Goal: Task Accomplishment & Management: Manage account settings

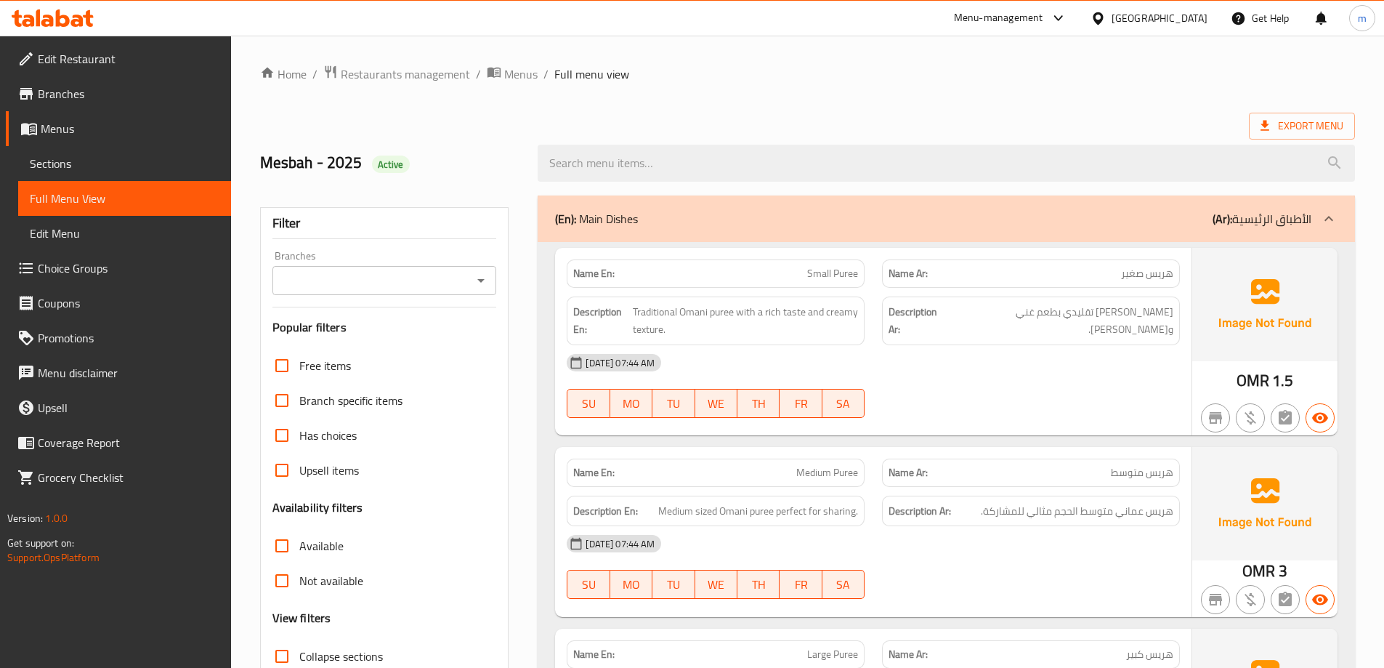
click at [1180, 24] on div "Oman" at bounding box center [1159, 18] width 96 height 16
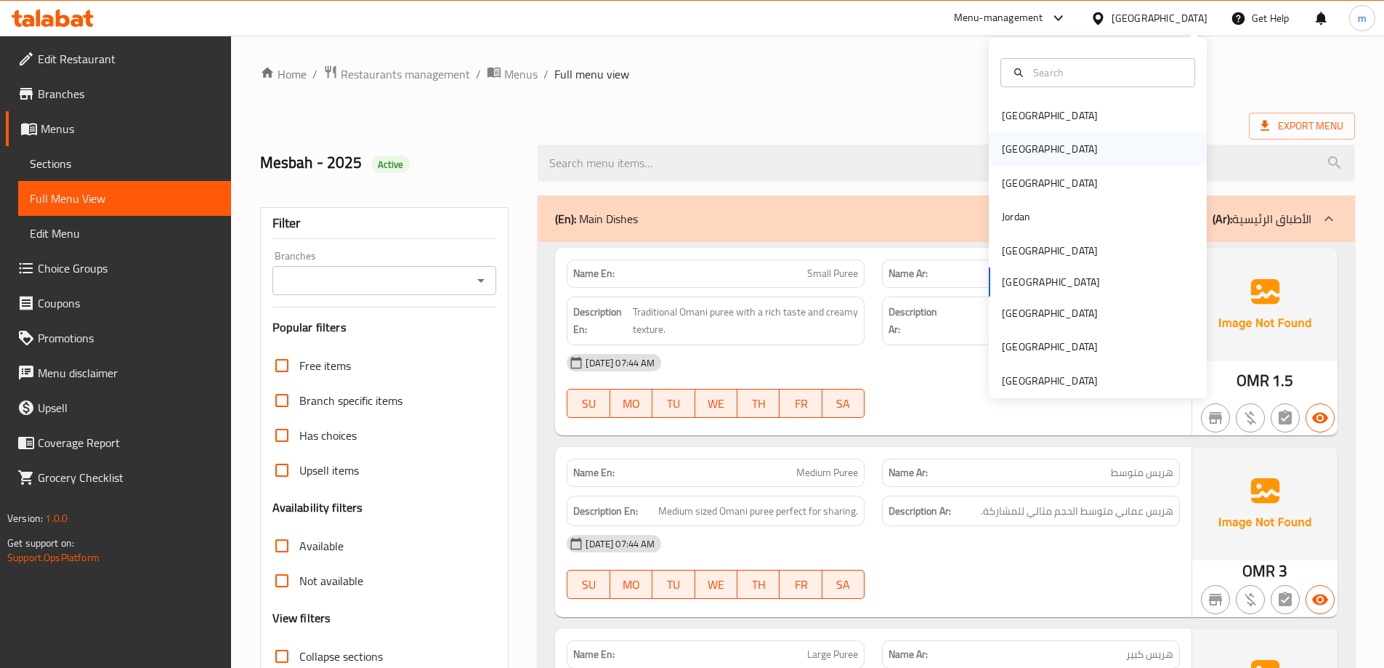
click at [1042, 145] on div "[GEOGRAPHIC_DATA]" at bounding box center [1098, 148] width 218 height 33
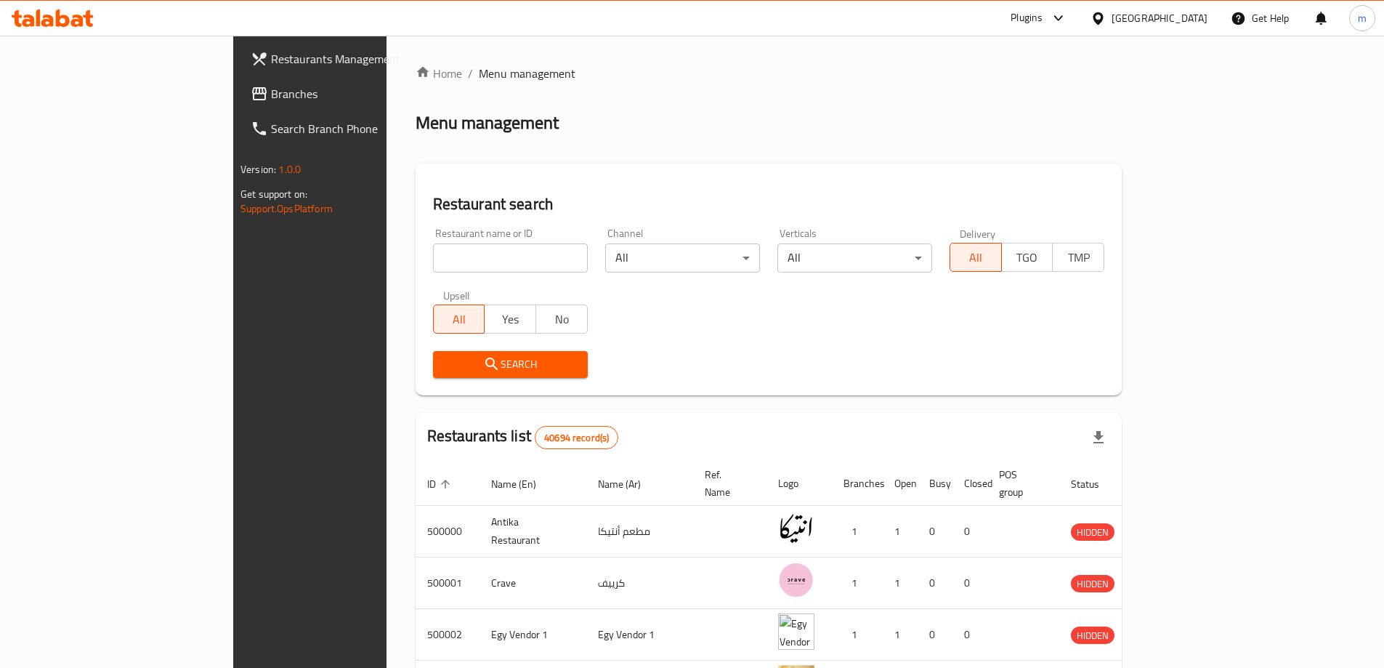
click at [271, 85] on span "Branches" at bounding box center [362, 93] width 182 height 17
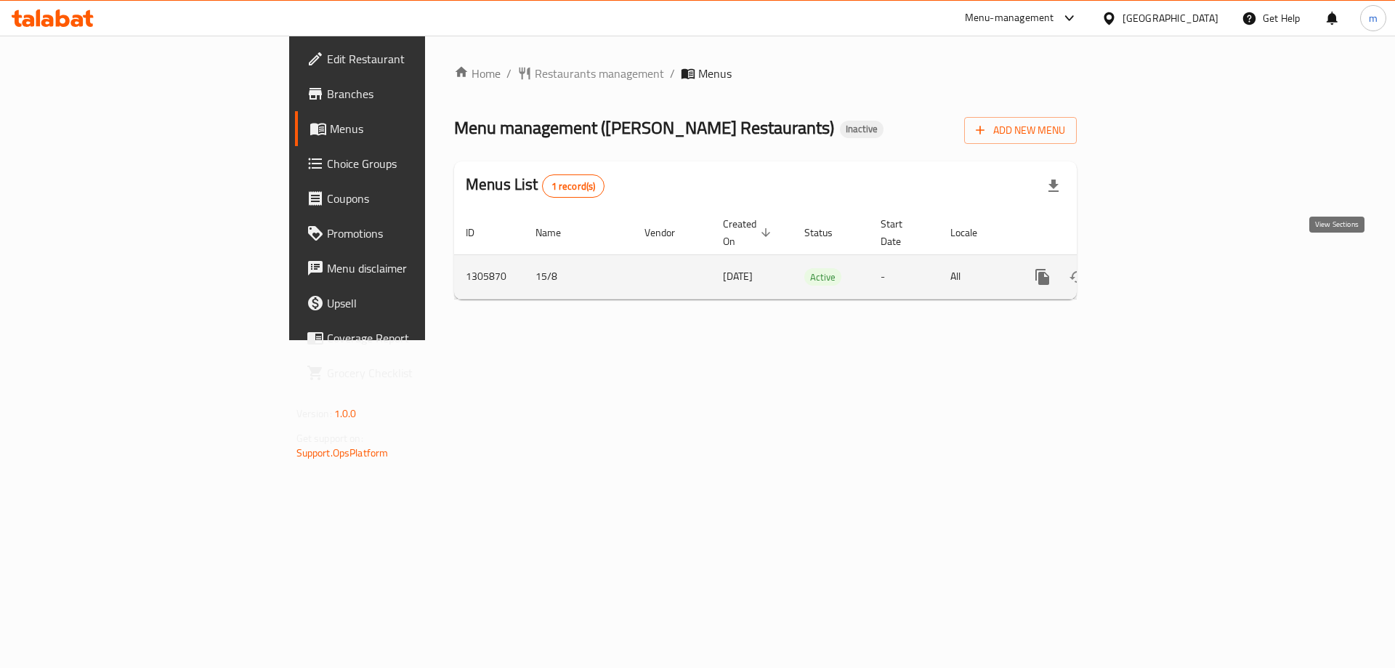
click at [1156, 268] on icon "enhanced table" at bounding box center [1146, 276] width 17 height 17
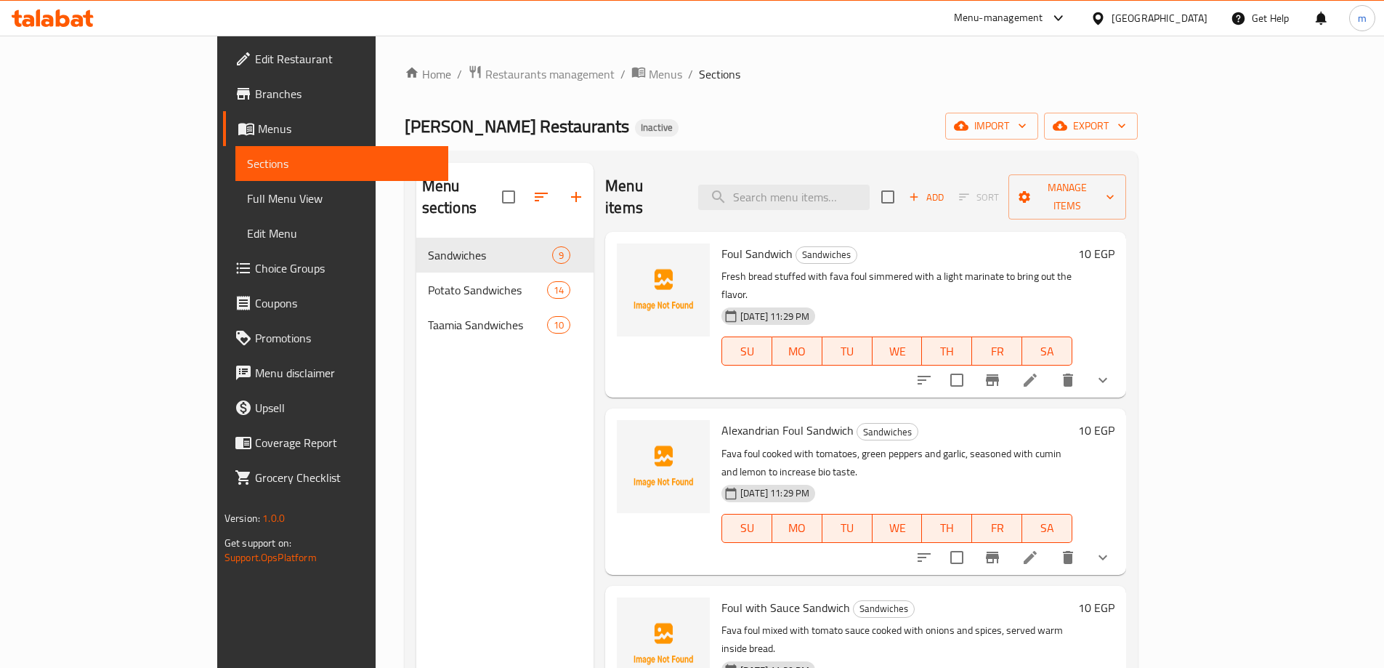
click at [644, 122] on div "[PERSON_NAME] Restaurants Inactive import export" at bounding box center [771, 126] width 733 height 27
click at [427, 590] on div "Menu sections Sandwiches 9 Potato Sandwiches 14 Taamia Sandwiches 10" at bounding box center [504, 497] width 177 height 668
click at [1026, 124] on span "import" at bounding box center [992, 126] width 70 height 18
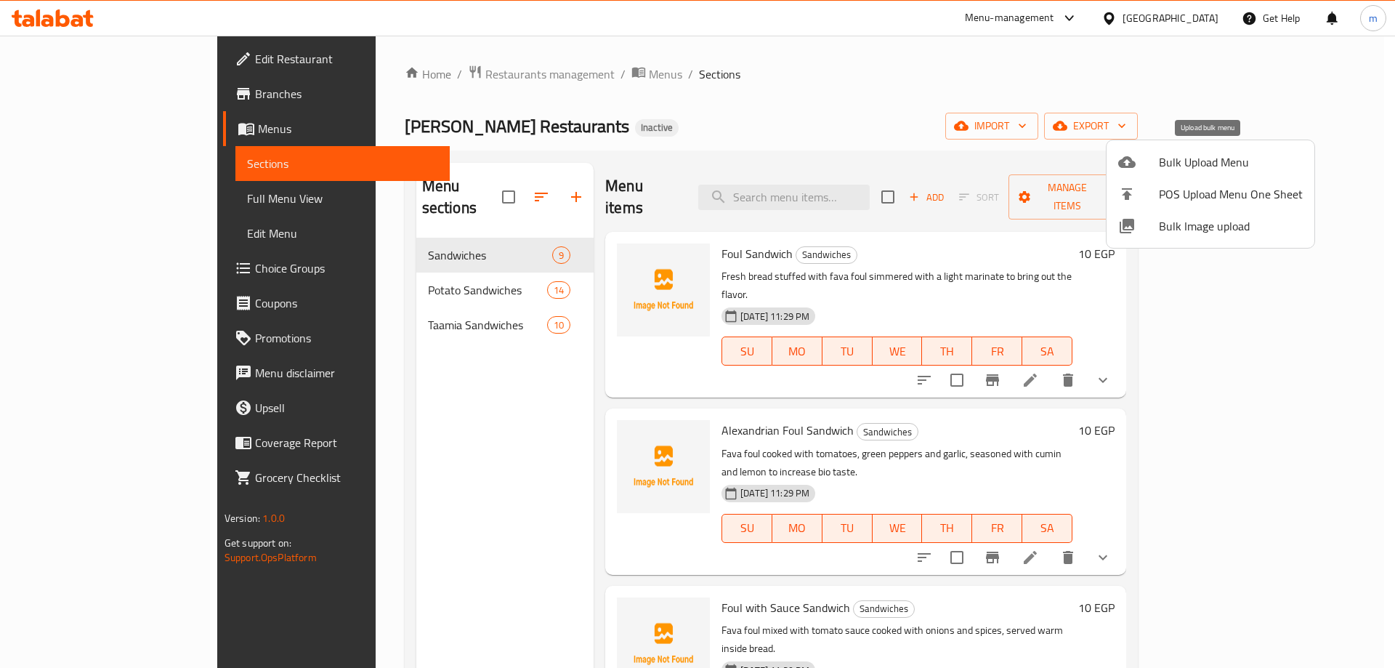
click at [1198, 158] on span "Bulk Upload Menu" at bounding box center [1231, 161] width 144 height 17
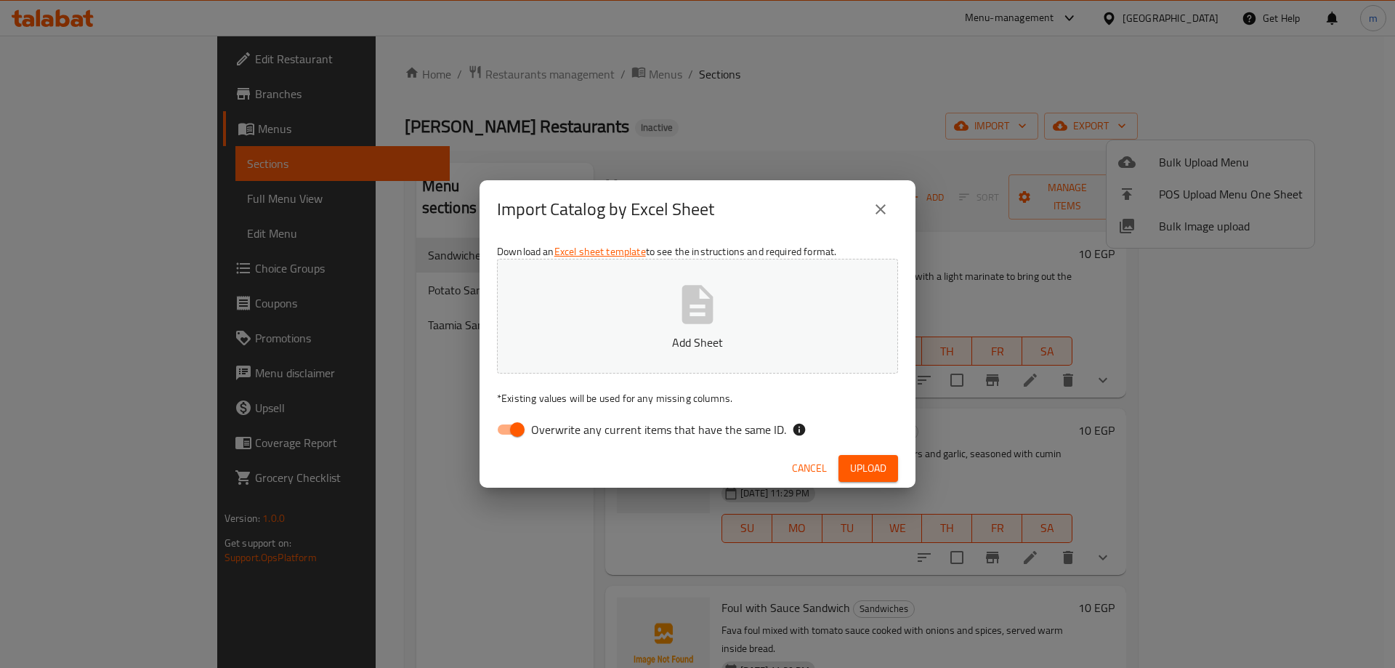
click at [559, 433] on span "Overwrite any current items that have the same ID." at bounding box center [658, 429] width 255 height 17
click at [559, 433] on input "Overwrite any current items that have the same ID." at bounding box center [517, 429] width 83 height 28
checkbox input "false"
click at [649, 343] on p "Add Sheet" at bounding box center [697, 341] width 356 height 17
click at [859, 464] on span "Upload" at bounding box center [868, 468] width 36 height 18
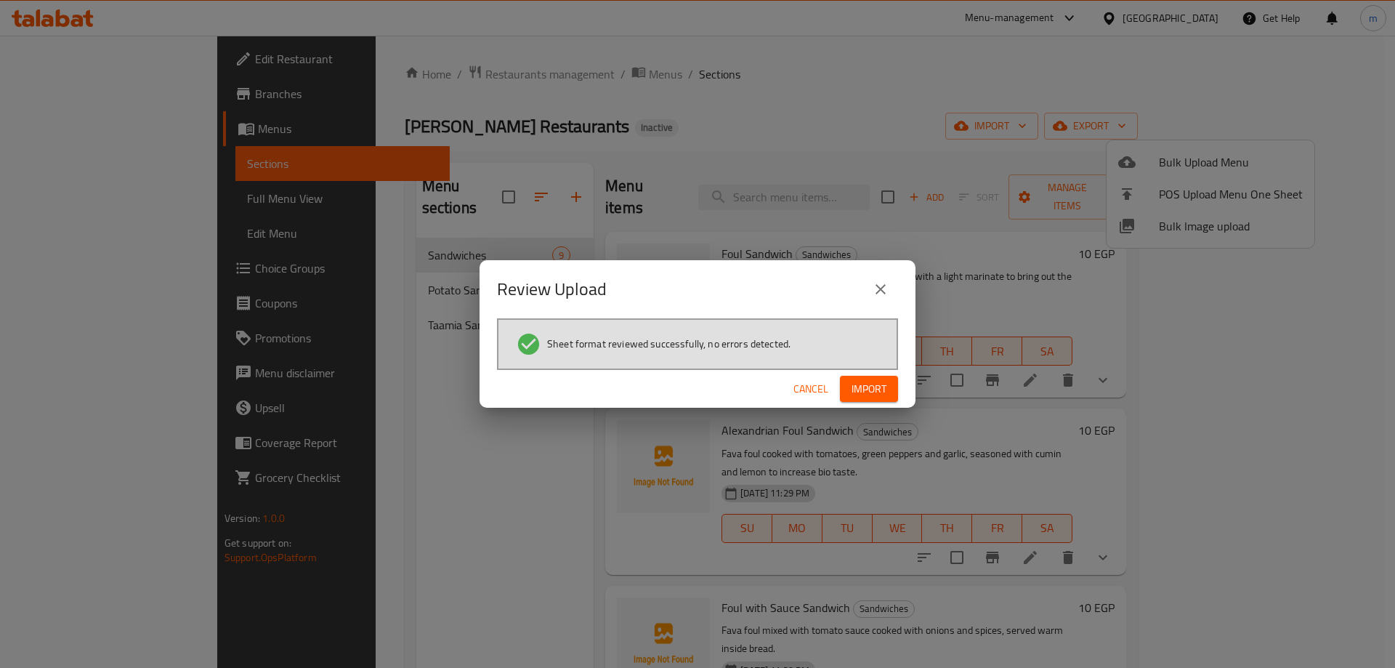
click at [856, 384] on span "Import" at bounding box center [868, 389] width 35 height 18
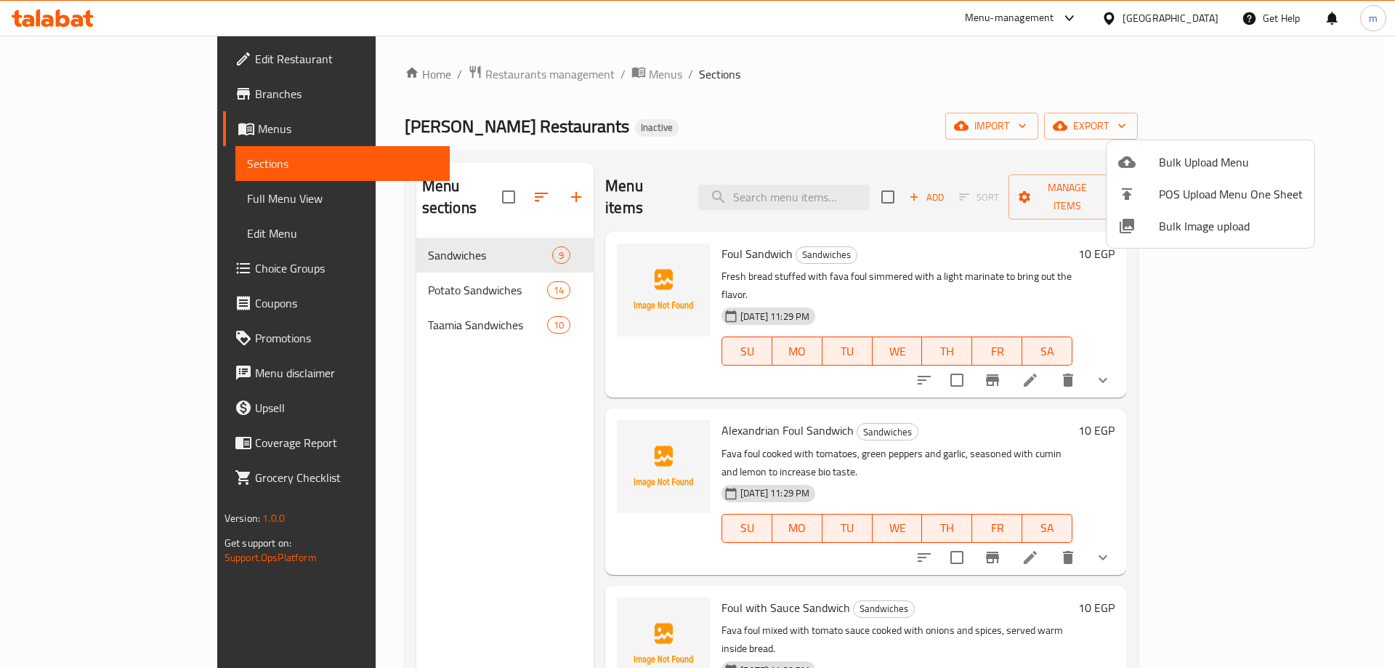
click at [470, 373] on div at bounding box center [697, 334] width 1395 height 668
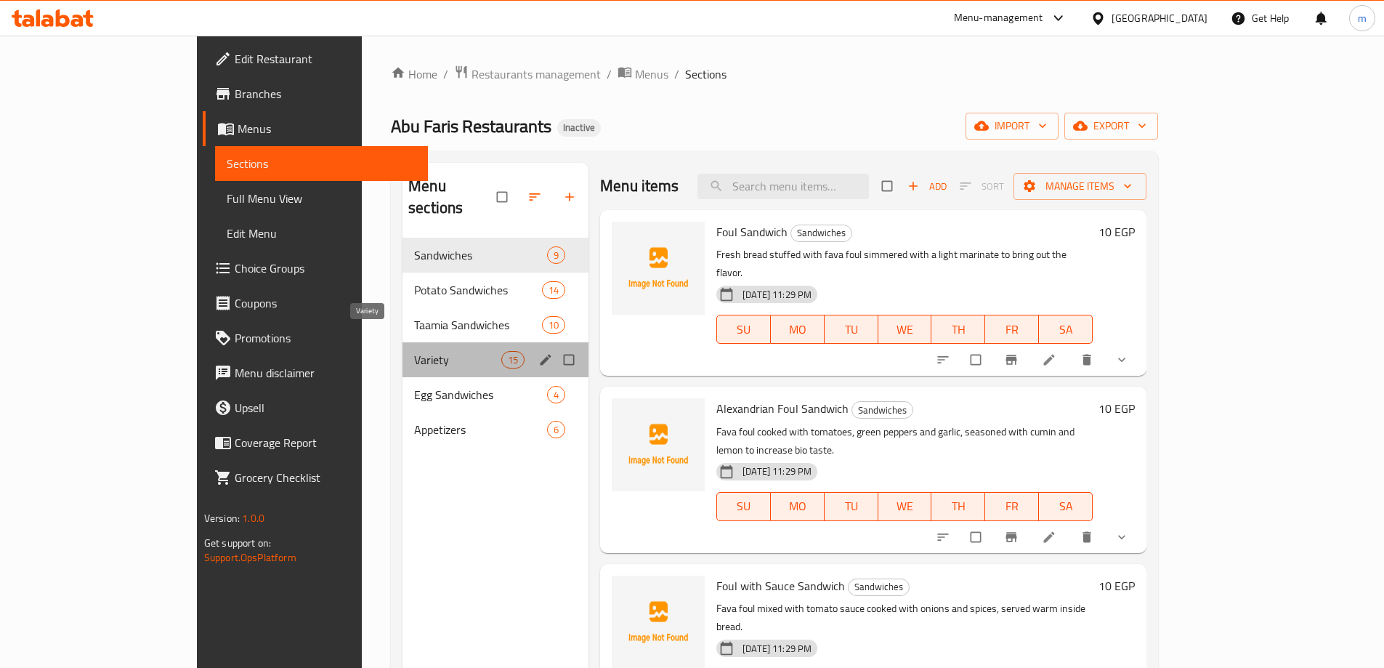
click at [414, 351] on span "Variety" at bounding box center [457, 359] width 87 height 17
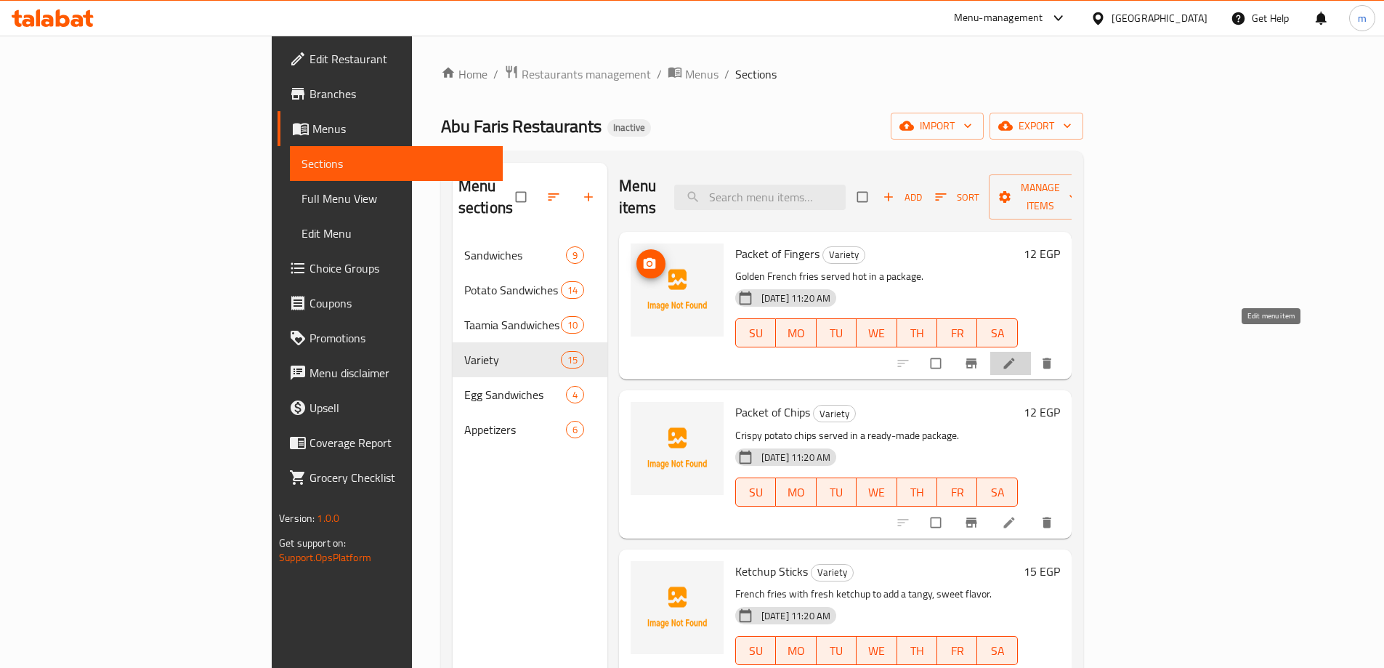
click at [1016, 356] on icon at bounding box center [1009, 363] width 15 height 15
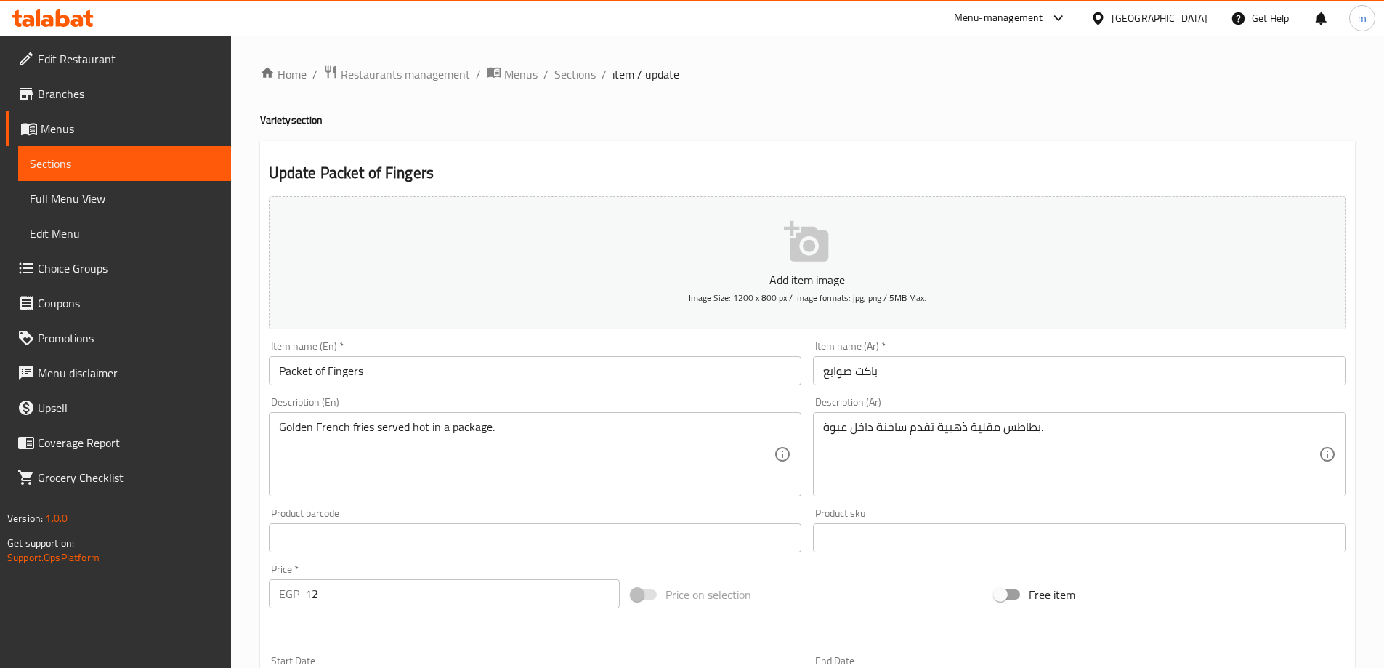
click at [837, 369] on input "باكت صوابع" at bounding box center [1079, 370] width 533 height 29
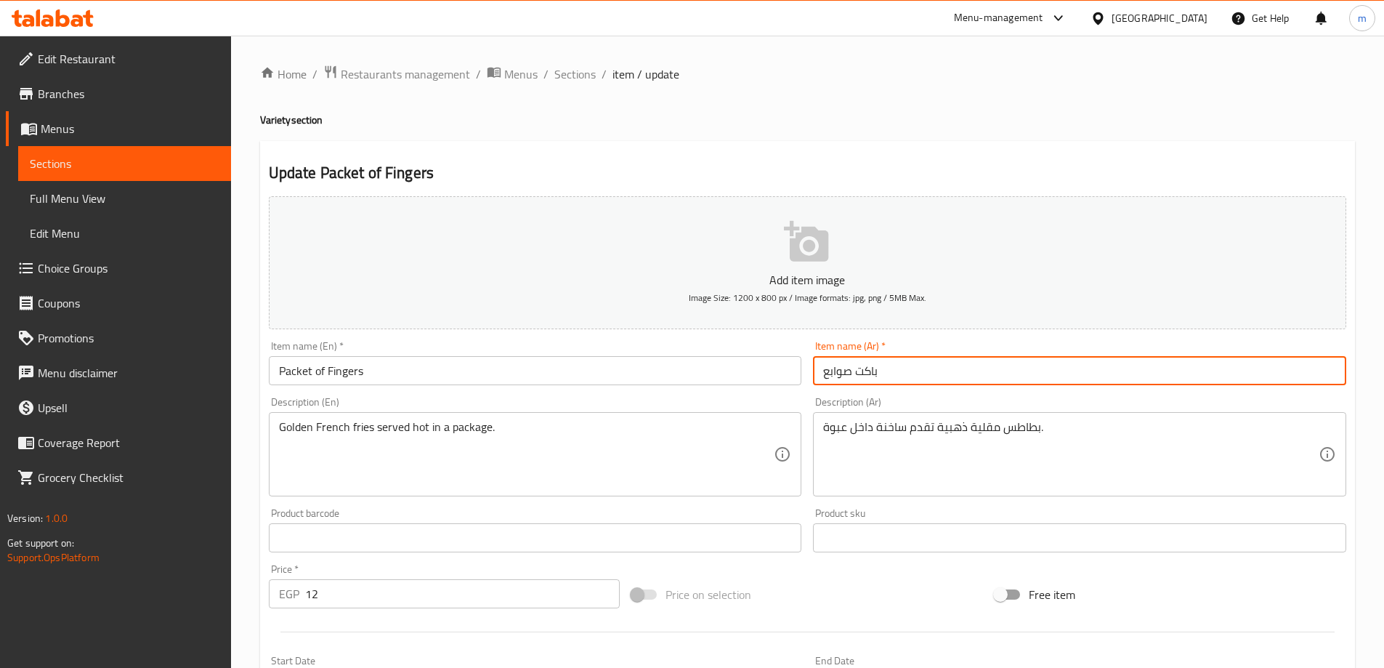
click at [837, 369] on input "باكت صوابع" at bounding box center [1079, 370] width 533 height 29
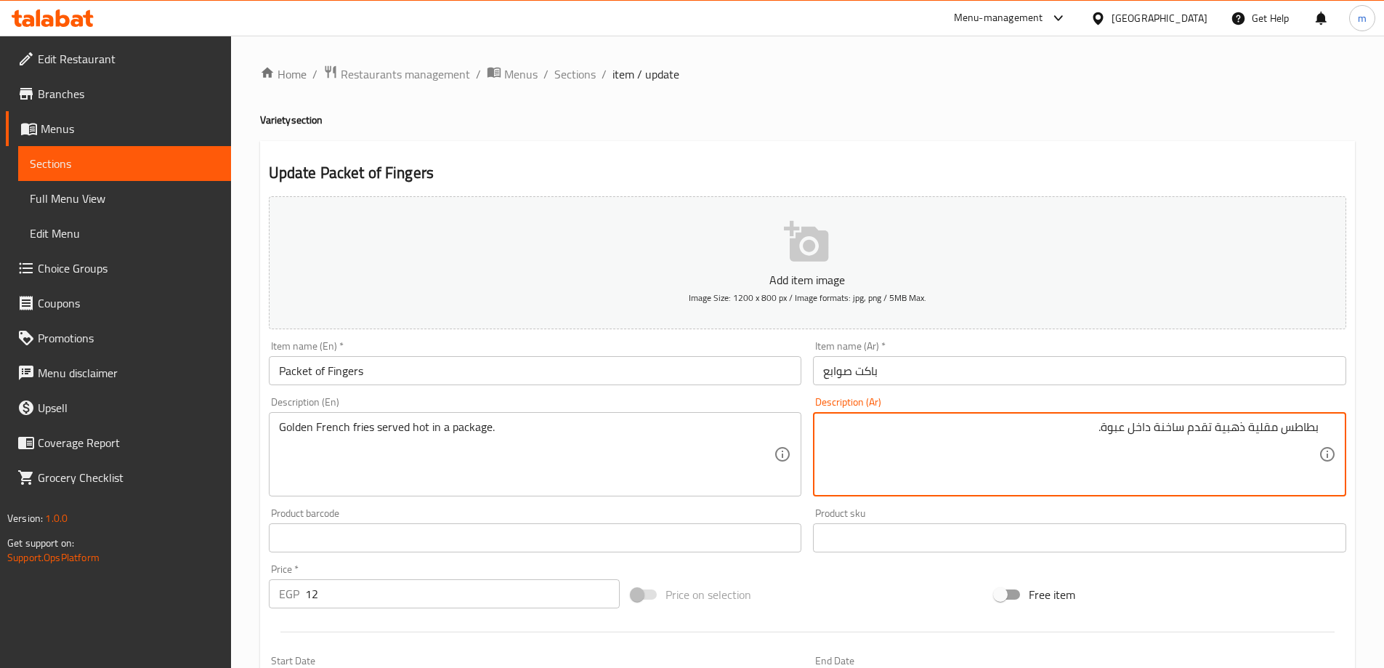
click at [320, 372] on input "Packet of Fingers" at bounding box center [535, 370] width 533 height 29
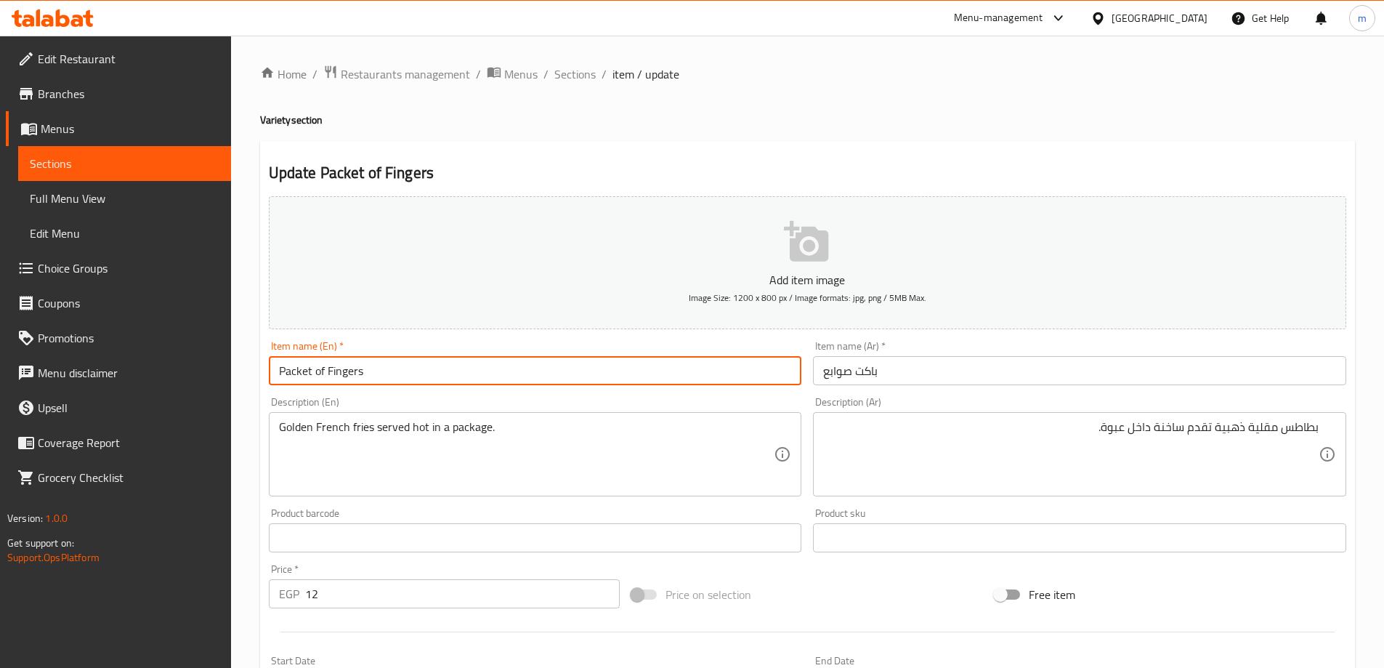
click at [320, 372] on input "Packet of Fingers" at bounding box center [535, 370] width 533 height 29
type input "Packet Fingers"
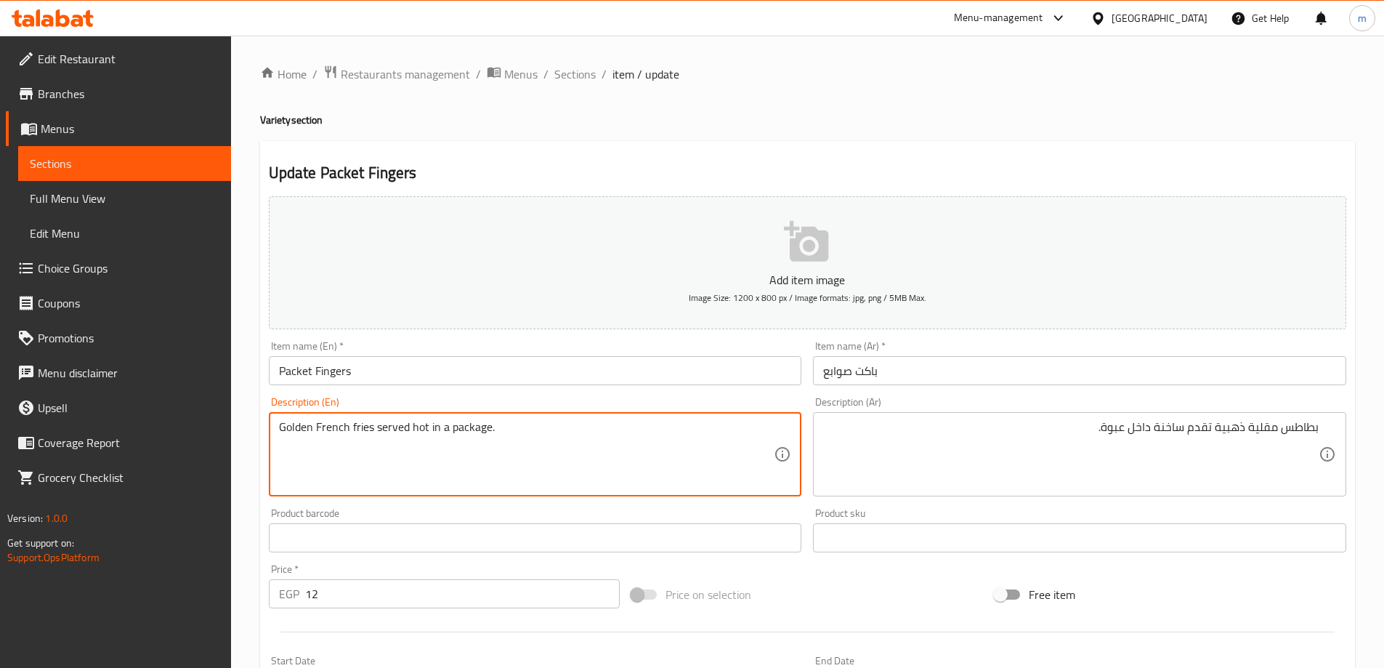
click at [339, 428] on textarea "Golden French fries served hot in a package." at bounding box center [526, 454] width 495 height 69
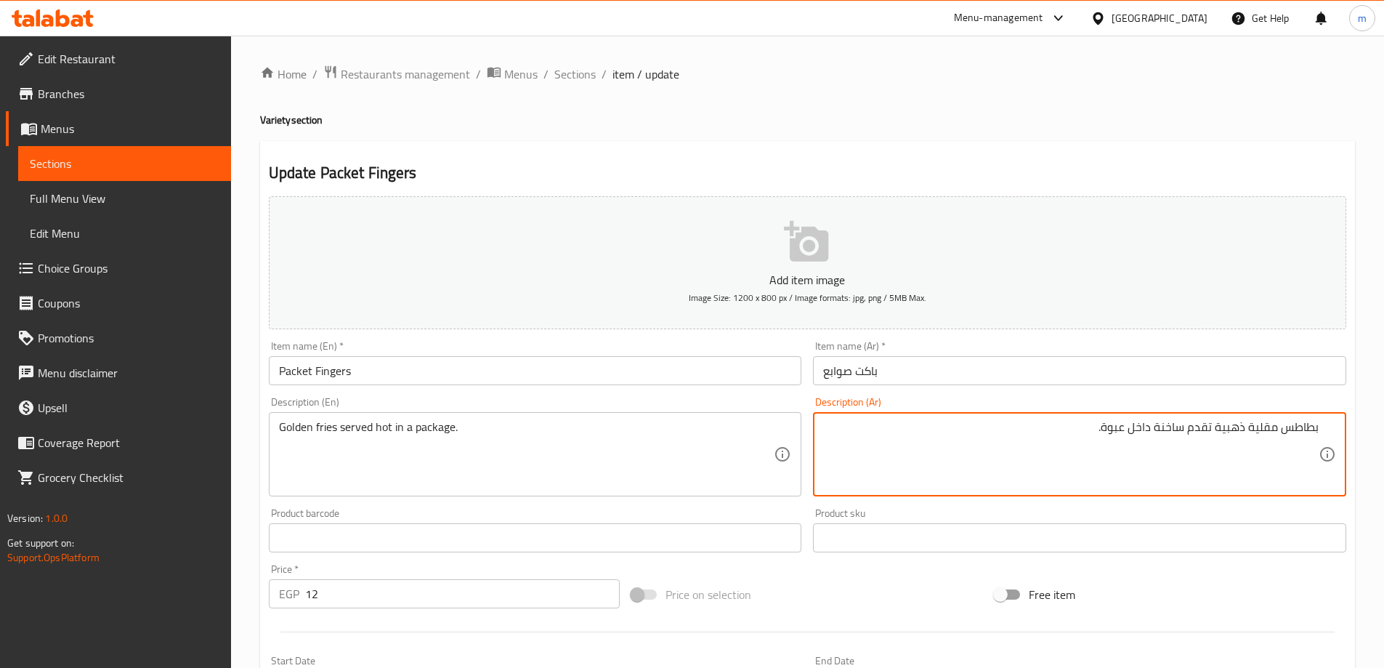
drag, startPoint x: 1106, startPoint y: 426, endPoint x: 1126, endPoint y: 433, distance: 20.7
click at [997, 445] on textarea "بطاطس مقلية ذهبية تقدم ساخنة داخل عبوة." at bounding box center [1070, 454] width 495 height 69
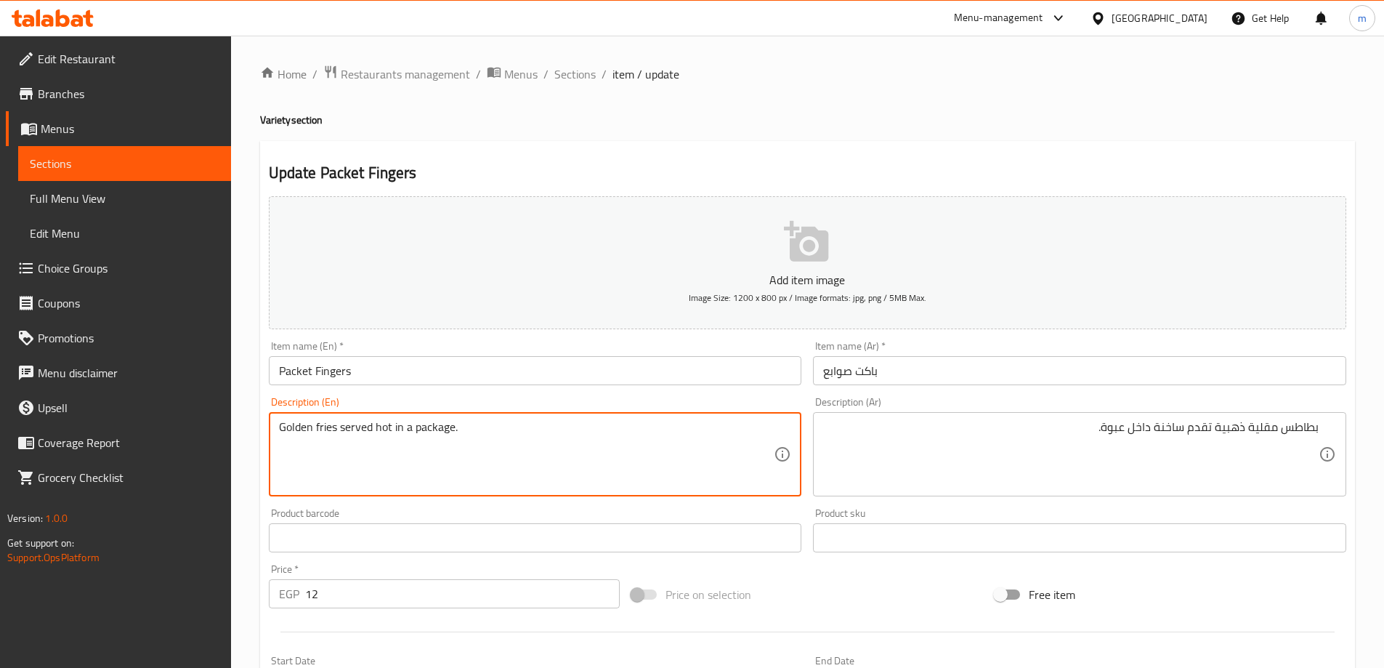
click at [430, 429] on textarea "Golden fries served hot in a package." at bounding box center [526, 454] width 495 height 69
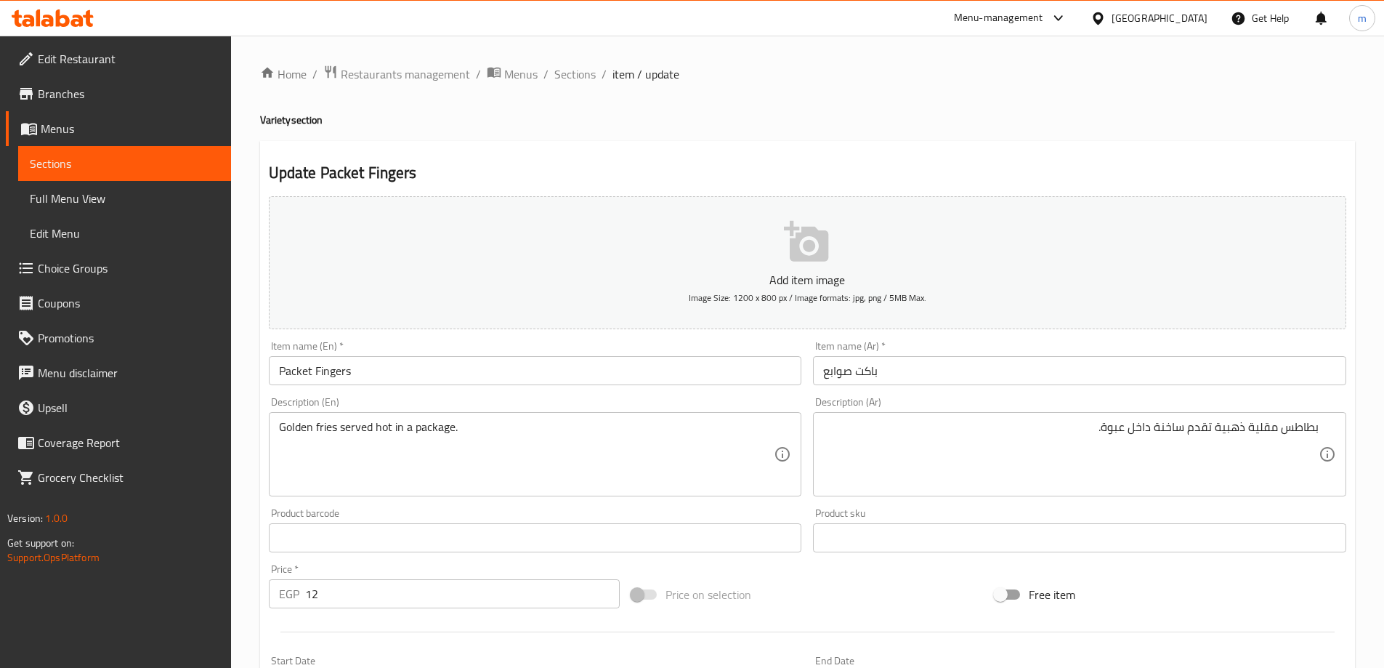
click at [291, 372] on input "Packet Fingers" at bounding box center [535, 370] width 533 height 29
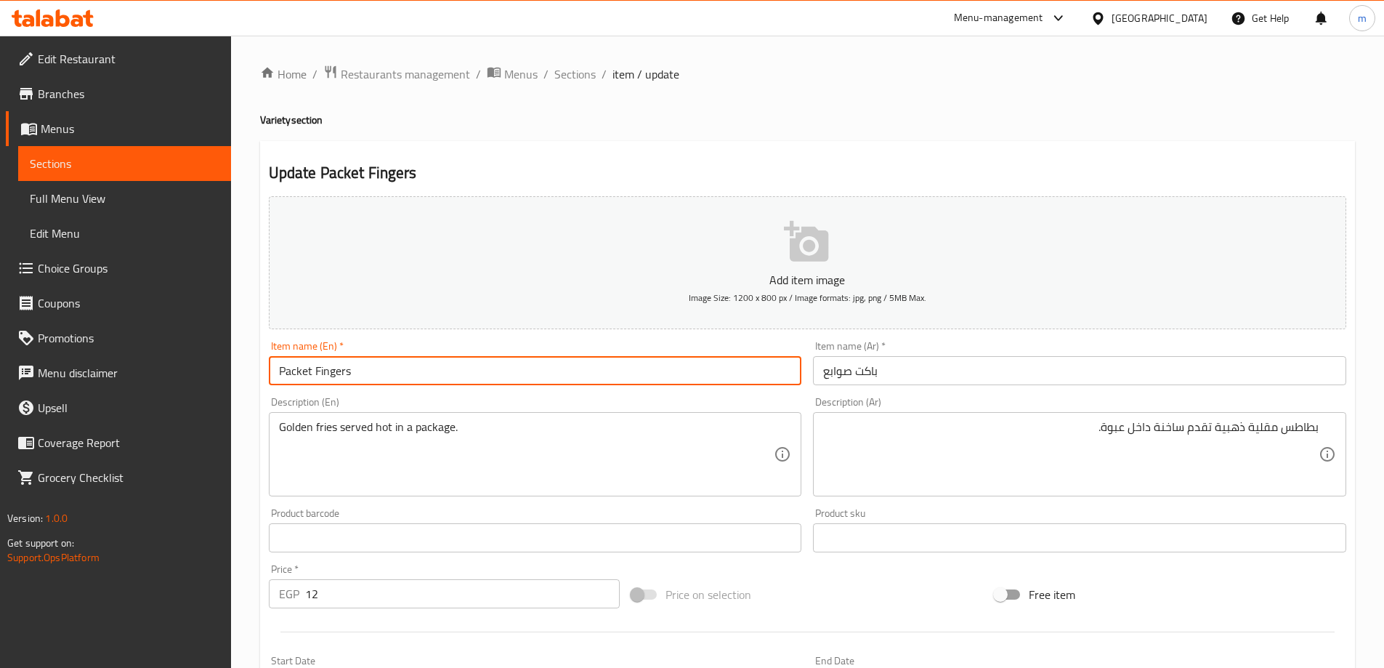
click at [291, 372] on input "Packet Fingers" at bounding box center [535, 370] width 533 height 29
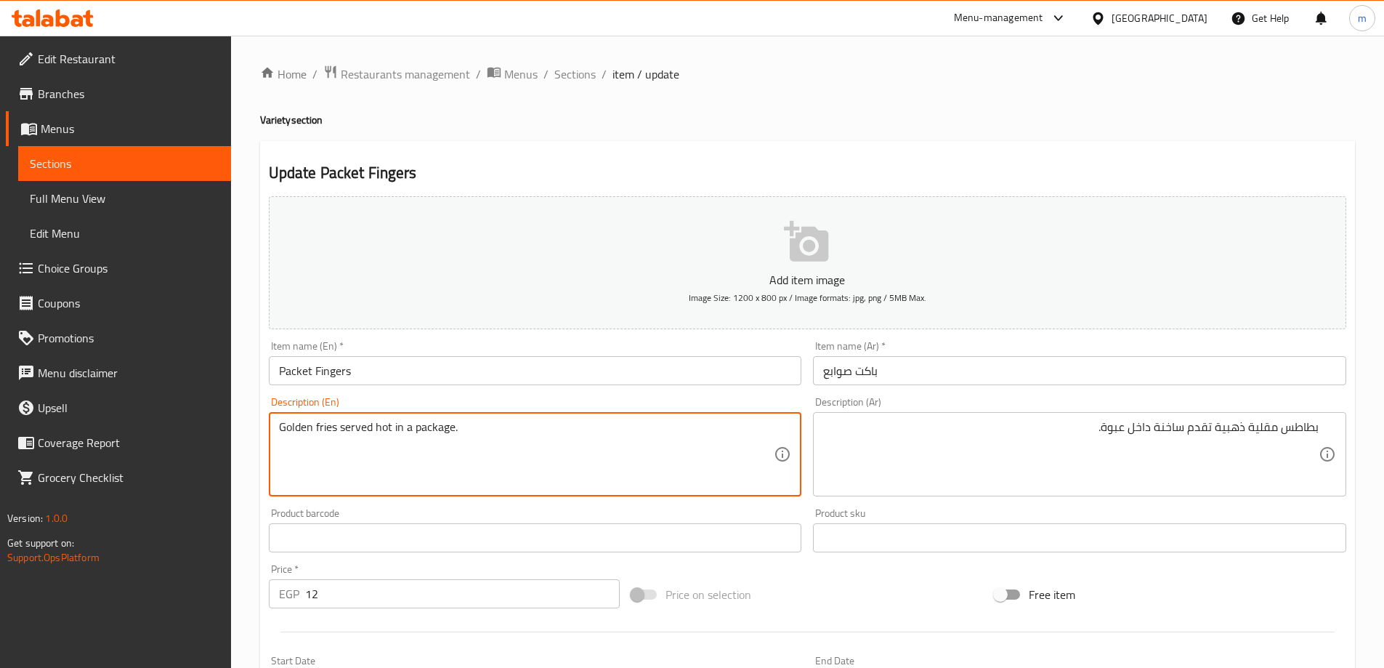
click at [428, 432] on textarea "Golden fries served hot in a package." at bounding box center [526, 454] width 495 height 69
paste textarea "Packet"
click at [434, 426] on textarea "Golden fries served hot in a Packet." at bounding box center [526, 454] width 495 height 69
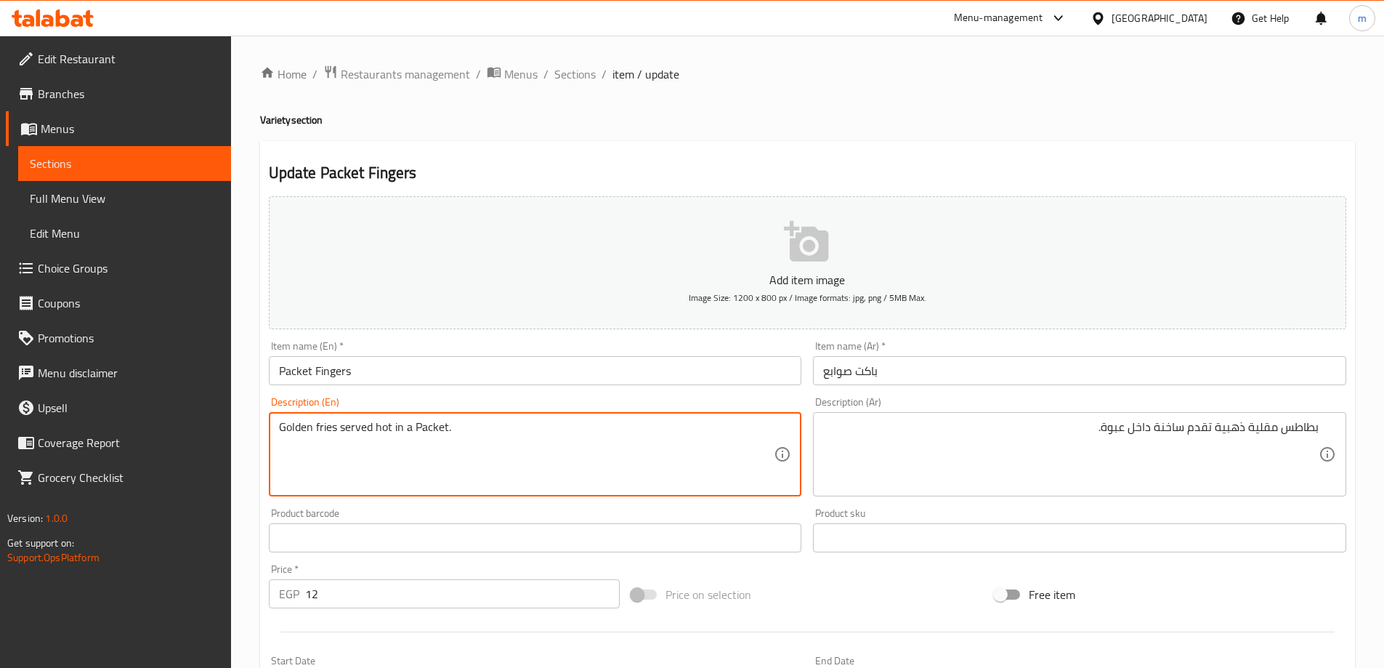
click at [602, 463] on textarea "Golden fries served hot in a Packet." at bounding box center [526, 454] width 495 height 69
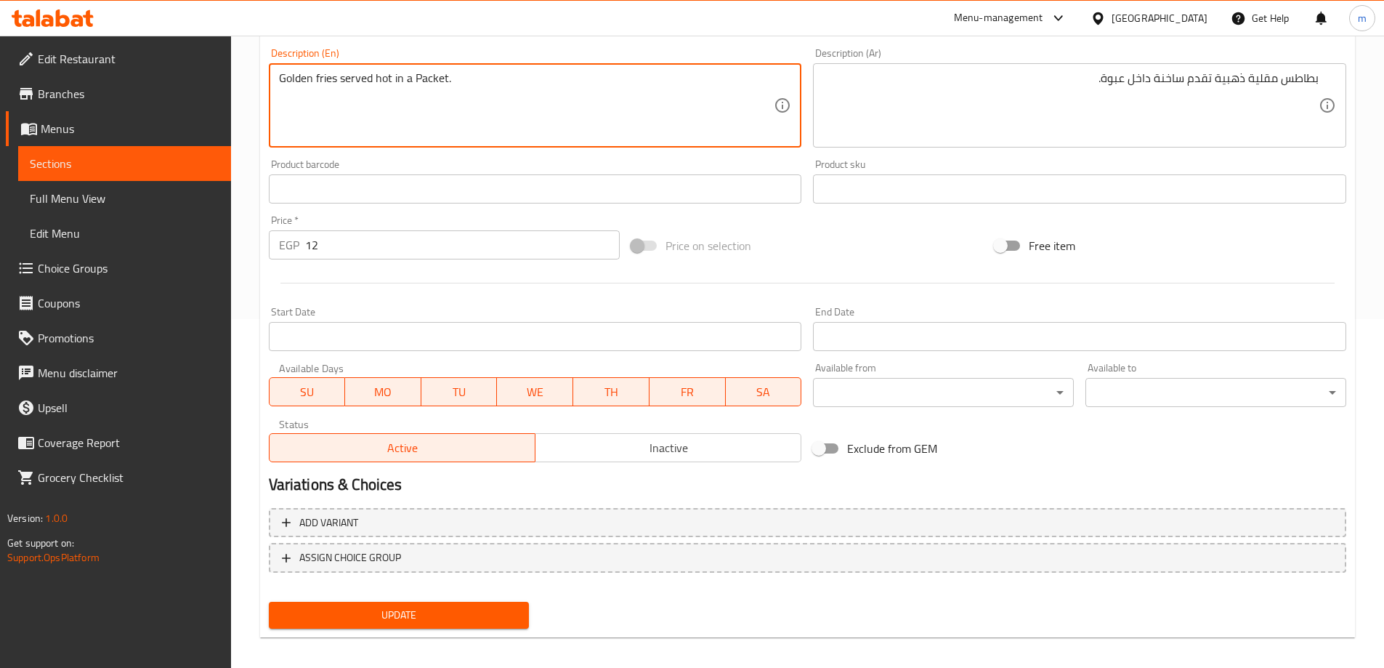
scroll to position [359, 0]
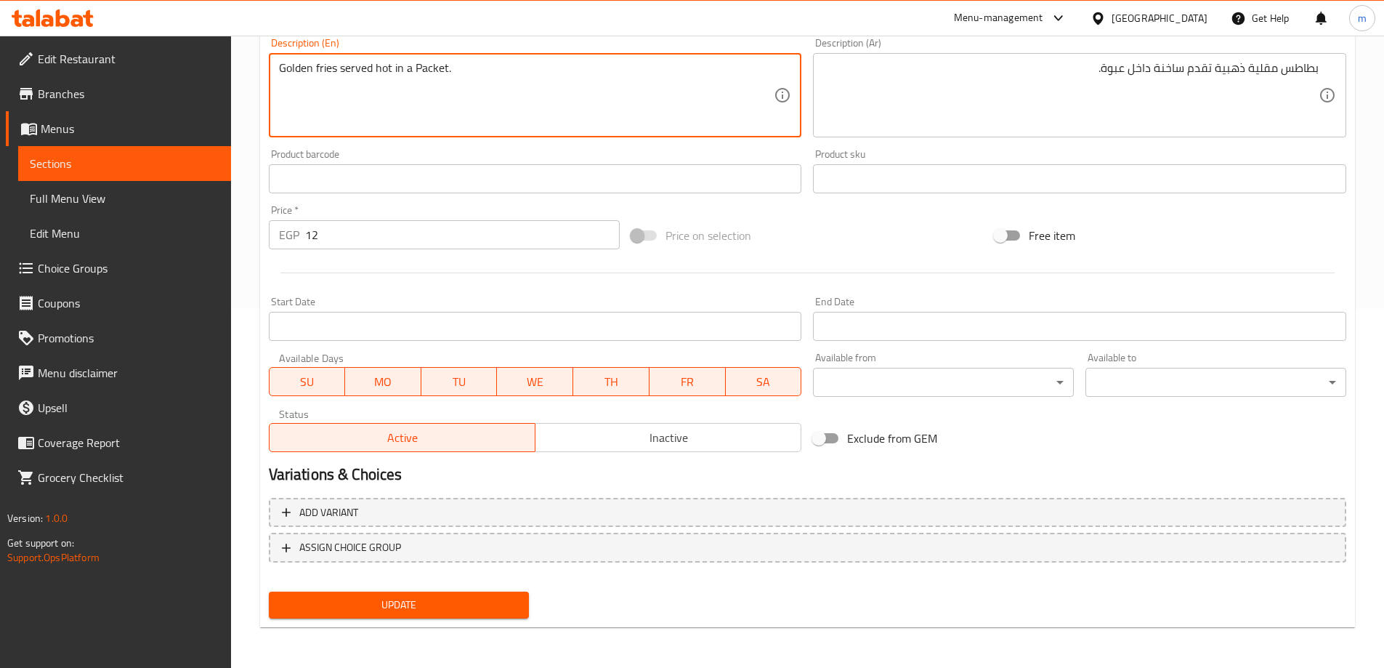
type textarea "Golden fries served hot in a packet."
click at [506, 601] on span "Update" at bounding box center [399, 605] width 238 height 18
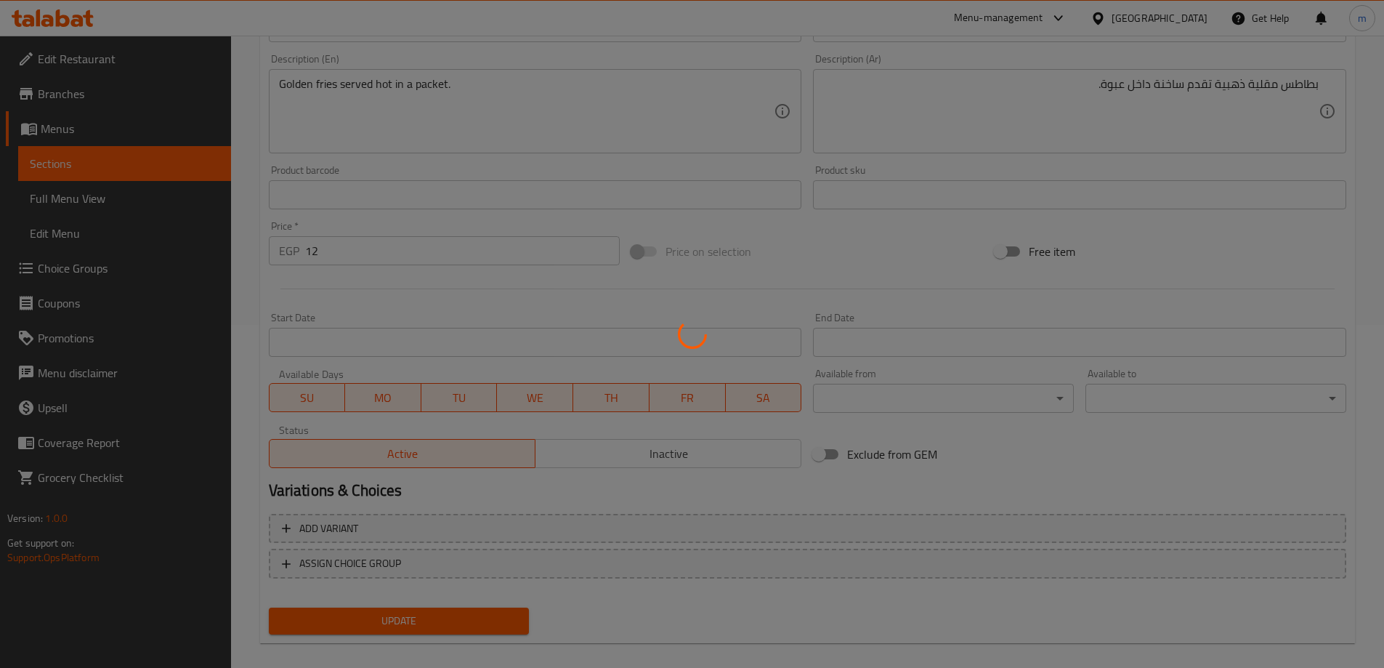
scroll to position [0, 0]
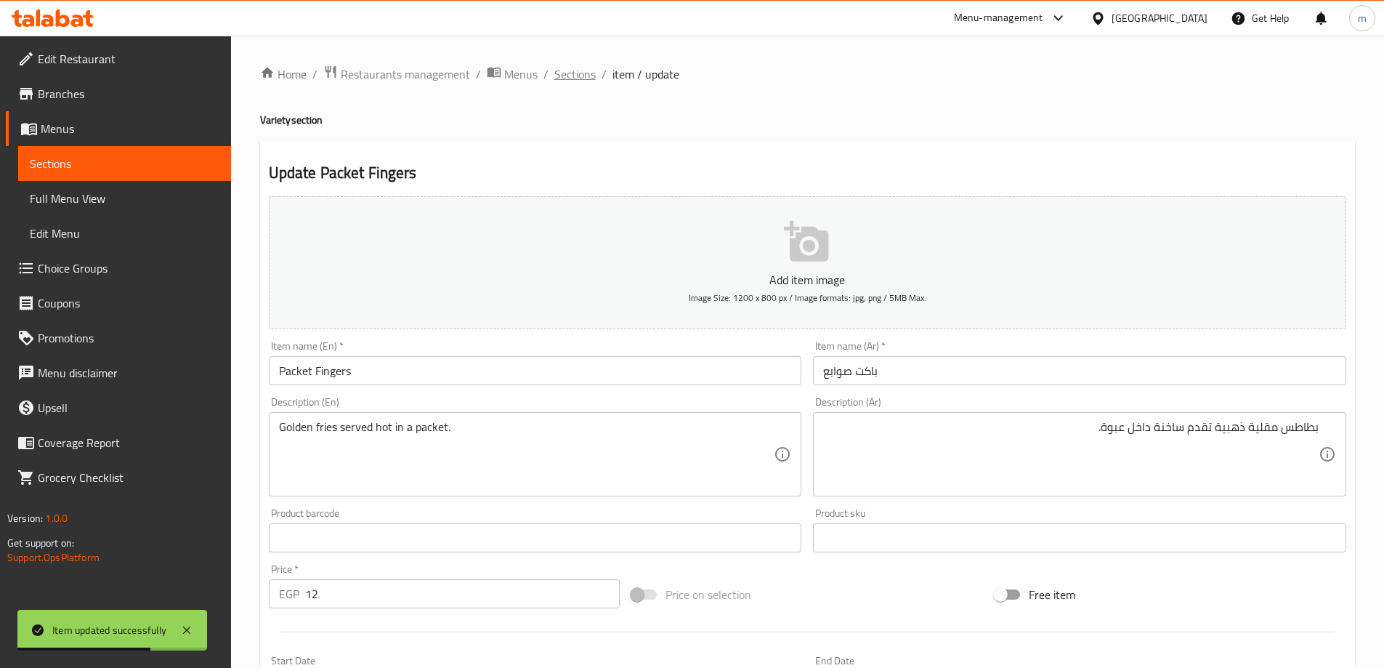
click at [580, 76] on span "Sections" at bounding box center [574, 73] width 41 height 17
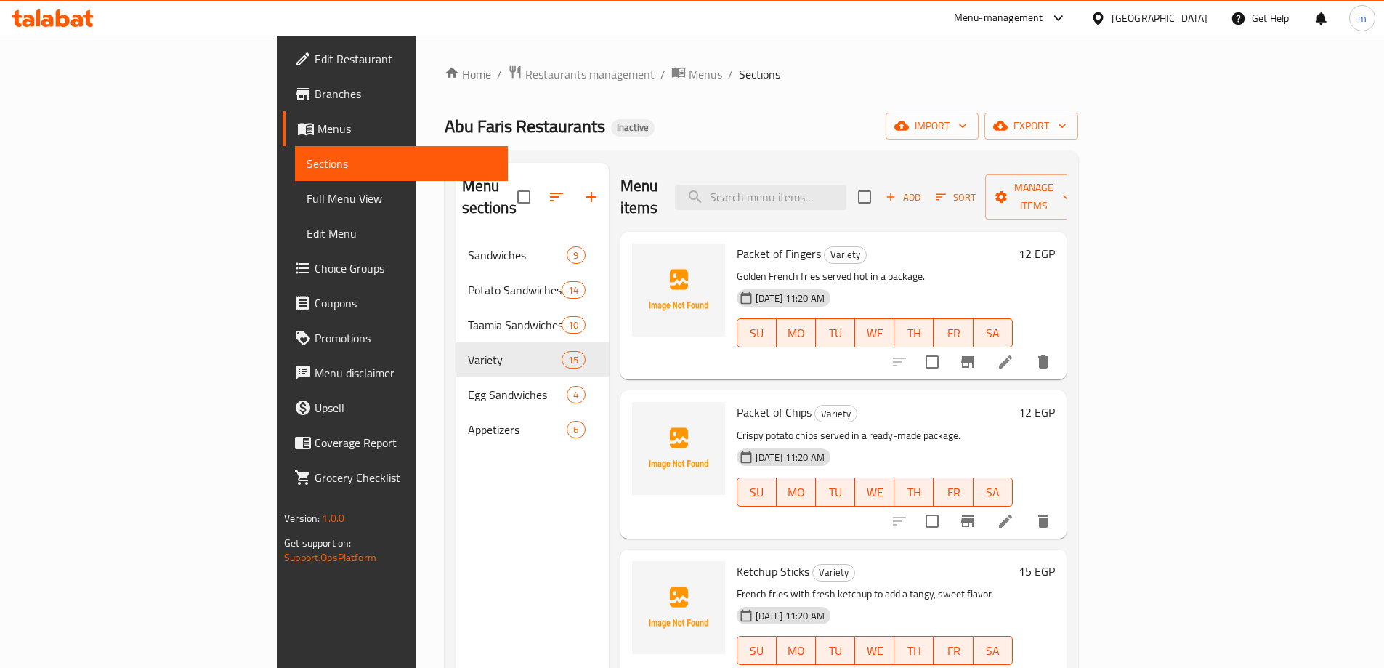
click at [1026, 508] on li at bounding box center [1005, 521] width 41 height 26
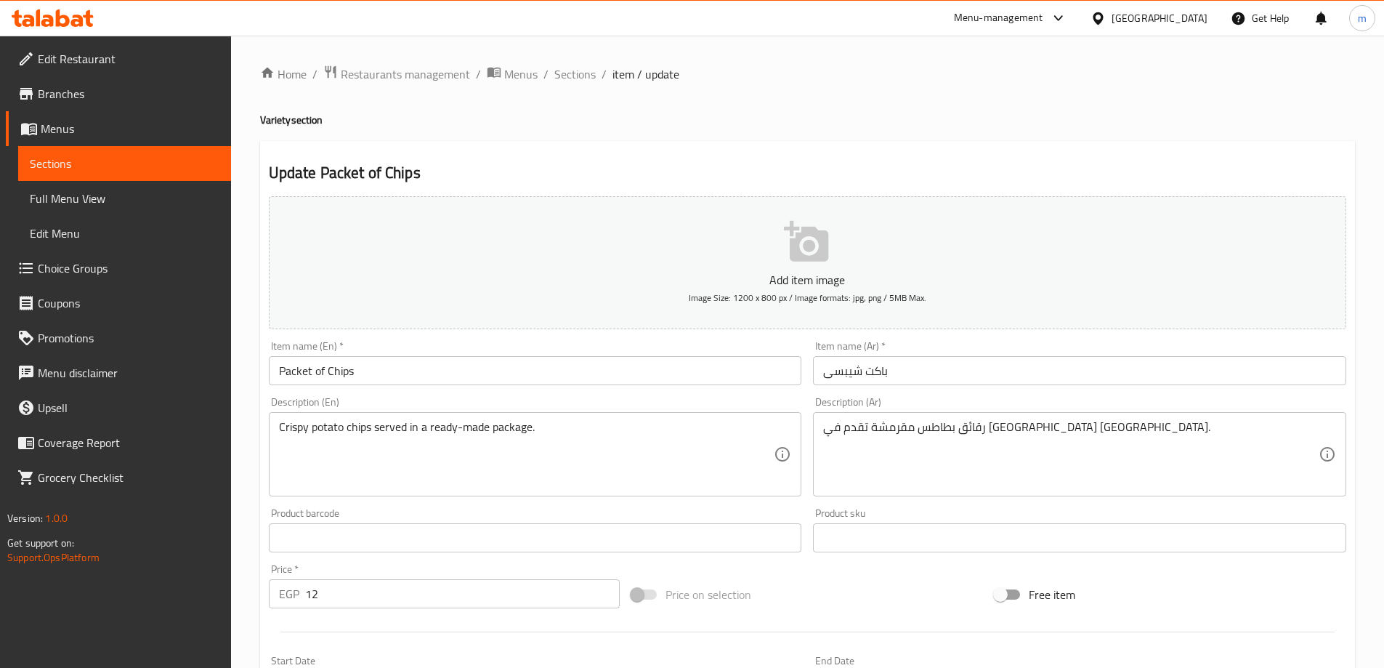
click at [318, 372] on input "Packet of Chips" at bounding box center [535, 370] width 533 height 29
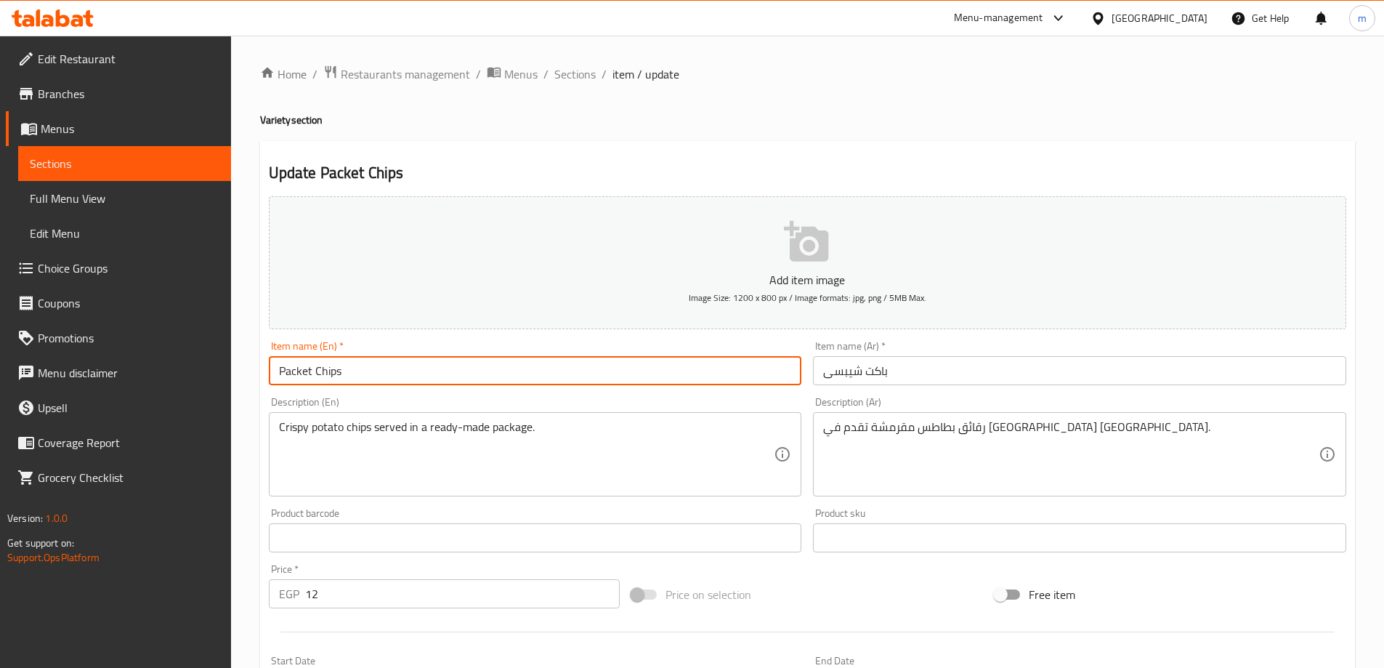
type input "Packet Chips"
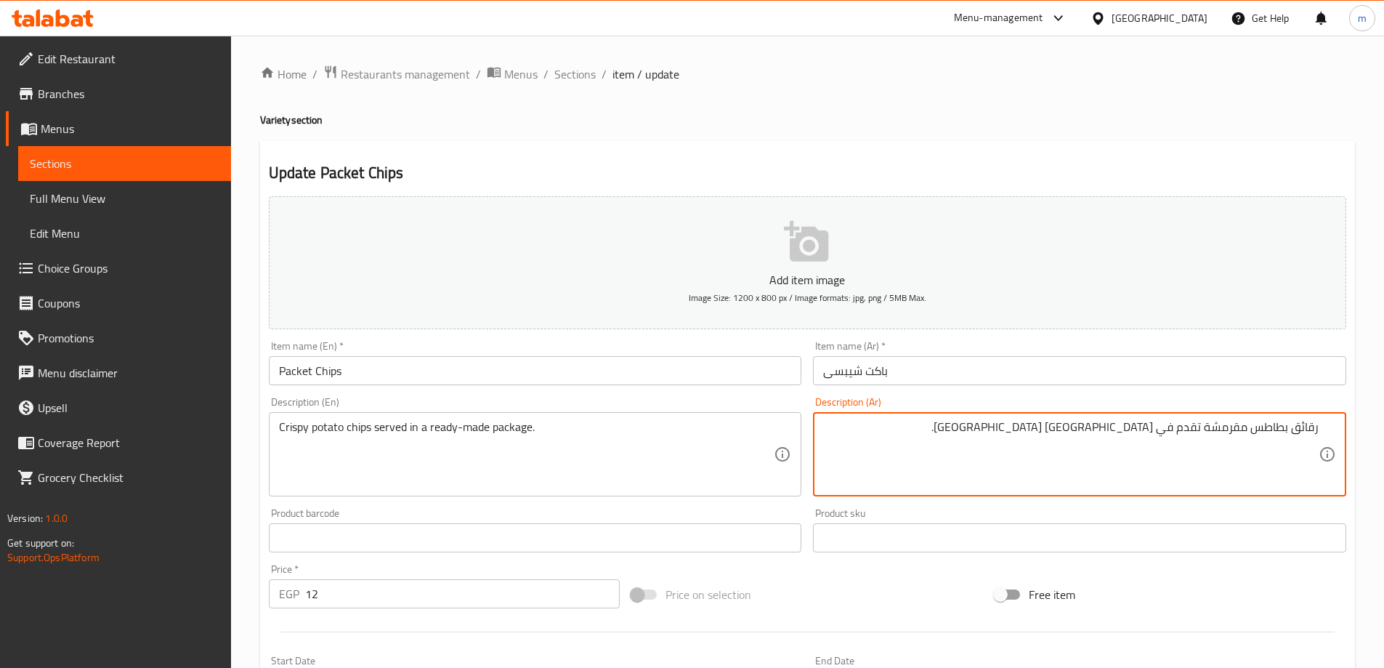
click at [1308, 424] on textarea "رقائق بطاطس مقرمشة تقدم في عبوة جاهزة." at bounding box center [1070, 454] width 495 height 69
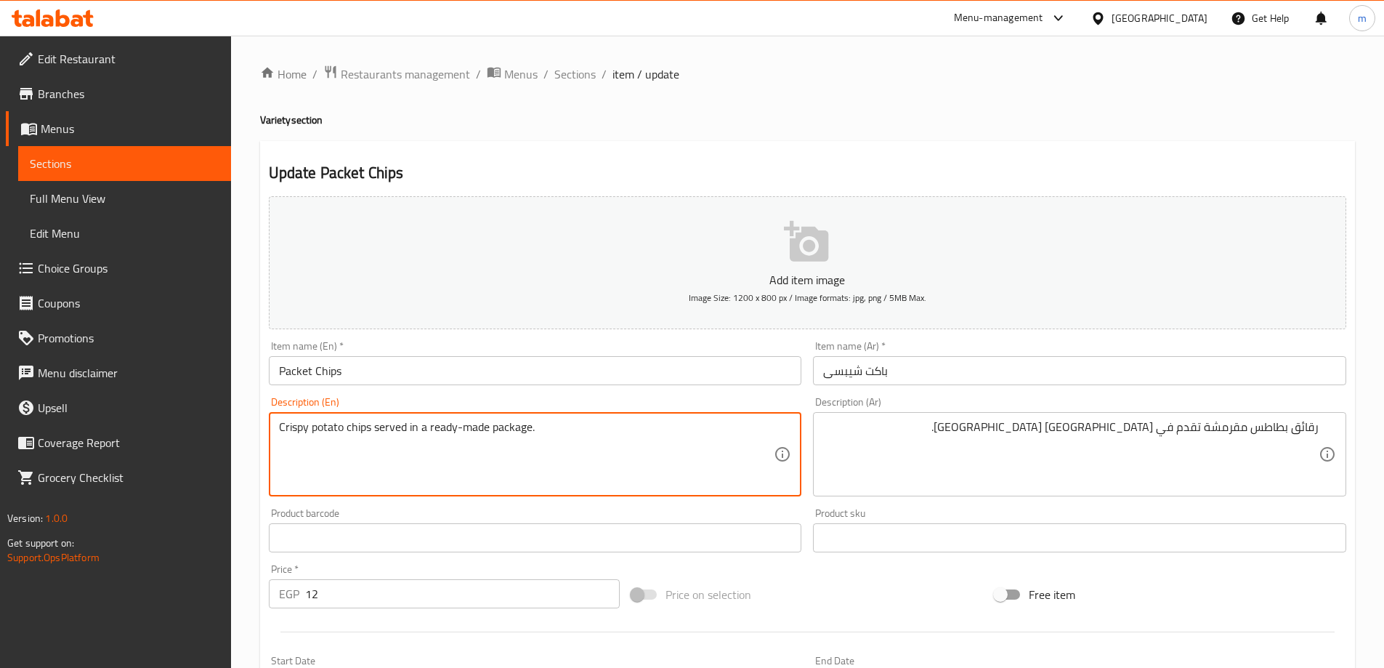
drag, startPoint x: 457, startPoint y: 430, endPoint x: 487, endPoint y: 437, distance: 31.4
click at [298, 378] on input "Packet Chips" at bounding box center [535, 370] width 533 height 29
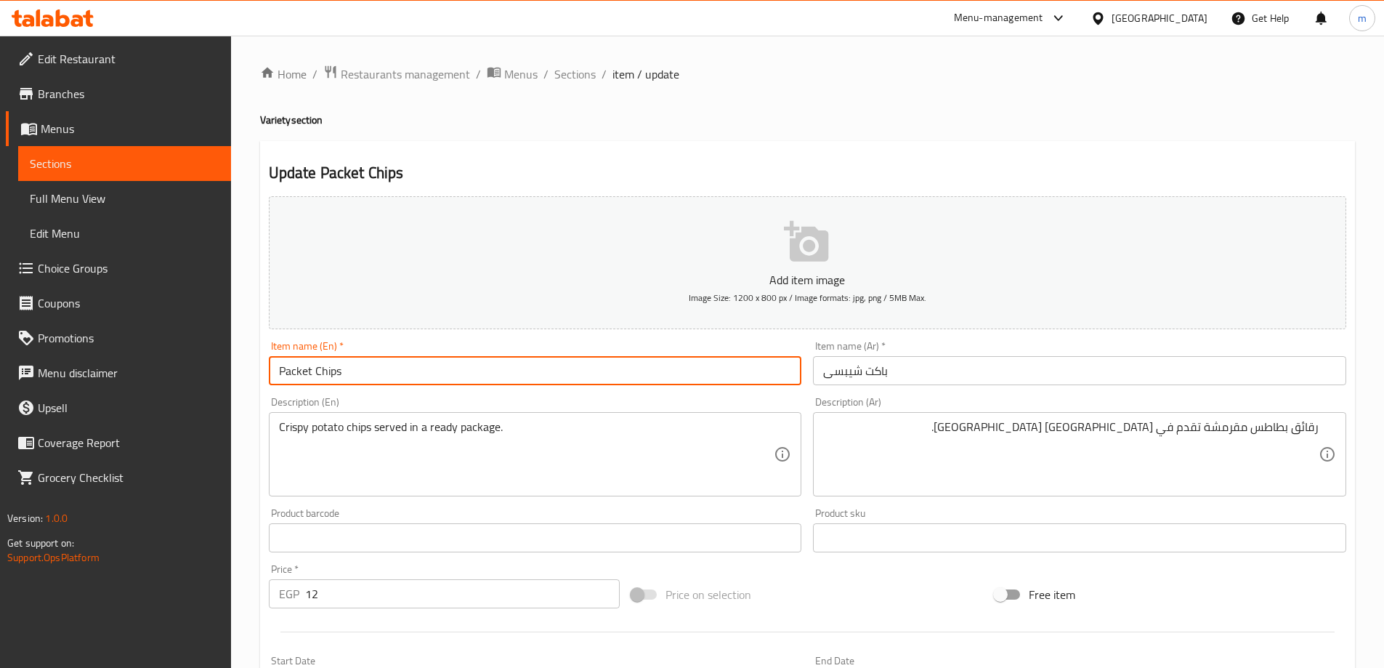
click at [298, 378] on input "Packet Chips" at bounding box center [535, 370] width 533 height 29
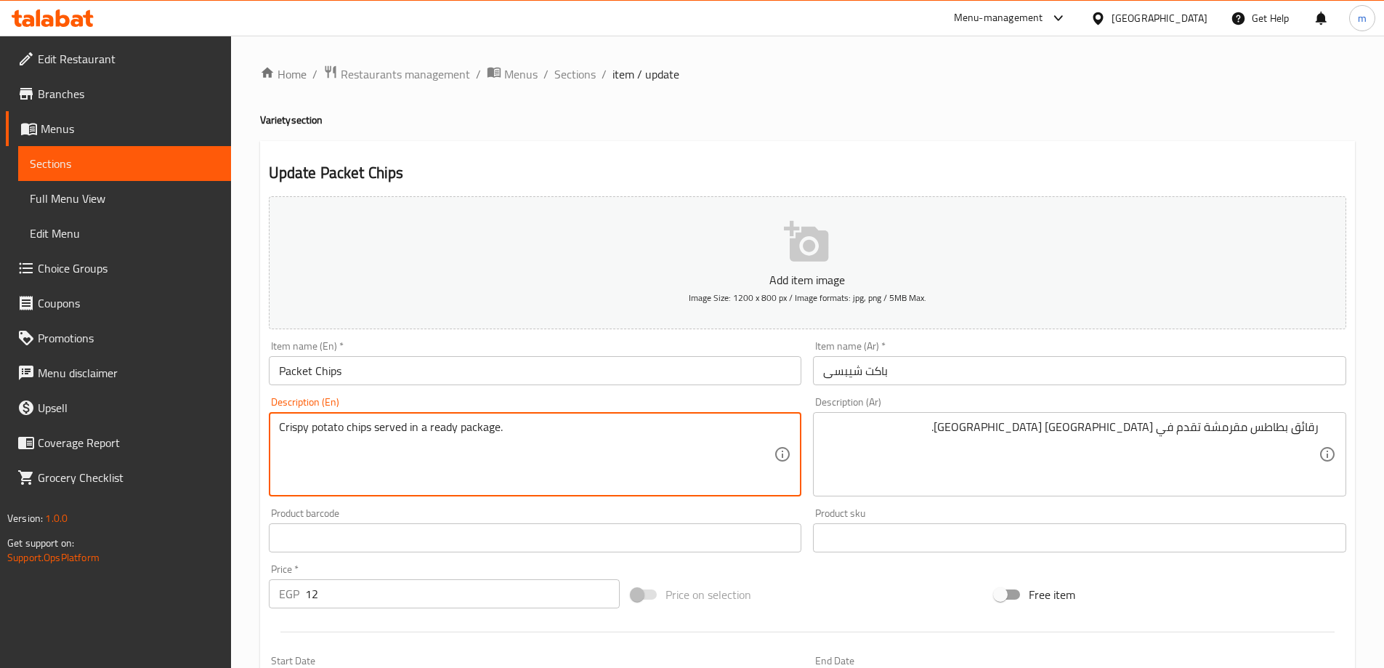
click at [478, 430] on textarea "Crispy potato chips served in a ready package." at bounding box center [526, 454] width 495 height 69
paste textarea "Packet"
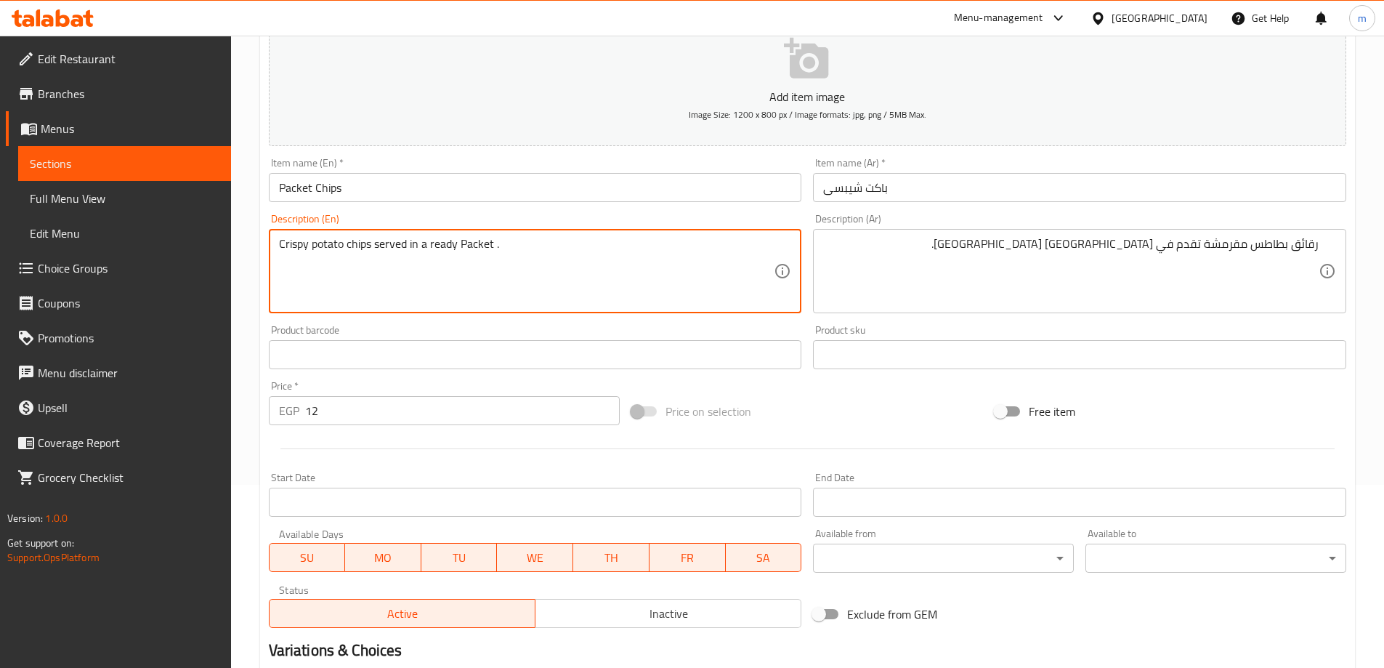
scroll to position [359, 0]
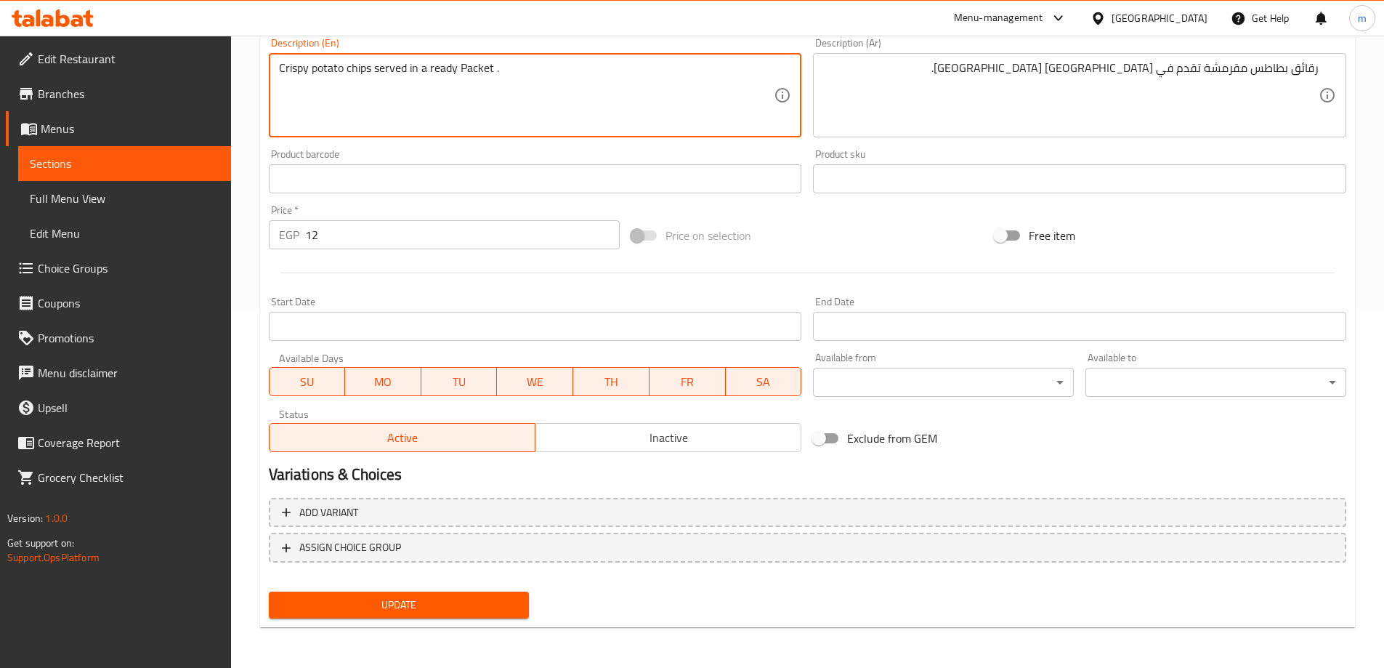
type textarea "Crispy potato chips served in a ready Packet ."
click at [437, 593] on button "Update" at bounding box center [399, 604] width 261 height 27
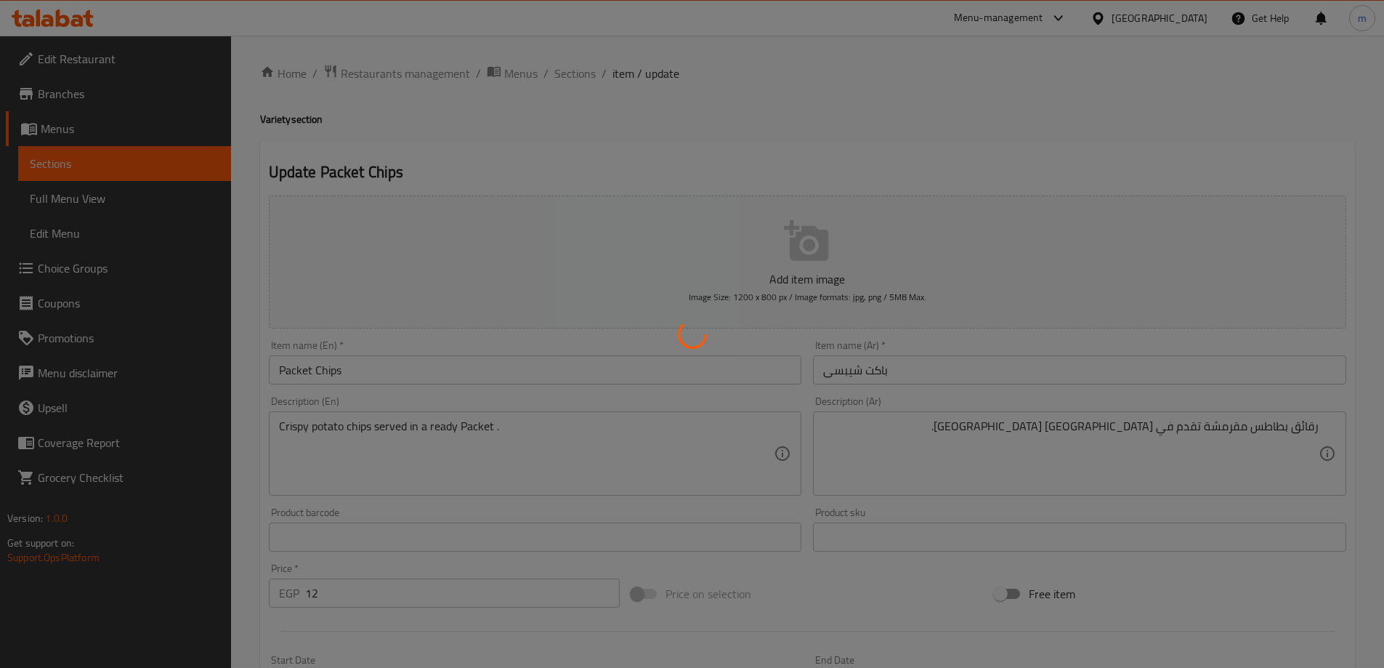
scroll to position [0, 0]
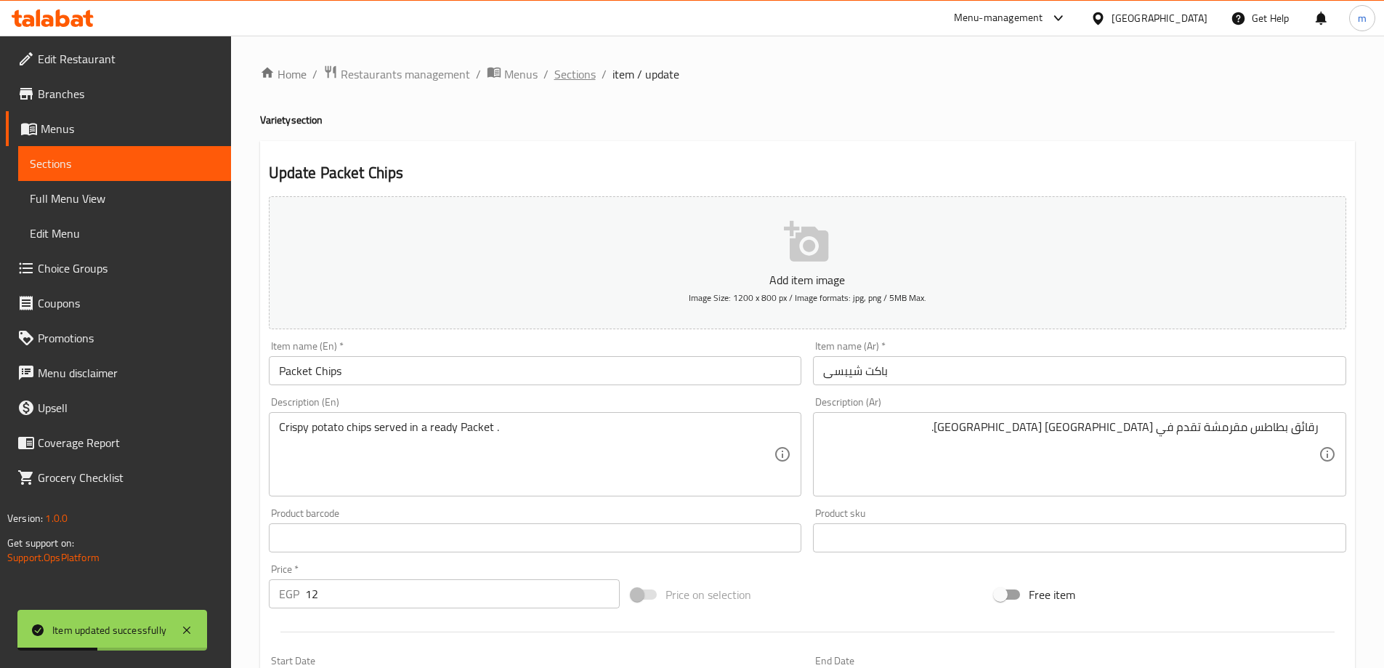
click at [557, 78] on span "Sections" at bounding box center [574, 73] width 41 height 17
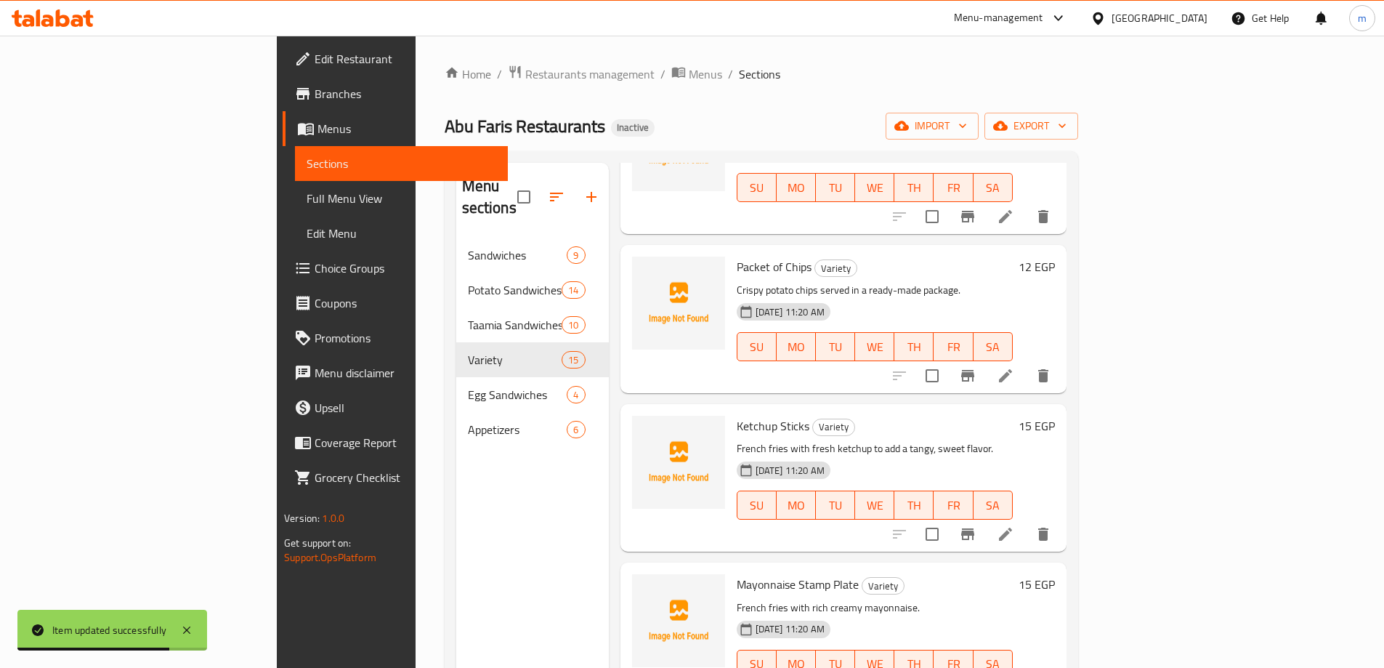
scroll to position [218, 0]
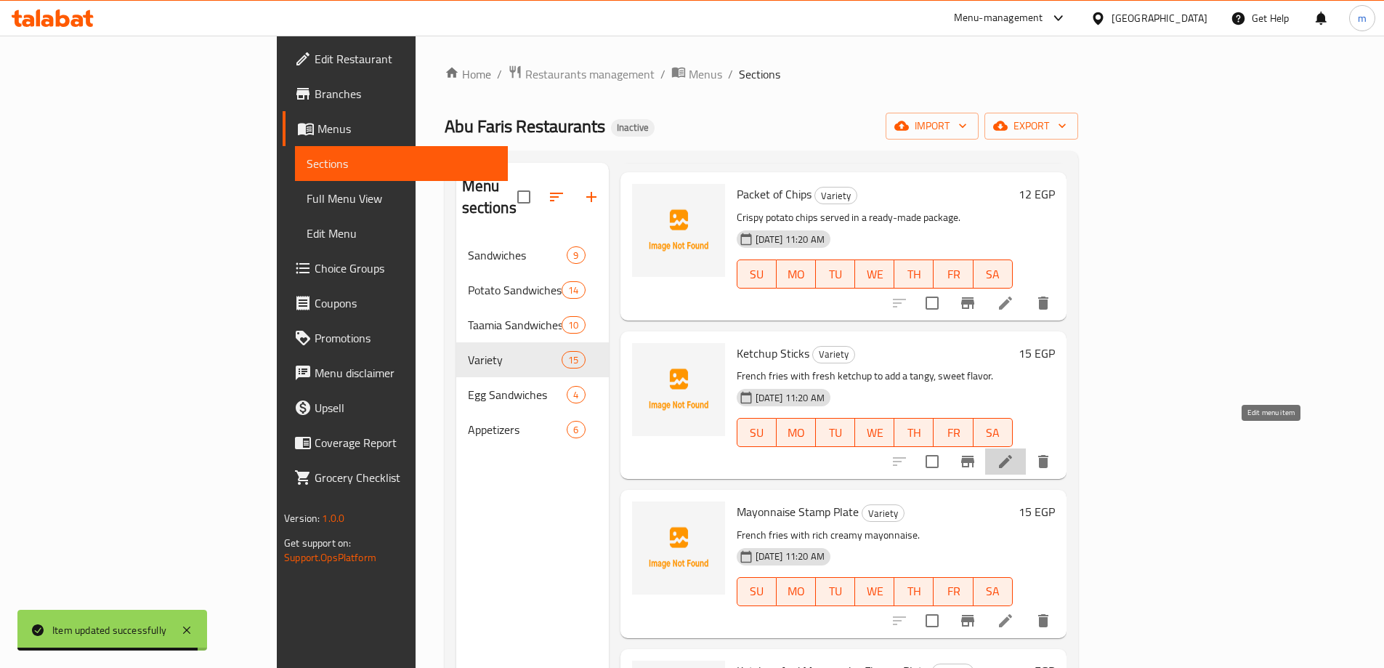
click at [1014, 453] on icon at bounding box center [1005, 461] width 17 height 17
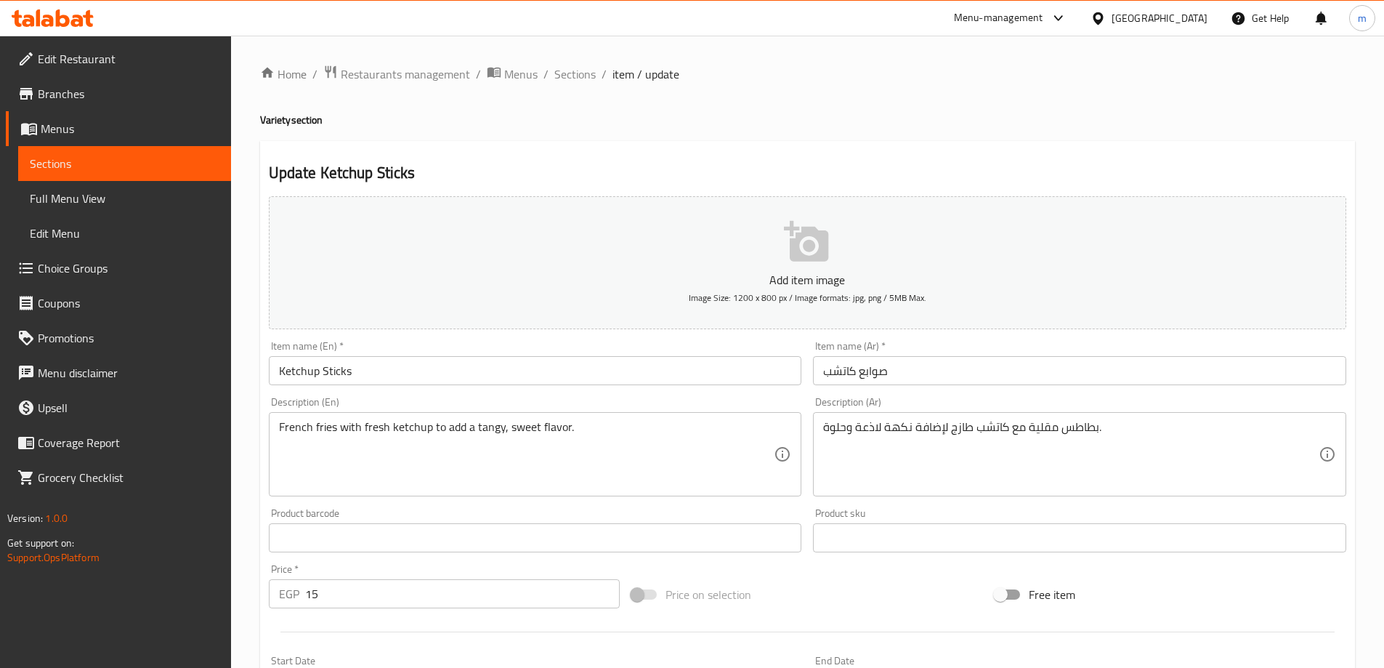
click at [328, 373] on input "Ketchup Sticks" at bounding box center [535, 370] width 533 height 29
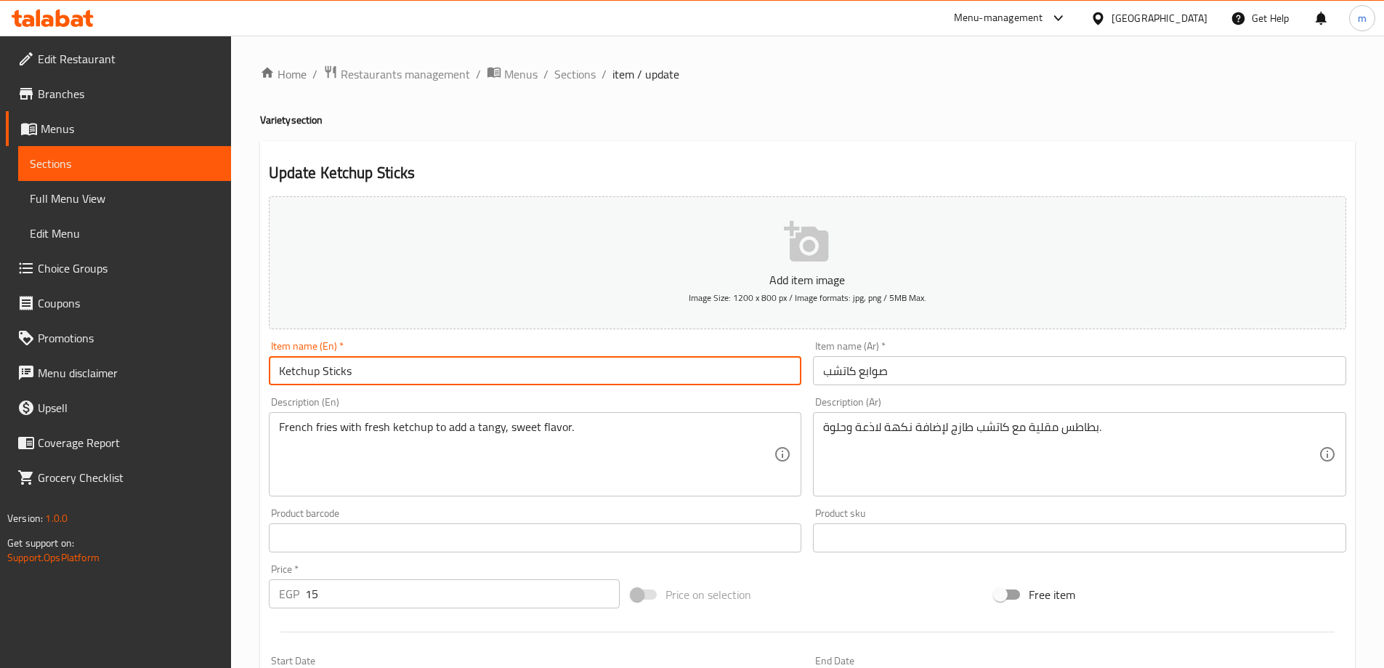
click at [328, 373] on input "Ketchup Sticks" at bounding box center [535, 370] width 533 height 29
click at [588, 73] on span "Sections" at bounding box center [574, 73] width 41 height 17
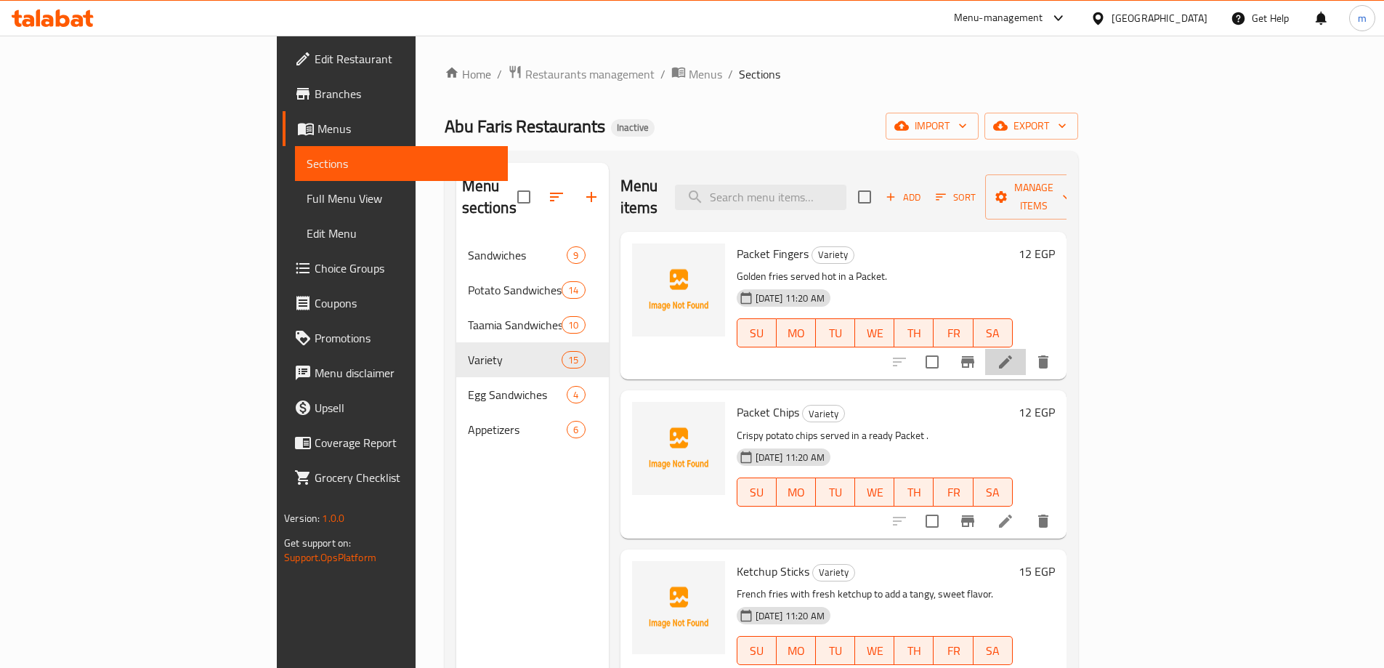
click at [1026, 349] on li at bounding box center [1005, 362] width 41 height 26
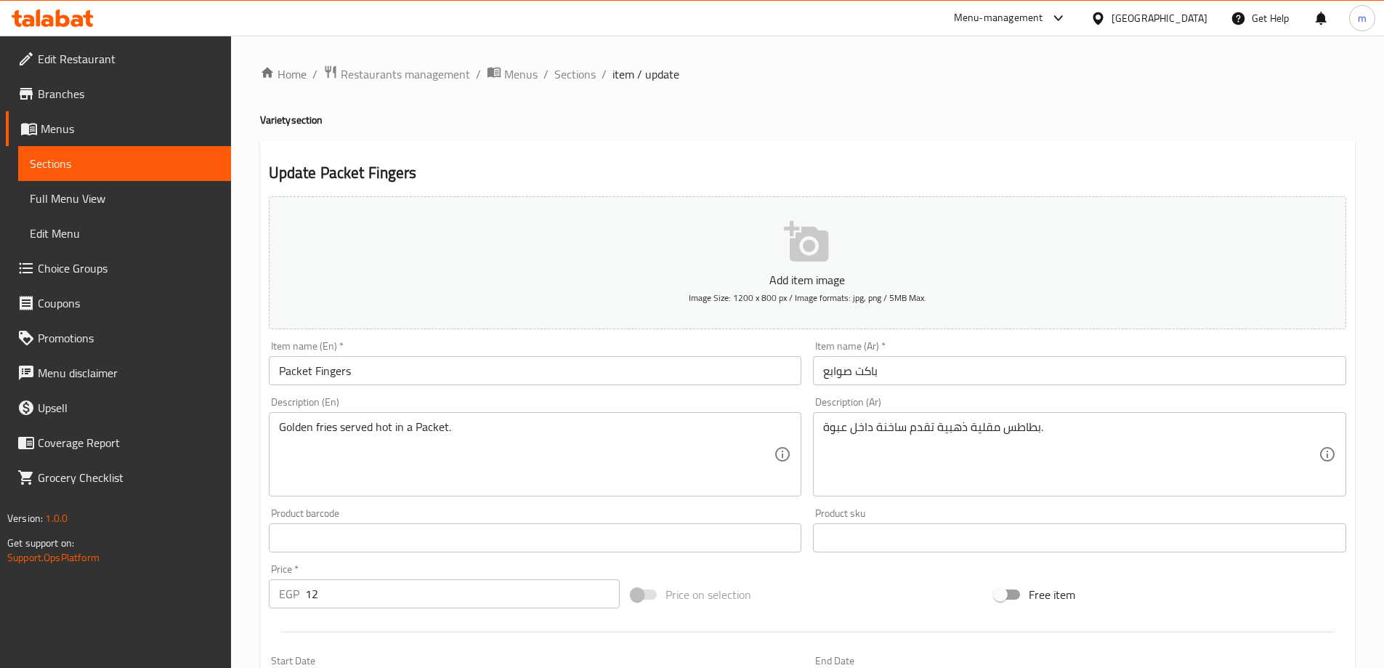
click at [333, 367] on input "Packet Fingers" at bounding box center [535, 370] width 533 height 29
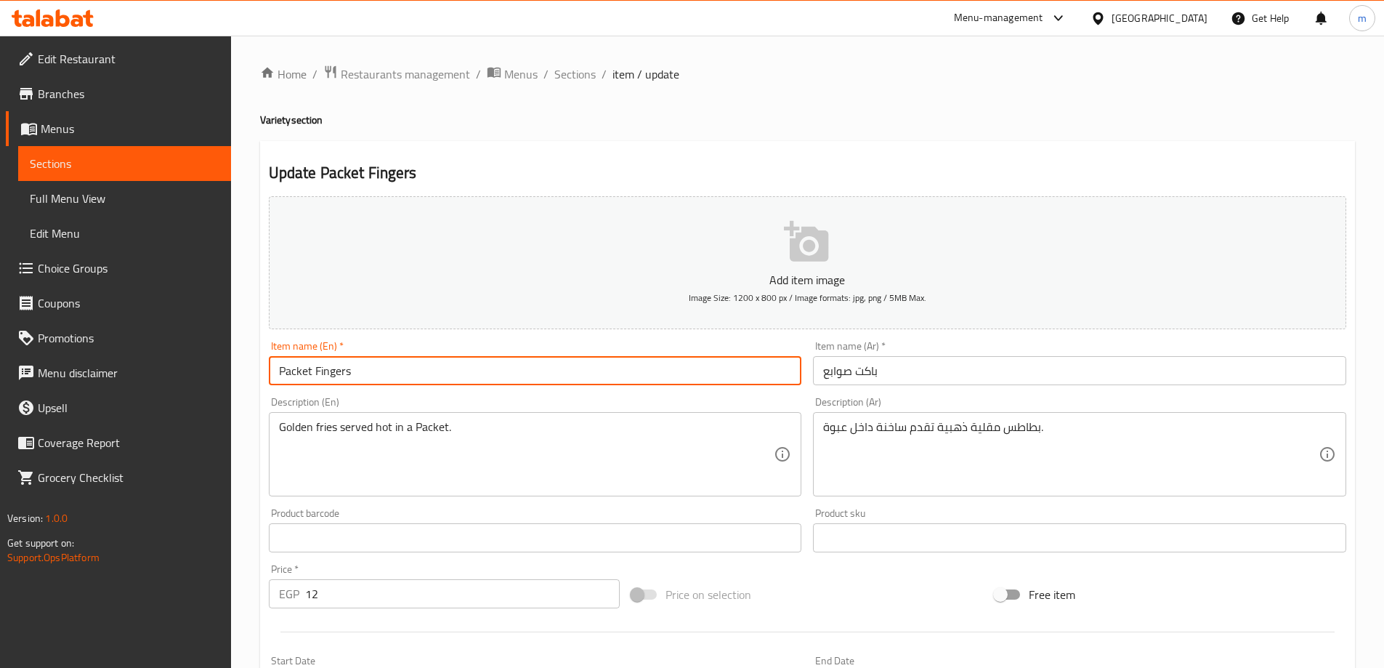
click at [333, 367] on input "Packet Fingers" at bounding box center [535, 370] width 533 height 29
paste input "Stick"
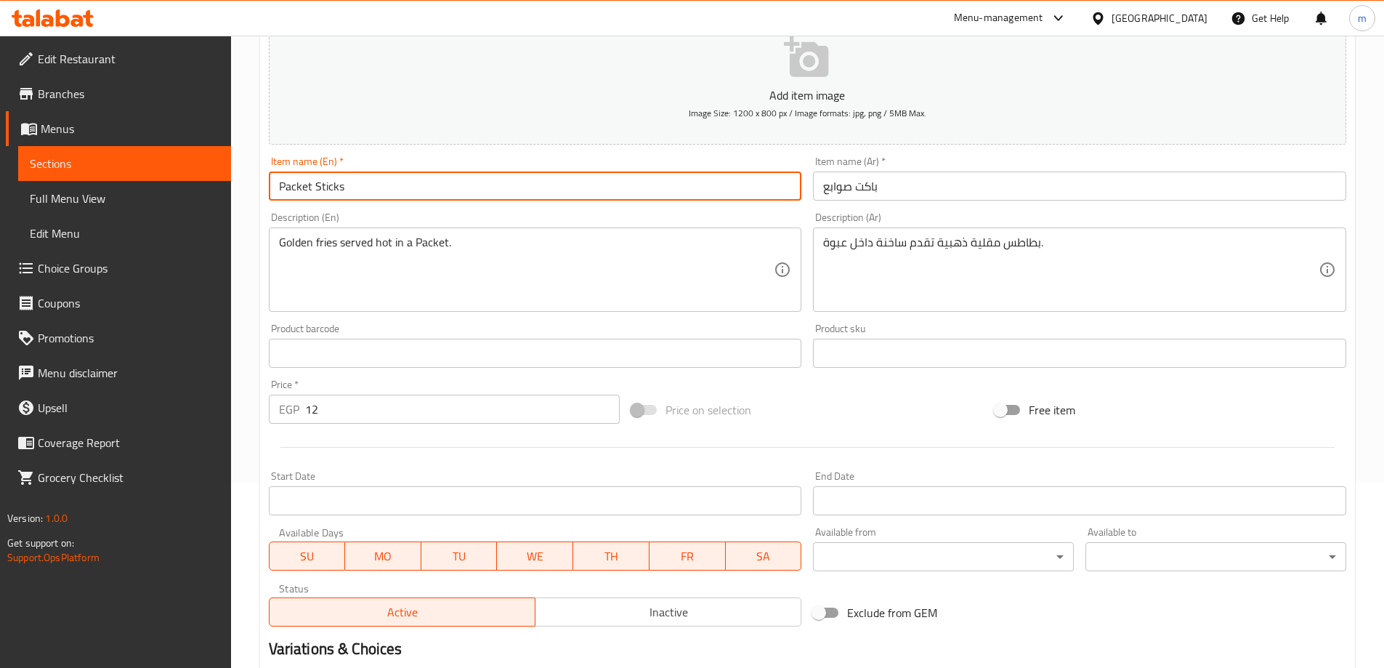
scroll to position [359, 0]
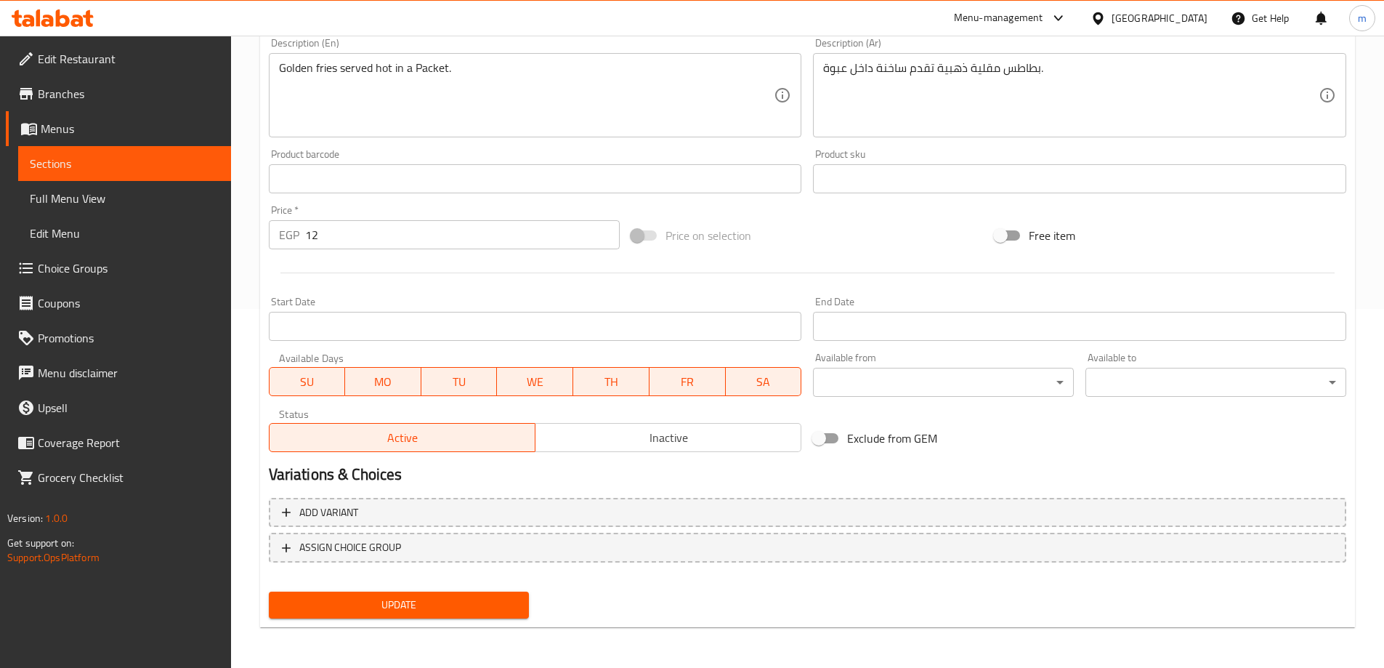
type input "Packet Sticks"
click at [370, 616] on button "Update" at bounding box center [399, 604] width 261 height 27
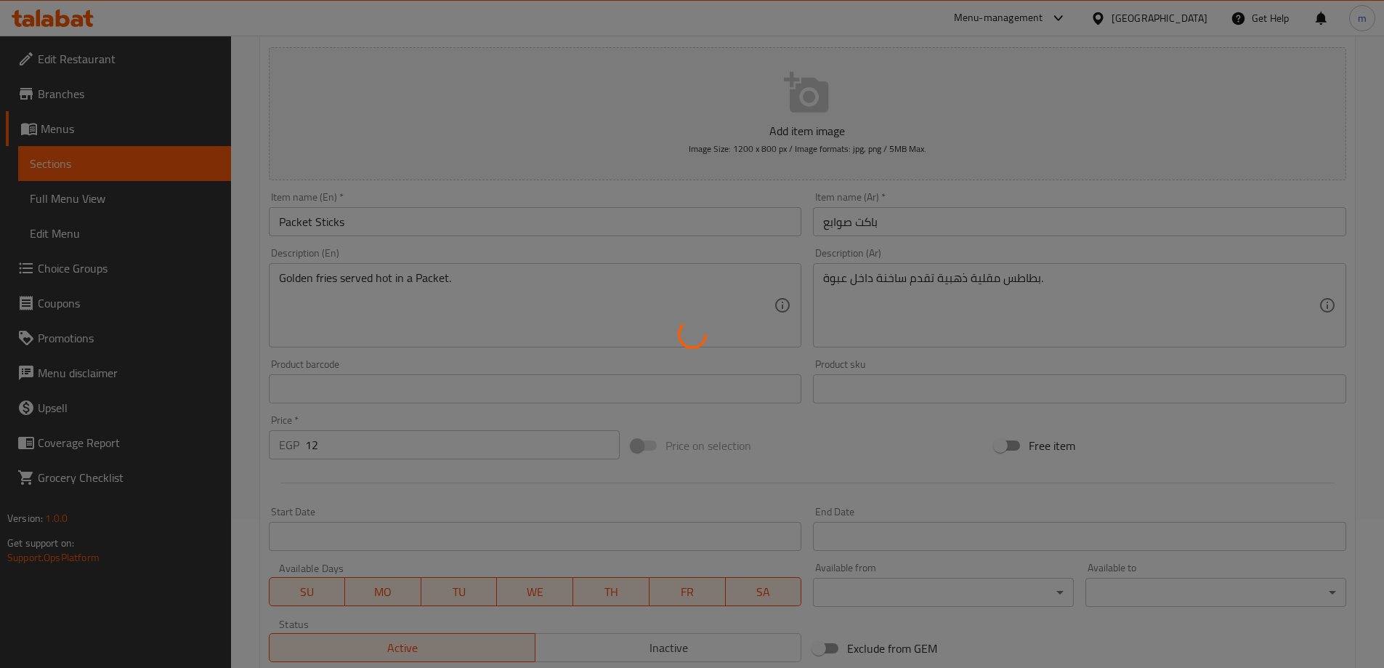
scroll to position [0, 0]
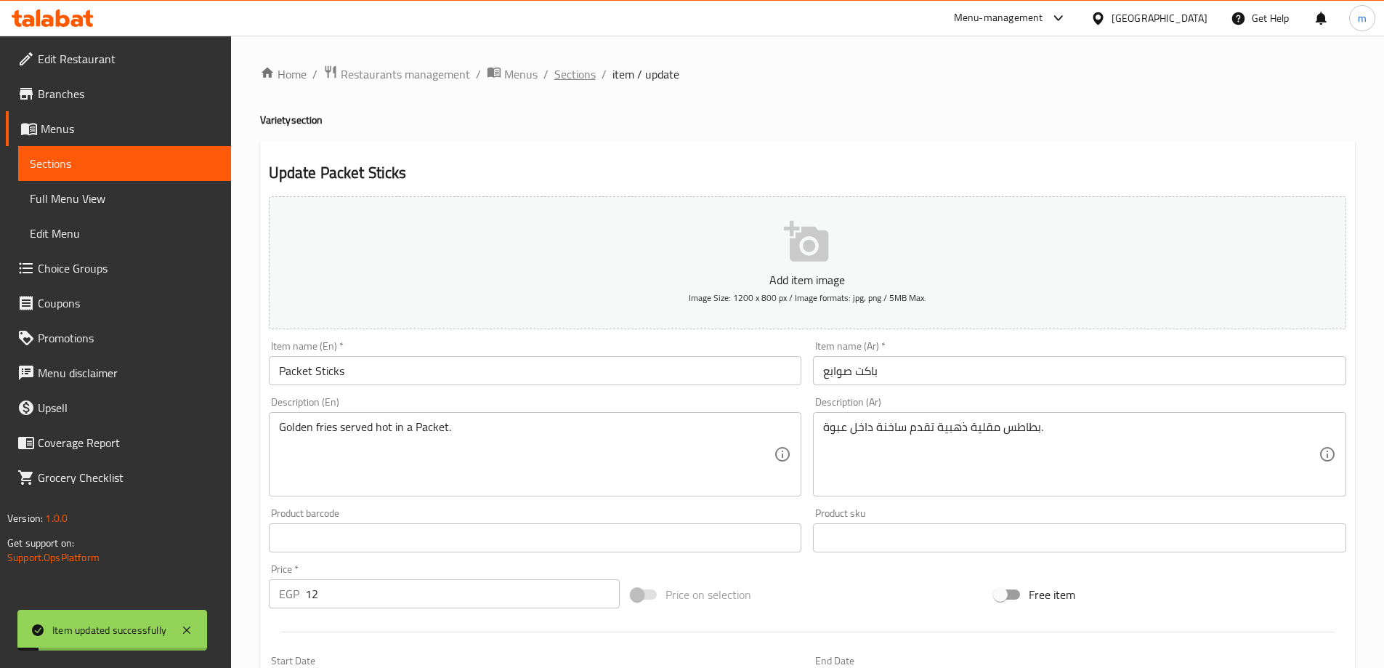
click at [556, 76] on span "Sections" at bounding box center [574, 73] width 41 height 17
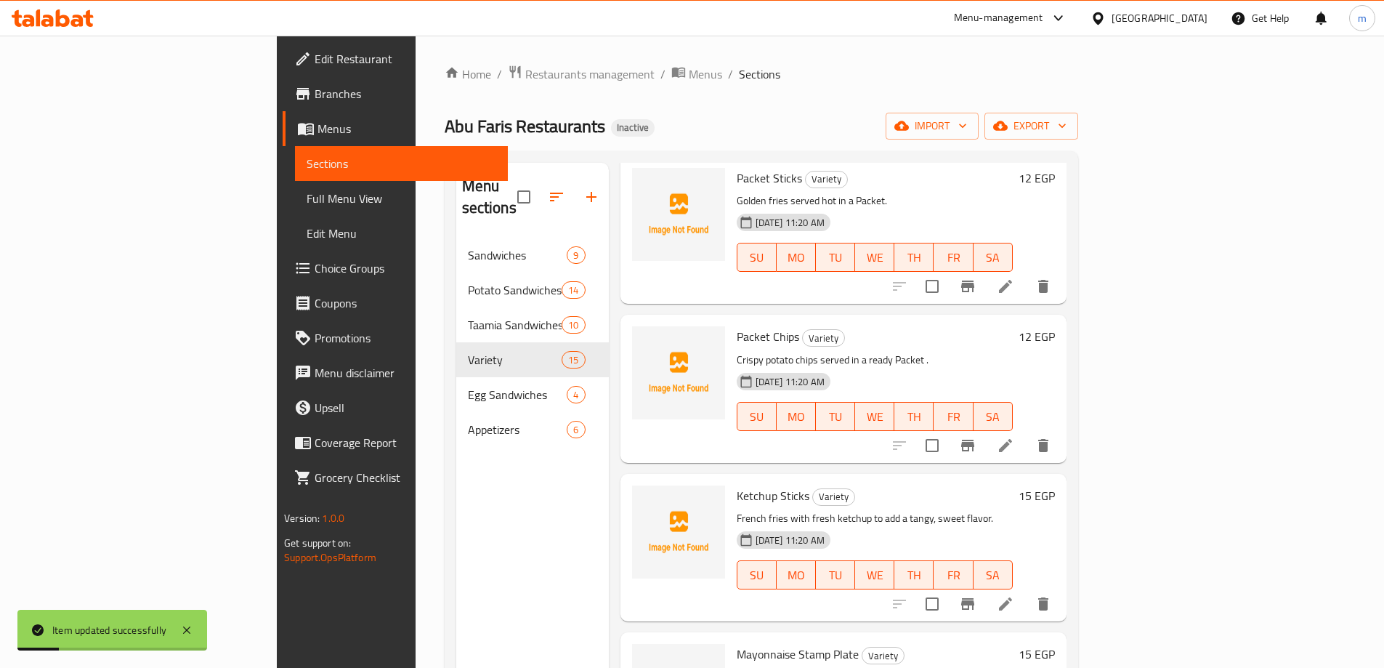
scroll to position [145, 0]
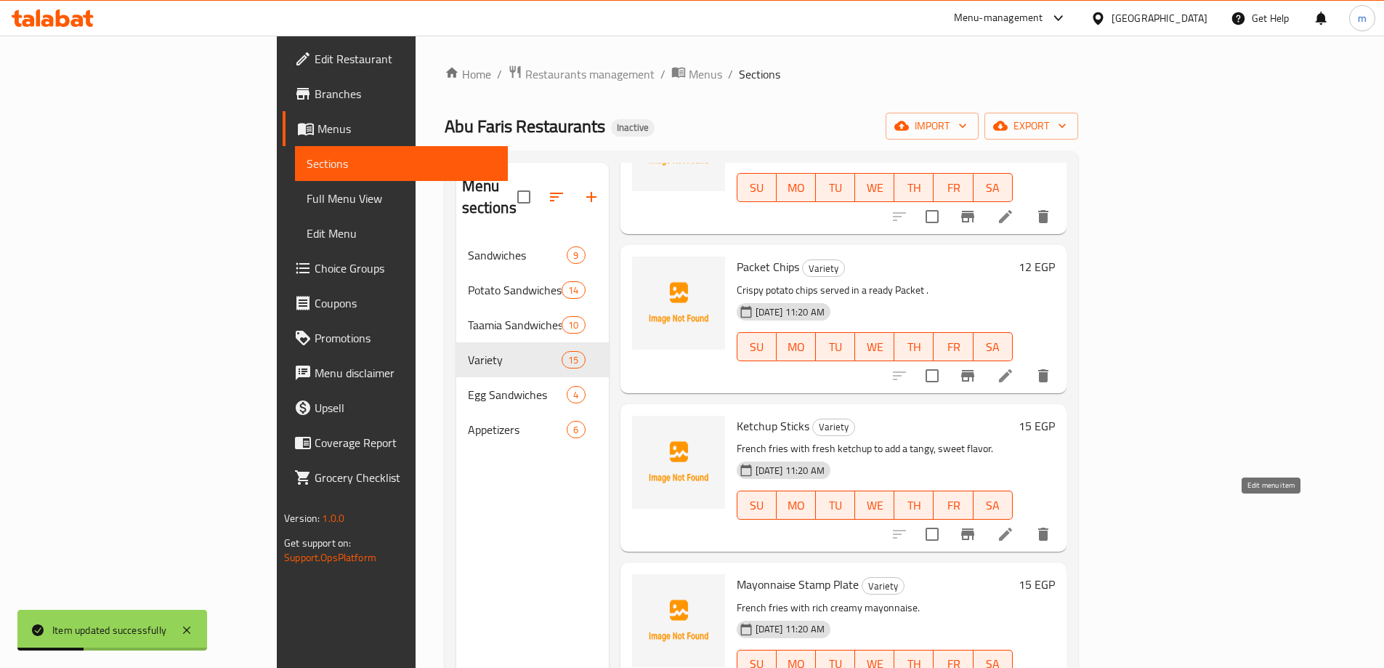
click at [1014, 525] on icon at bounding box center [1005, 533] width 17 height 17
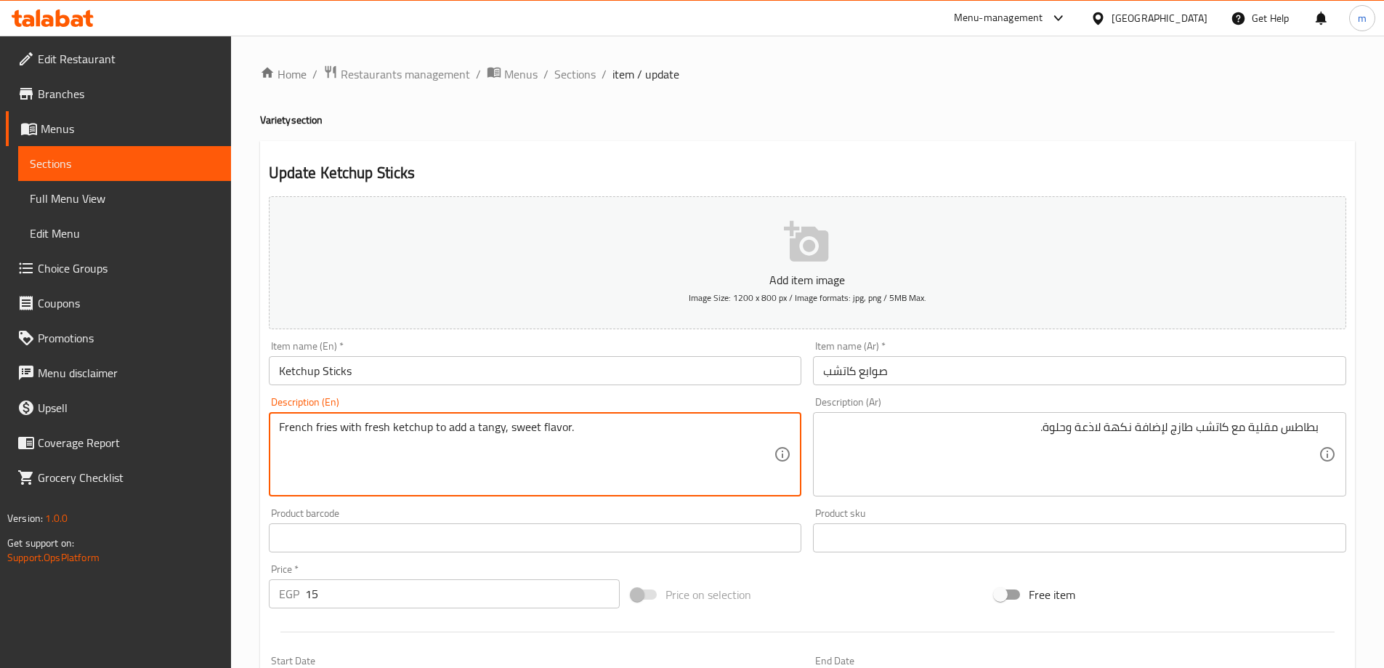
click at [296, 429] on textarea "French fries with fresh ketchup to add a tangy, sweet flavor." at bounding box center [526, 454] width 495 height 69
click at [324, 466] on textarea "fries with fresh ketchup to add a tangy, sweet flavor." at bounding box center [526, 454] width 495 height 69
click at [611, 450] on textarea "fries with fresh ketchup to add a tangy, sweet flavor." at bounding box center [526, 454] width 495 height 69
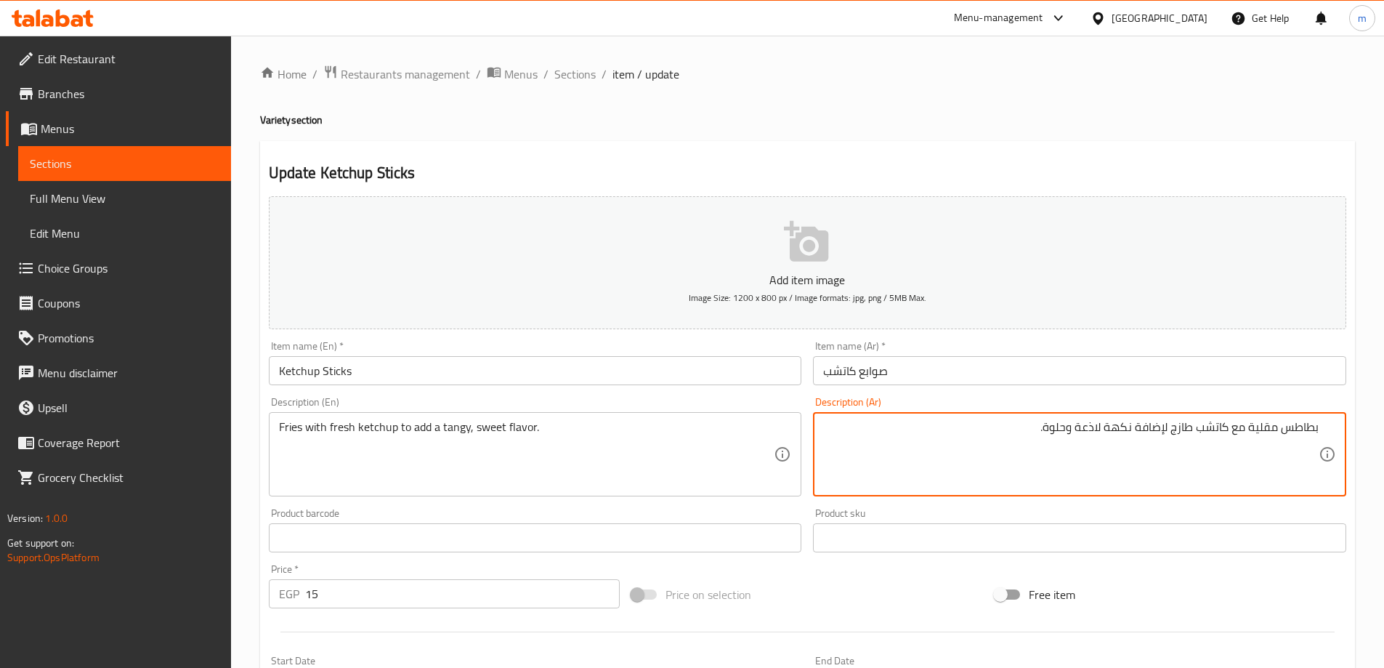
drag, startPoint x: 1081, startPoint y: 433, endPoint x: 1102, endPoint y: 433, distance: 21.1
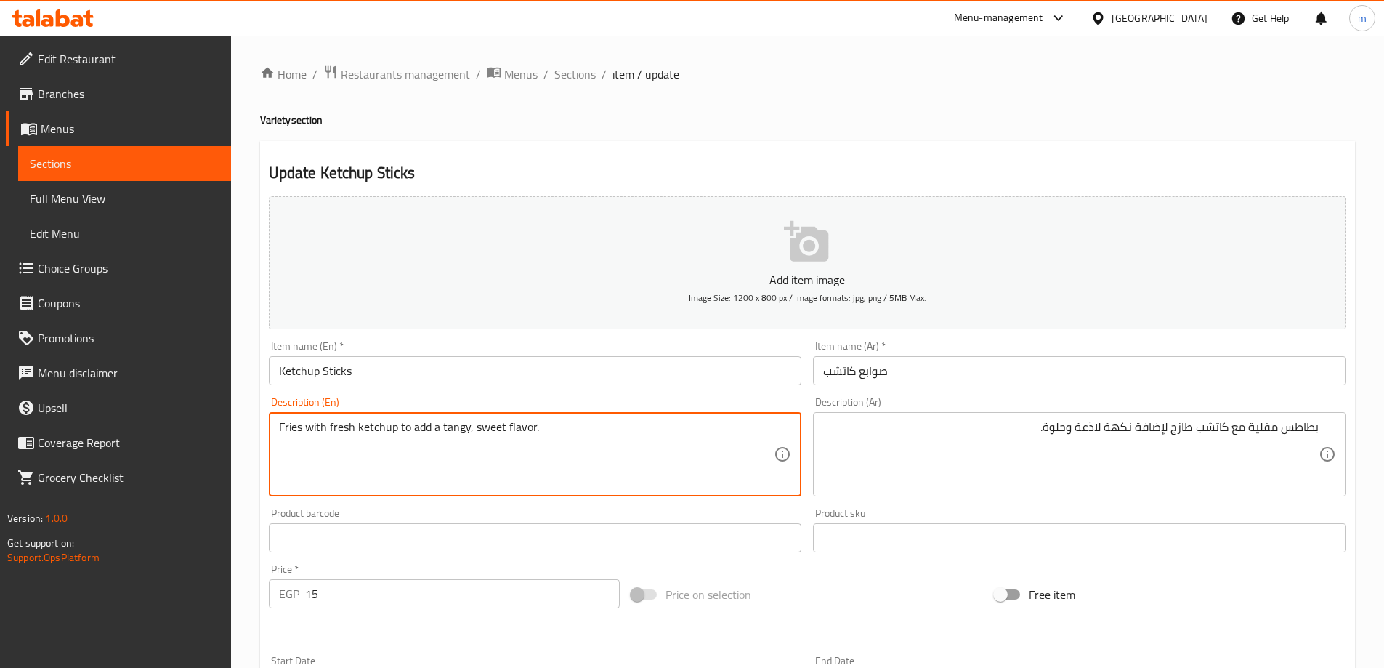
click at [452, 433] on textarea "Fries with fresh ketchup to add a tangy, sweet flavor." at bounding box center [526, 454] width 495 height 69
paste textarea "sour"
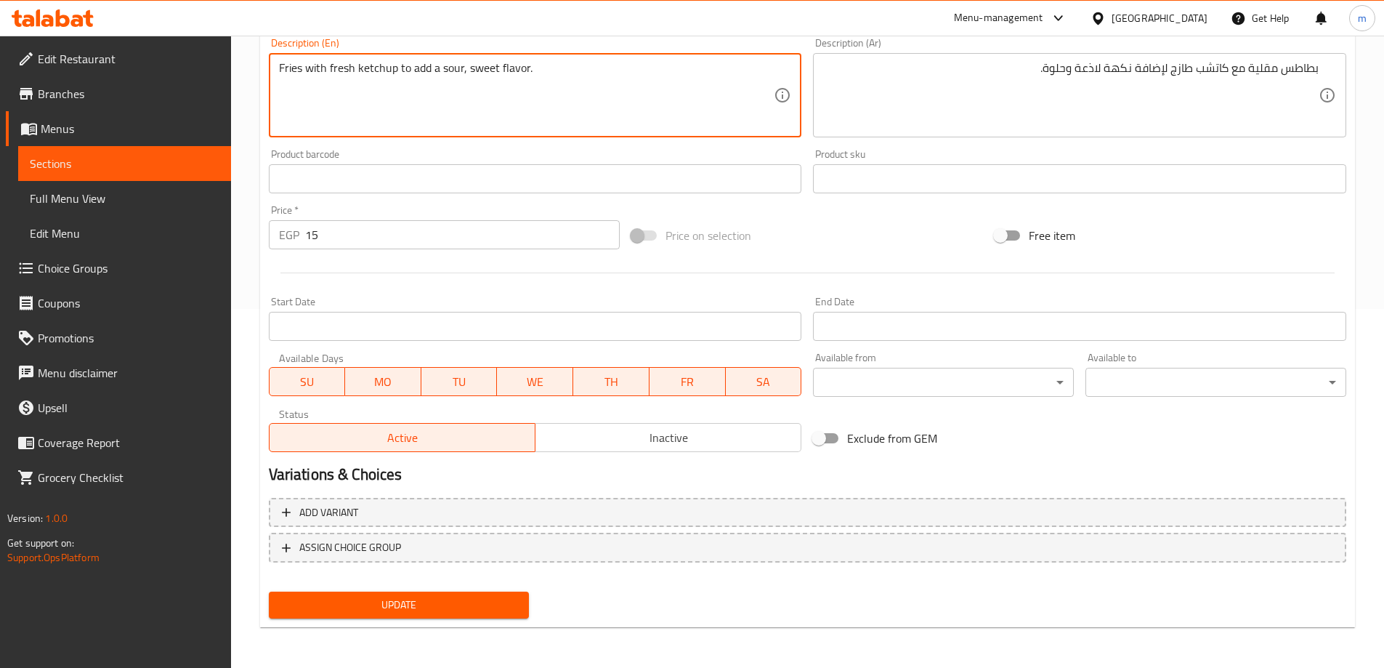
type textarea "Fries with fresh ketchup to add a sour, sweet flavor."
click at [449, 607] on span "Update" at bounding box center [399, 605] width 238 height 18
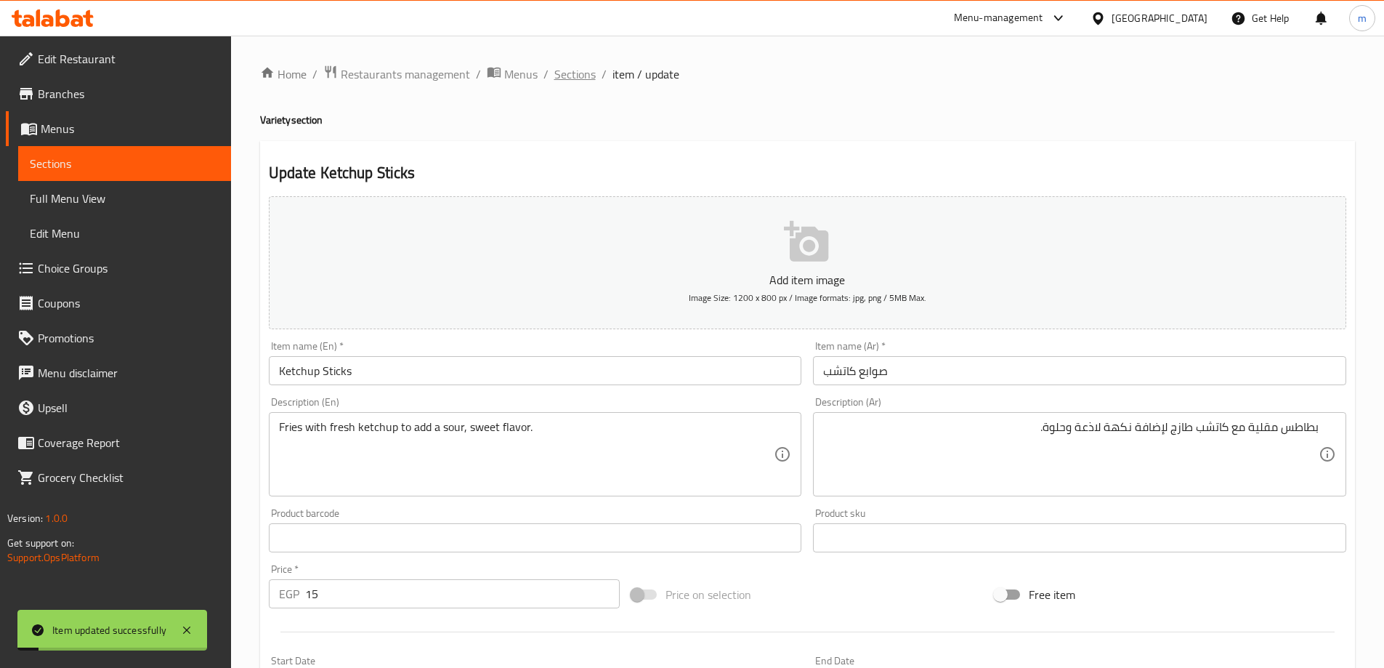
click at [567, 76] on span "Sections" at bounding box center [574, 73] width 41 height 17
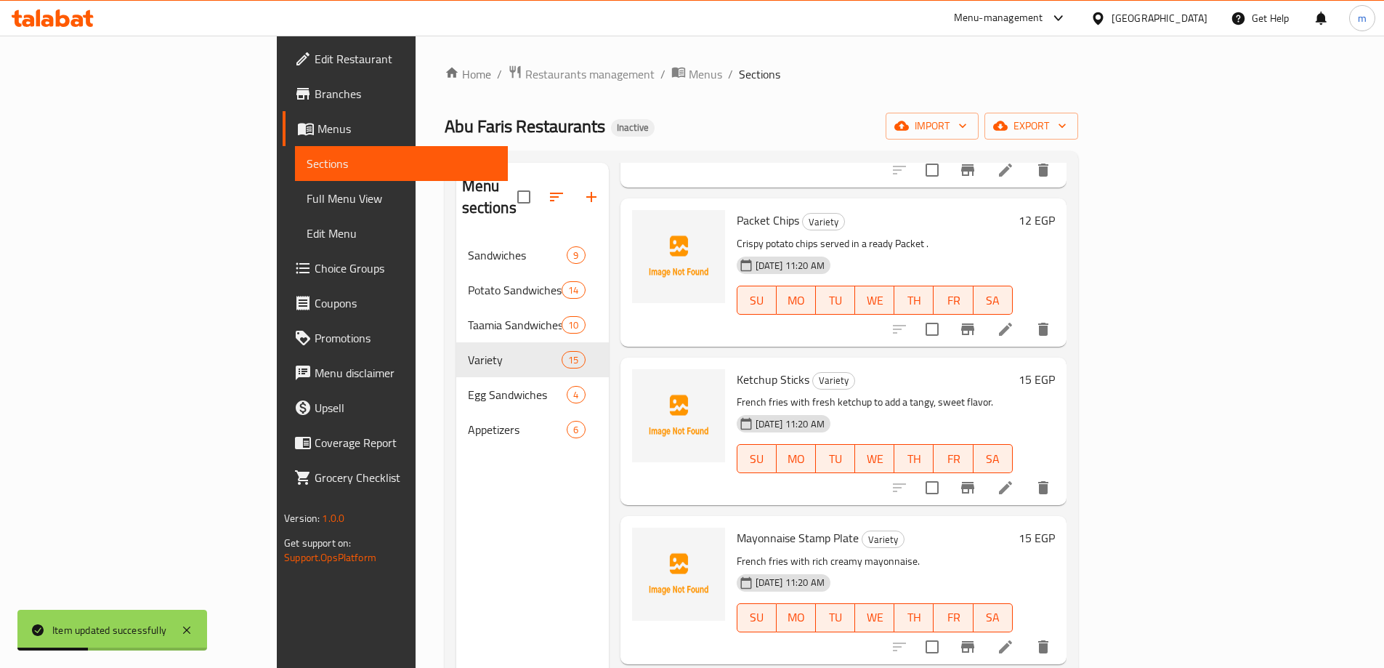
scroll to position [218, 0]
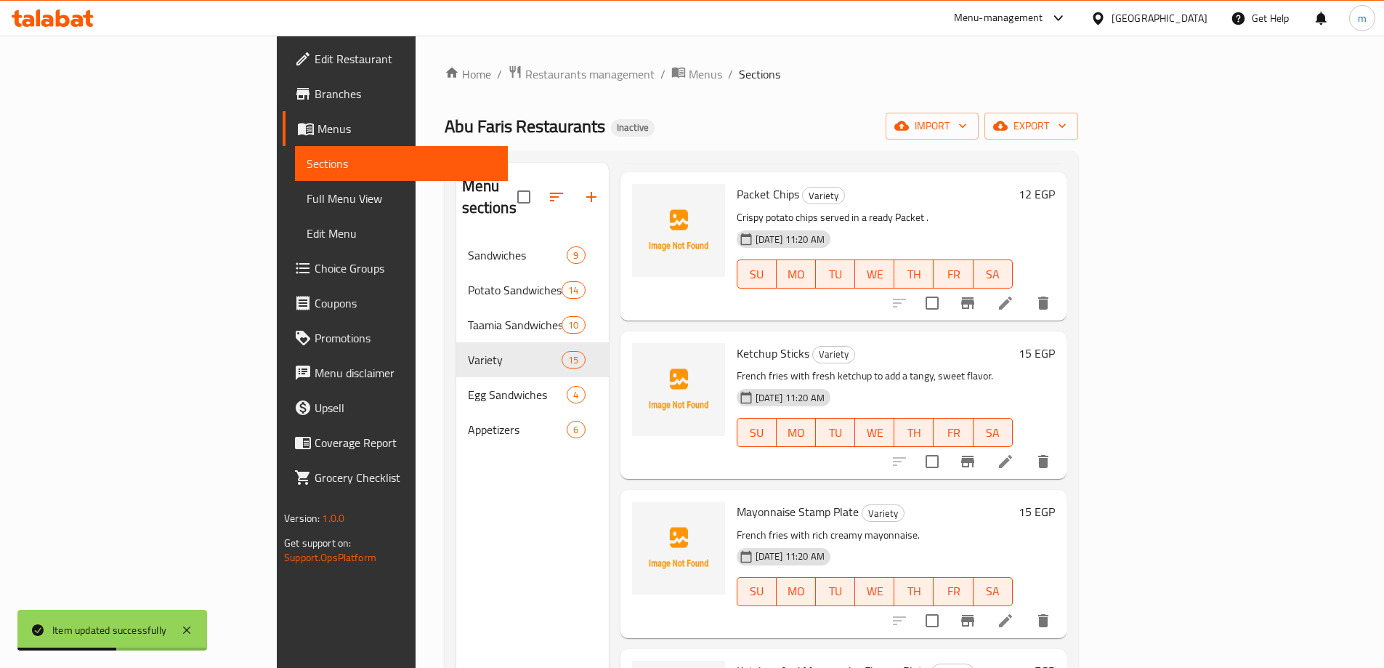
click at [1026, 607] on li at bounding box center [1005, 620] width 41 height 26
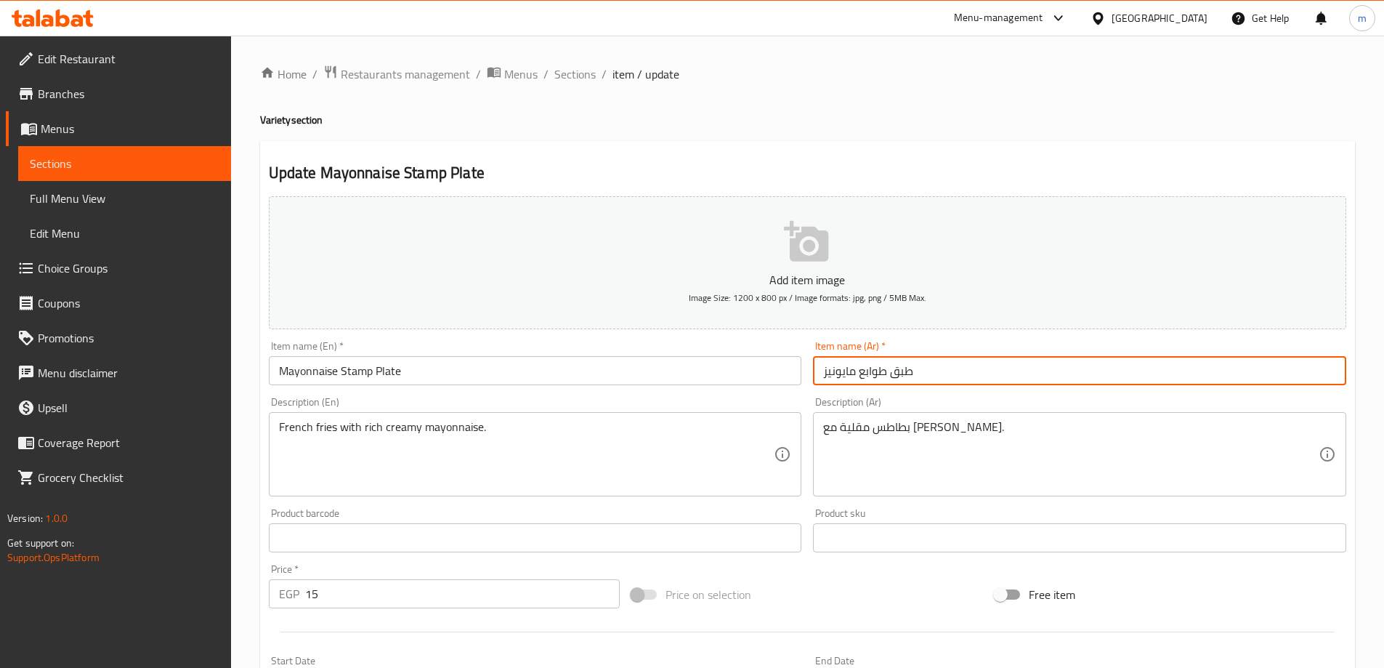
click at [885, 376] on input "طبق طوابع مايونيز" at bounding box center [1079, 370] width 533 height 29
type input "طبق صوابع مايونيز"
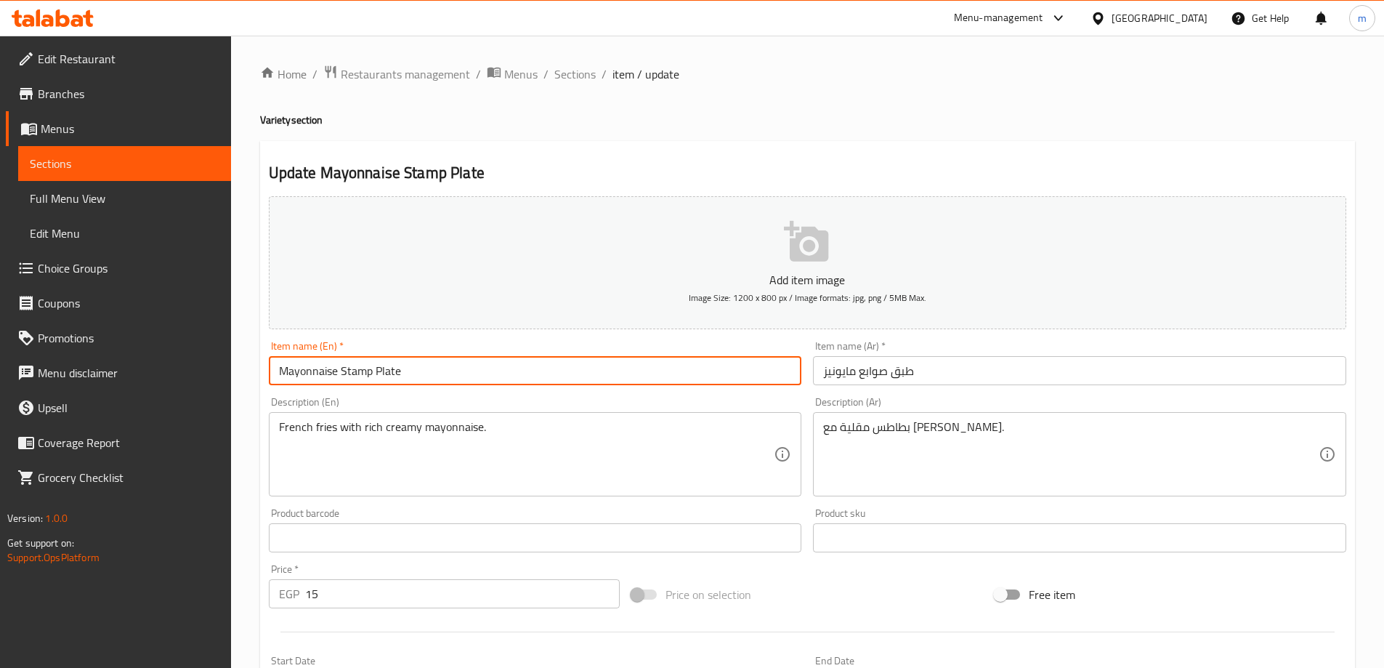
drag, startPoint x: 351, startPoint y: 371, endPoint x: 370, endPoint y: 378, distance: 20.7
click at [370, 378] on input "Mayonnaise Stamp Plate" at bounding box center [535, 370] width 533 height 29
type input "Mayonnaise Sticks Plate"
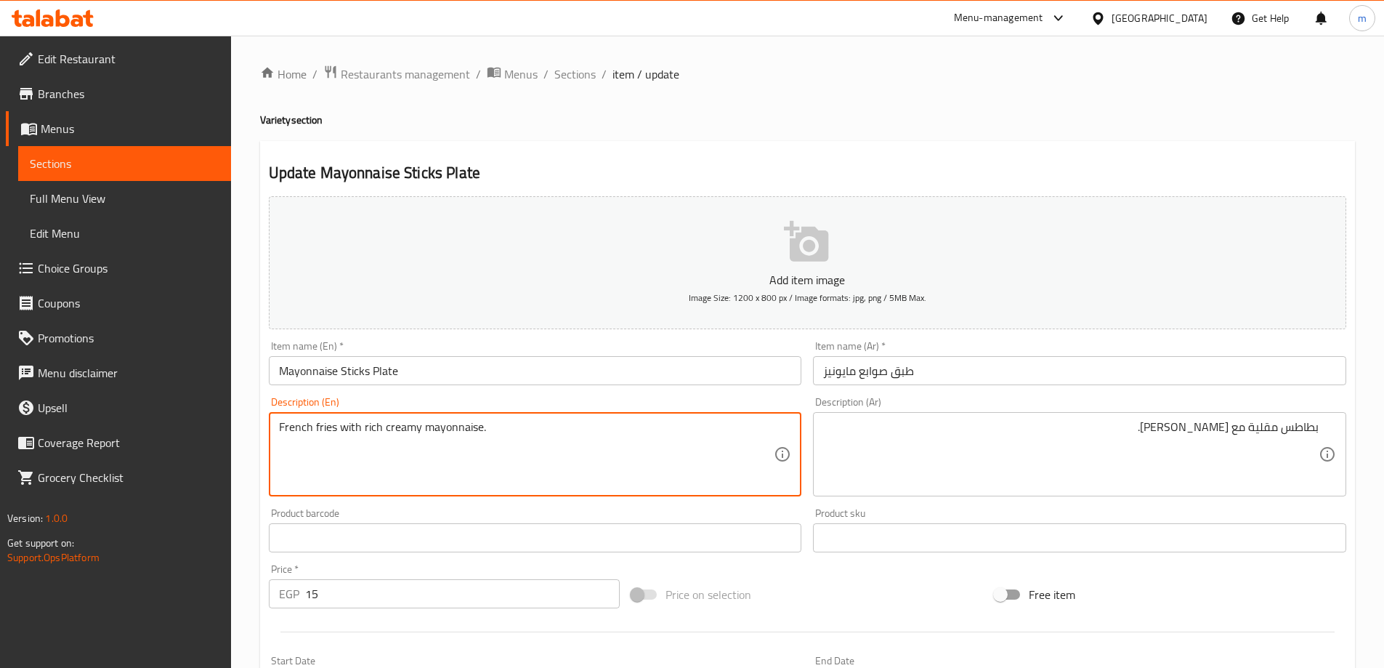
click at [298, 427] on textarea "French fries with rich creamy mayonnaise." at bounding box center [526, 454] width 495 height 69
click at [332, 436] on textarea "fries with rich creamy mayonnaise." at bounding box center [526, 454] width 495 height 69
click at [548, 447] on textarea "fries with rich creamy mayonnaise." at bounding box center [526, 454] width 495 height 69
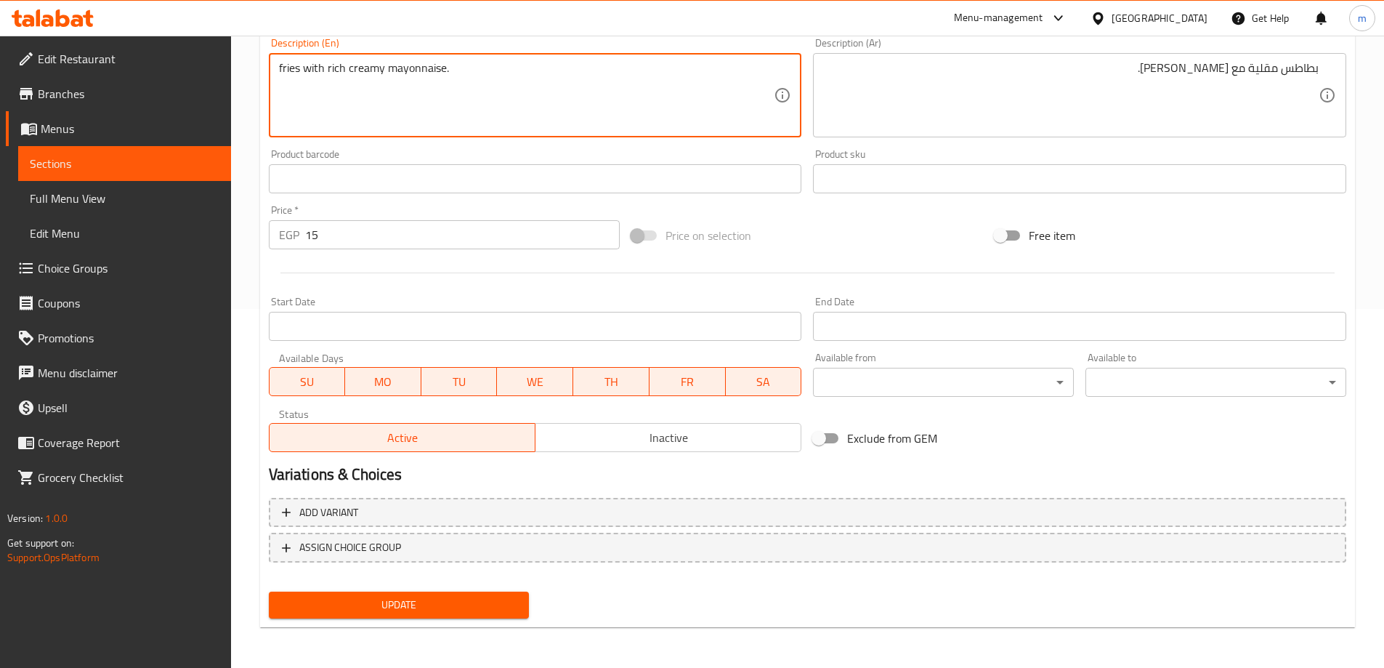
type textarea "Fries with rich creamy mayonnaise."
click at [498, 604] on span "Update" at bounding box center [399, 605] width 238 height 18
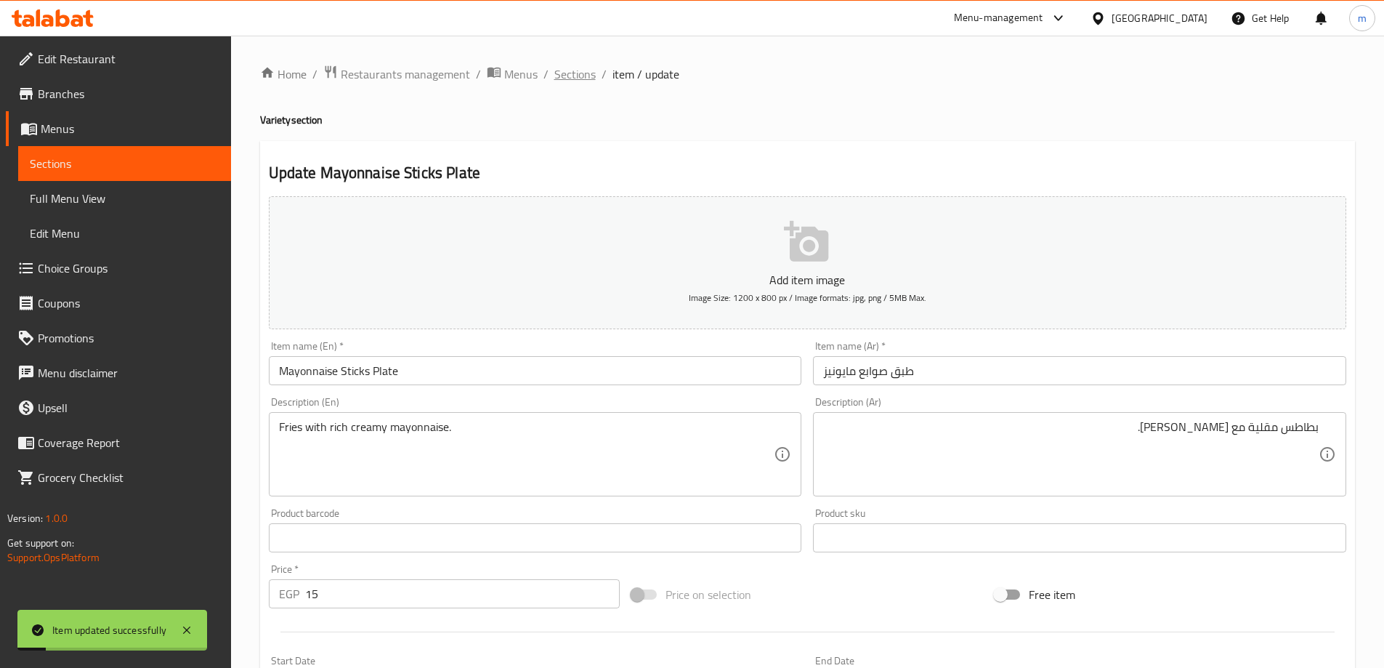
click at [580, 81] on span "Sections" at bounding box center [574, 73] width 41 height 17
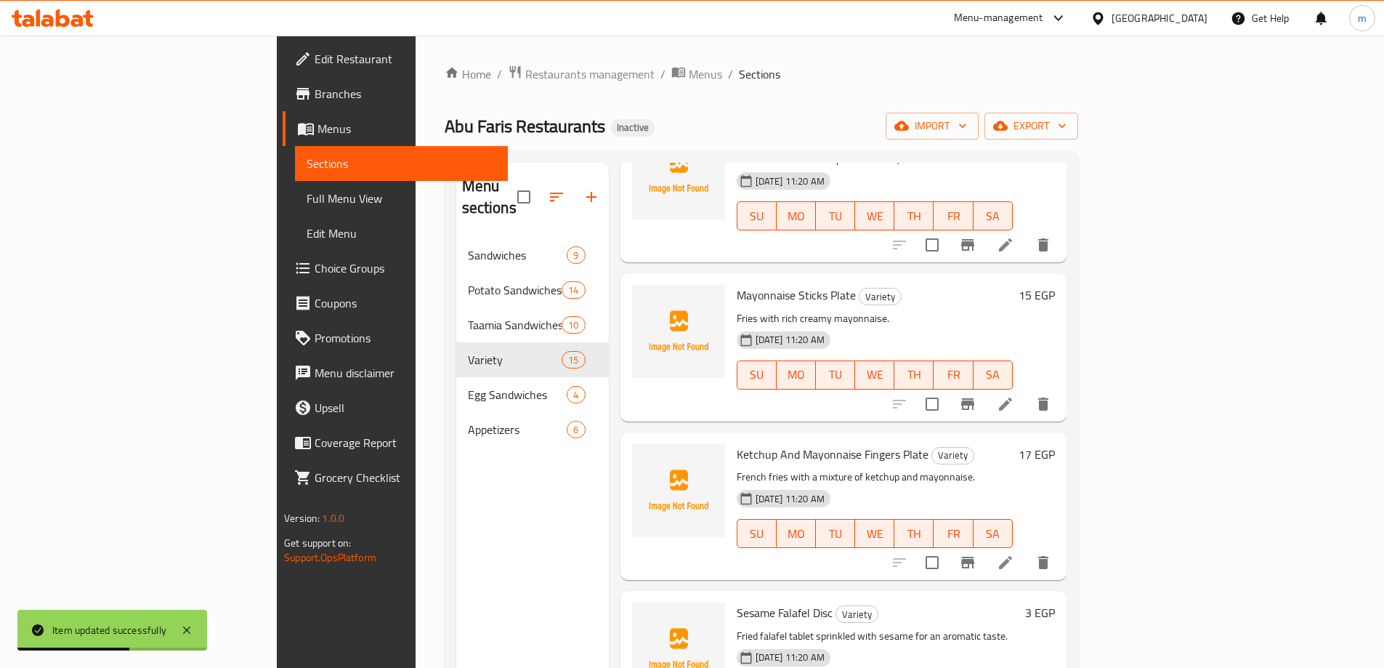
scroll to position [436, 0]
click at [745, 283] on span "Mayonnaise Sticks Plate" at bounding box center [796, 294] width 119 height 22
copy span "Sticks"
click at [1012, 554] on icon at bounding box center [1005, 560] width 13 height 13
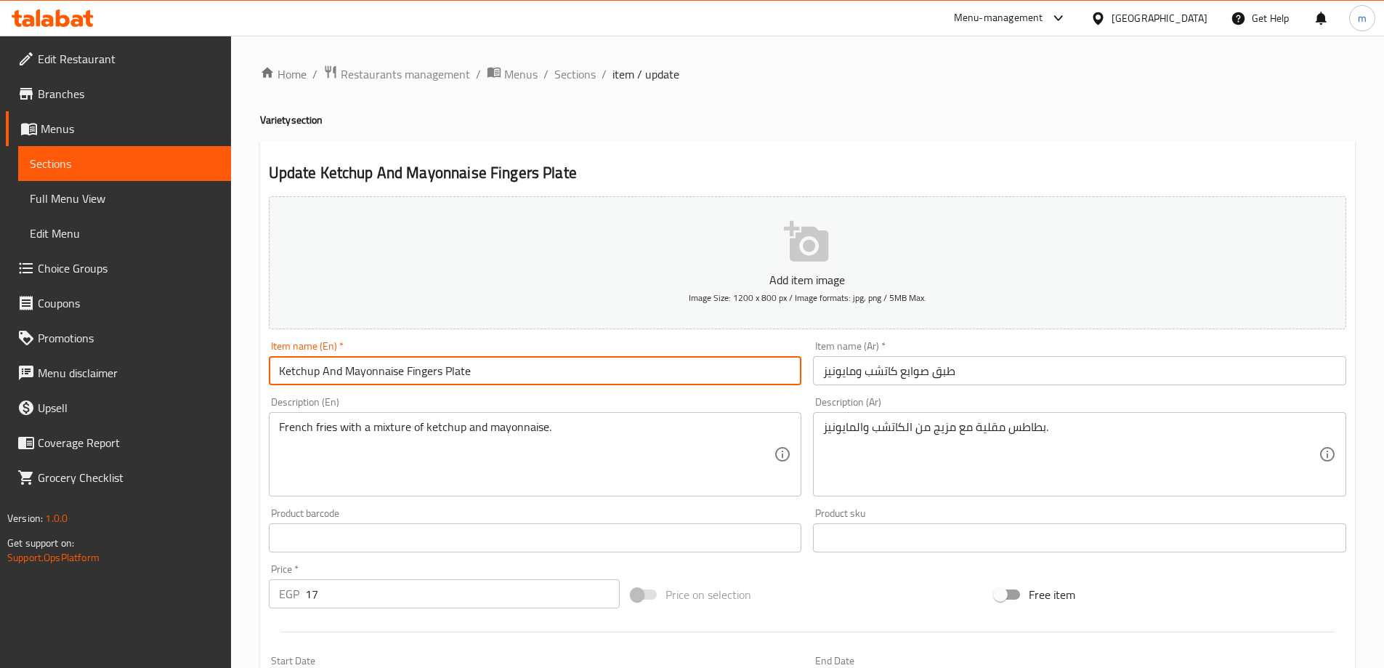
click at [416, 373] on input "Ketchup And Mayonnaise Fingers Plate" at bounding box center [535, 370] width 533 height 29
paste input "Stick"
type input "Ketchup And Mayonnaise Sticks Plate"
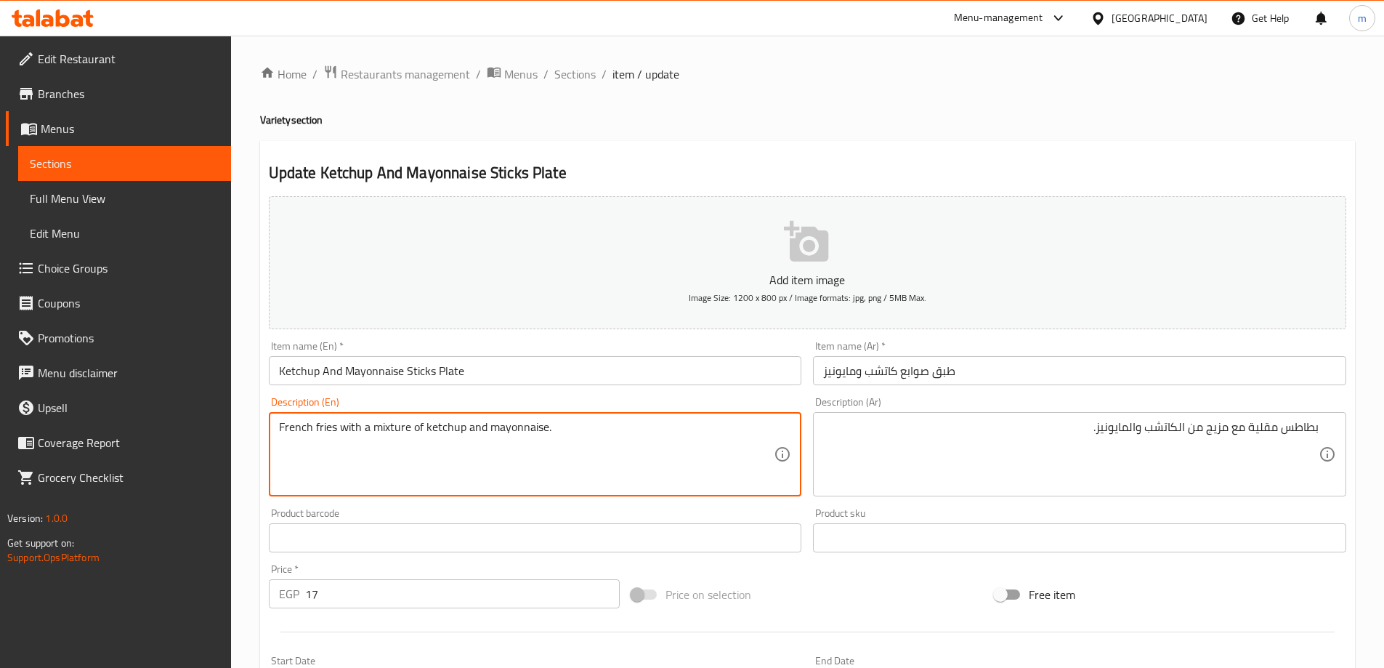
click at [291, 422] on textarea "French fries with a mixture of ketchup and mayonnaise." at bounding box center [526, 454] width 495 height 69
click at [312, 436] on textarea "fries with a mixture of ketchup and mayonnaise." at bounding box center [526, 454] width 495 height 69
click at [583, 431] on textarea "fries with a mixture of ketchup and mayonnaise." at bounding box center [526, 454] width 495 height 69
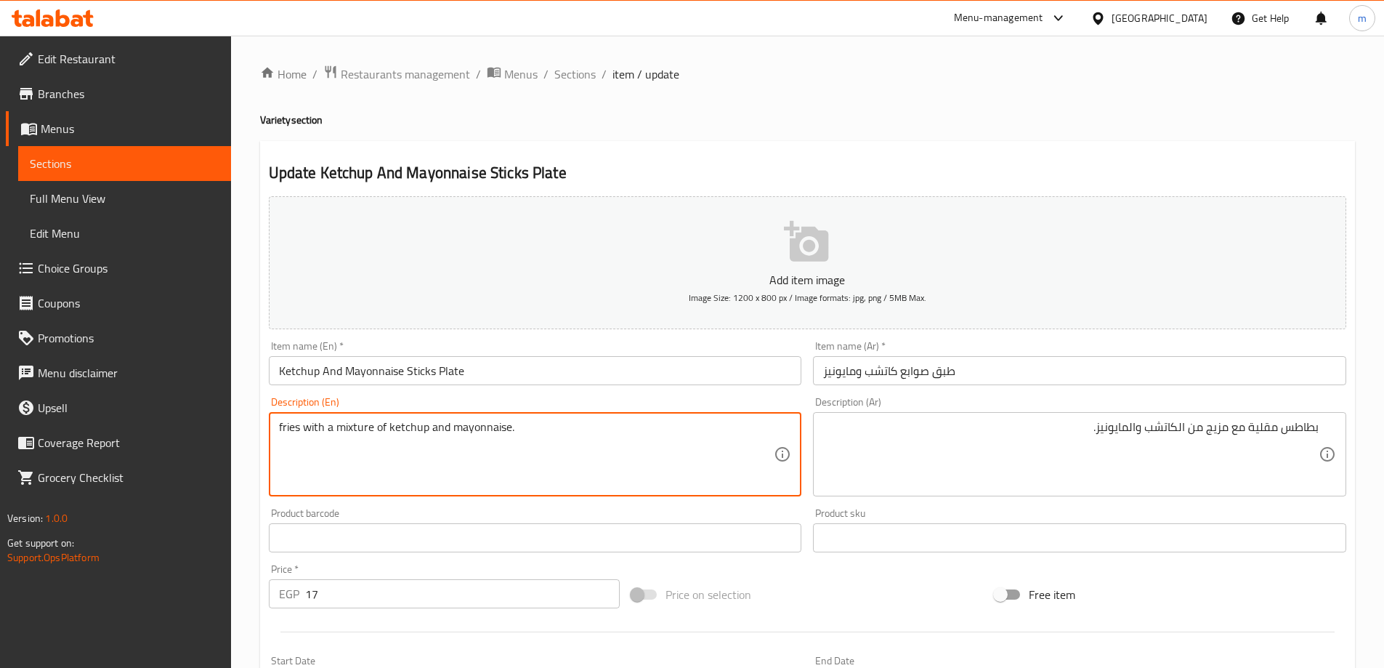
click at [350, 428] on textarea "fries with a mixture of ketchup and mayonnaise." at bounding box center [526, 454] width 495 height 69
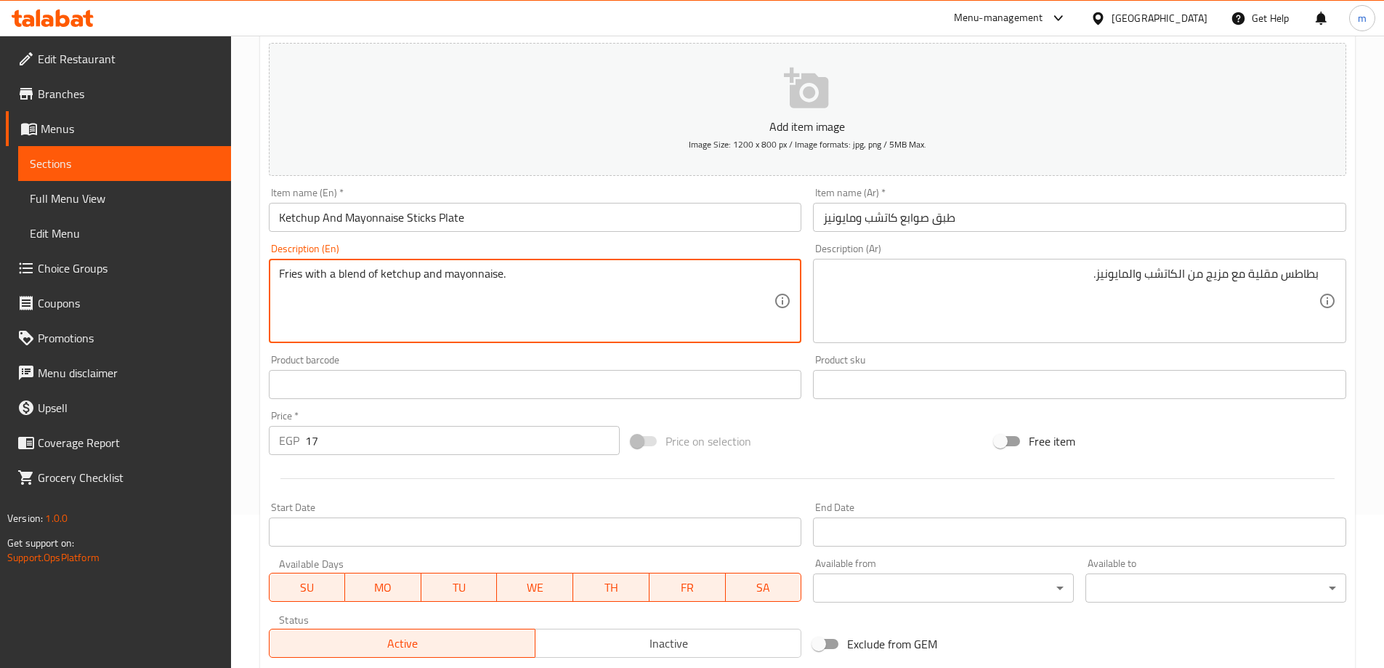
scroll to position [359, 0]
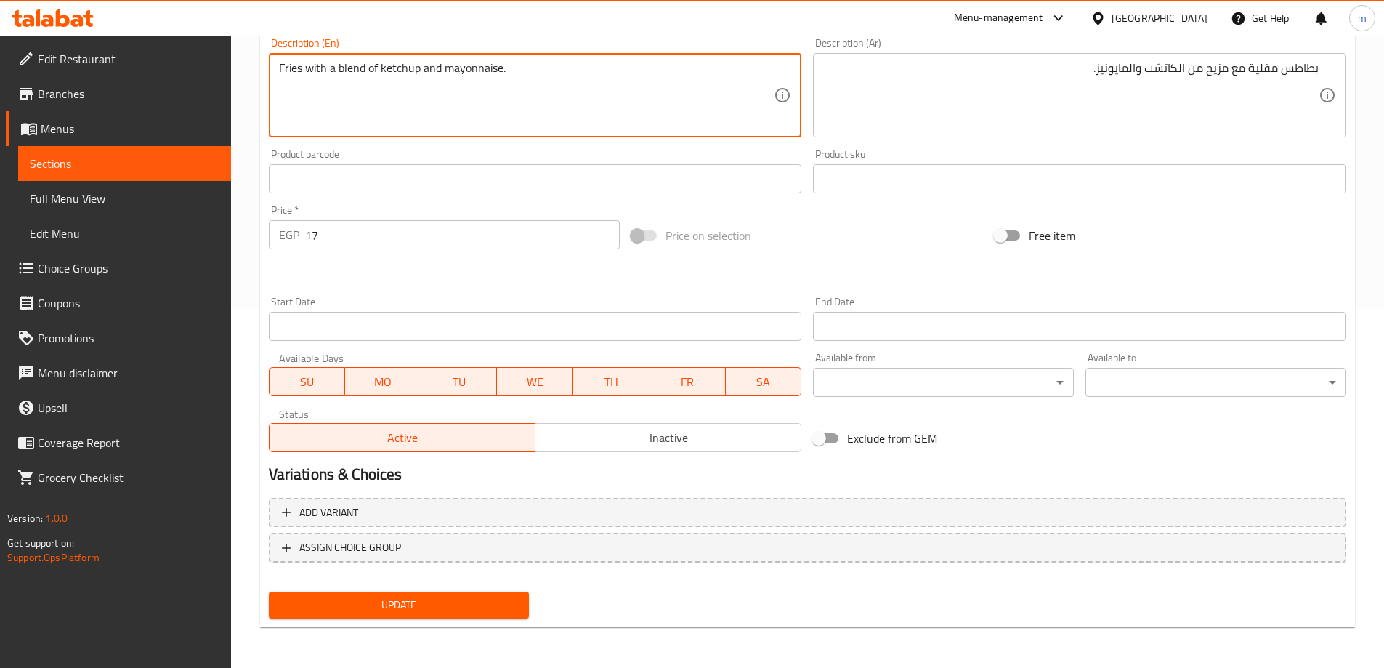
type textarea "Fries with a blend of ketchup and mayonnaise."
click at [435, 600] on span "Update" at bounding box center [399, 605] width 238 height 18
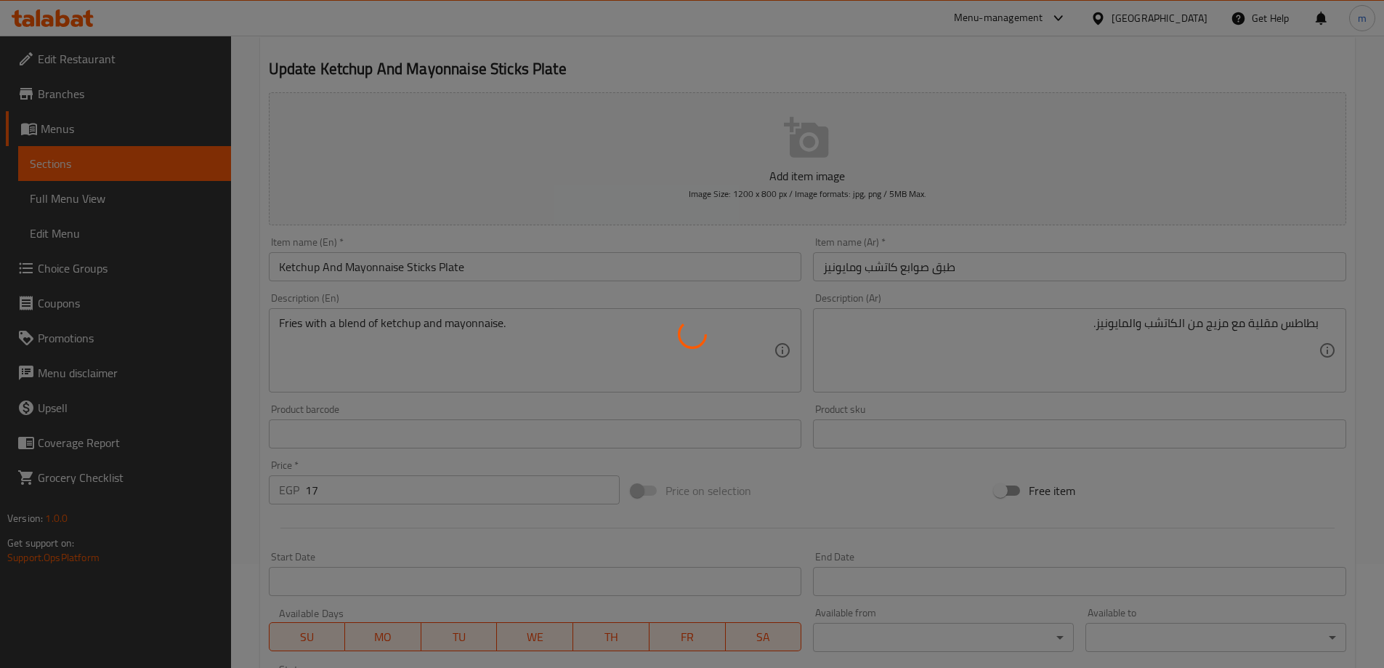
scroll to position [0, 0]
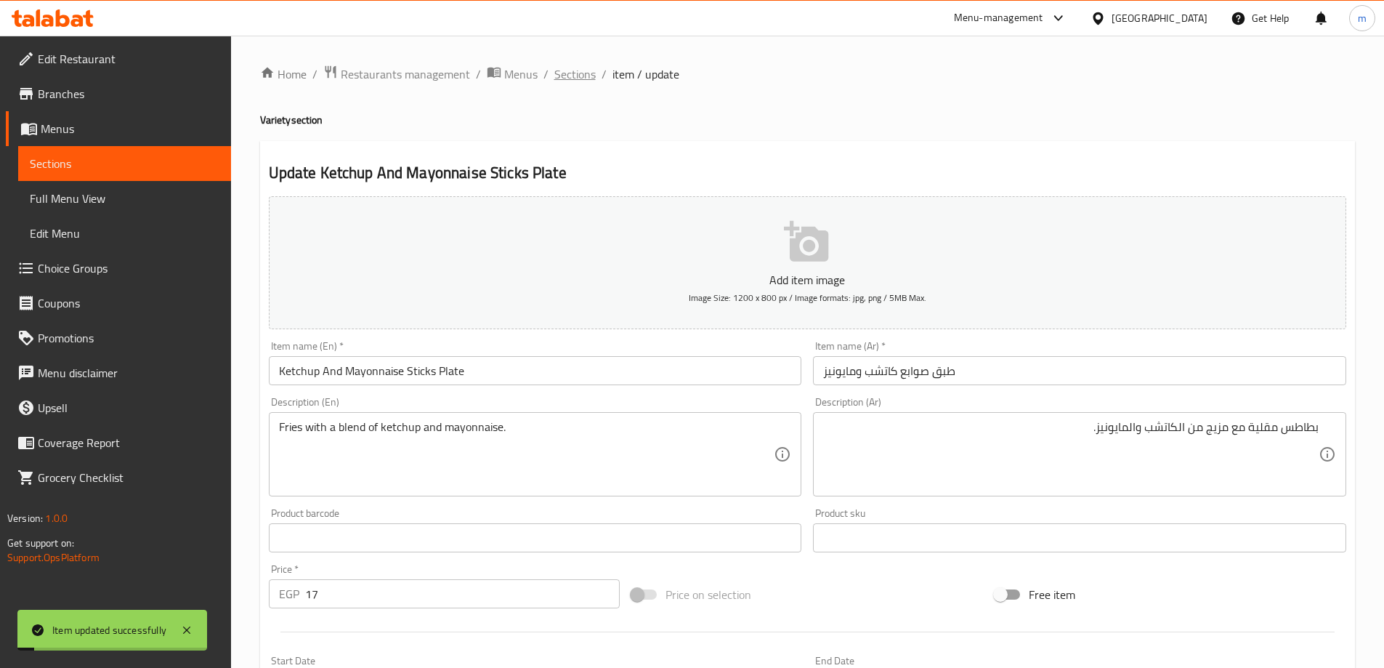
click at [562, 76] on span "Sections" at bounding box center [574, 73] width 41 height 17
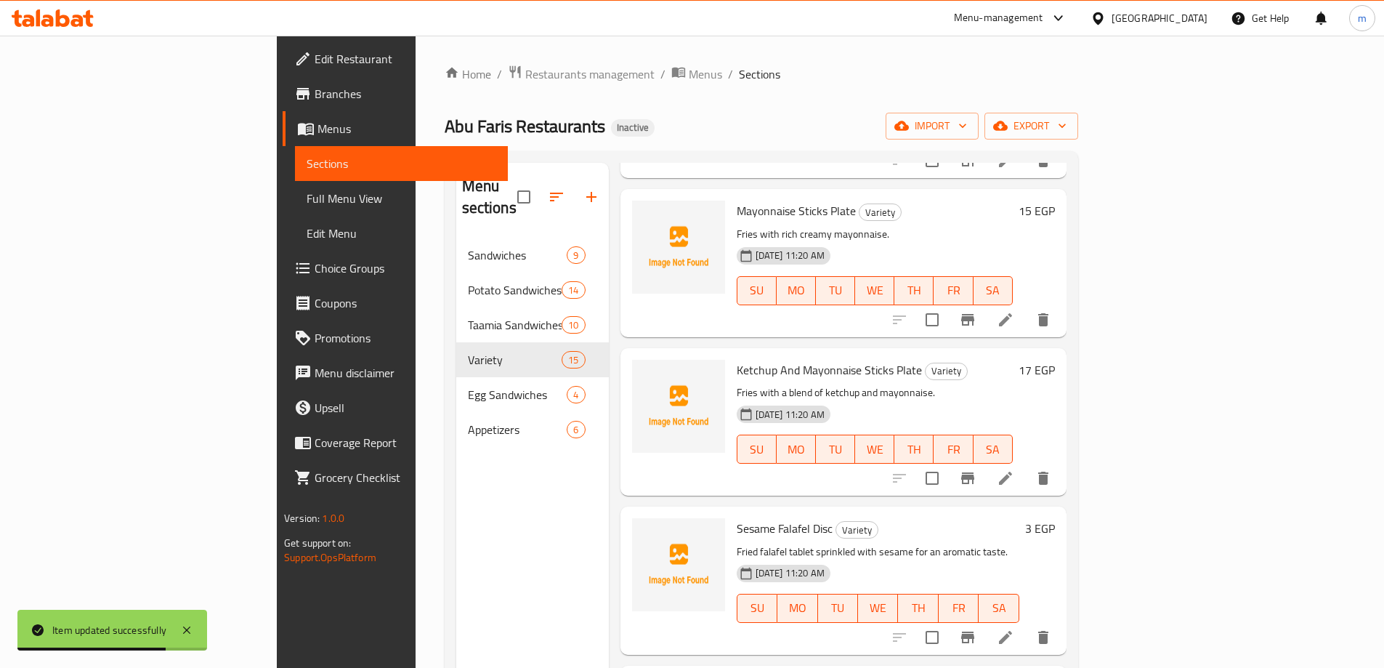
scroll to position [581, 0]
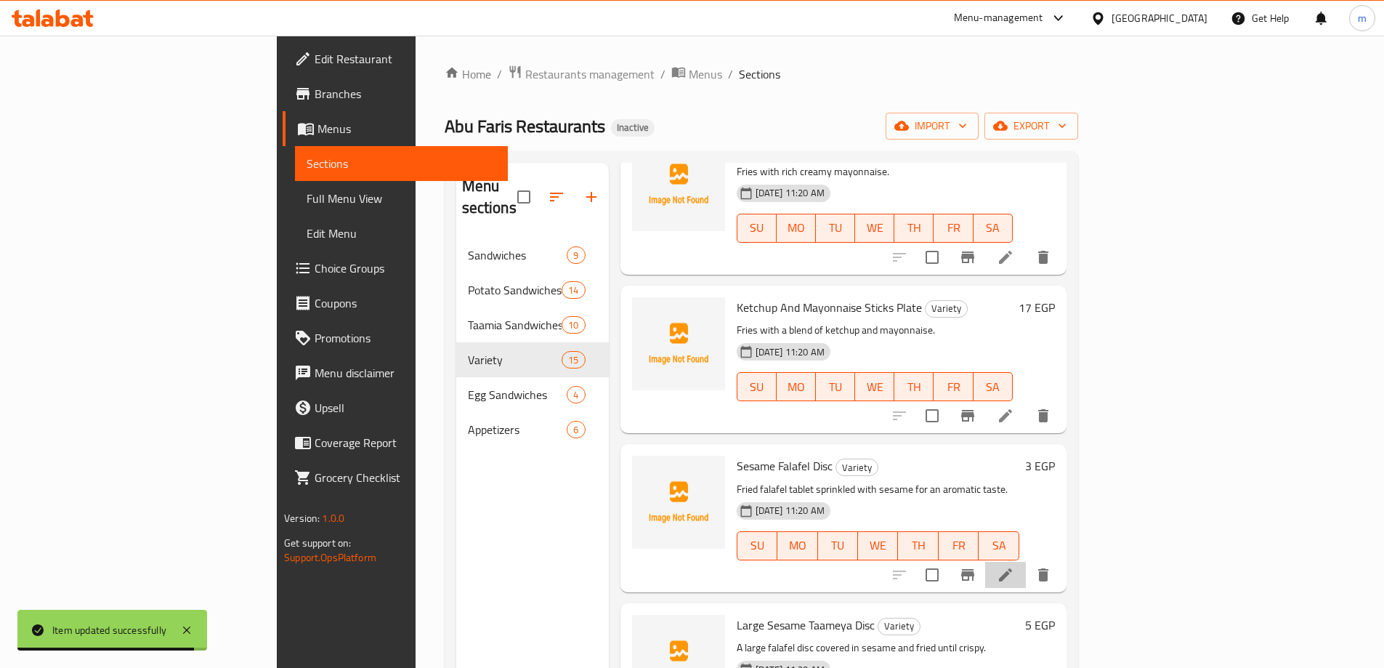
click at [1026, 561] on li at bounding box center [1005, 574] width 41 height 26
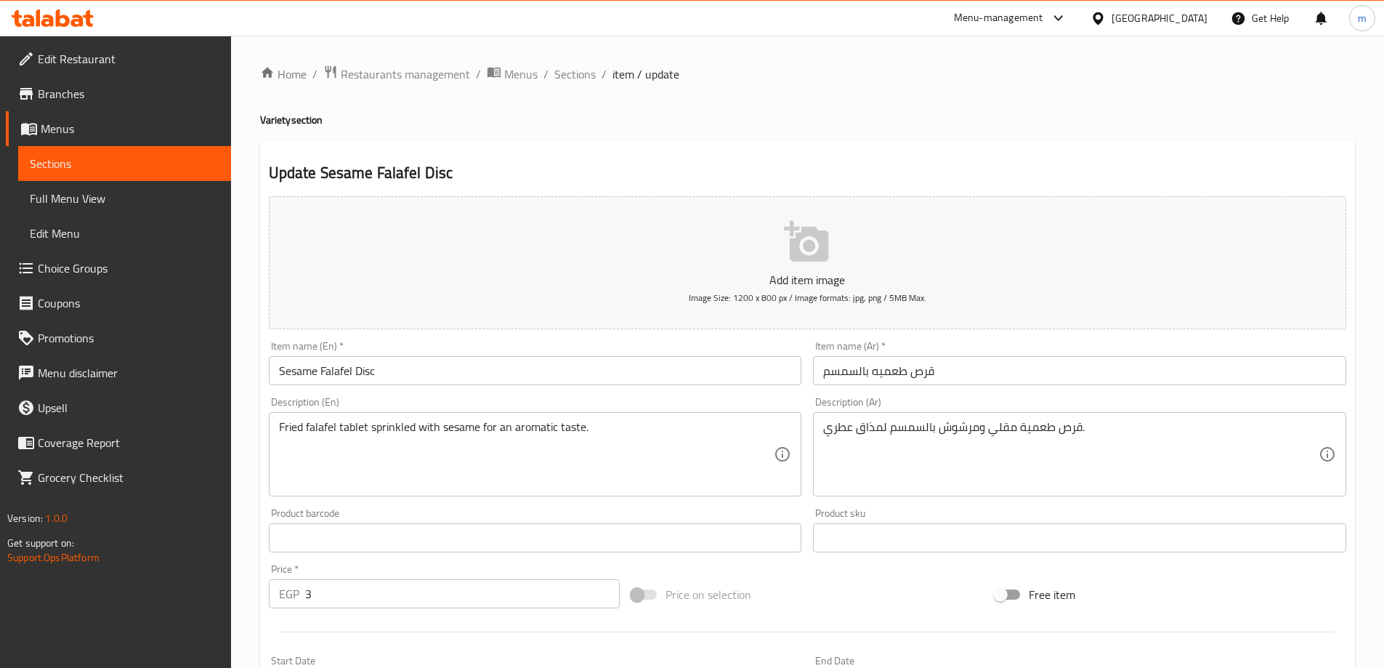
click at [358, 373] on input "Sesame Falafel Disc" at bounding box center [535, 370] width 533 height 29
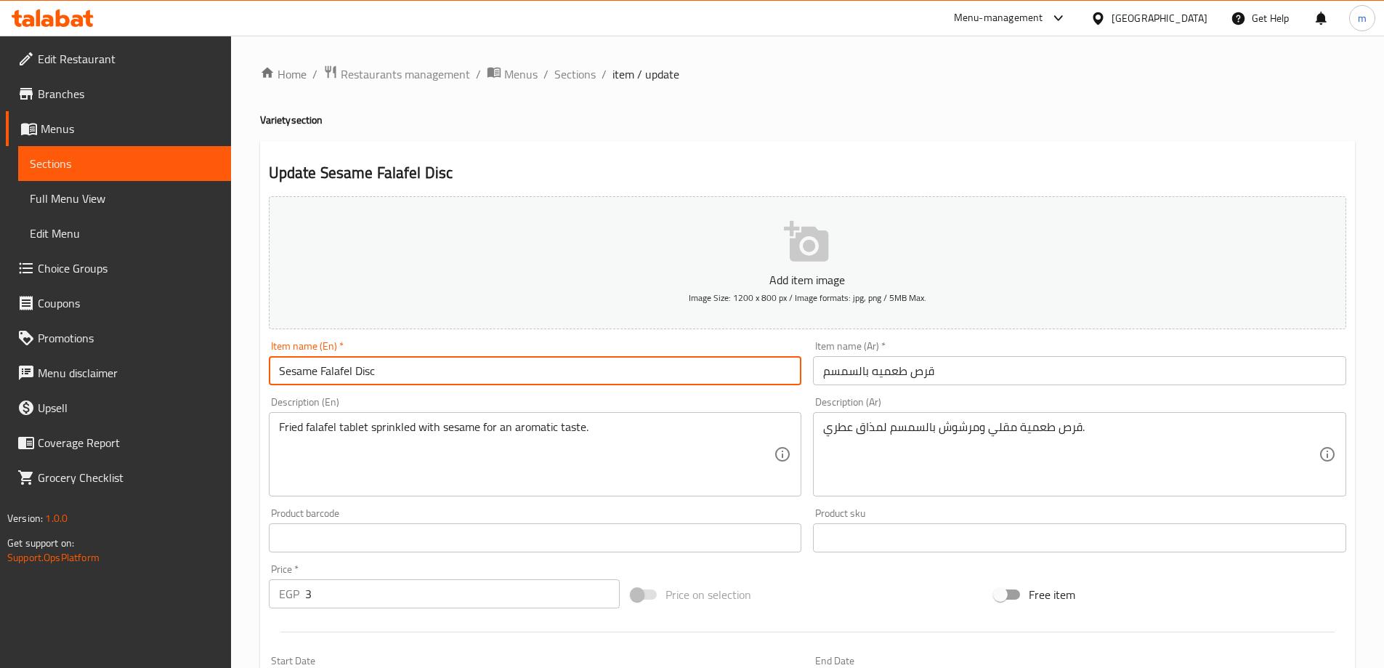
click at [358, 373] on input "Sesame Falafel Disc" at bounding box center [535, 370] width 533 height 29
click at [336, 371] on input "Sesame Falafel Patty" at bounding box center [535, 370] width 533 height 29
click at [885, 373] on input "قرص طعميه بالسمسم" at bounding box center [1079, 370] width 533 height 29
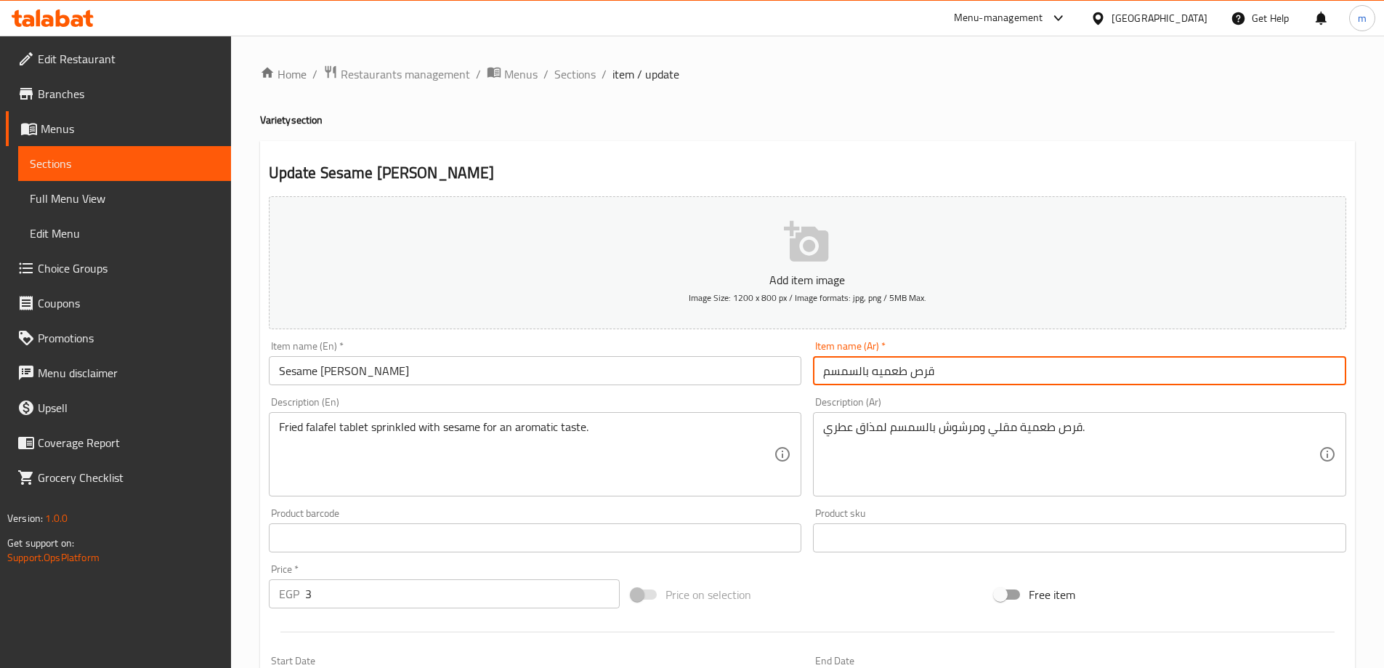
click at [885, 373] on input "قرص طعميه بالسمسم" at bounding box center [1079, 370] width 533 height 29
click at [334, 376] on input "Sesame Tamia Patty" at bounding box center [535, 370] width 533 height 29
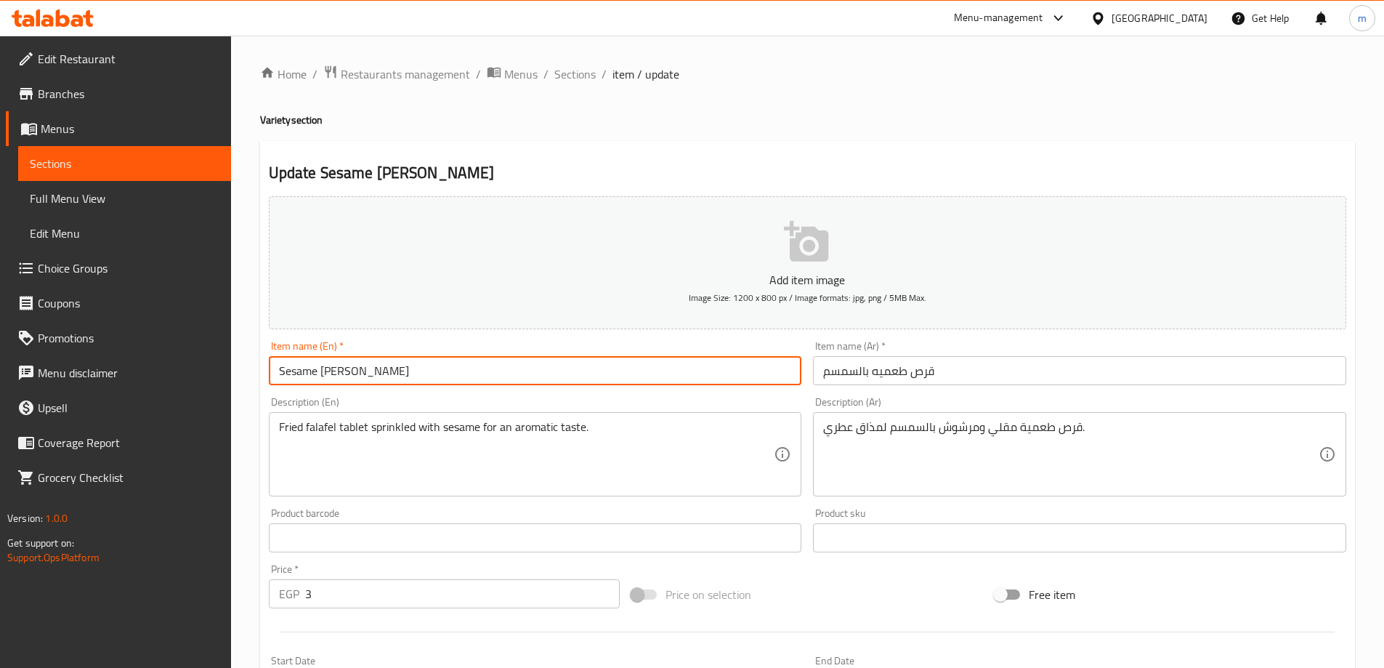
click at [334, 376] on input "Sesame Tamia Patty" at bounding box center [535, 370] width 533 height 29
paste input "amia"
click at [300, 373] on input "Sesame Taamia Patty" at bounding box center [535, 370] width 533 height 29
type input "Sesame Taamia Patty"
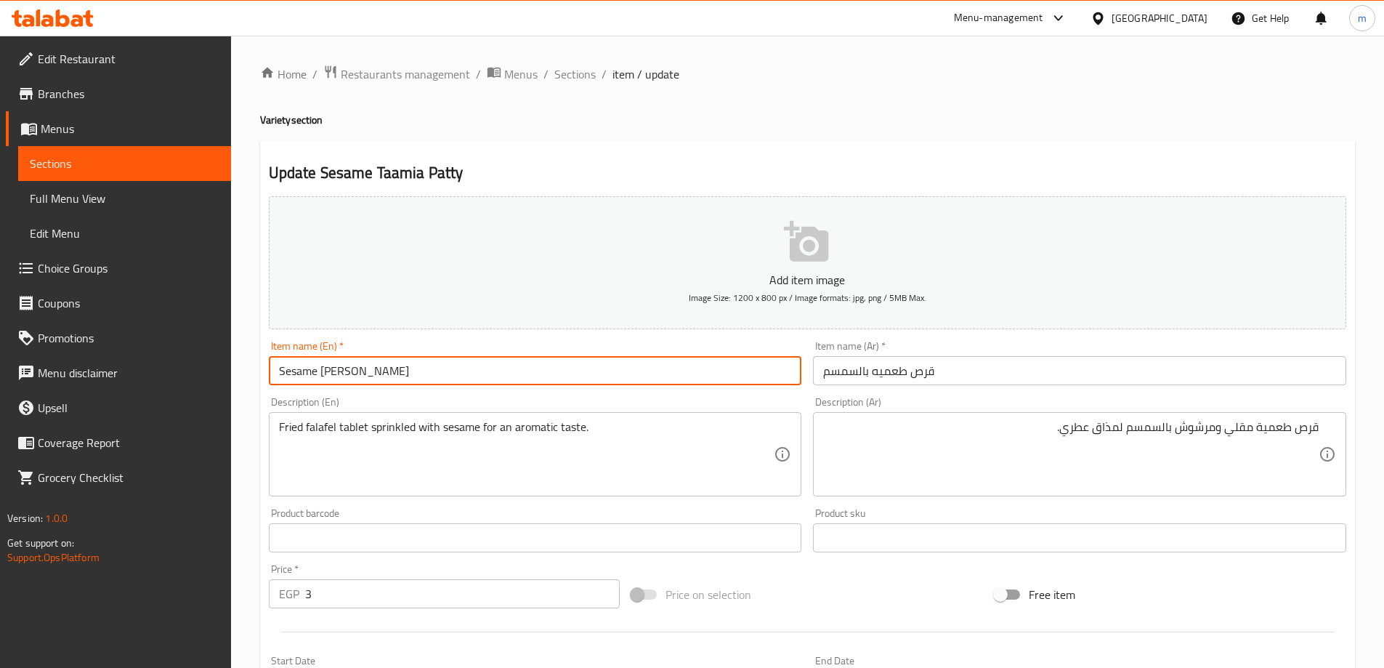
drag, startPoint x: 381, startPoint y: 376, endPoint x: 322, endPoint y: 370, distance: 59.2
click at [322, 370] on input "Sesame Taamia Patty" at bounding box center [535, 370] width 533 height 29
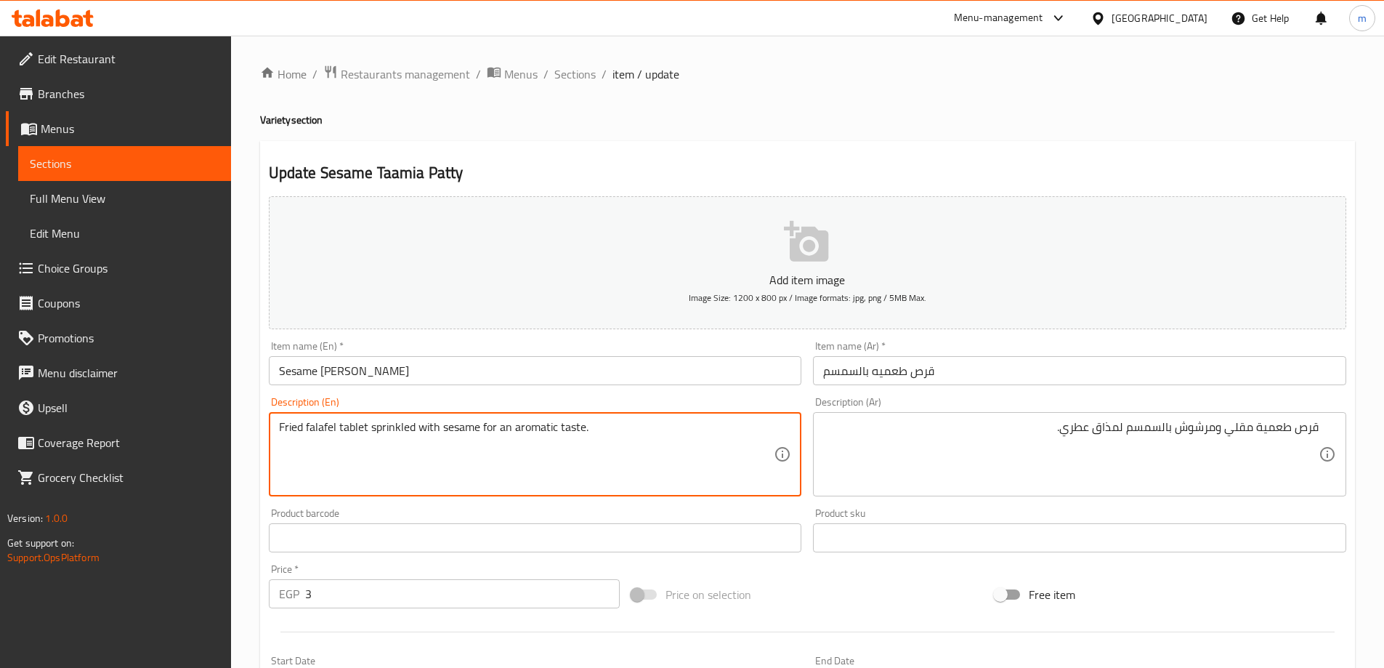
drag, startPoint x: 307, startPoint y: 429, endPoint x: 368, endPoint y: 431, distance: 61.1
paste textarea "Taamia Patty"
type textarea "Fried Taamia Patty sprinkled with sesame for an aromatic taste."
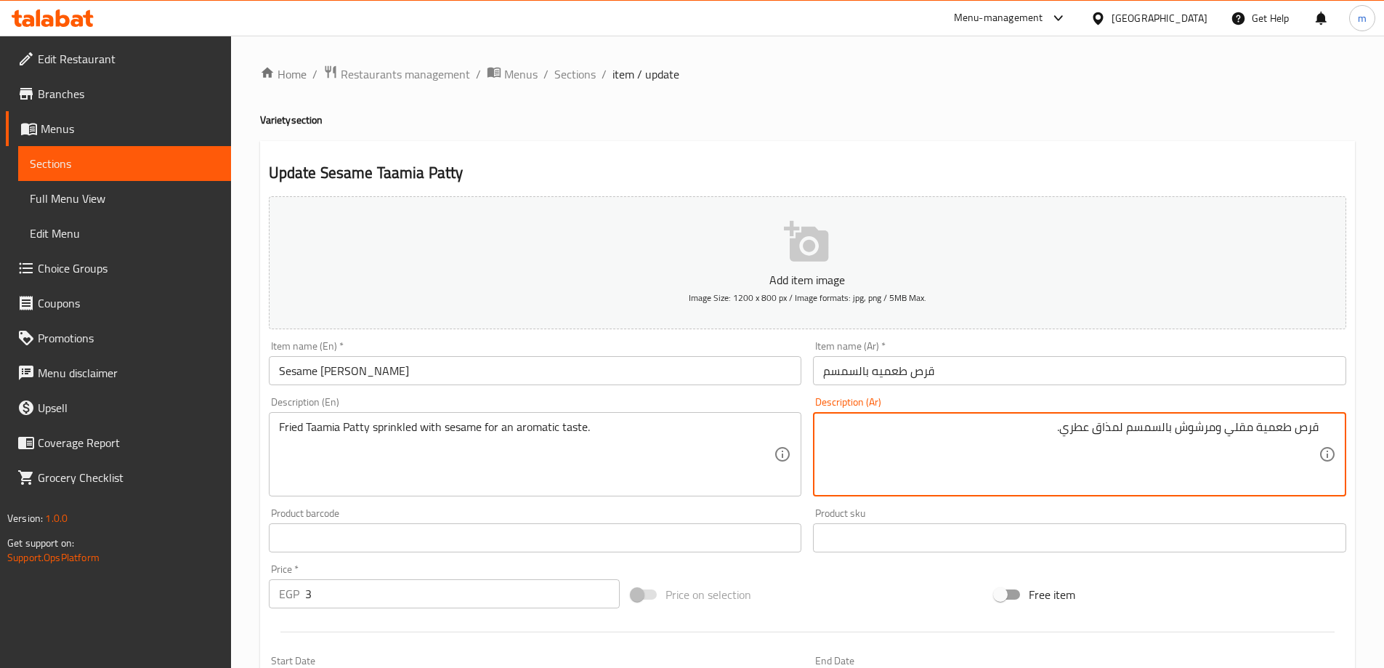
drag, startPoint x: 1212, startPoint y: 429, endPoint x: 1199, endPoint y: 429, distance: 13.1
drag, startPoint x: 1217, startPoint y: 428, endPoint x: 1180, endPoint y: 423, distance: 36.6
click at [1180, 423] on textarea "قرص طعمية مقلي ومرشوش بالسمسم لمذاق عطري." at bounding box center [1070, 454] width 495 height 69
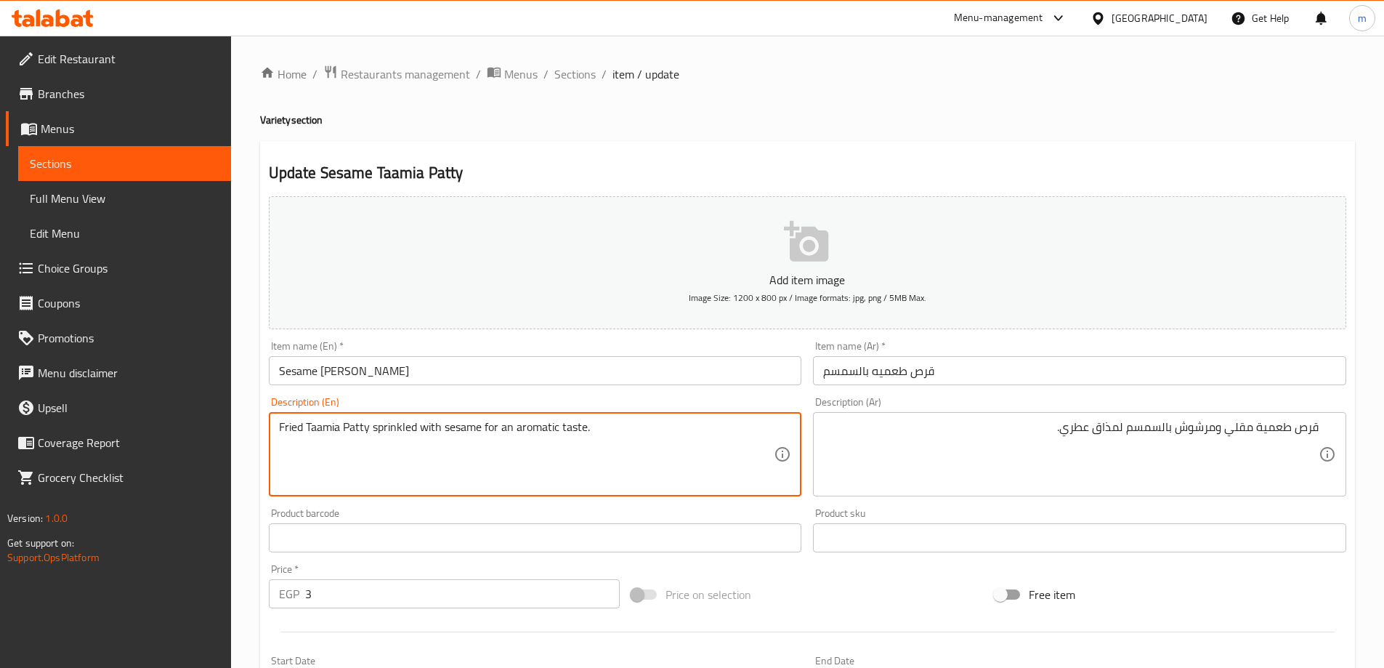
click at [397, 428] on textarea "Fried Taamia Patty sprinkled with sesame for an aromatic taste." at bounding box center [526, 454] width 495 height 69
click at [455, 447] on textarea "Fried Taamia Patty sprinkled with sesame for an aromatic taste." at bounding box center [526, 454] width 495 height 69
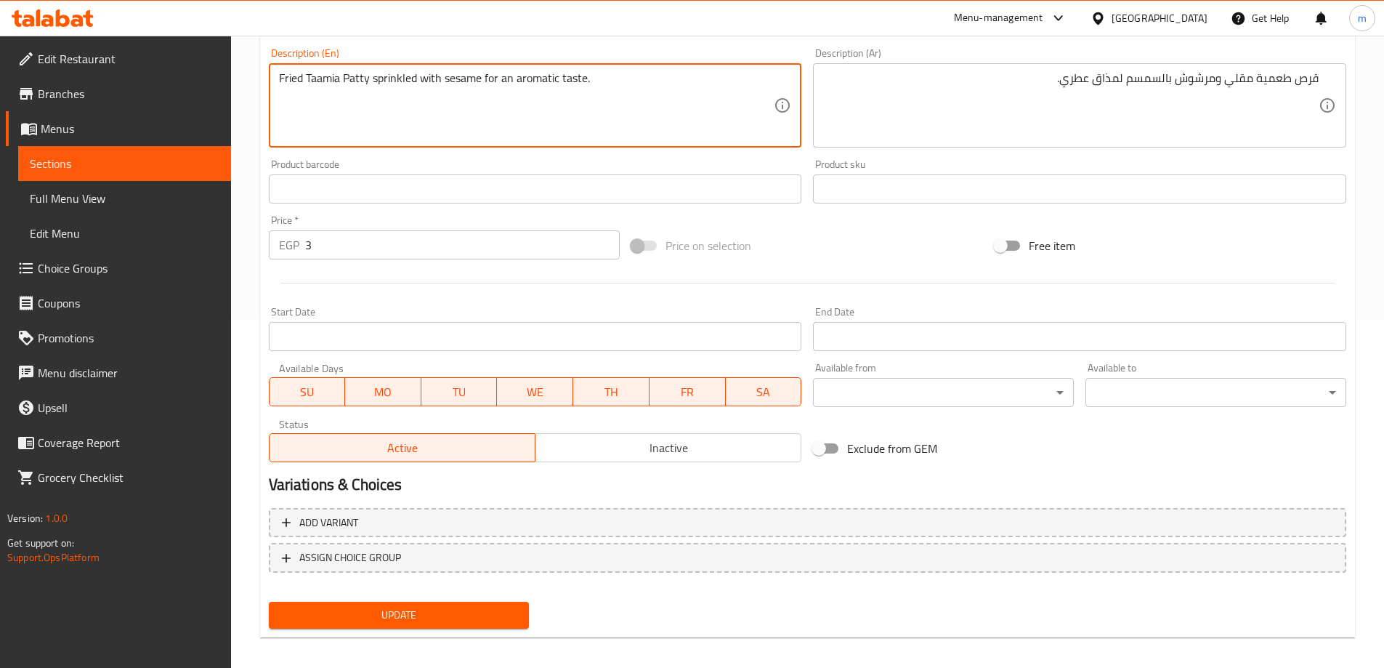
scroll to position [359, 0]
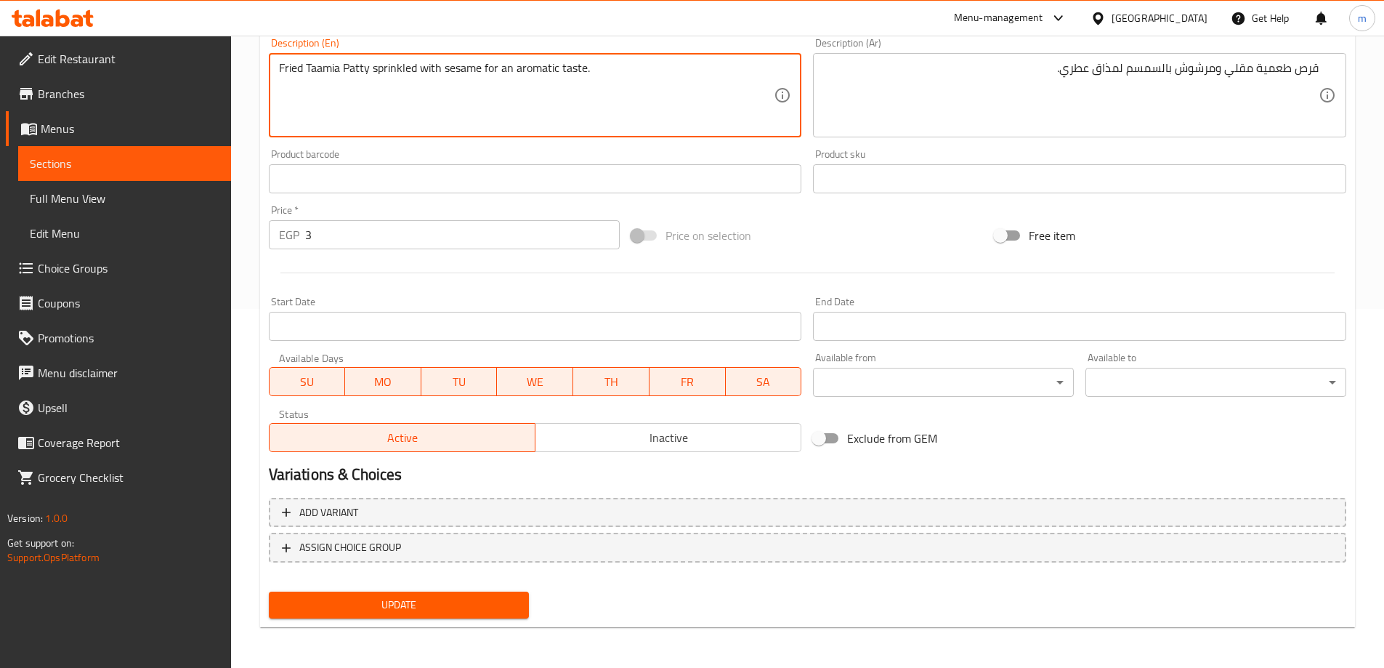
click at [445, 604] on span "Update" at bounding box center [399, 605] width 238 height 18
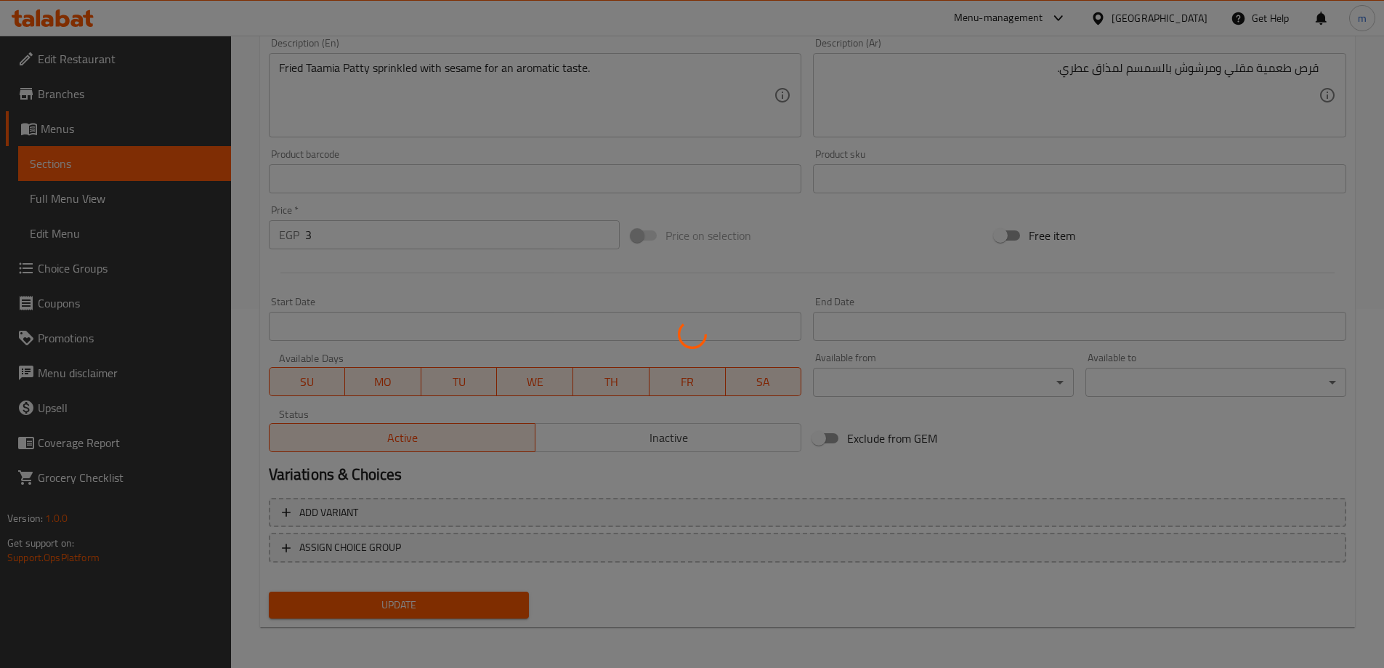
scroll to position [0, 0]
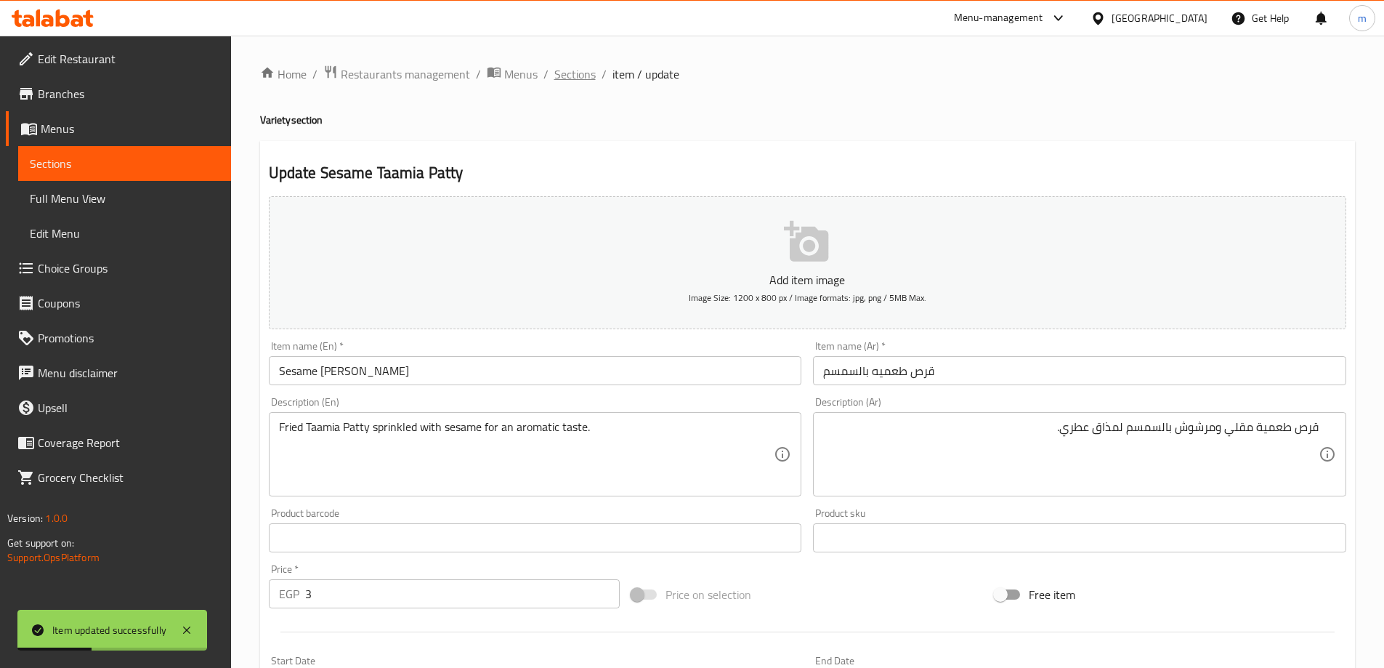
click at [560, 76] on span "Sections" at bounding box center [574, 73] width 41 height 17
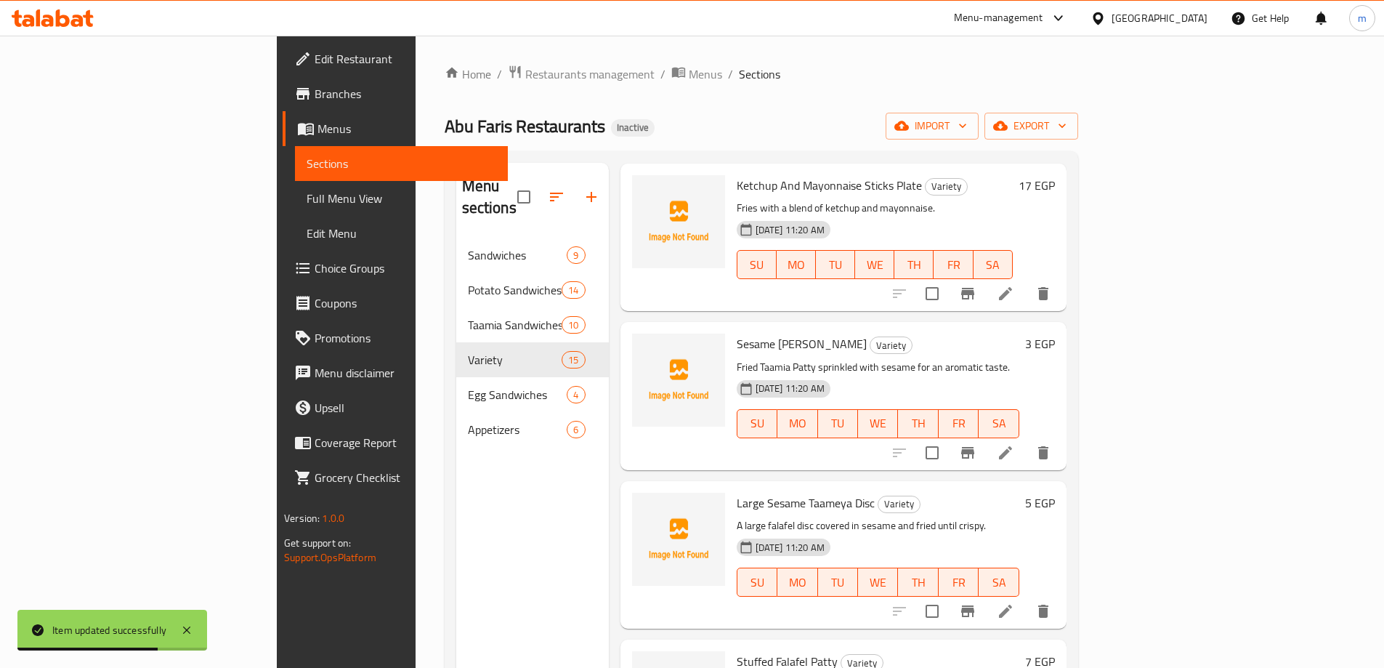
scroll to position [726, 0]
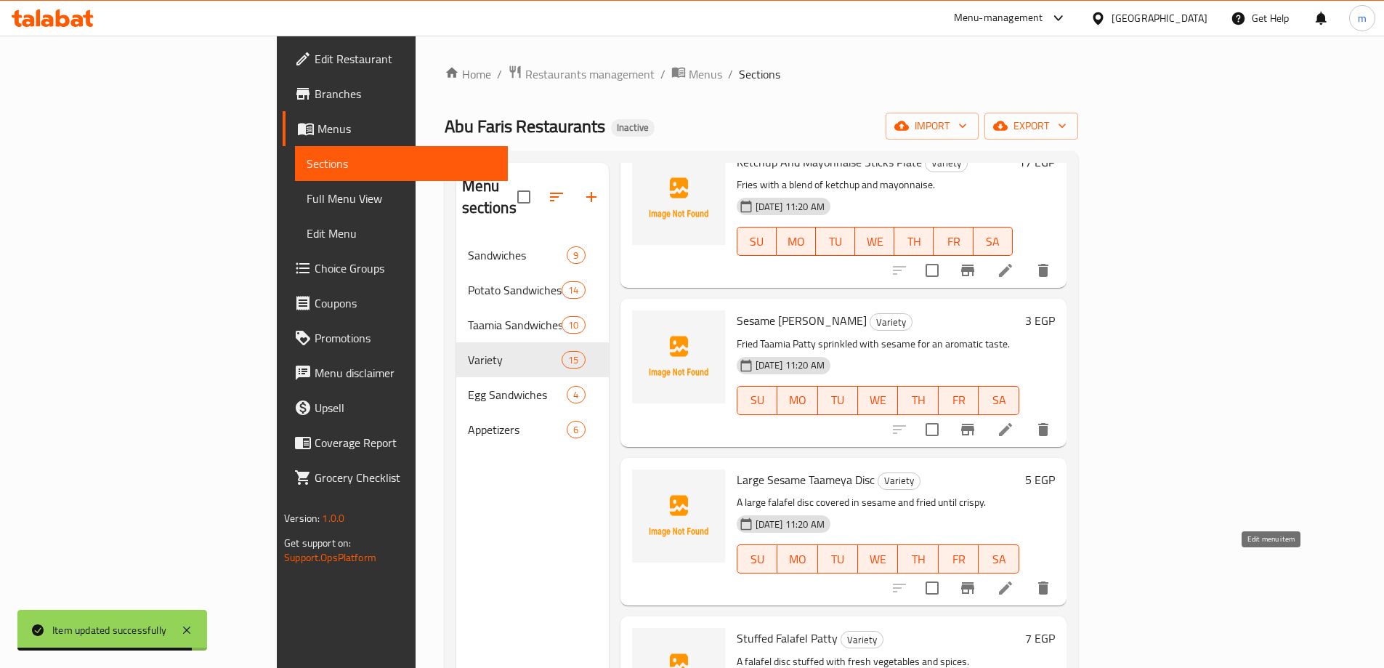
click at [1014, 579] on icon at bounding box center [1005, 587] width 17 height 17
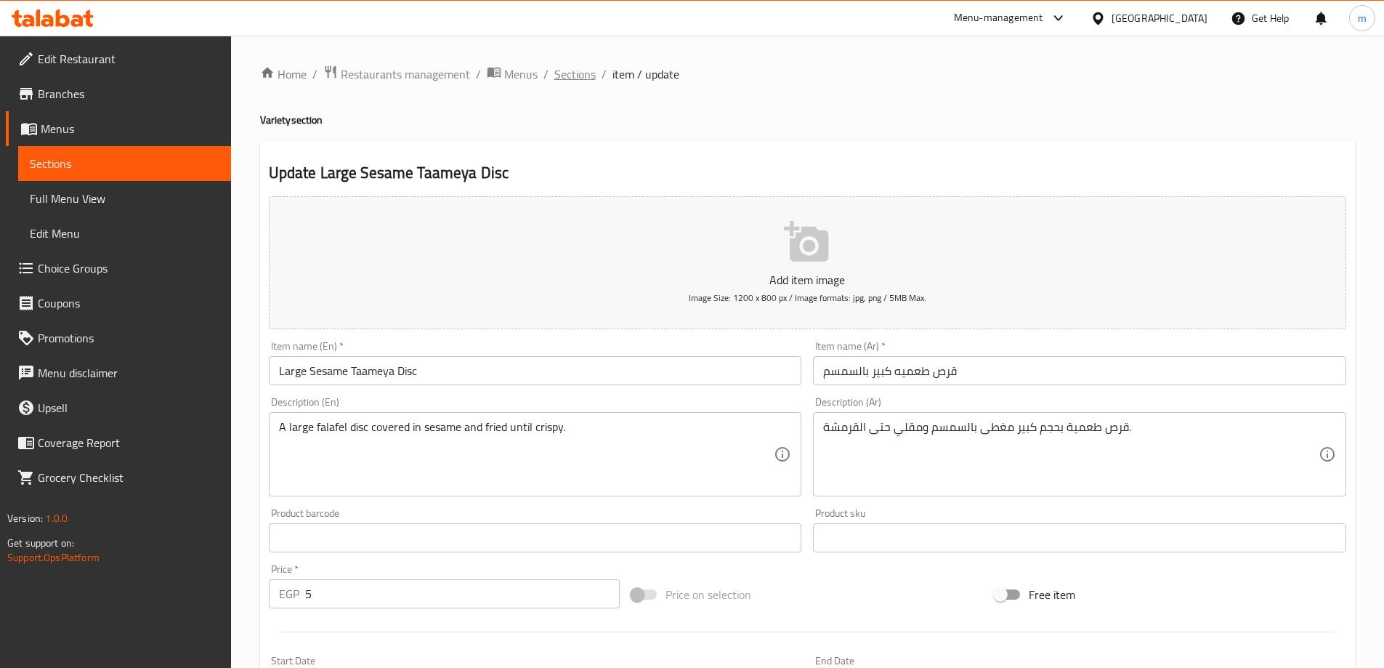
click at [582, 69] on span "Sections" at bounding box center [574, 73] width 41 height 17
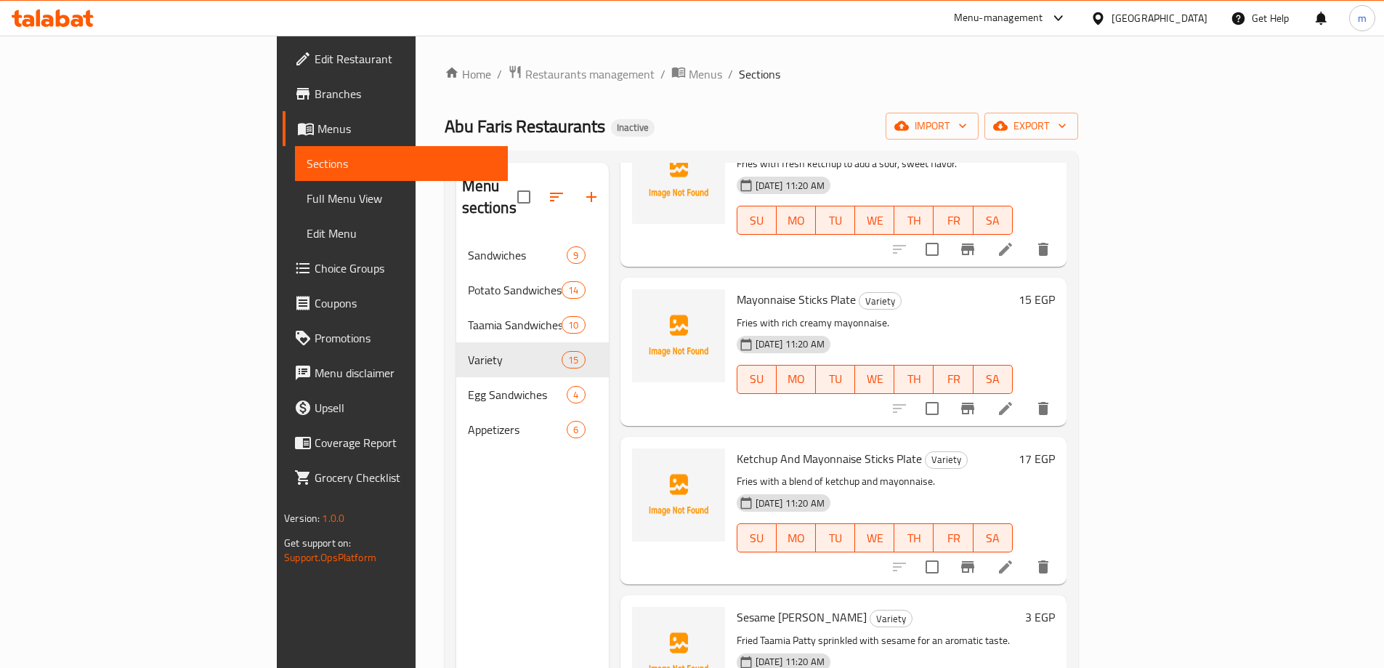
scroll to position [581, 0]
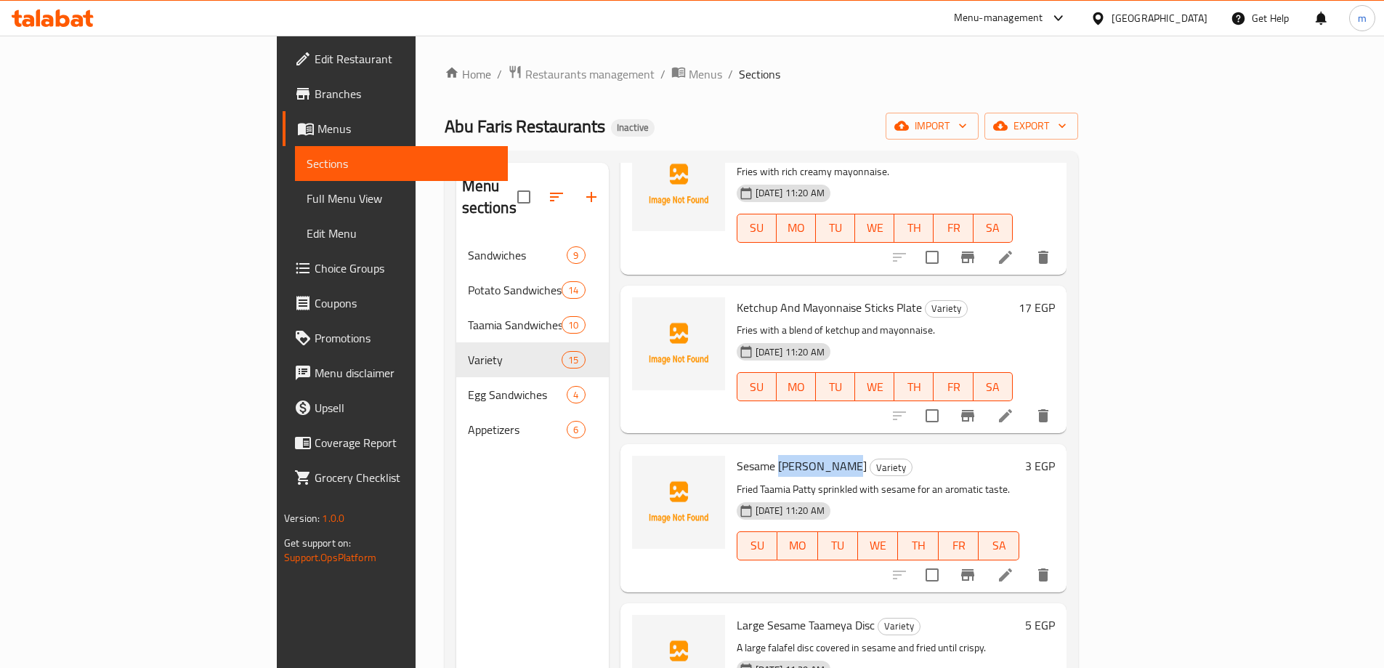
drag, startPoint x: 711, startPoint y: 445, endPoint x: 771, endPoint y: 451, distance: 59.8
click at [771, 455] on span "Sesame Taamia Patty" at bounding box center [802, 466] width 130 height 22
copy span "Taamia Patty"
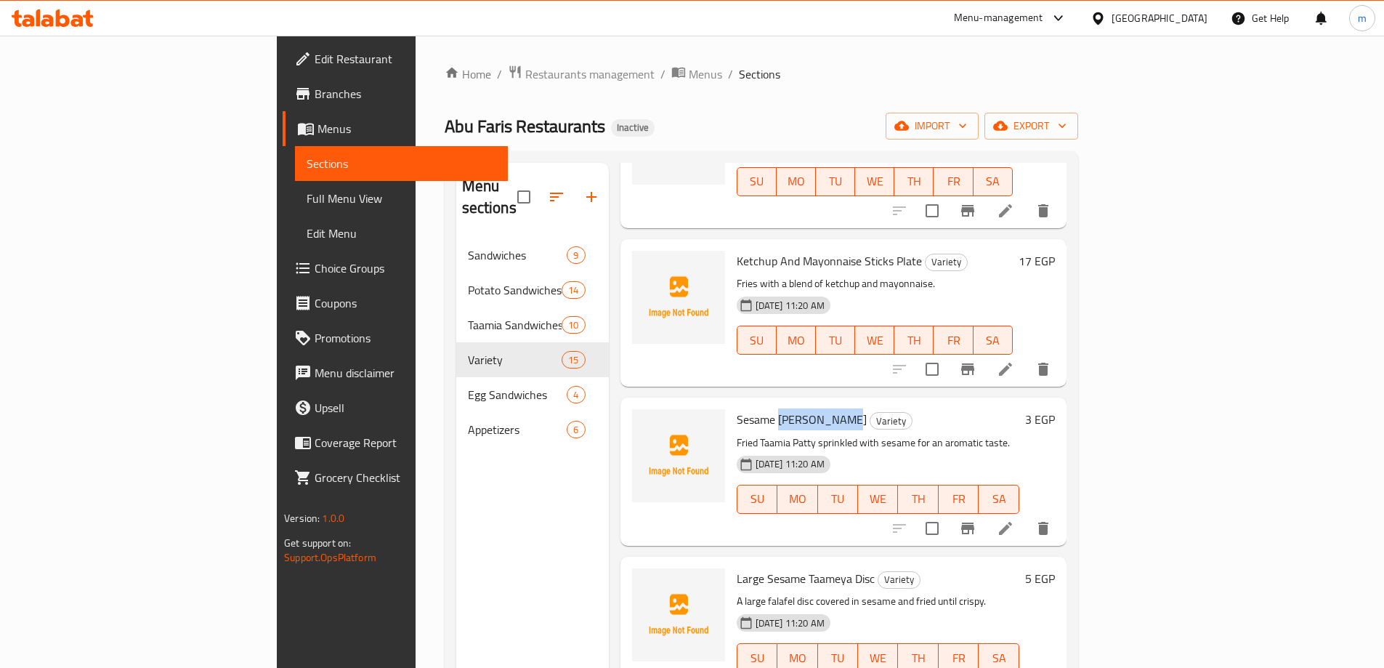
scroll to position [654, 0]
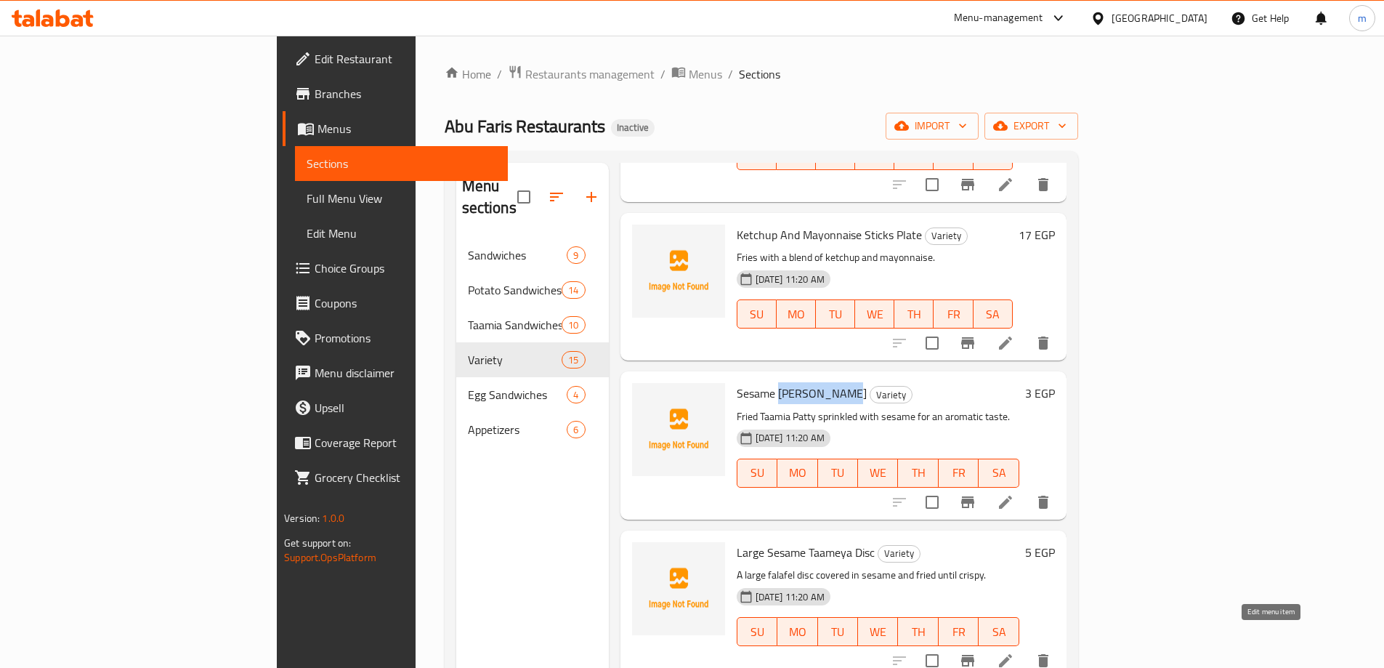
click at [1014, 652] on icon at bounding box center [1005, 660] width 17 height 17
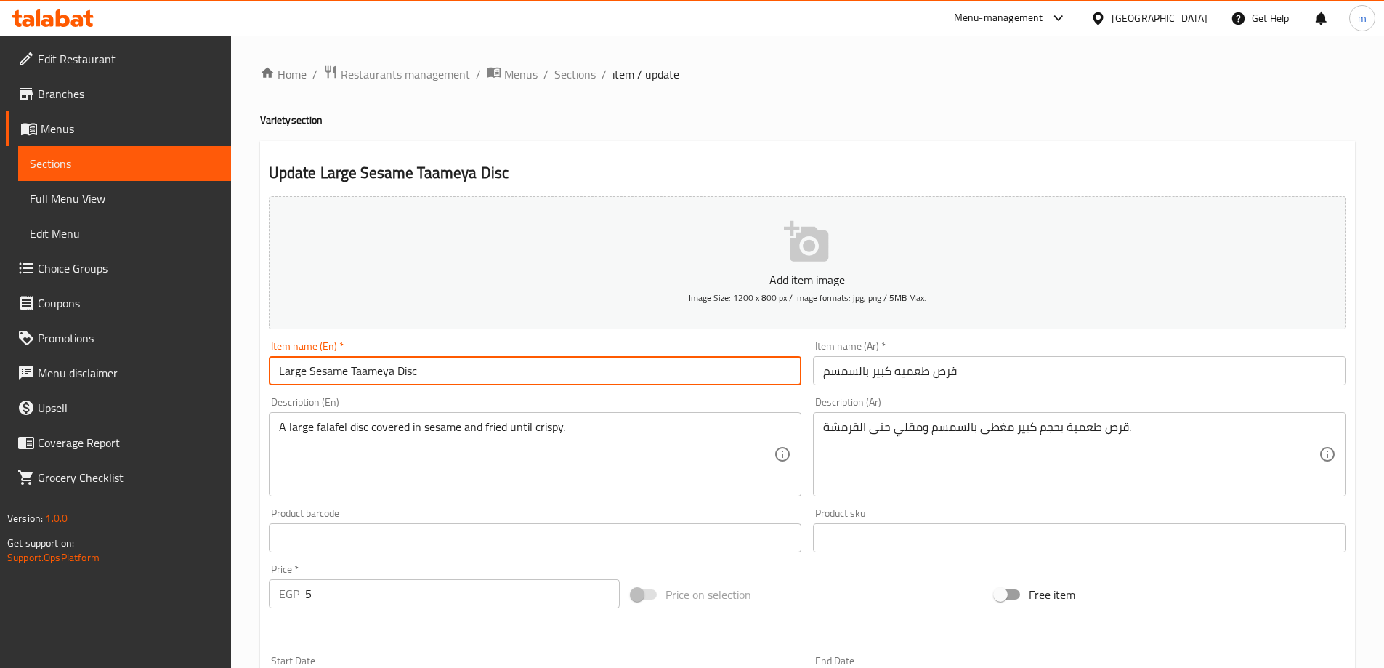
drag, startPoint x: 351, startPoint y: 368, endPoint x: 432, endPoint y: 368, distance: 81.4
click at [432, 368] on input "Large Sesame Taameya Disc" at bounding box center [535, 370] width 533 height 29
paste input "ia Patty"
type input "Large Sesame Taamia Patty"
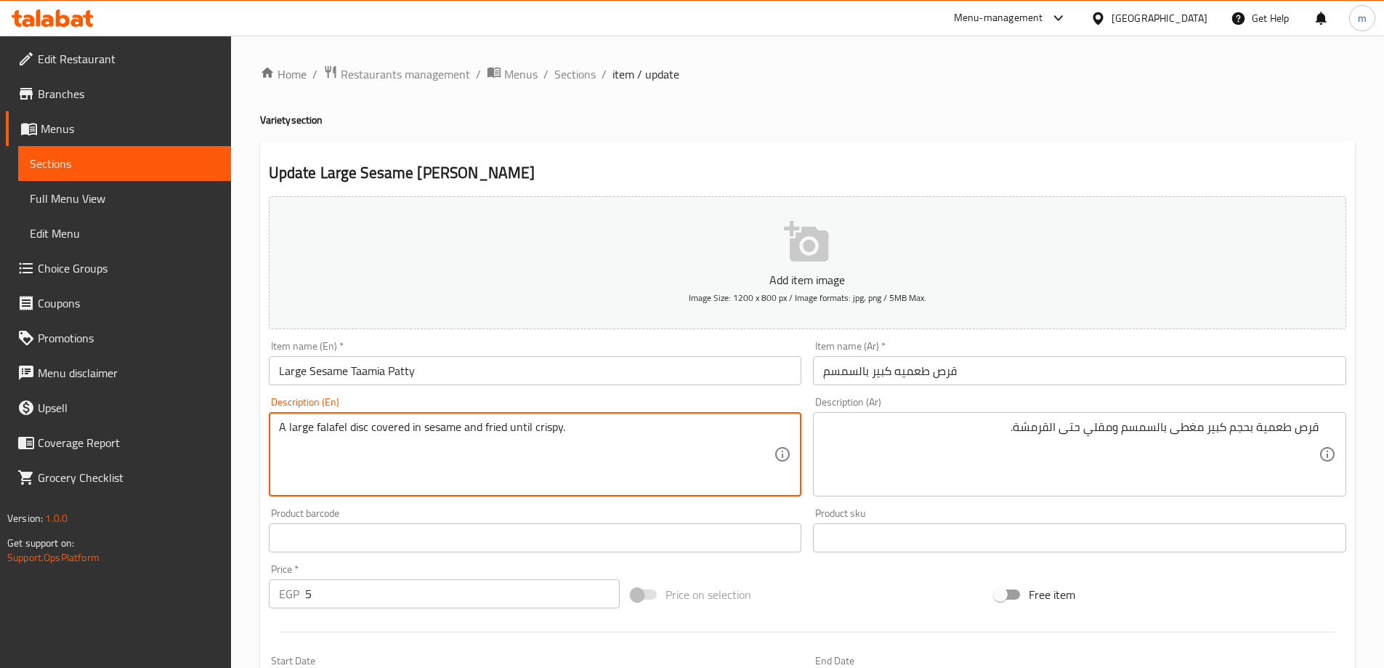
drag, startPoint x: 316, startPoint y: 429, endPoint x: 368, endPoint y: 435, distance: 52.0
paste textarea "Taamia Patty"
click at [311, 429] on textarea "A large Taamia Patty covered in sesame and fried until crispy." at bounding box center [526, 454] width 495 height 69
click at [428, 429] on textarea "A large size Taamia Patty covered in sesame and fried until crispy." at bounding box center [526, 454] width 495 height 69
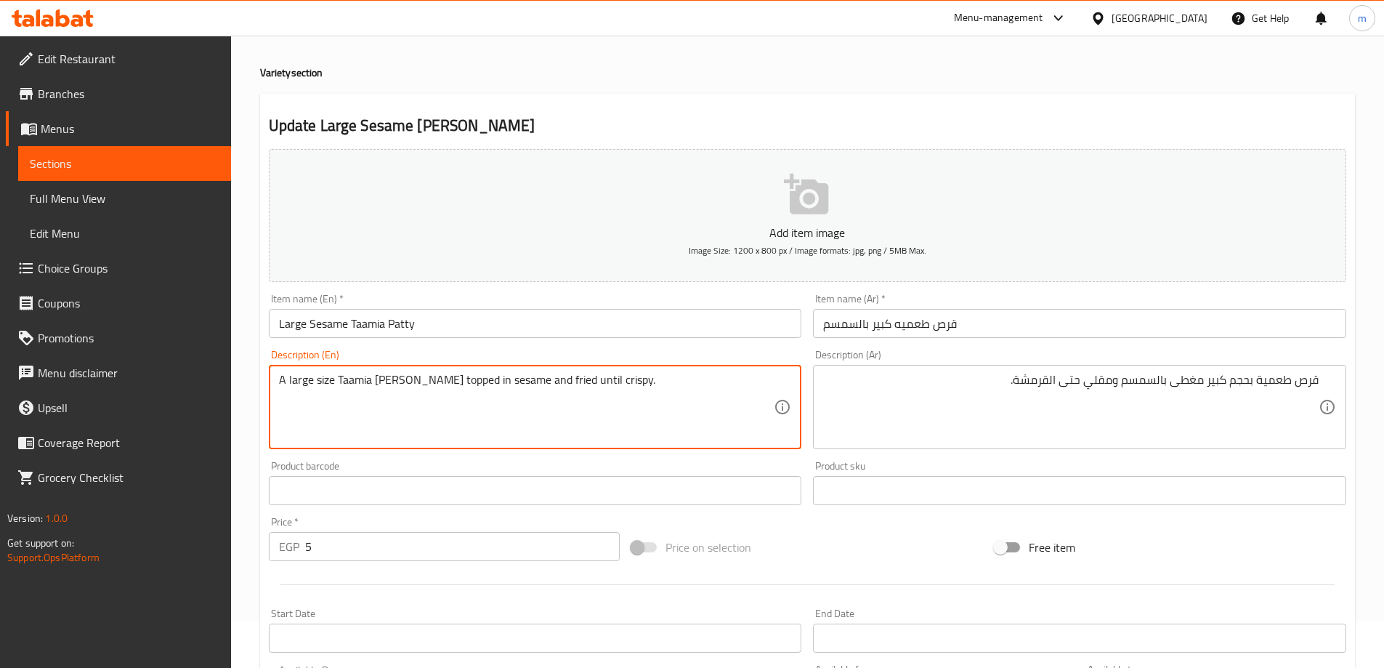
scroll to position [359, 0]
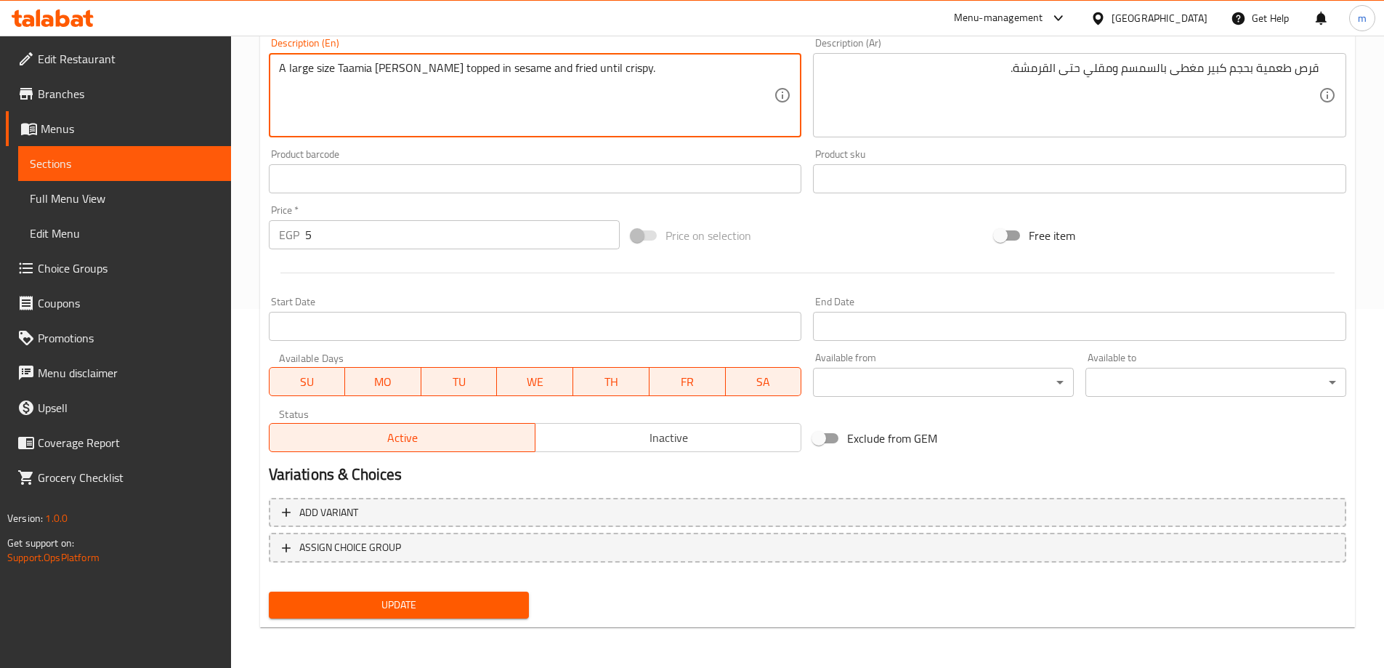
type textarea "A large size Taamia Patty topped in sesame and fried until crispy."
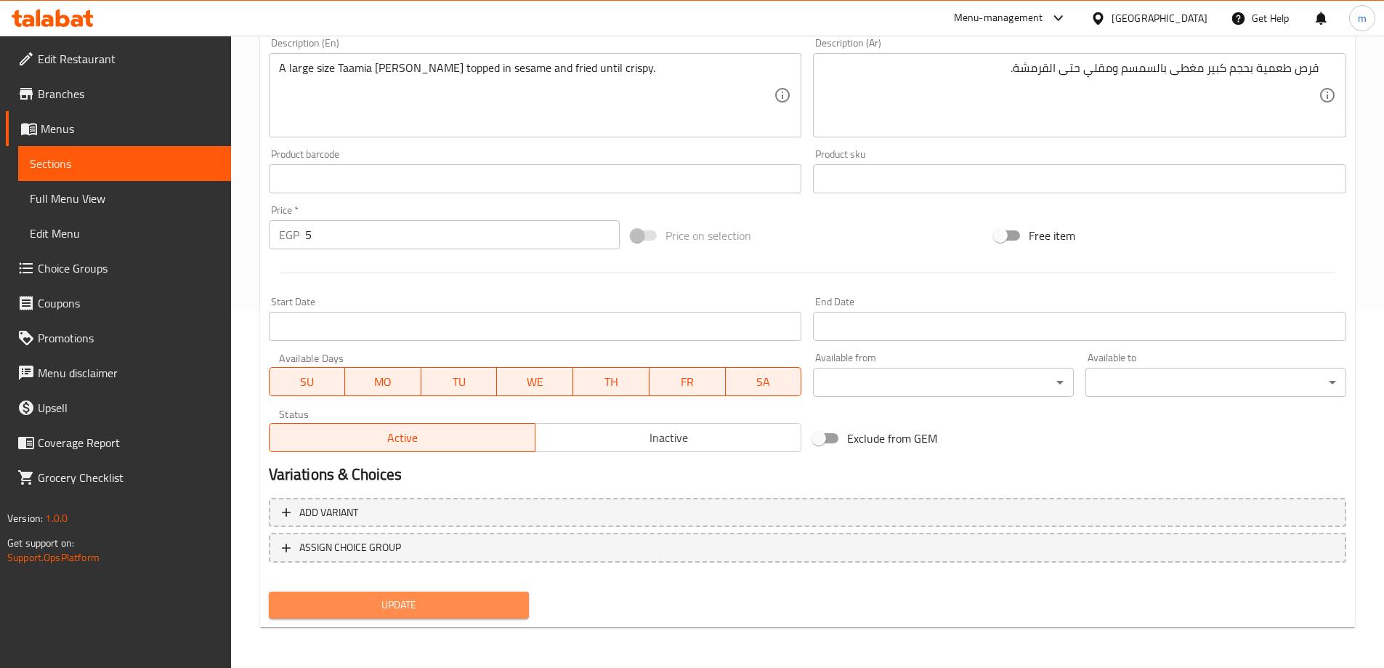
click at [468, 601] on span "Update" at bounding box center [399, 605] width 238 height 18
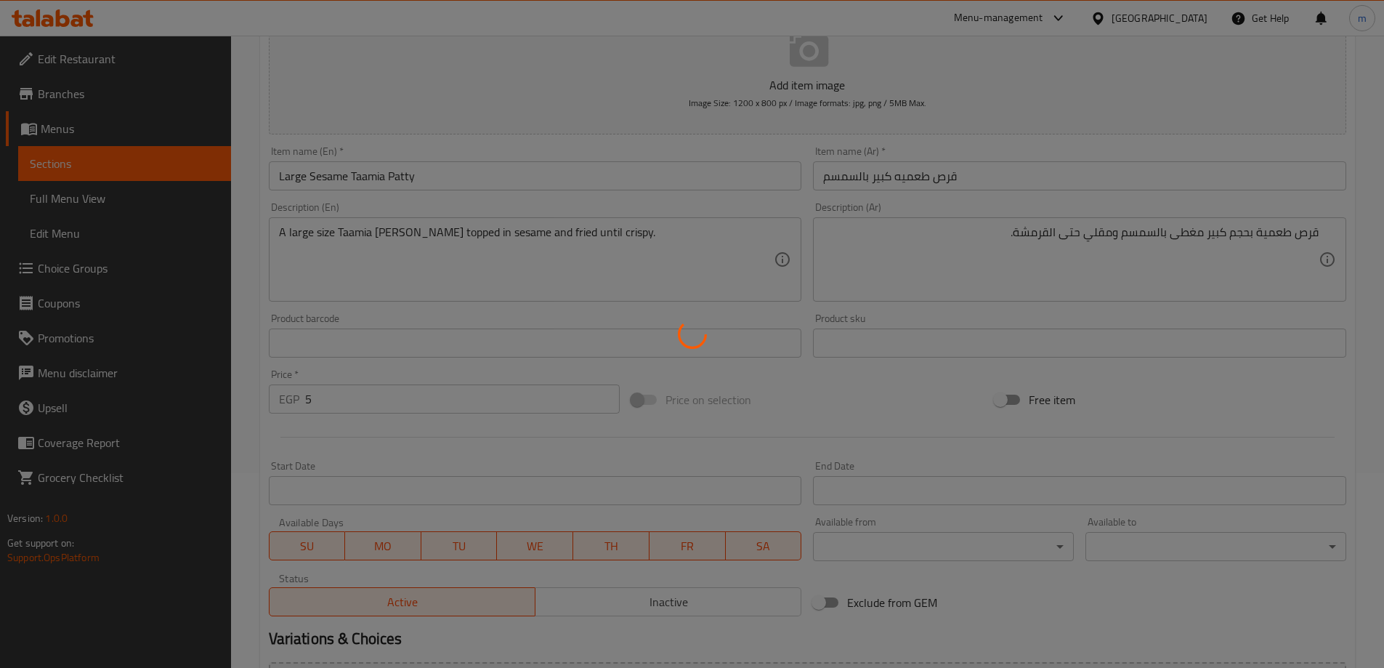
scroll to position [0, 0]
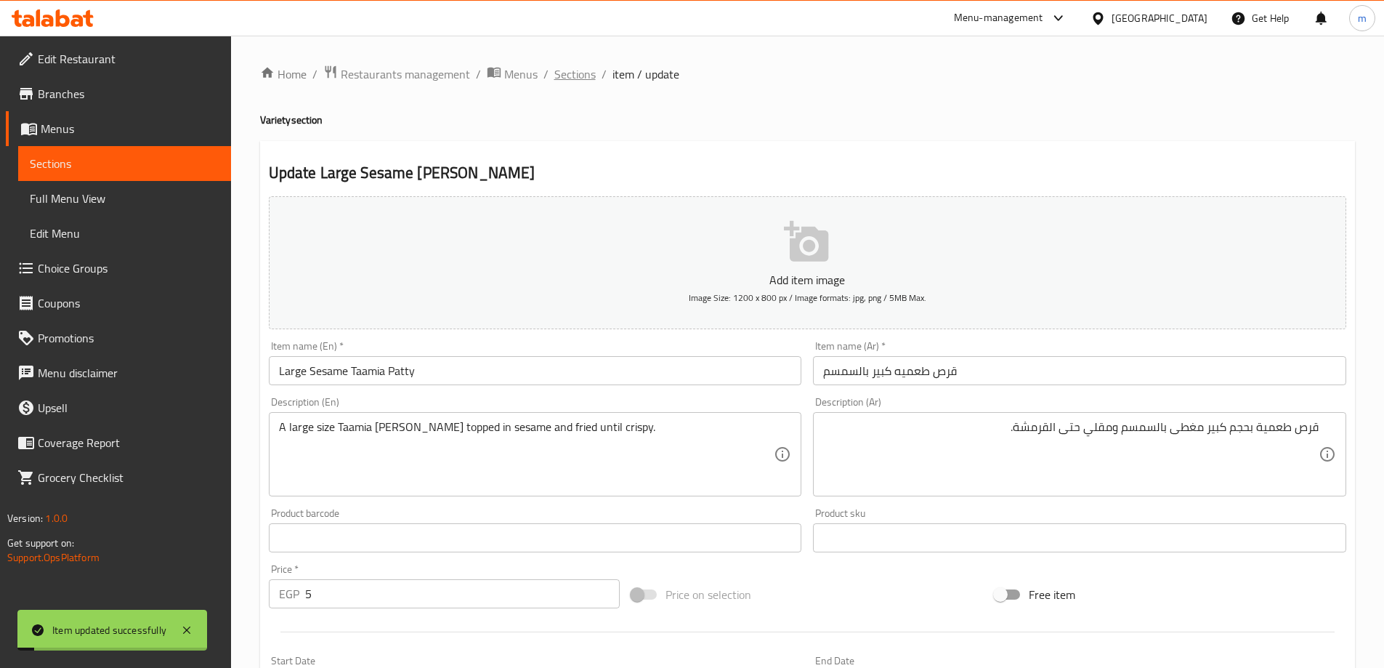
click at [584, 81] on span "Sections" at bounding box center [574, 73] width 41 height 17
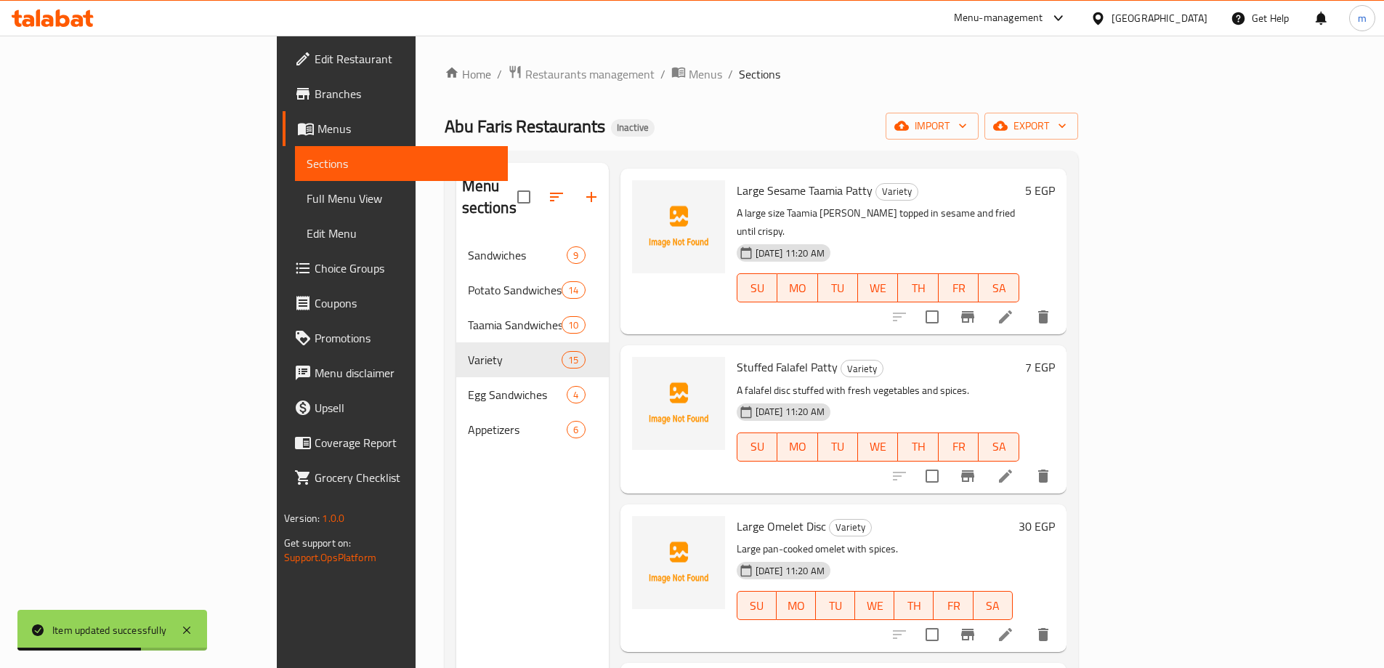
scroll to position [1017, 0]
click at [756, 354] on span "Stuffed Falafel Patty" at bounding box center [787, 365] width 101 height 22
copy h6 "Patty"
click at [1014, 624] on icon at bounding box center [1005, 632] width 17 height 17
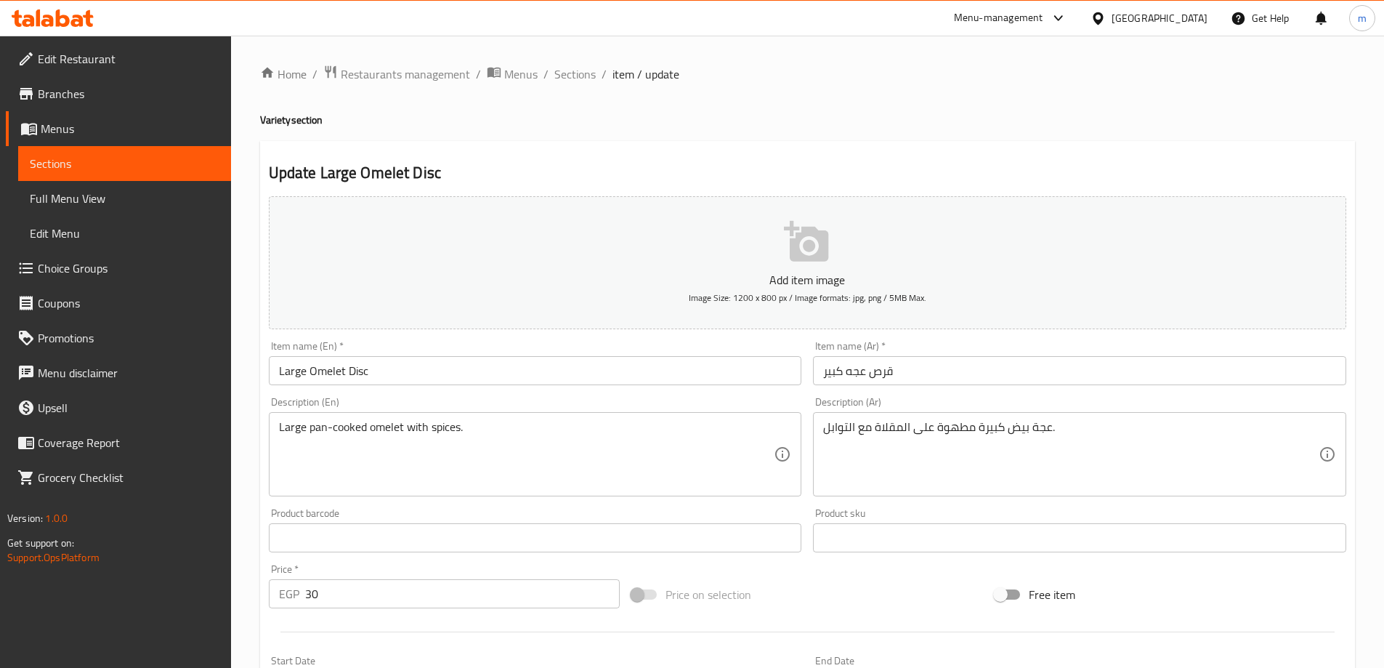
click at [358, 376] on input "Large Omelet Disc" at bounding box center [535, 370] width 533 height 29
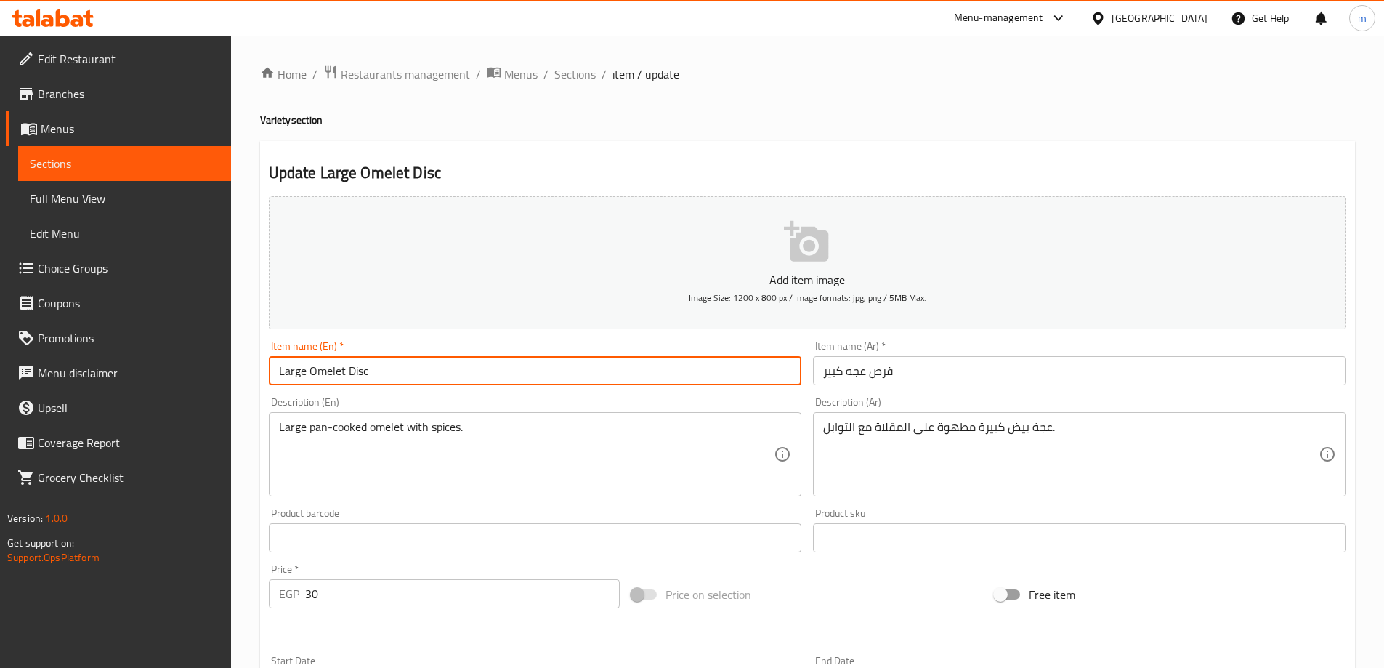
click at [358, 376] on input "Large Omelet Disc" at bounding box center [535, 370] width 533 height 29
paste input "Patty"
click at [329, 373] on input "Large Omelet Patty" at bounding box center [535, 370] width 533 height 29
type input "Large Egga Patty"
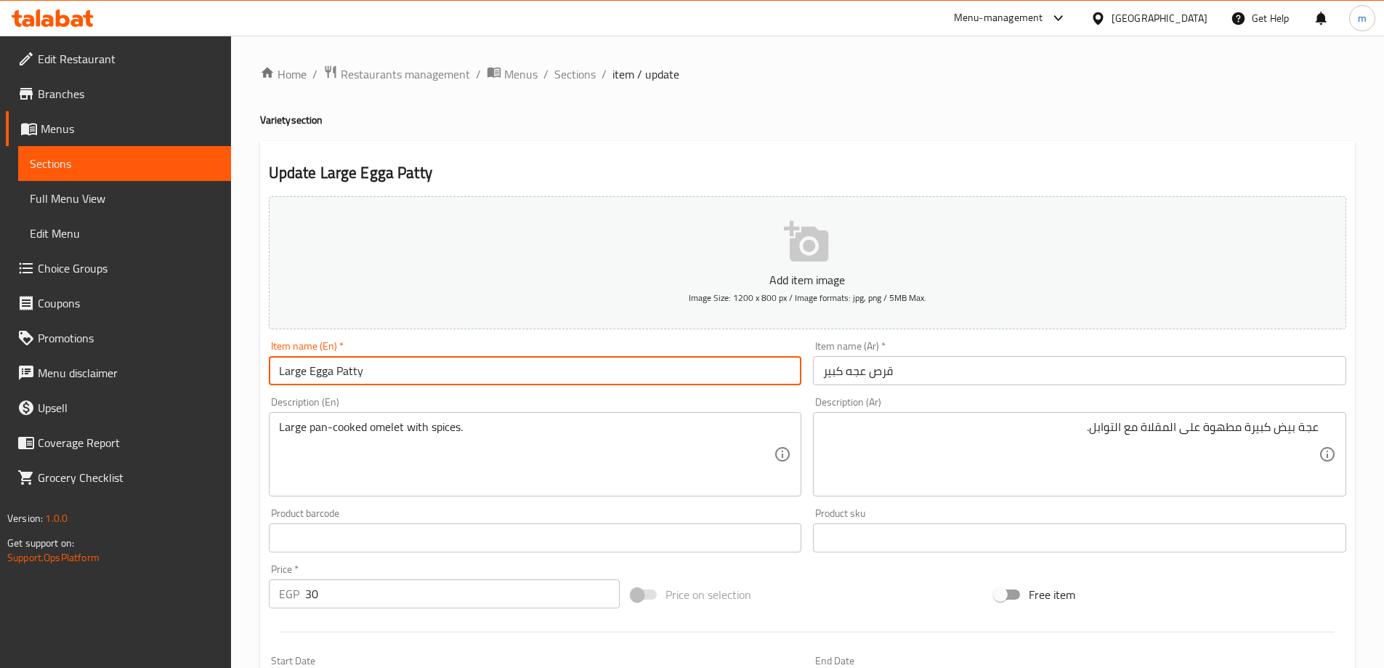
drag, startPoint x: 308, startPoint y: 375, endPoint x: 333, endPoint y: 379, distance: 25.1
click at [333, 379] on input "Large Egga Patty" at bounding box center [535, 370] width 533 height 29
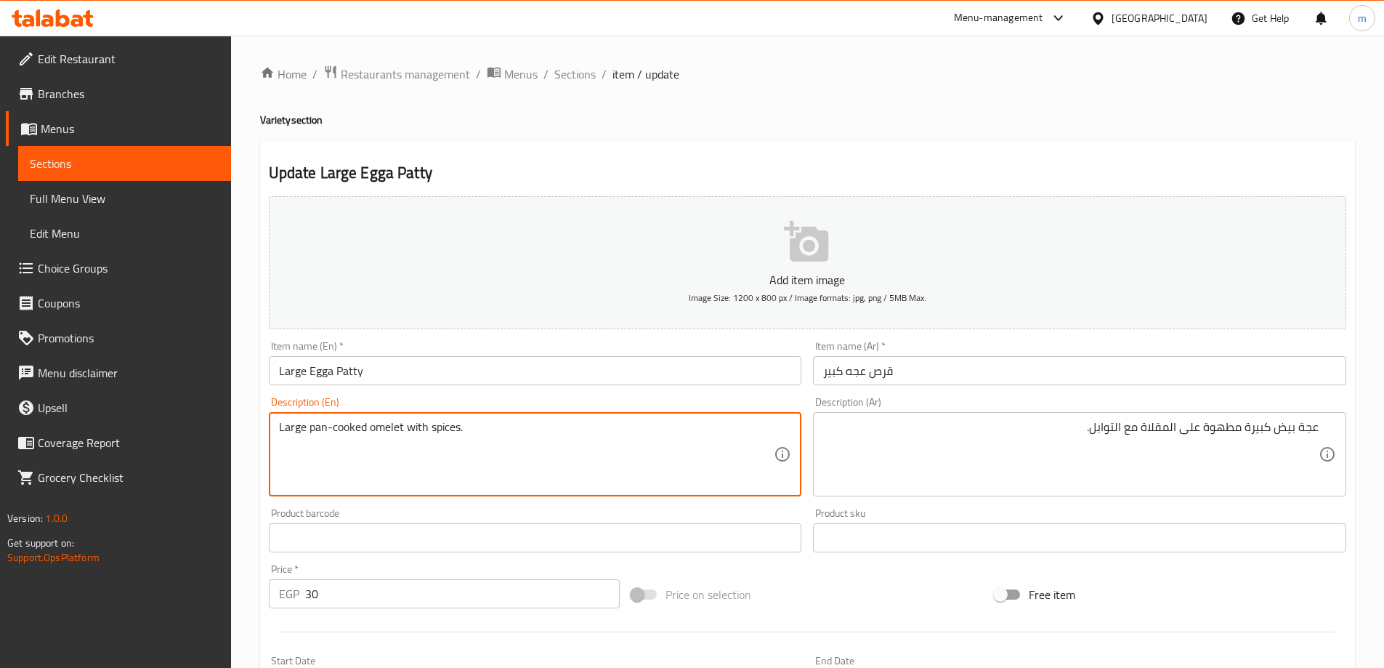
click at [314, 431] on textarea "Large pan-cooked omelet with spices." at bounding box center [526, 454] width 495 height 69
paste textarea "Egga"
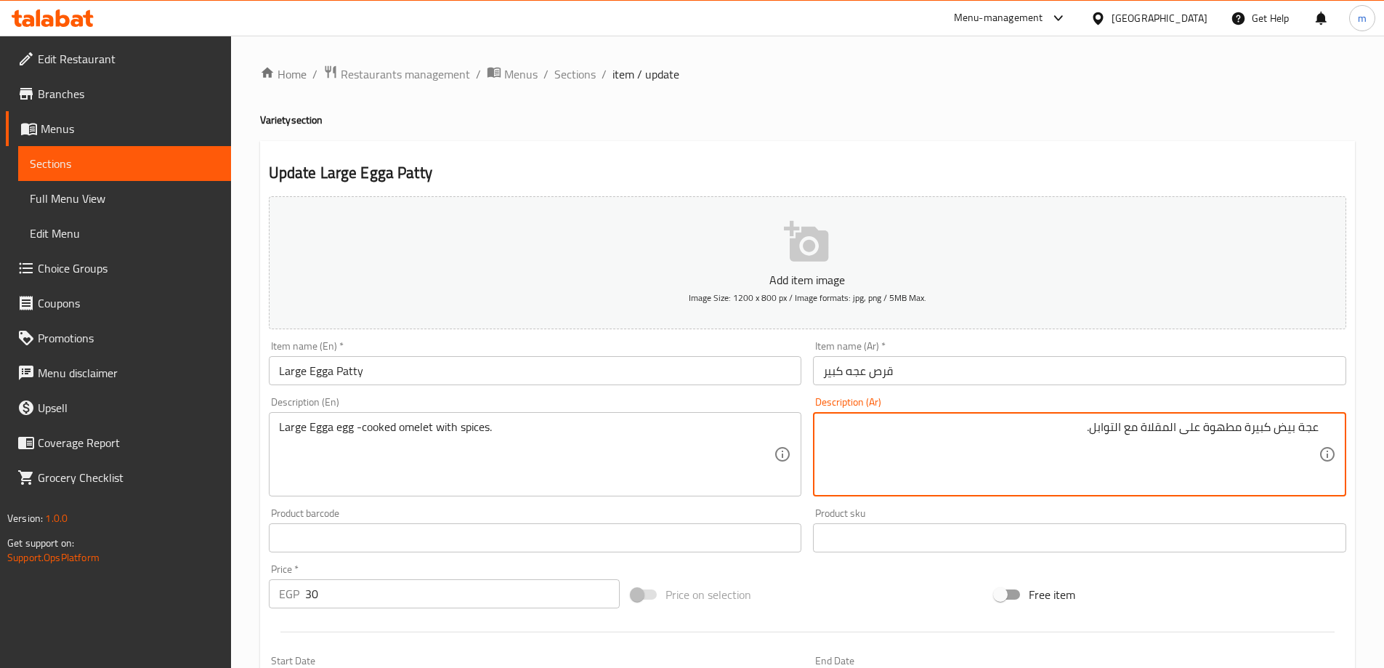
drag, startPoint x: 1239, startPoint y: 426, endPoint x: 1143, endPoint y: 430, distance: 96.7
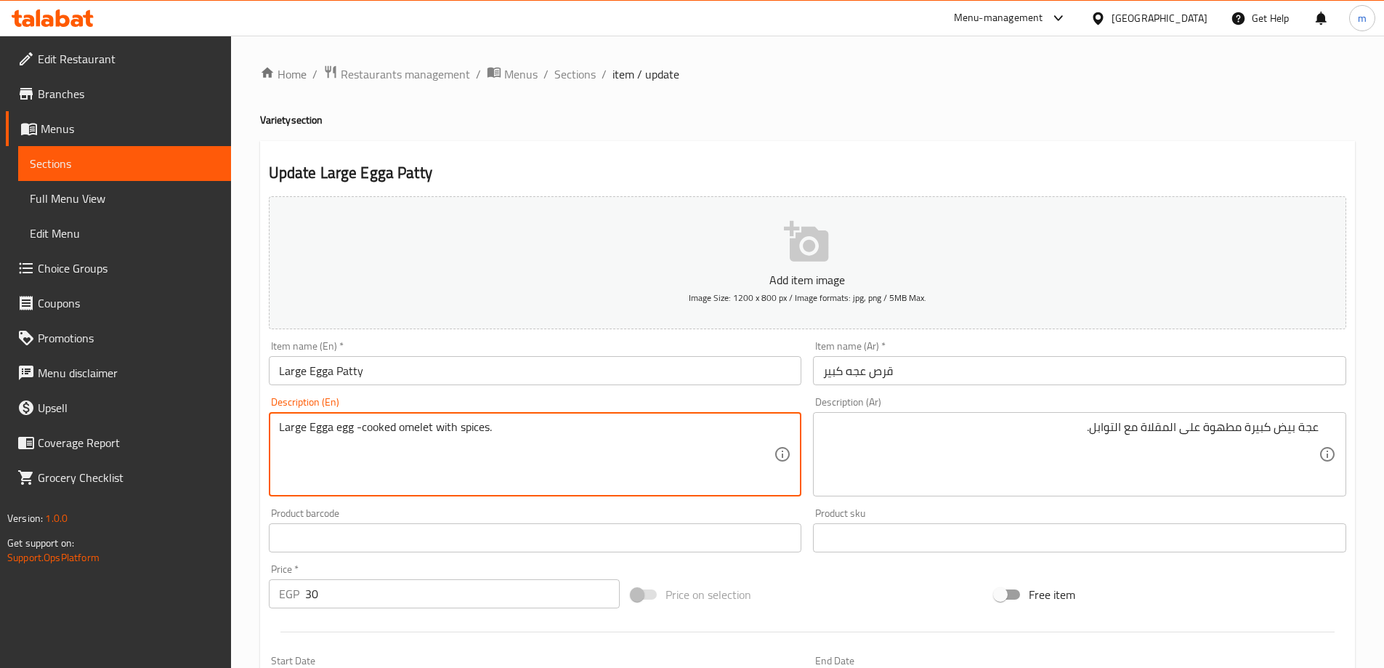
drag, startPoint x: 356, startPoint y: 427, endPoint x: 395, endPoint y: 431, distance: 39.4
paste textarea "pan"
click at [431, 432] on textarea "Large Egga egg pan cooked omelet with spices." at bounding box center [526, 454] width 495 height 69
click at [487, 433] on textarea "Large Egga egg pan cooked with spices." at bounding box center [526, 454] width 495 height 69
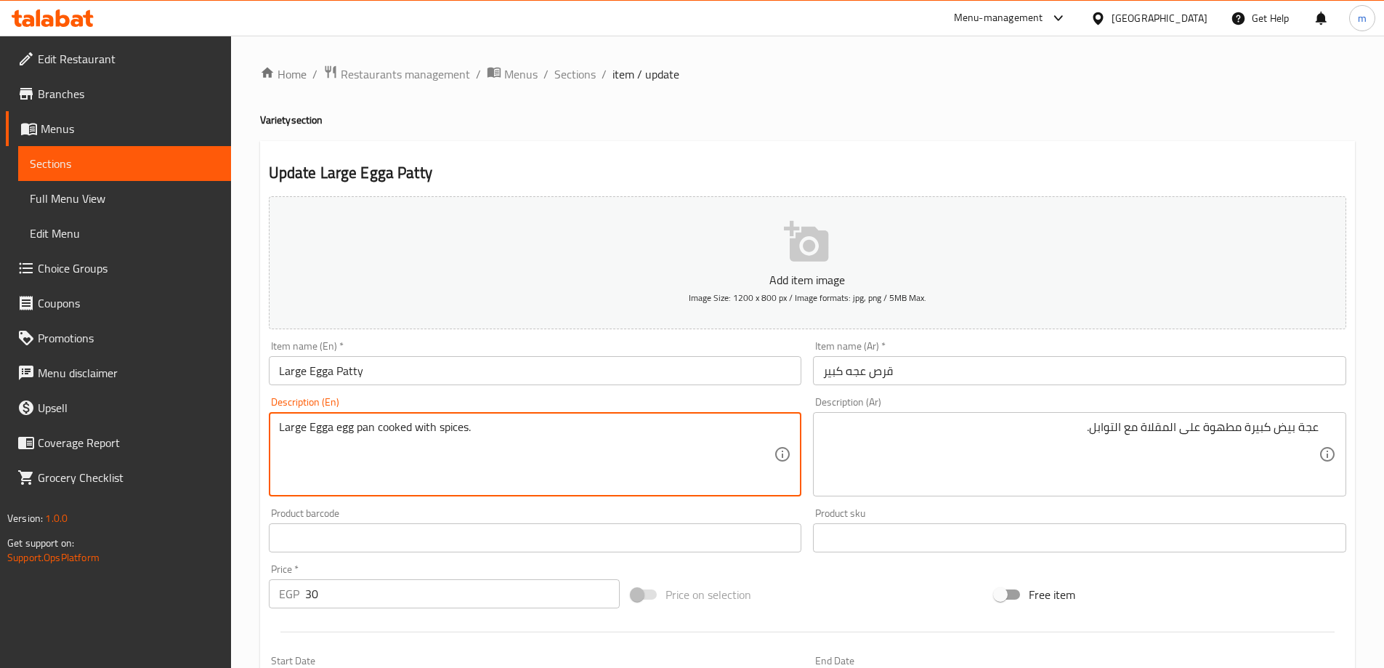
click at [487, 433] on textarea "Large Egga egg pan cooked with spices." at bounding box center [526, 454] width 495 height 69
type textarea "Large Egga egg pan cooked with spices."
click at [315, 437] on textarea "Large Egga egg pan cooked with spices." at bounding box center [526, 454] width 495 height 69
click at [319, 426] on textarea "Large Egga egg pan cooked with spices." at bounding box center [526, 454] width 495 height 69
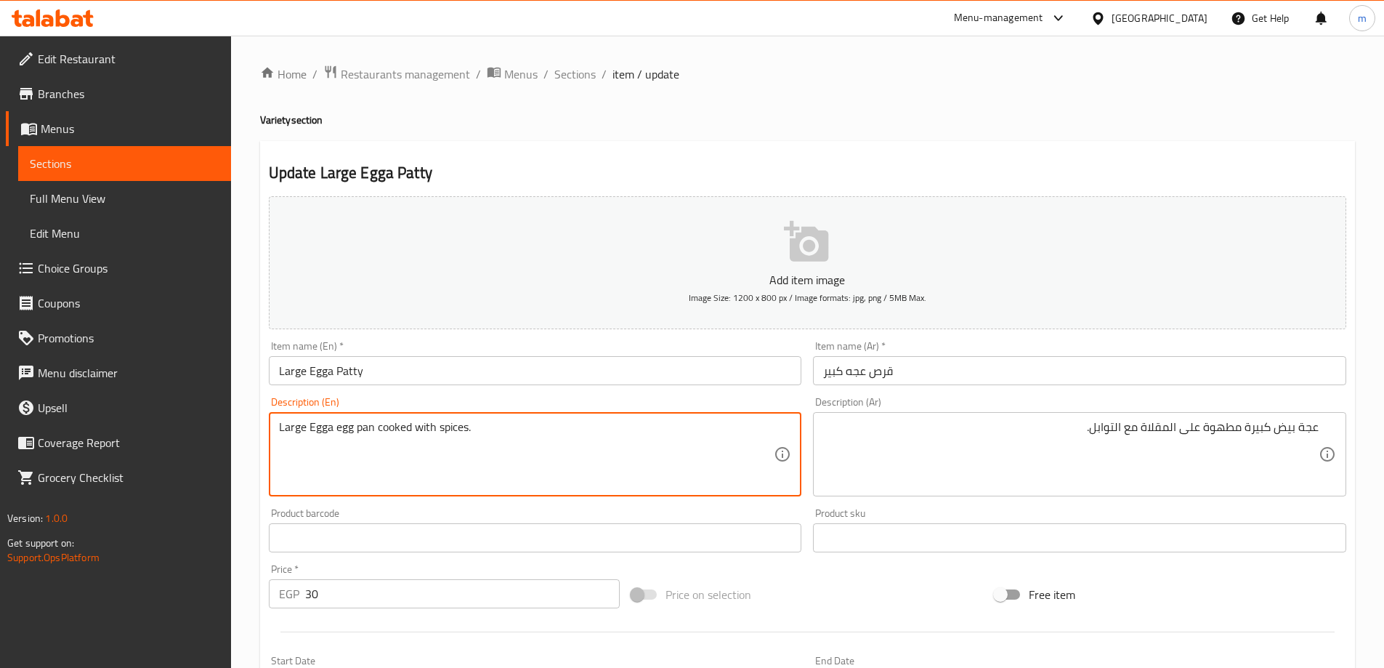
click at [319, 426] on textarea "Large Egga egg pan cooked with spices." at bounding box center [526, 454] width 495 height 69
click at [593, 449] on textarea "Large Egga egg pan cooked with spices." at bounding box center [526, 454] width 495 height 69
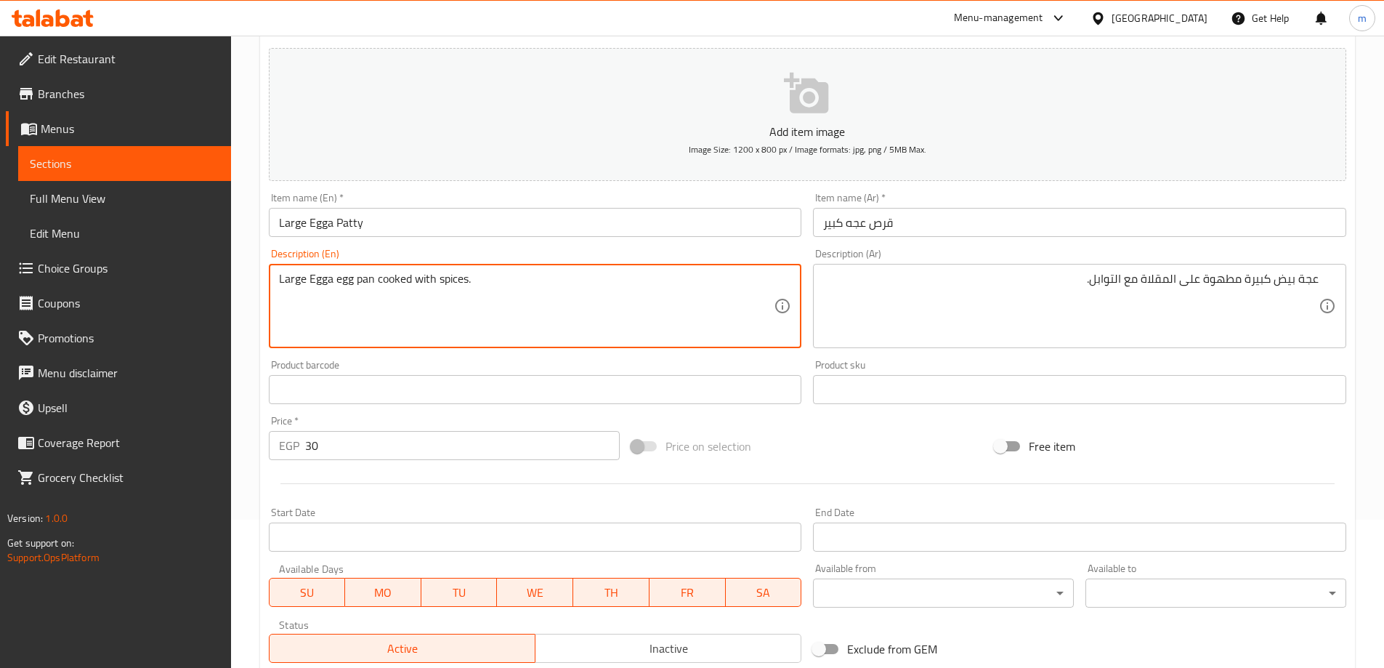
scroll to position [359, 0]
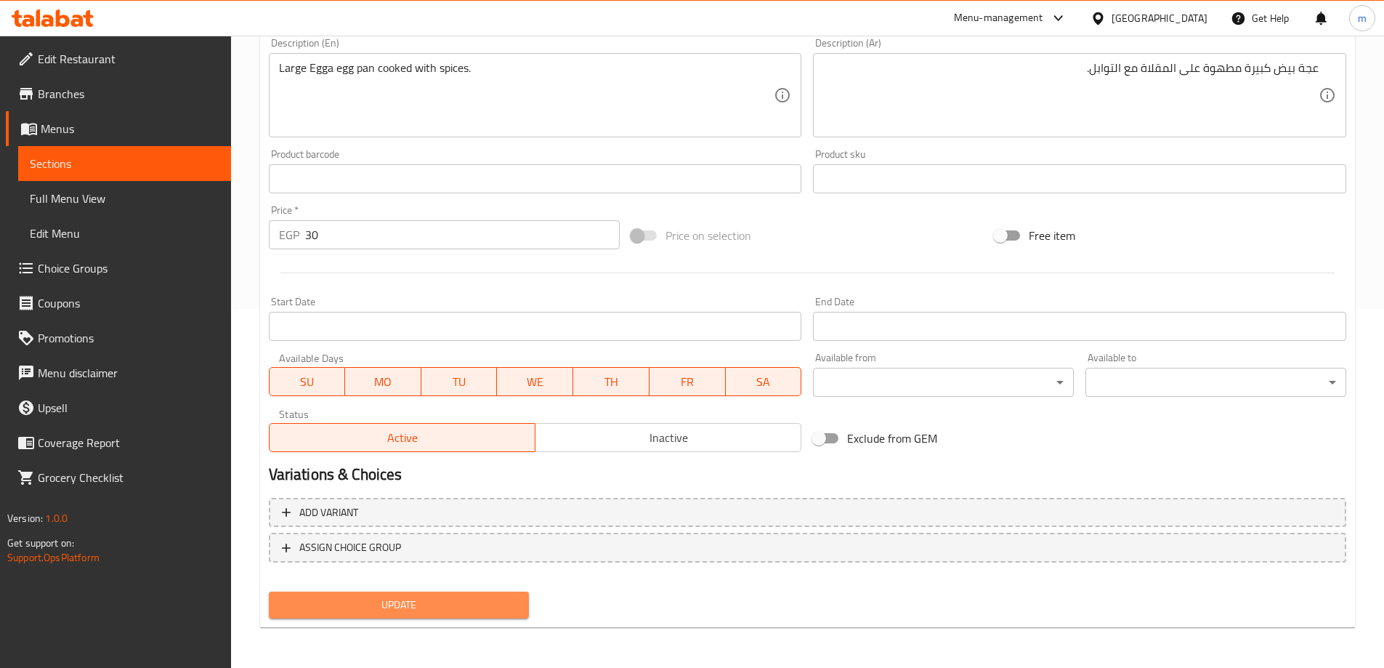
click at [514, 606] on span "Update" at bounding box center [399, 605] width 238 height 18
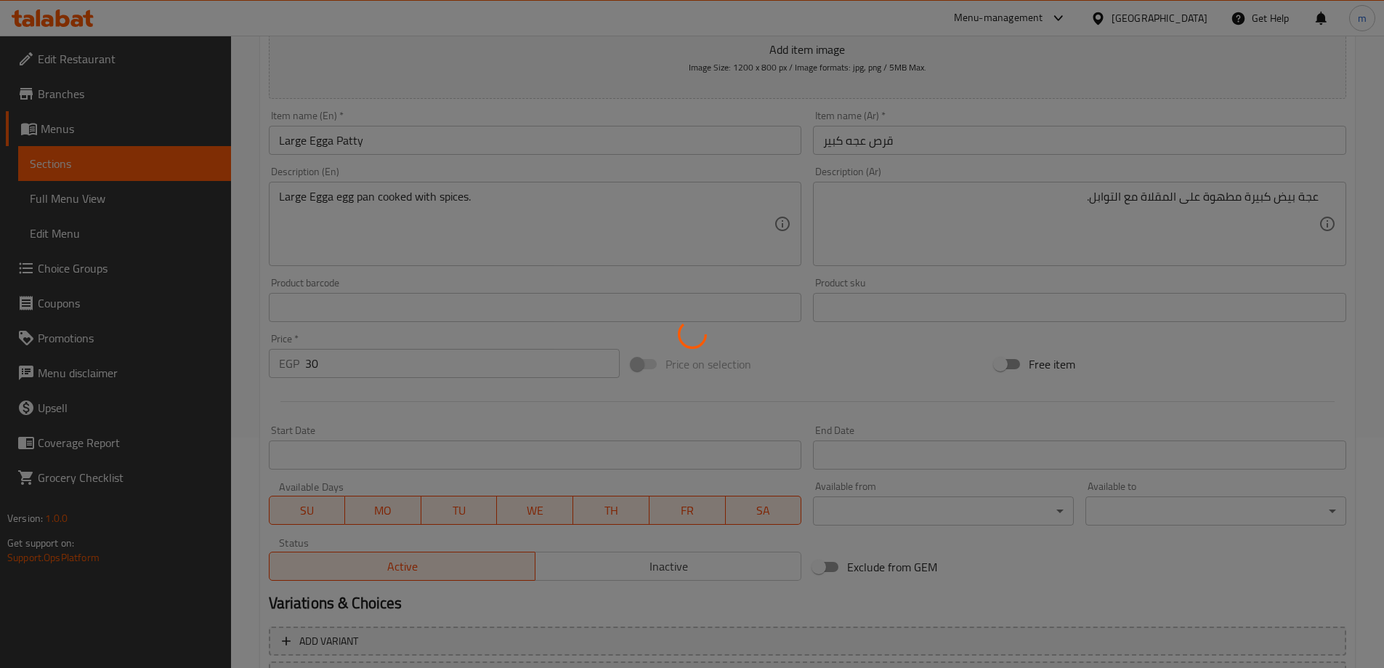
scroll to position [0, 0]
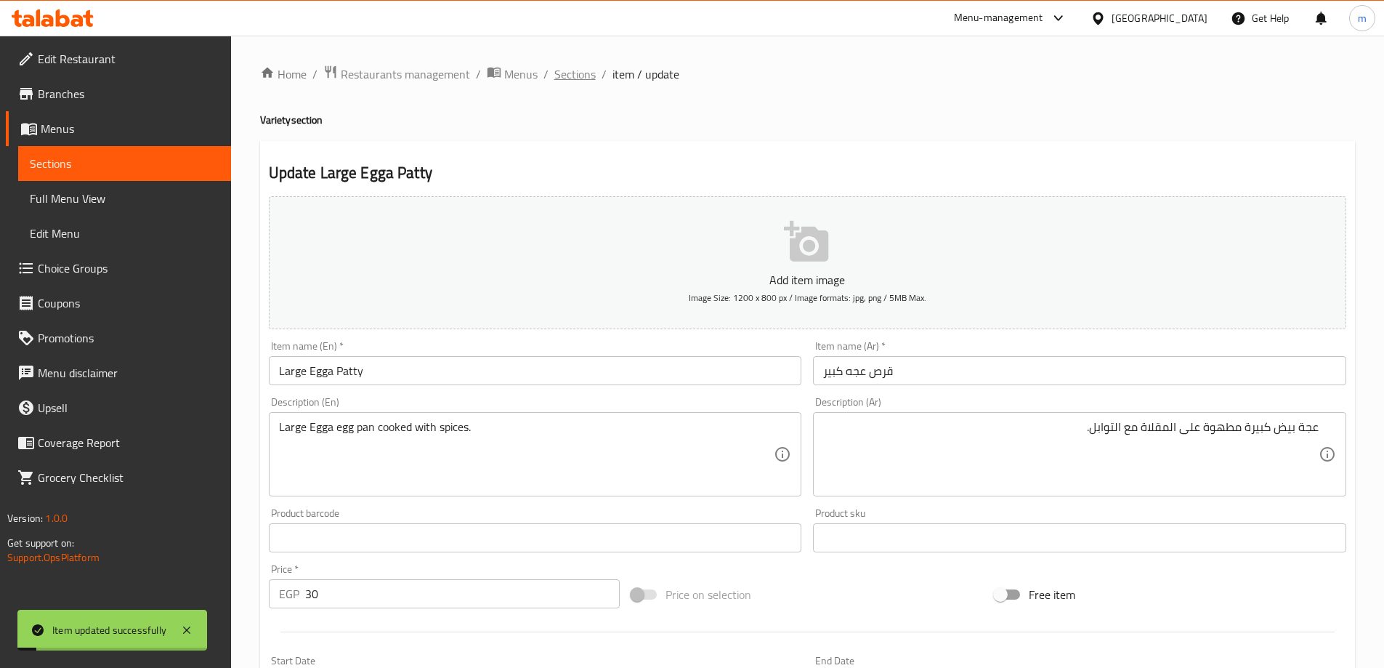
click at [565, 70] on span "Sections" at bounding box center [574, 73] width 41 height 17
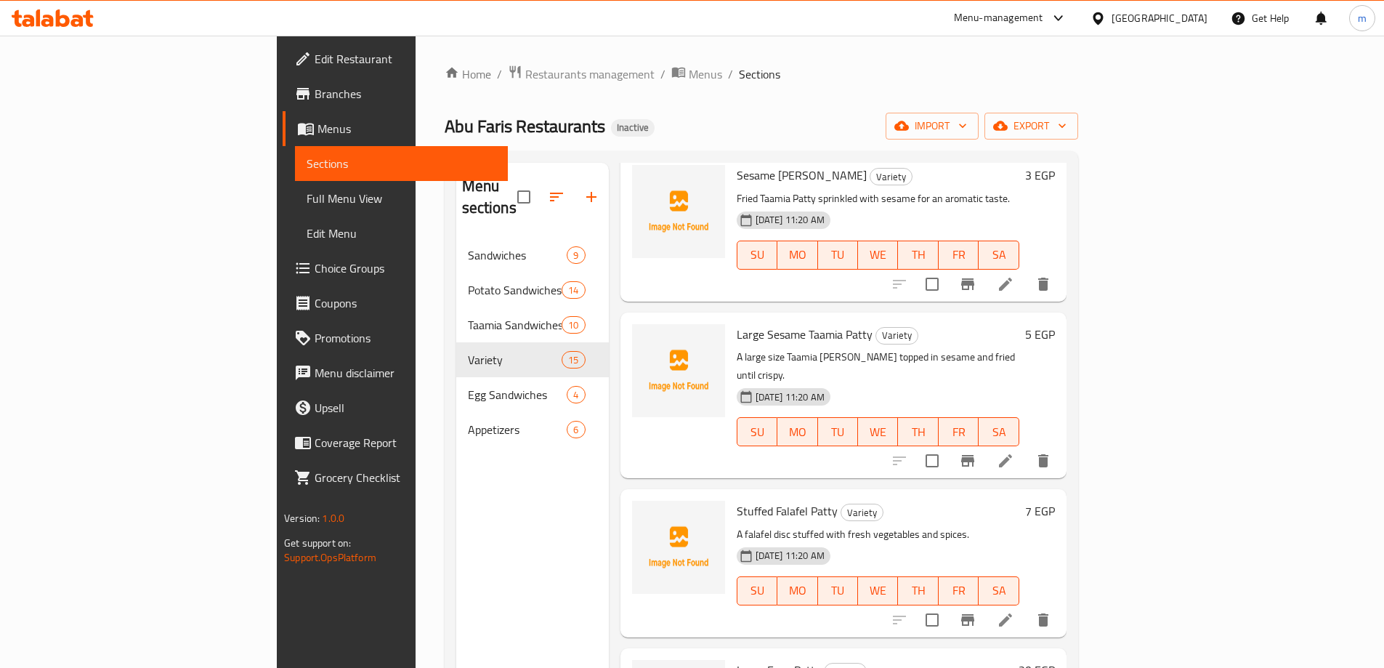
scroll to position [944, 0]
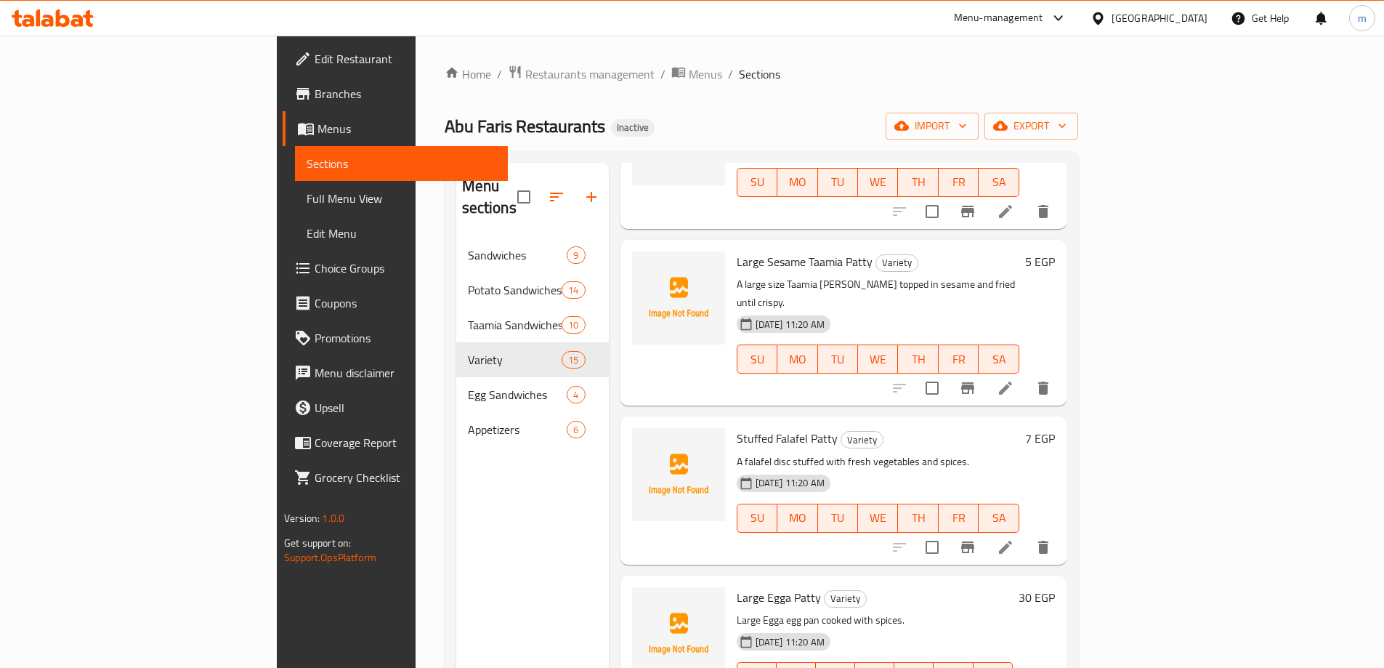
click at [1026, 534] on li at bounding box center [1005, 547] width 41 height 26
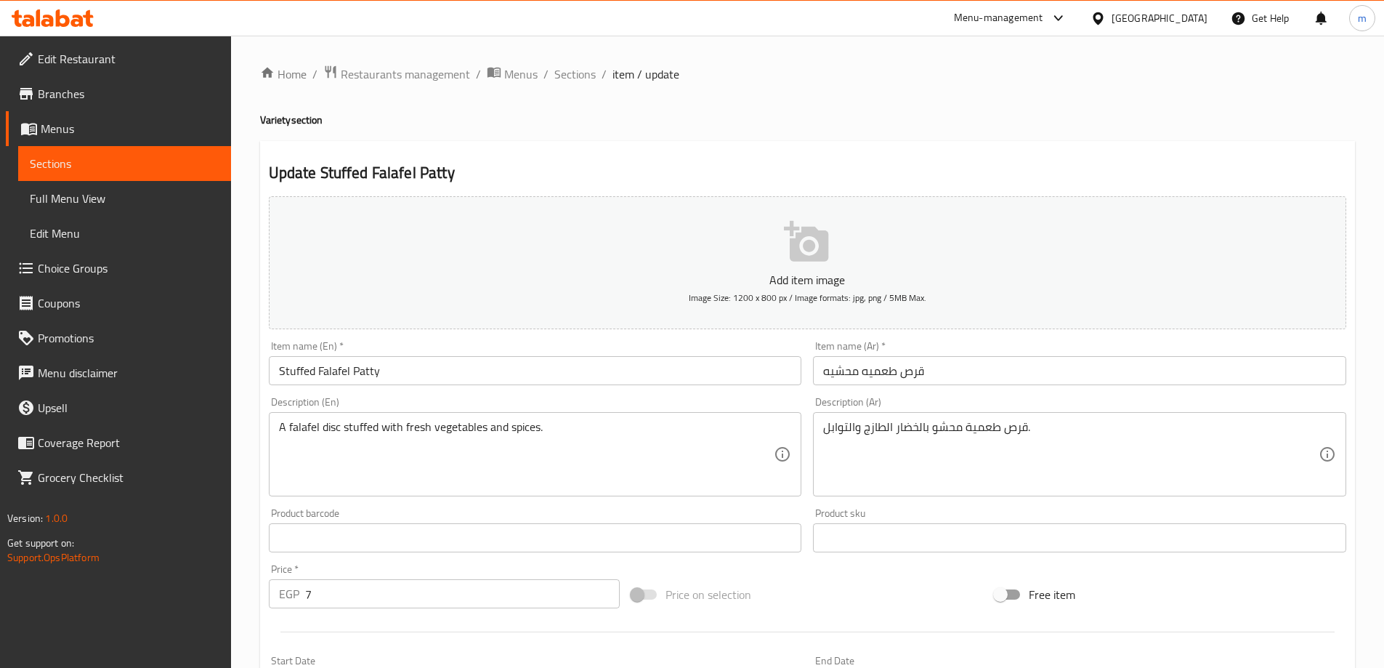
click at [875, 370] on input "قرص طعميه محشيه" at bounding box center [1079, 370] width 533 height 29
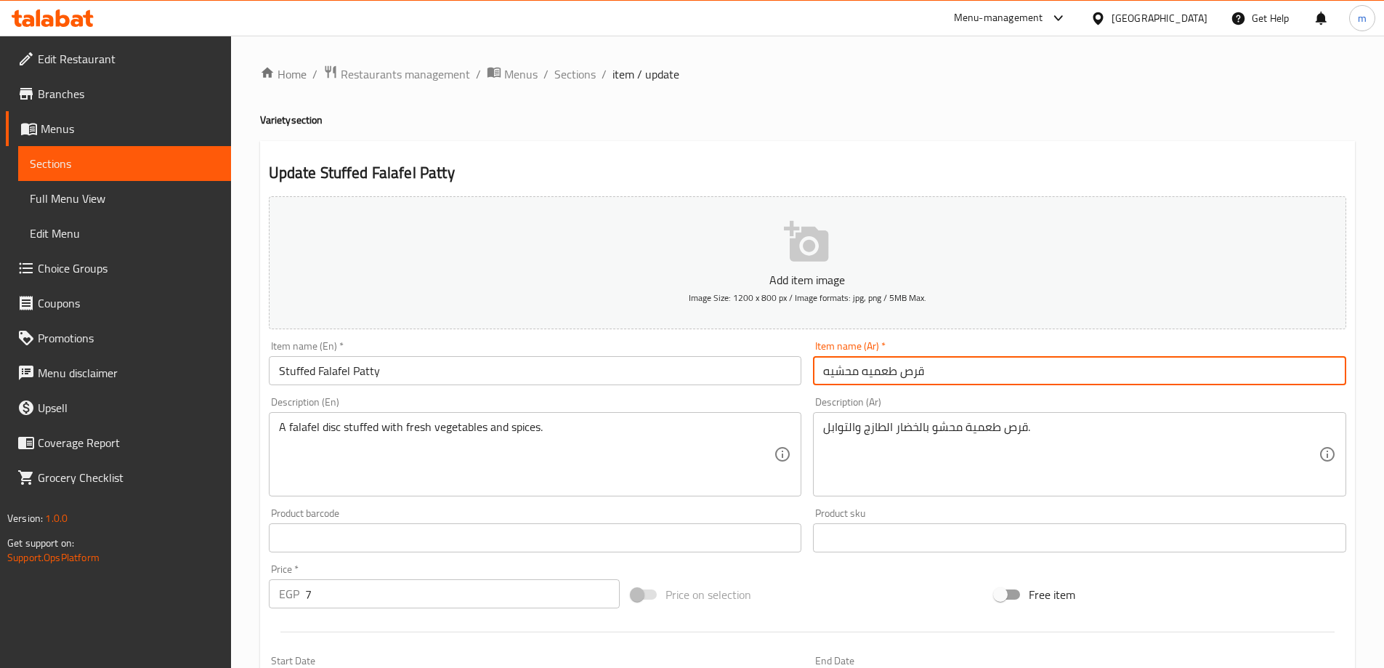
click at [328, 370] on input "Stuffed Falafel Patty" at bounding box center [535, 370] width 533 height 29
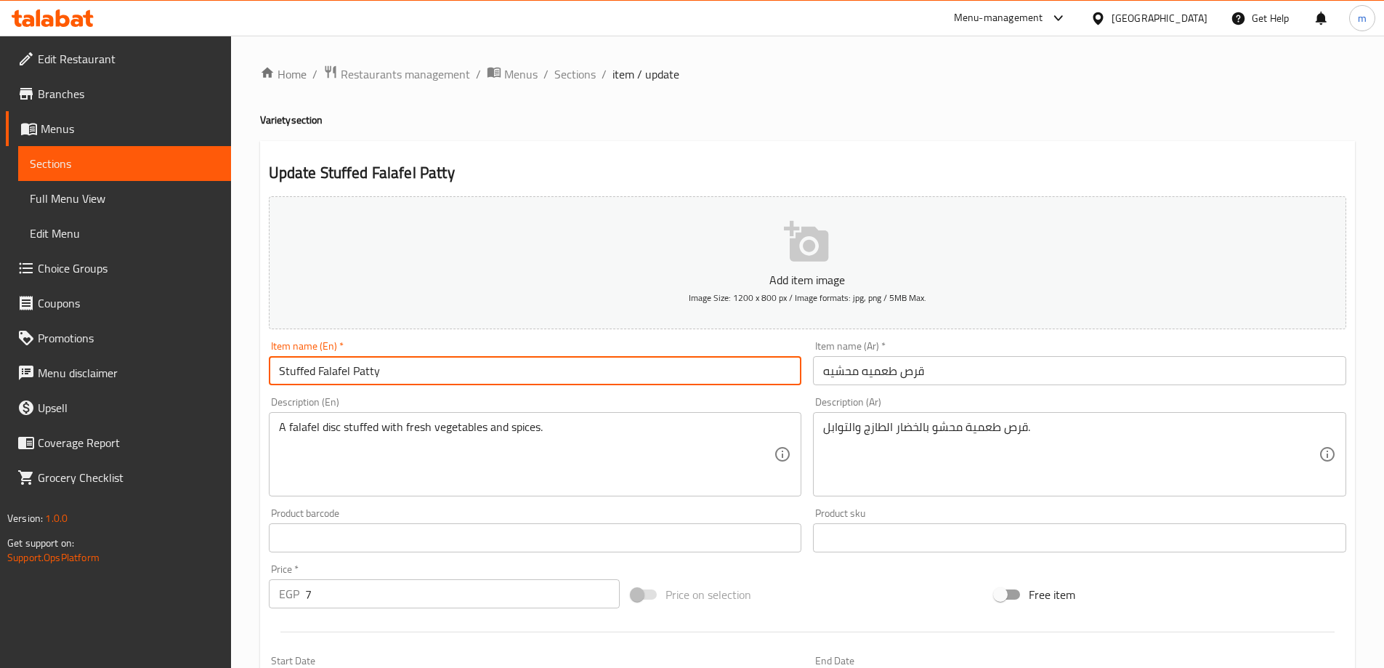
click at [328, 370] on input "Stuffed Falafel Patty" at bounding box center [535, 370] width 533 height 29
paste input "Taamia"
type input "Stuffed Taamia Patty"
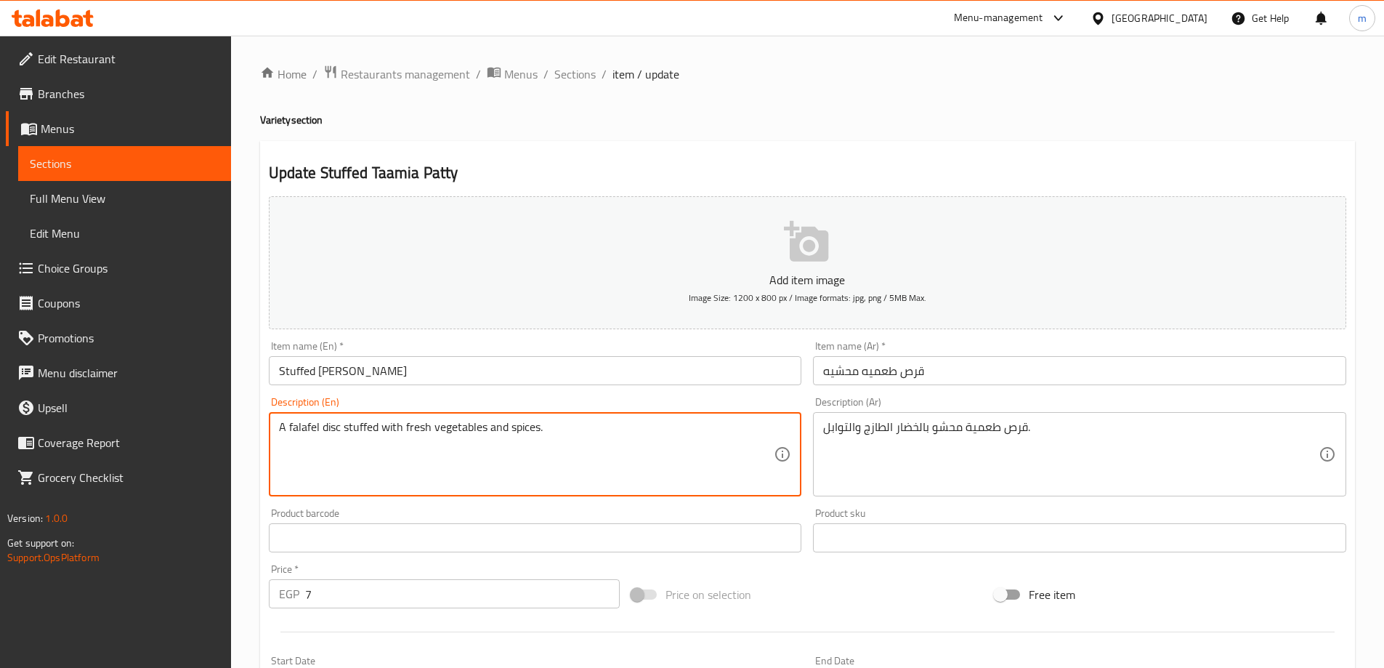
click at [299, 427] on textarea "A falafel disc stuffed with fresh vegetables and spices." at bounding box center [526, 454] width 495 height 69
paste textarea "Taamia"
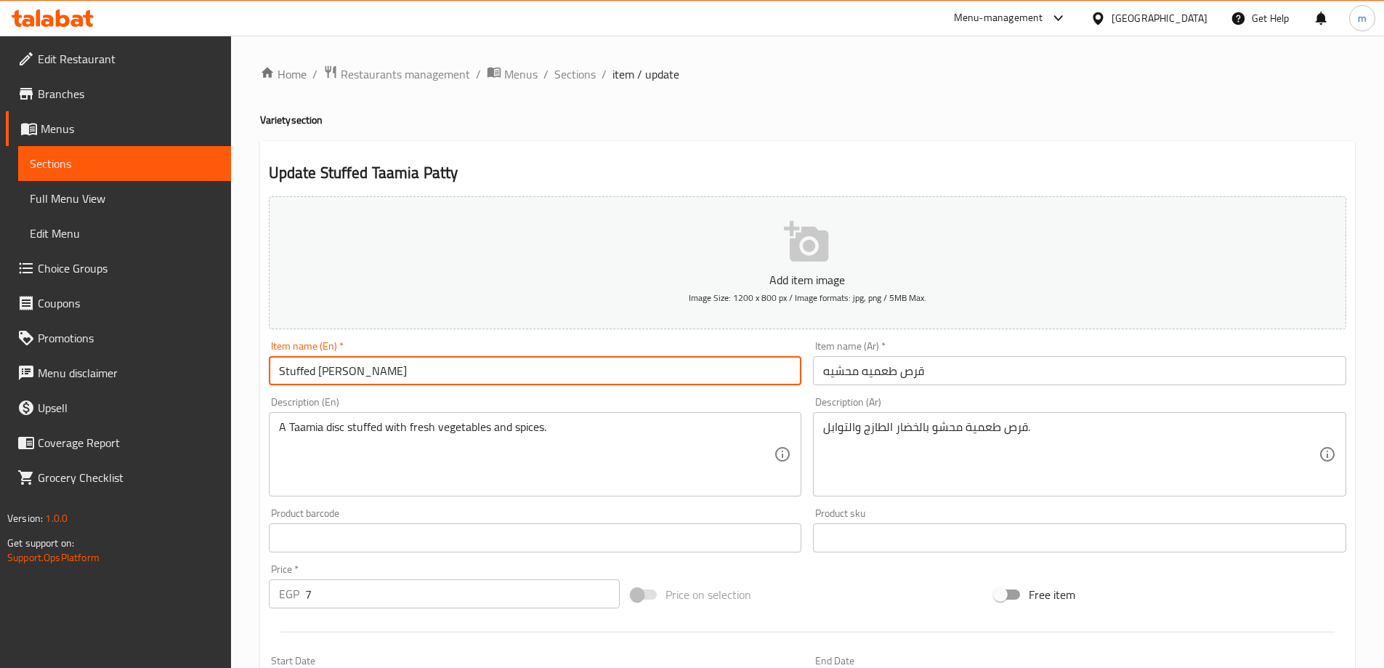
click at [366, 370] on input "Stuffed Taamia Patty" at bounding box center [535, 370] width 533 height 29
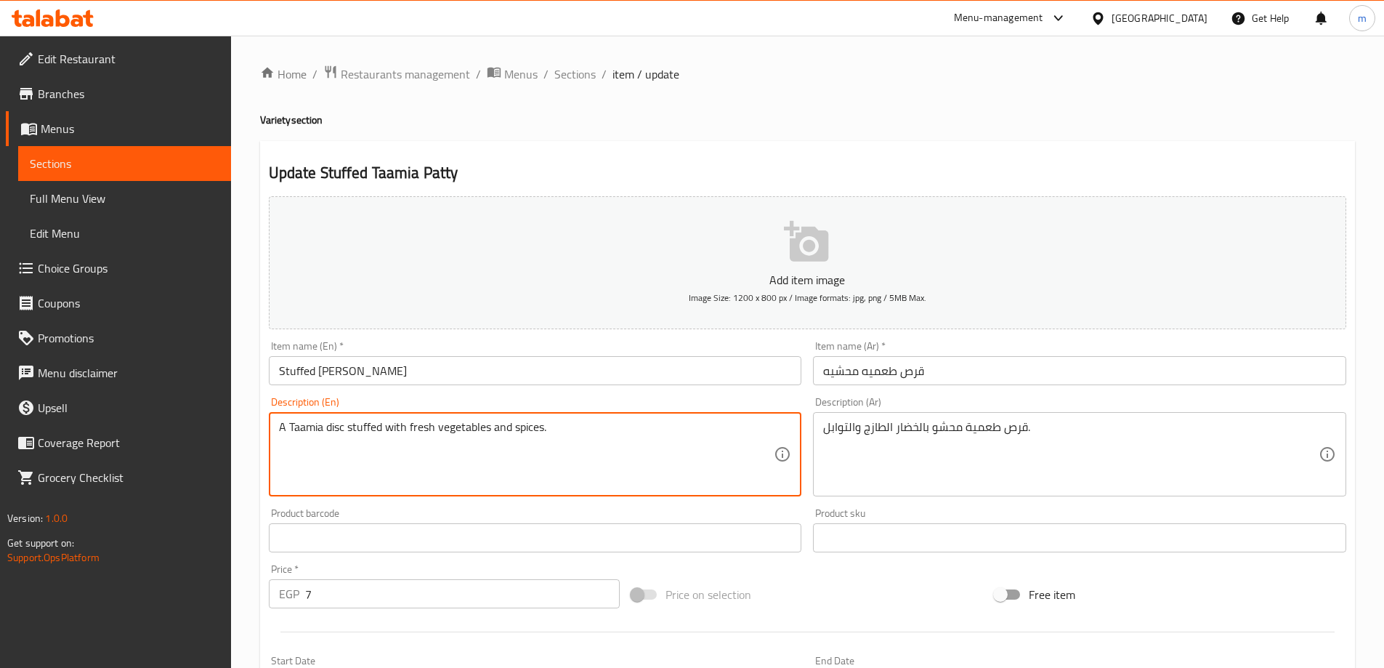
click at [333, 427] on textarea "A Taamia disc stuffed with fresh vegetables and spices." at bounding box center [526, 454] width 495 height 69
paste textarea "Patty"
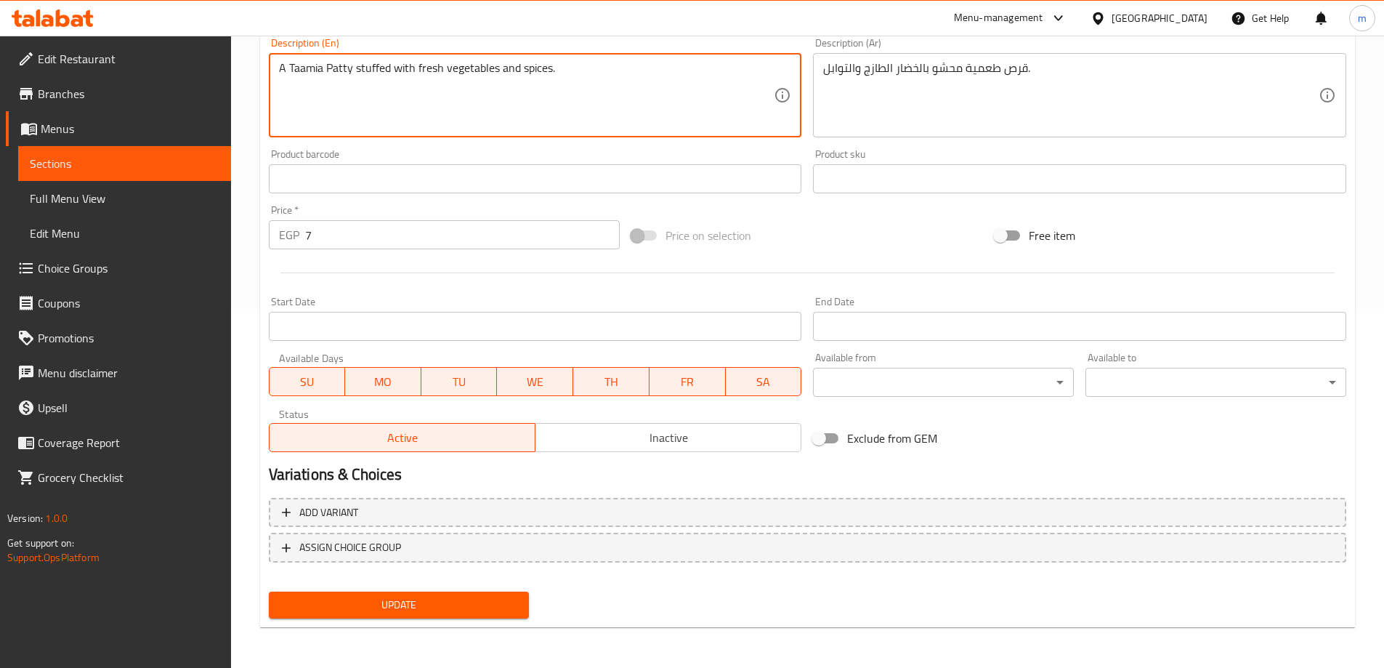
type textarea "A Taamia Patty stuffed with fresh vegetables and spices."
click at [457, 610] on span "Update" at bounding box center [399, 605] width 238 height 18
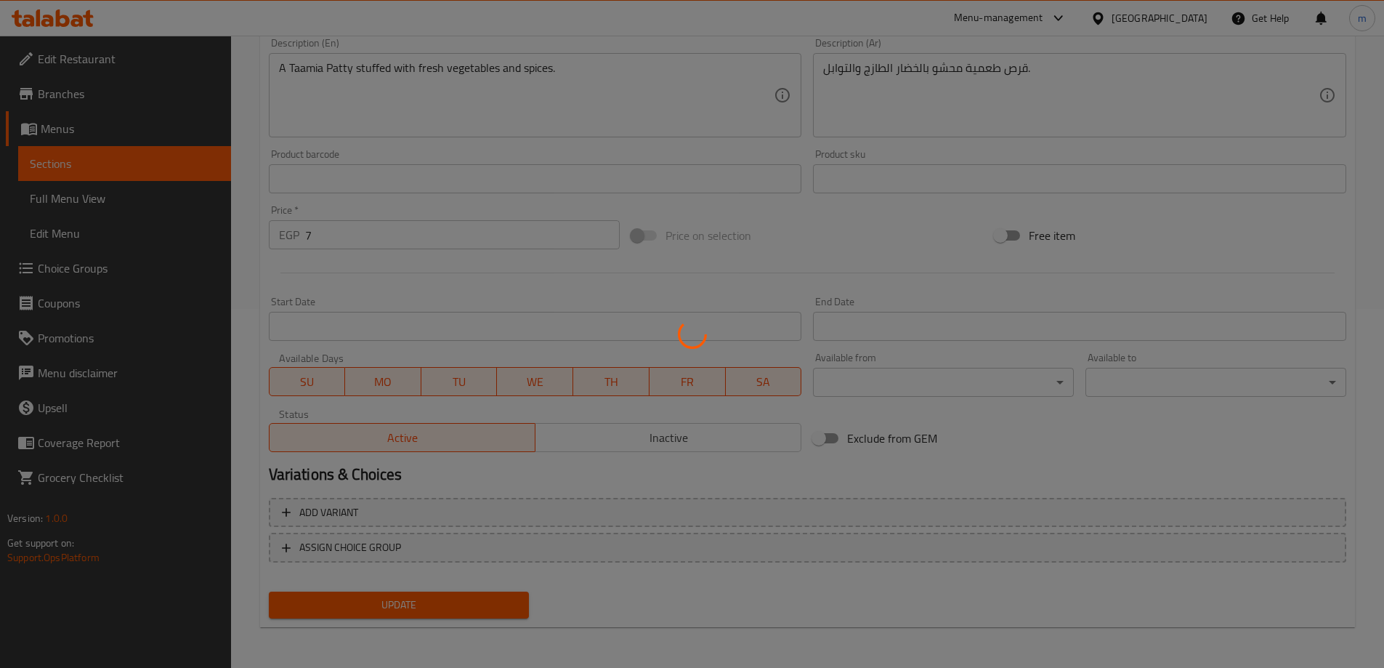
scroll to position [0, 0]
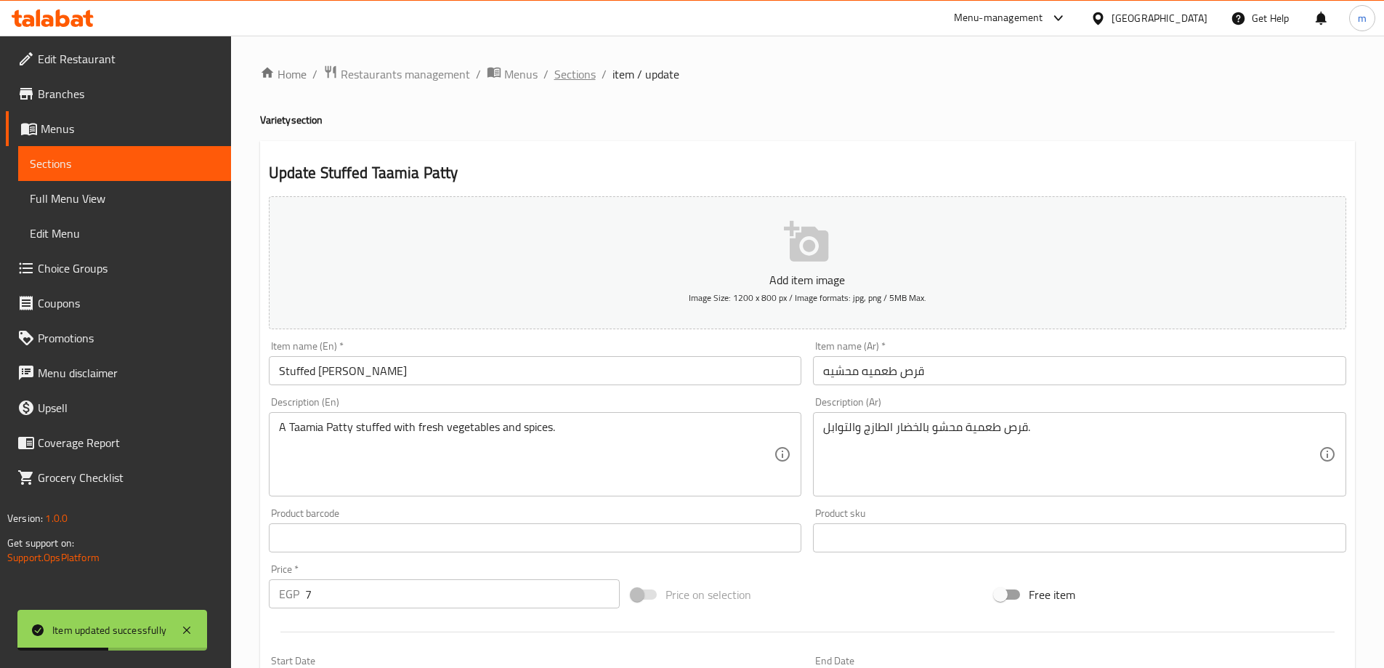
click at [572, 83] on span "Sections" at bounding box center [574, 73] width 41 height 17
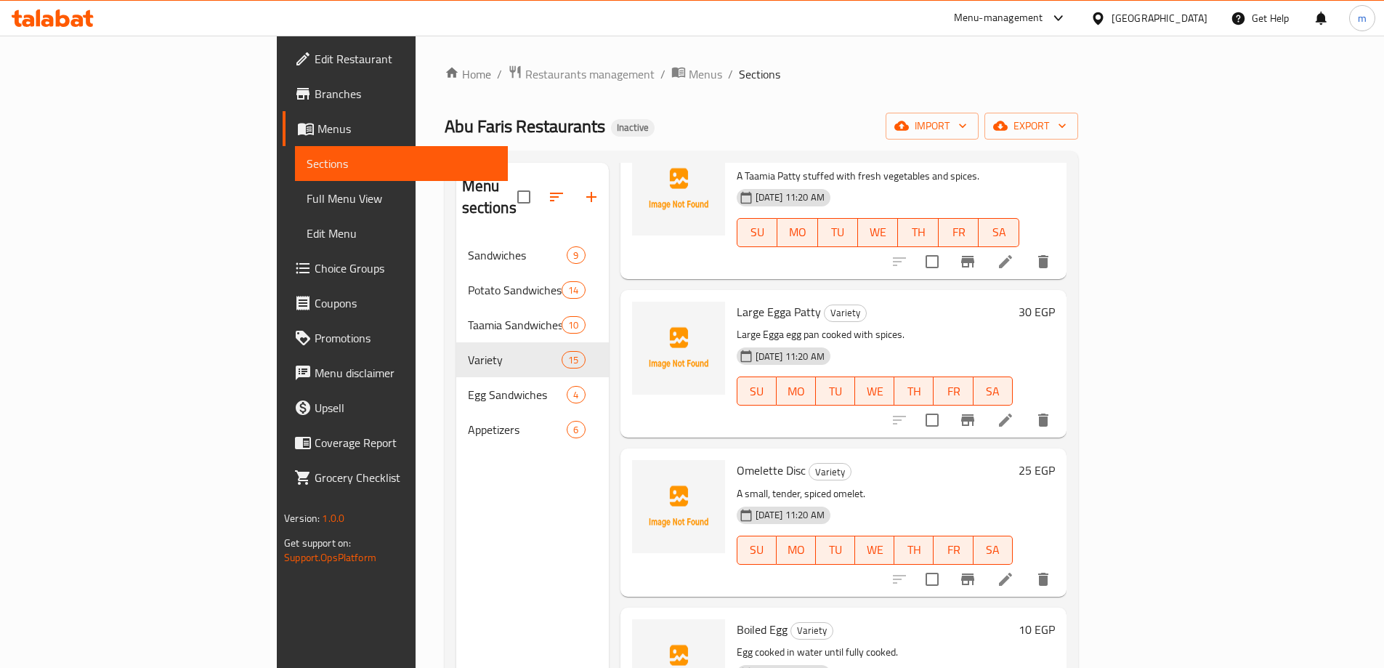
scroll to position [1307, 0]
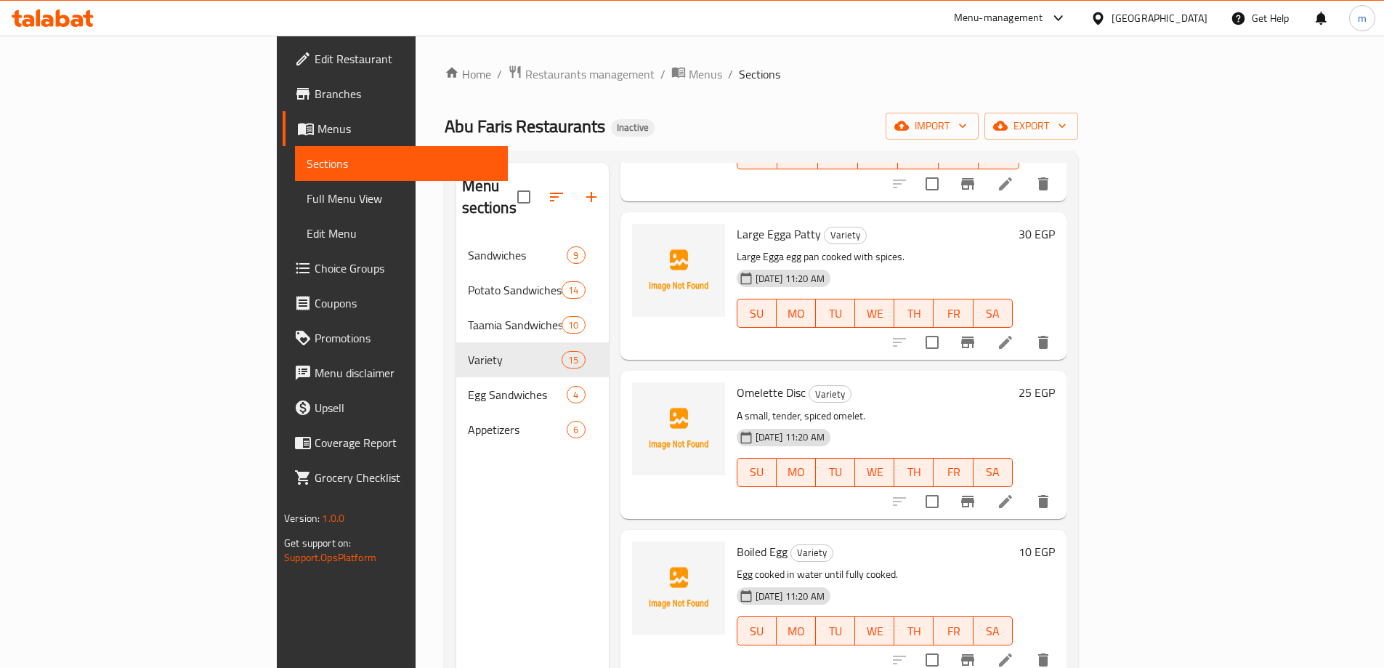
click at [1014, 492] on icon at bounding box center [1005, 500] width 17 height 17
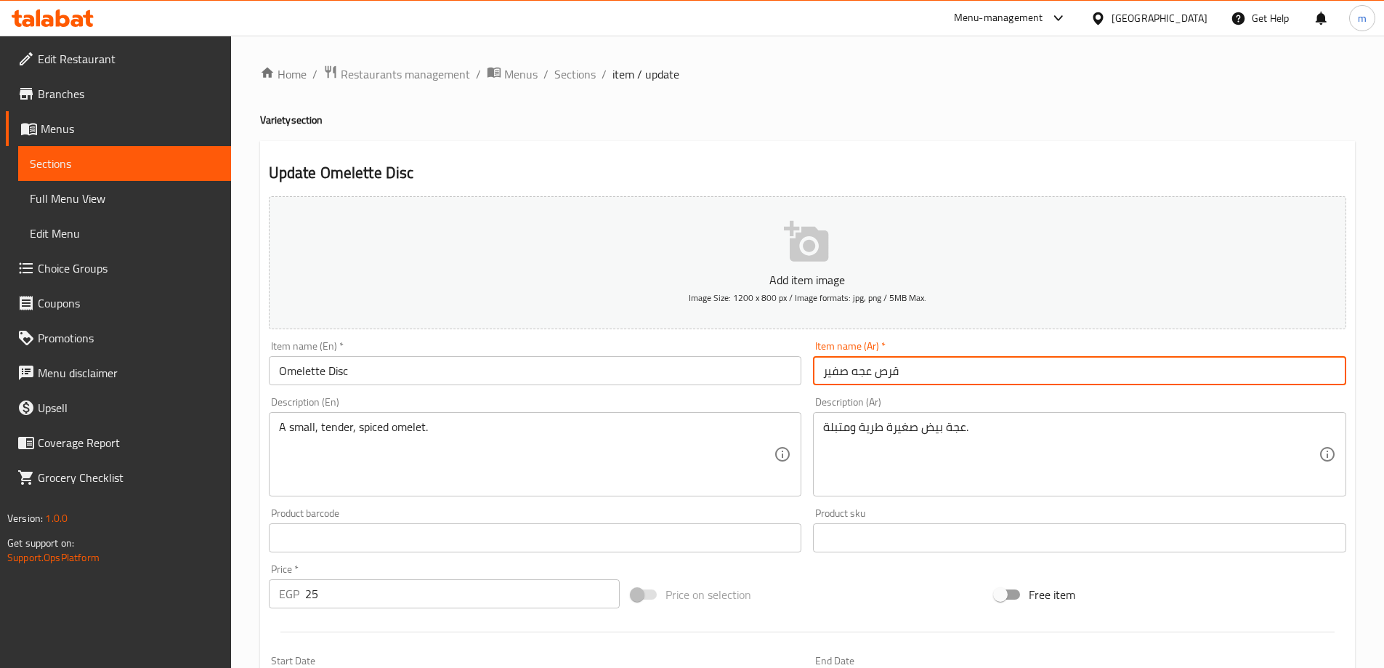
click at [831, 373] on input "قرص عجه صفير" at bounding box center [1079, 370] width 533 height 29
type input "قرص عجه صغير"
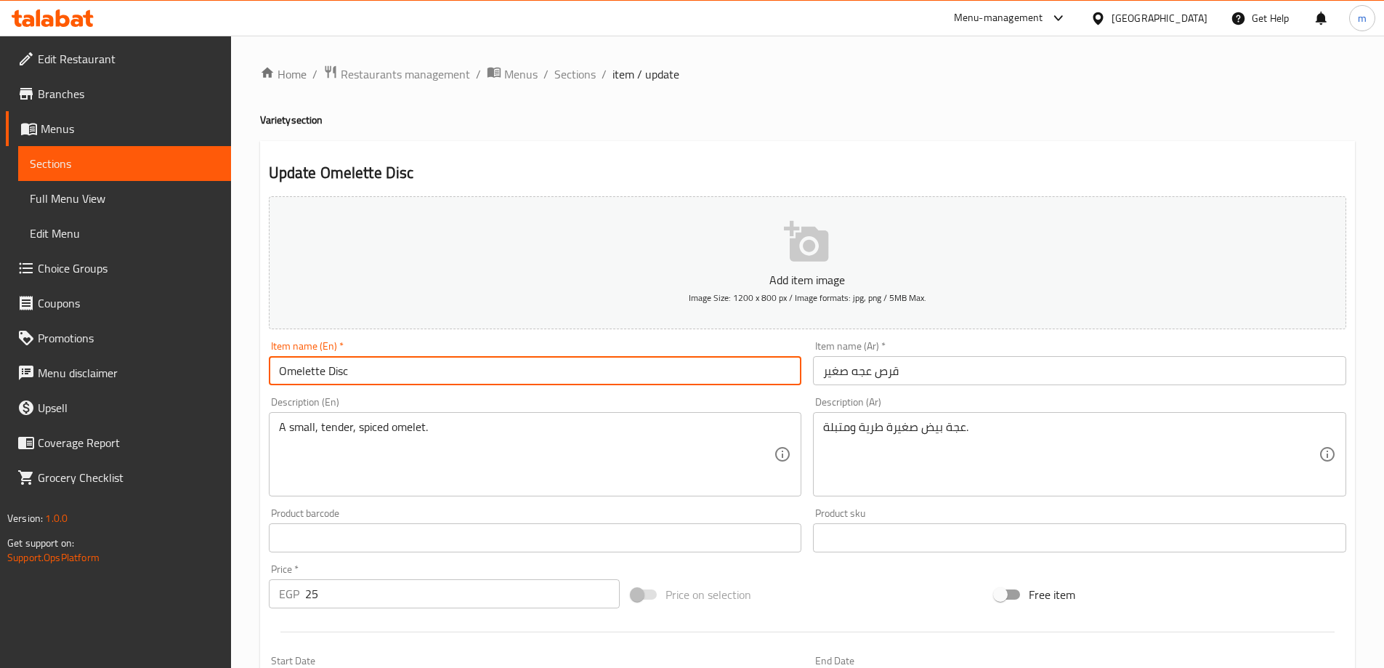
click at [490, 371] on input "Omelette Disc" at bounding box center [535, 370] width 533 height 29
type input "ٍ"
type input "s"
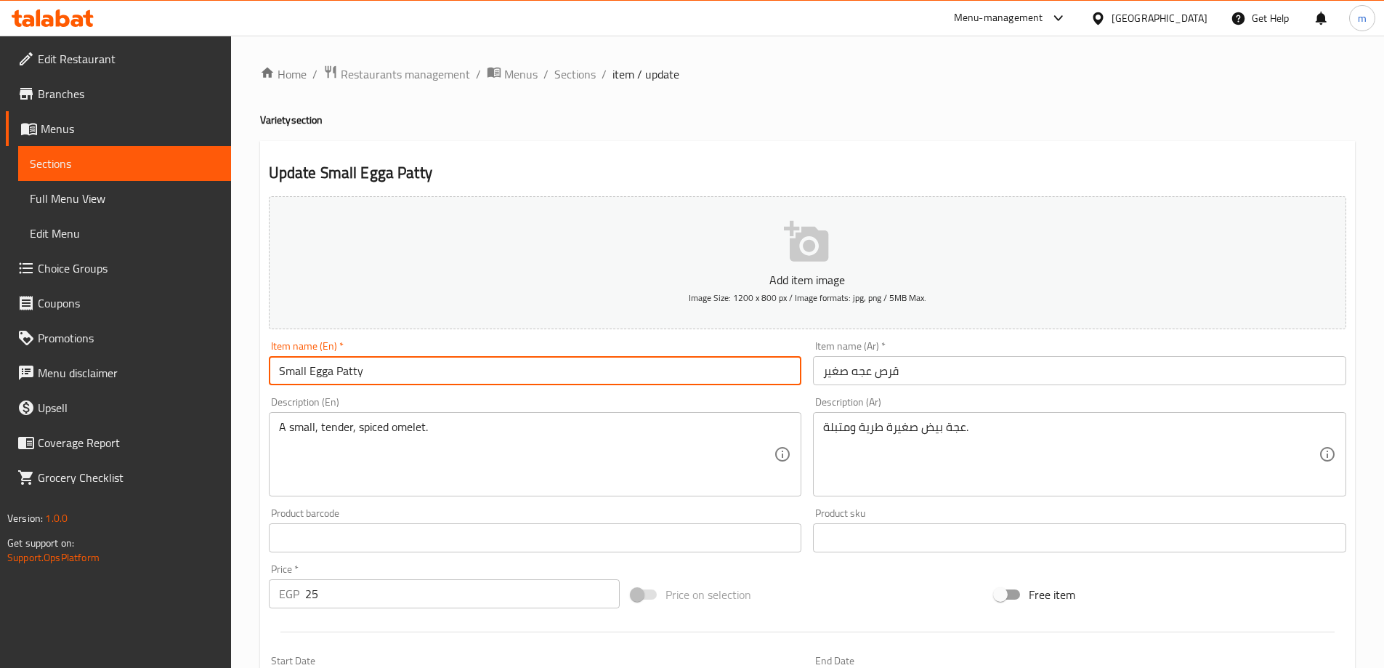
click at [321, 371] on input "Small Egga Patty" at bounding box center [535, 370] width 533 height 29
type input "Small Egga Patty"
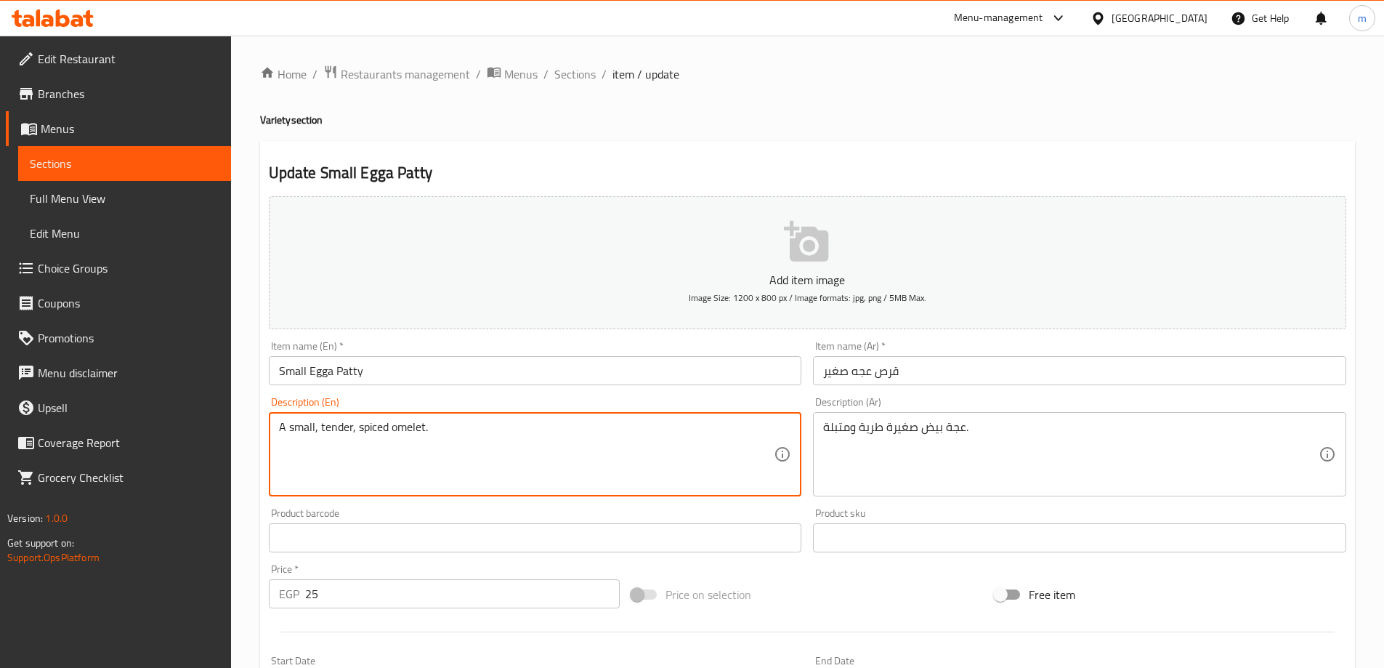
click at [408, 428] on textarea "A small, tender, spiced omelet." at bounding box center [526, 454] width 495 height 69
paste textarea "Egga"
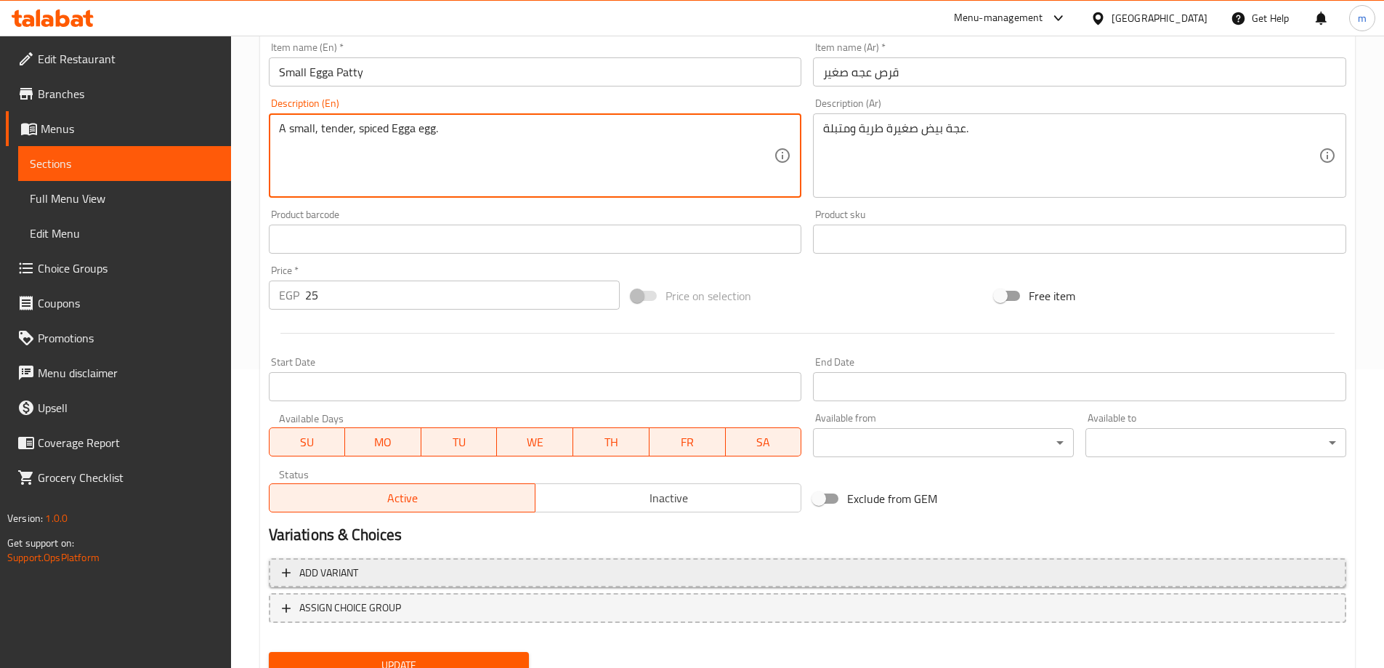
scroll to position [359, 0]
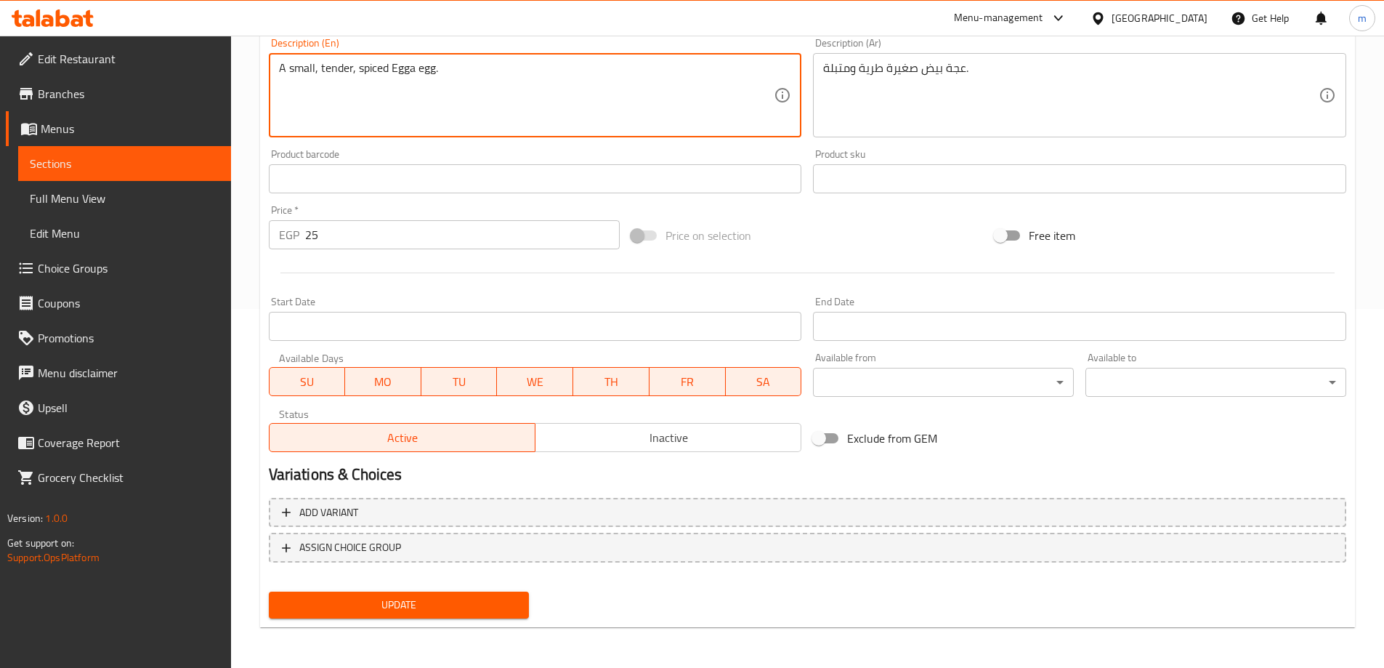
type textarea "A small, tender, spiced Egga egg."
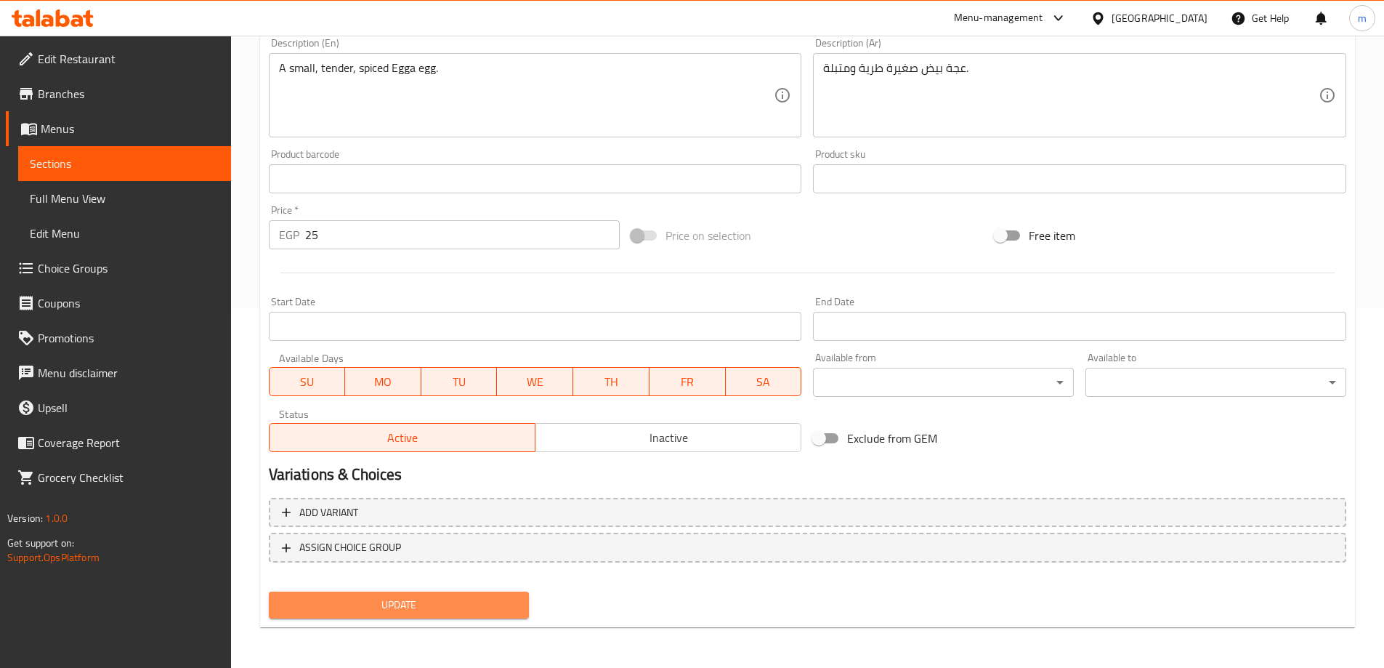
click at [404, 597] on span "Update" at bounding box center [399, 605] width 238 height 18
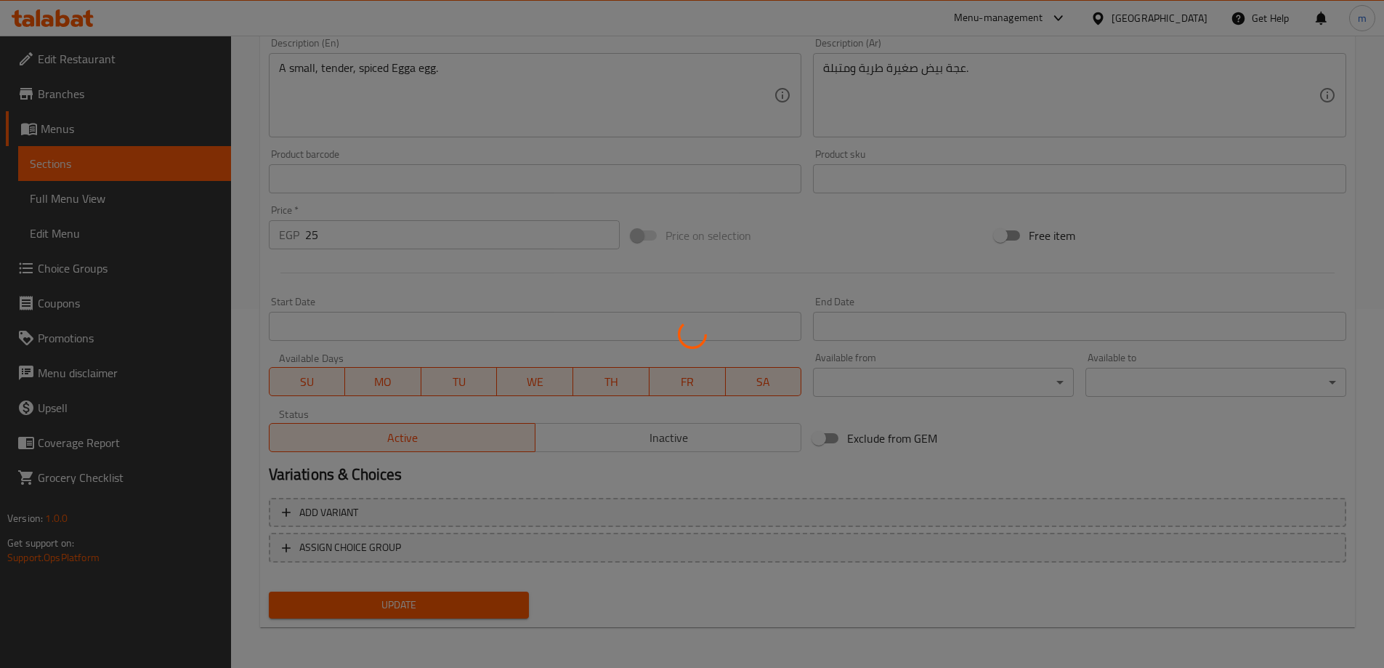
scroll to position [0, 0]
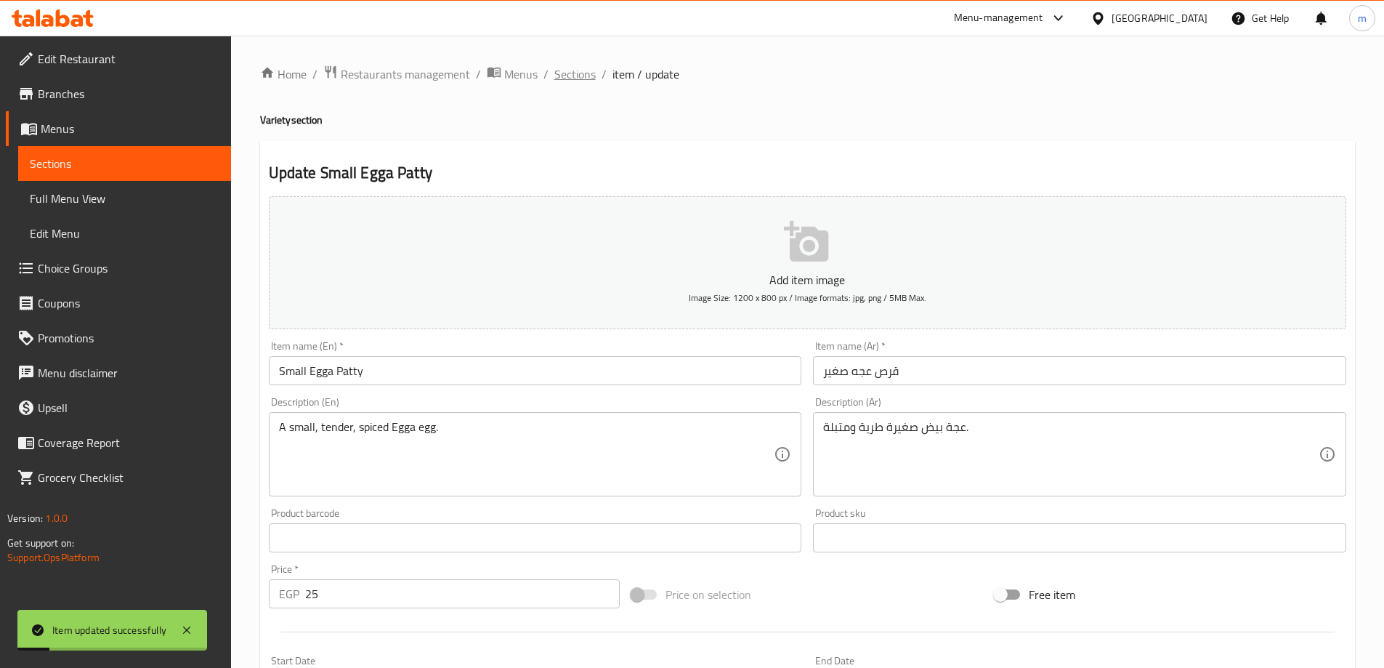
click at [567, 73] on span "Sections" at bounding box center [574, 73] width 41 height 17
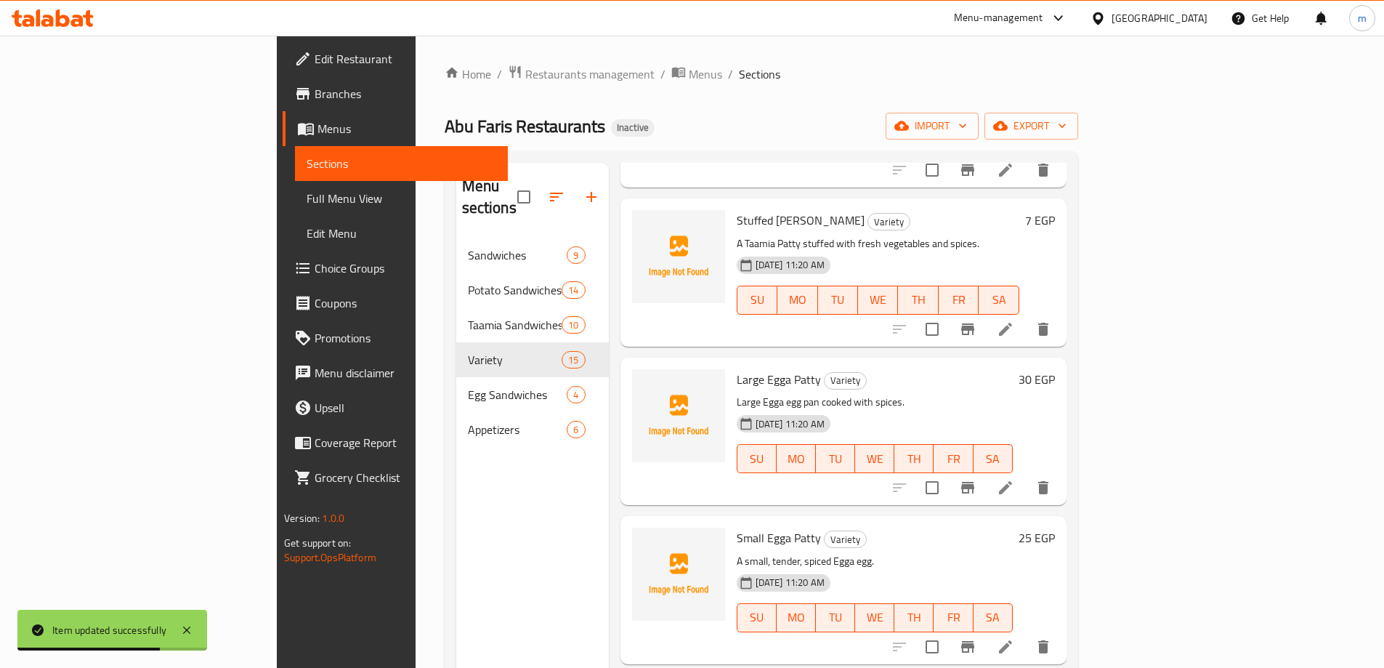
scroll to position [1307, 0]
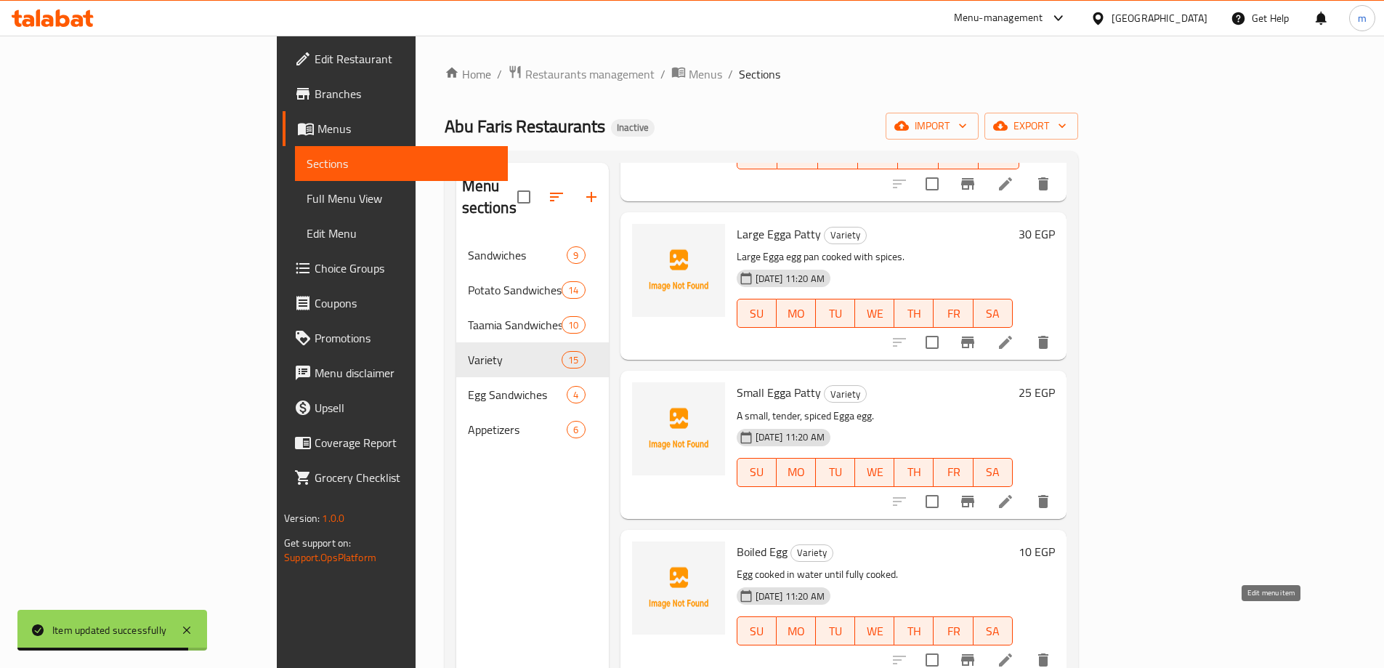
click at [1014, 651] on icon at bounding box center [1005, 659] width 17 height 17
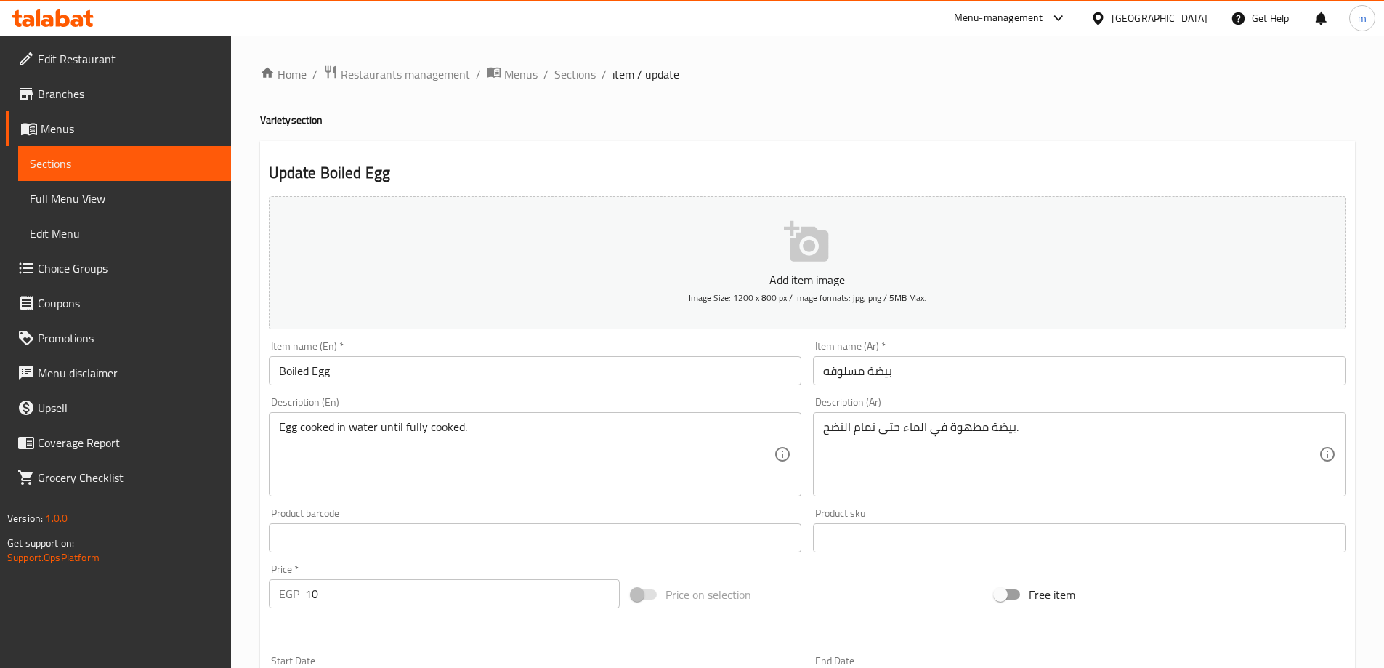
click at [896, 370] on input "بيضة مسلوقه" at bounding box center [1079, 370] width 533 height 29
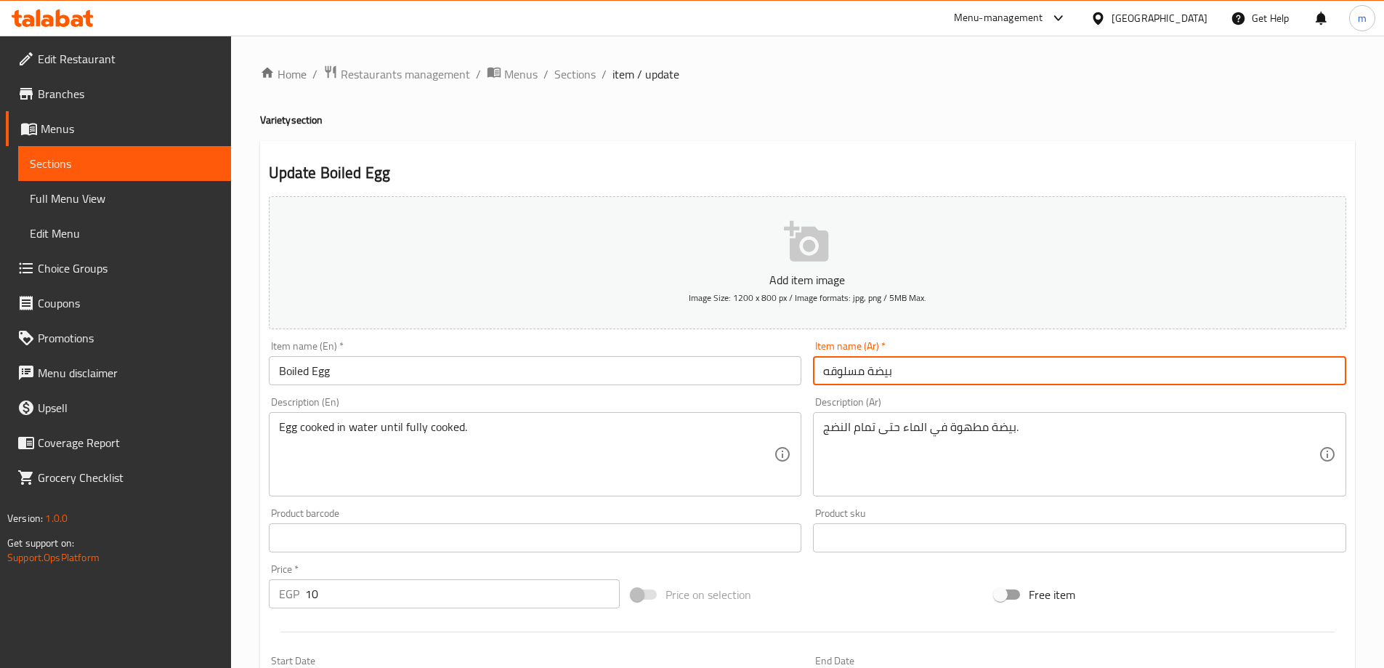
click at [896, 370] on input "بيضة مسلوقه" at bounding box center [1079, 370] width 533 height 29
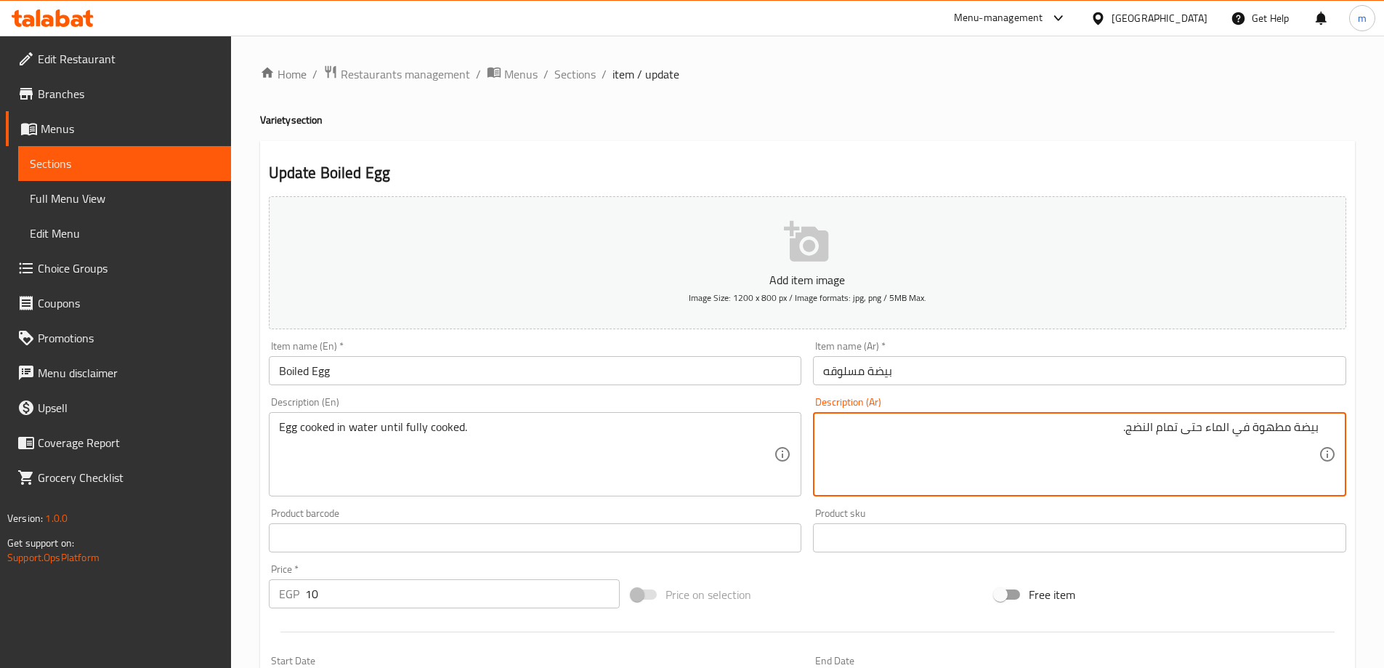
click at [328, 370] on input "Boiled Egg" at bounding box center [535, 370] width 533 height 29
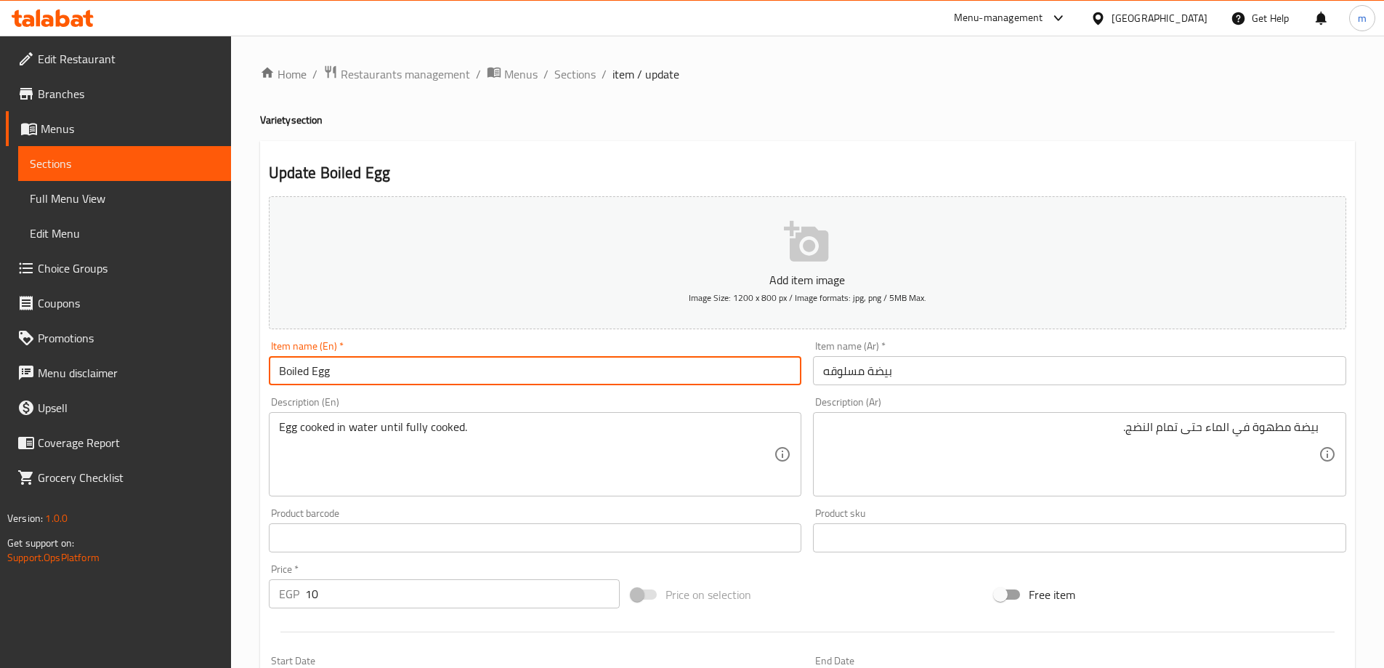
click at [328, 370] on input "Boiled Egg" at bounding box center [535, 370] width 533 height 29
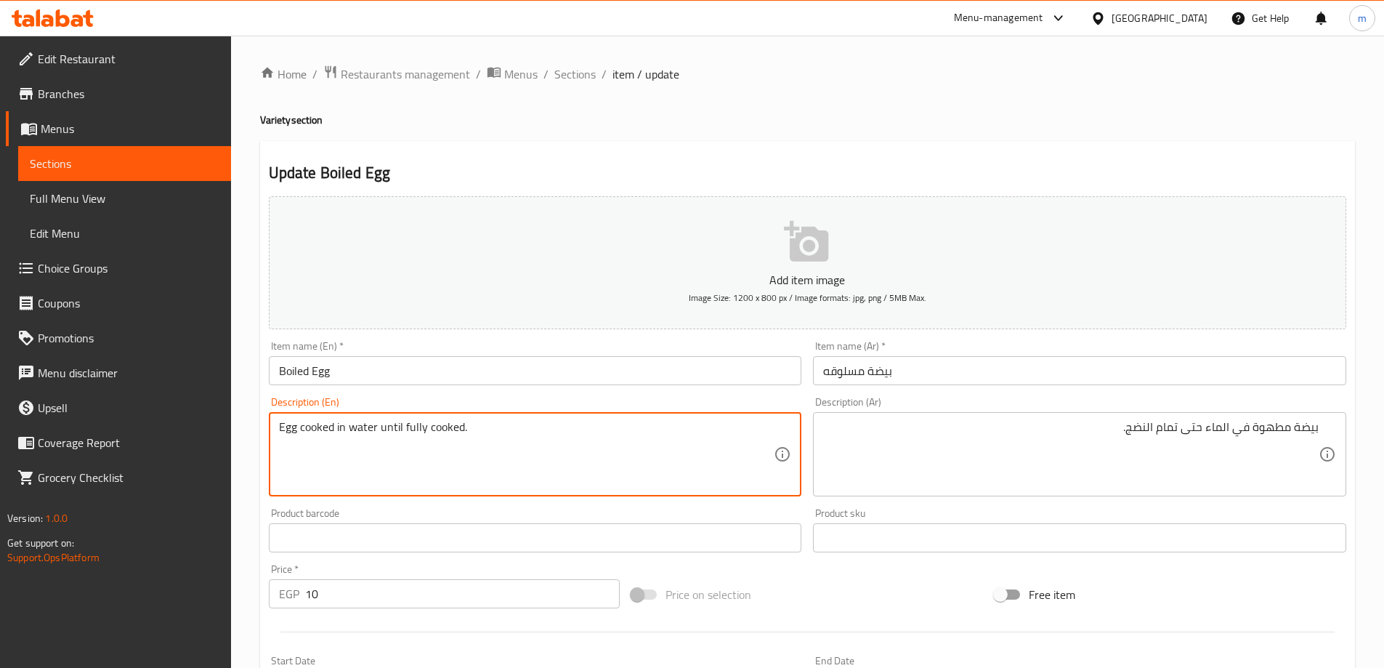
drag, startPoint x: 403, startPoint y: 429, endPoint x: 470, endPoint y: 440, distance: 67.8
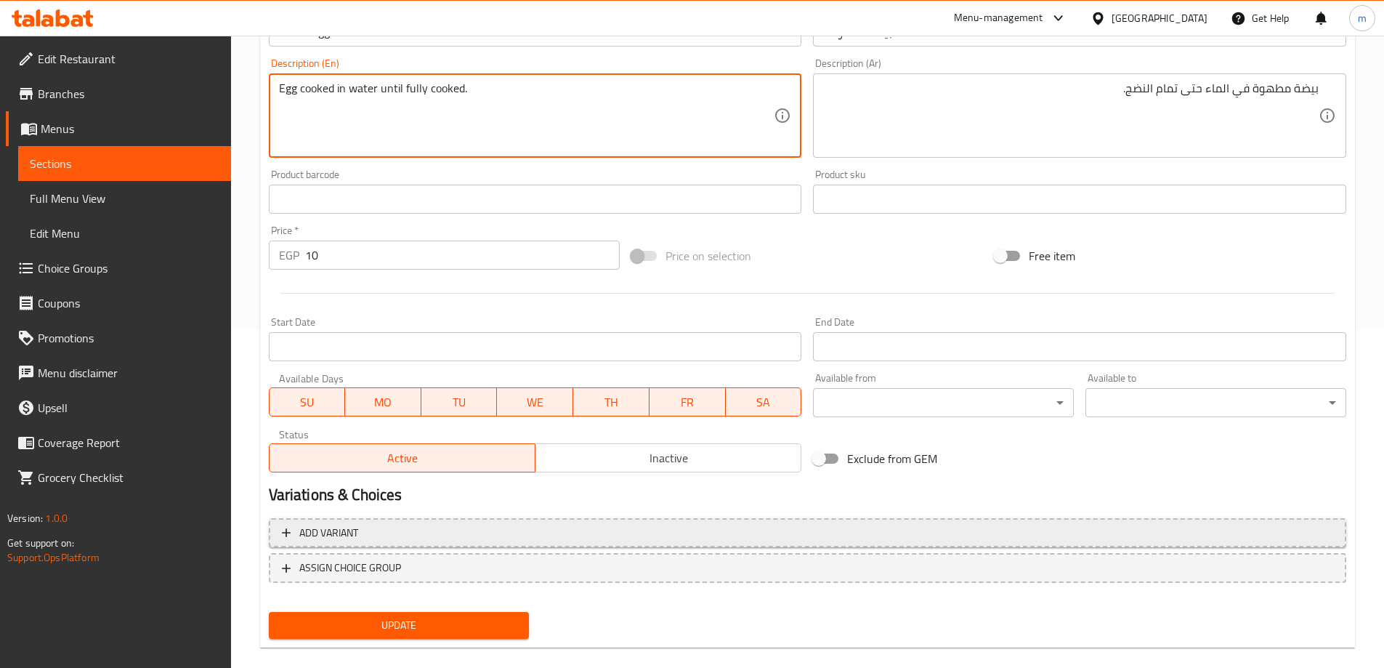
scroll to position [359, 0]
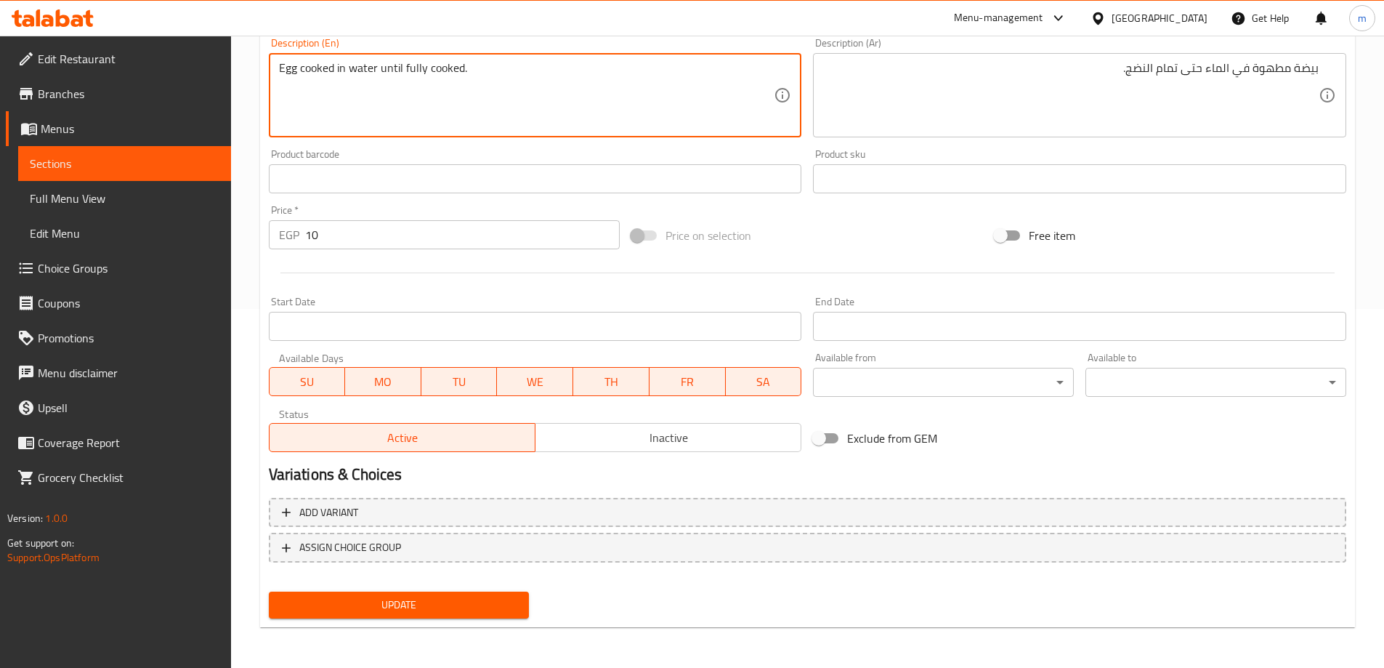
click at [483, 601] on span "Update" at bounding box center [399, 605] width 238 height 18
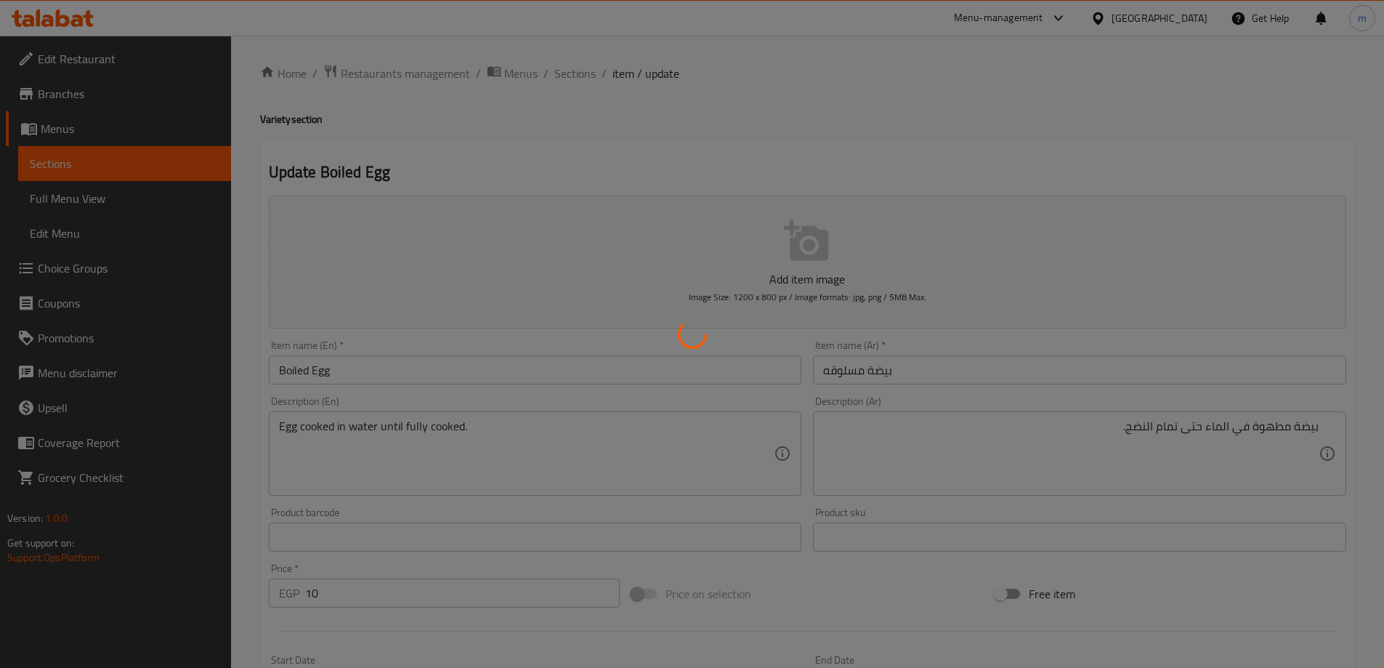
scroll to position [0, 0]
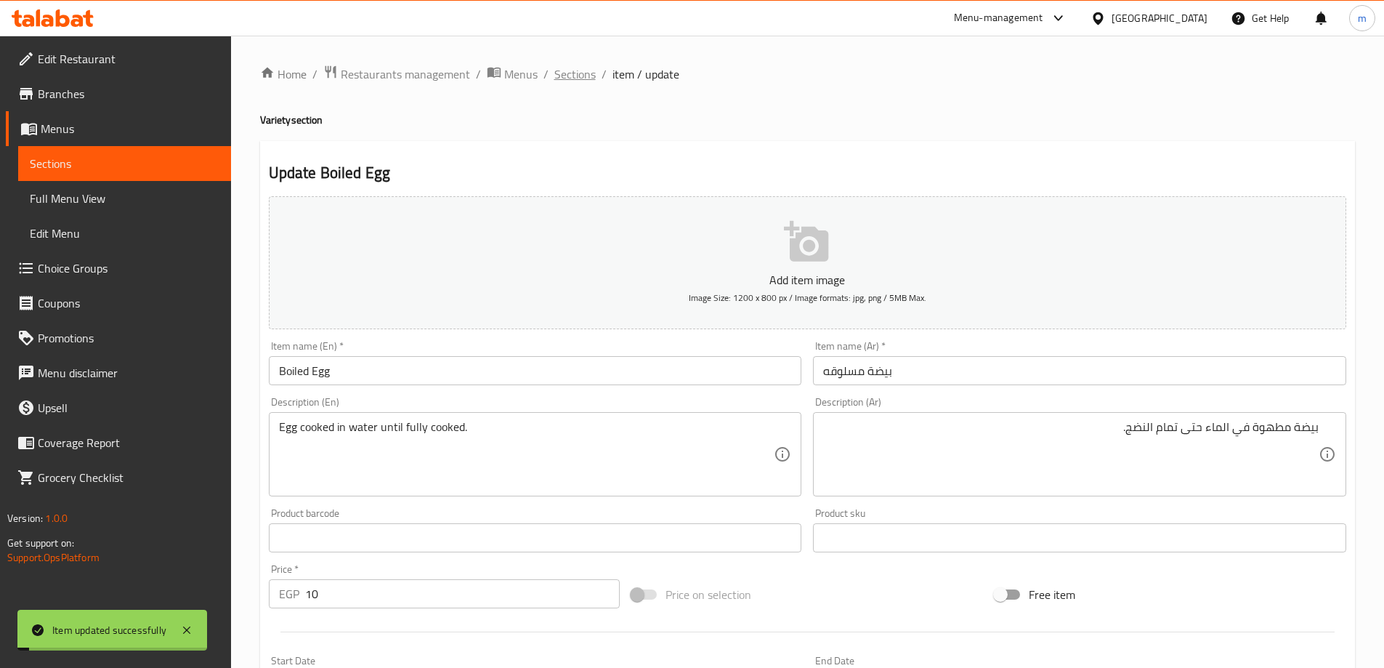
click at [581, 72] on span "Sections" at bounding box center [574, 73] width 41 height 17
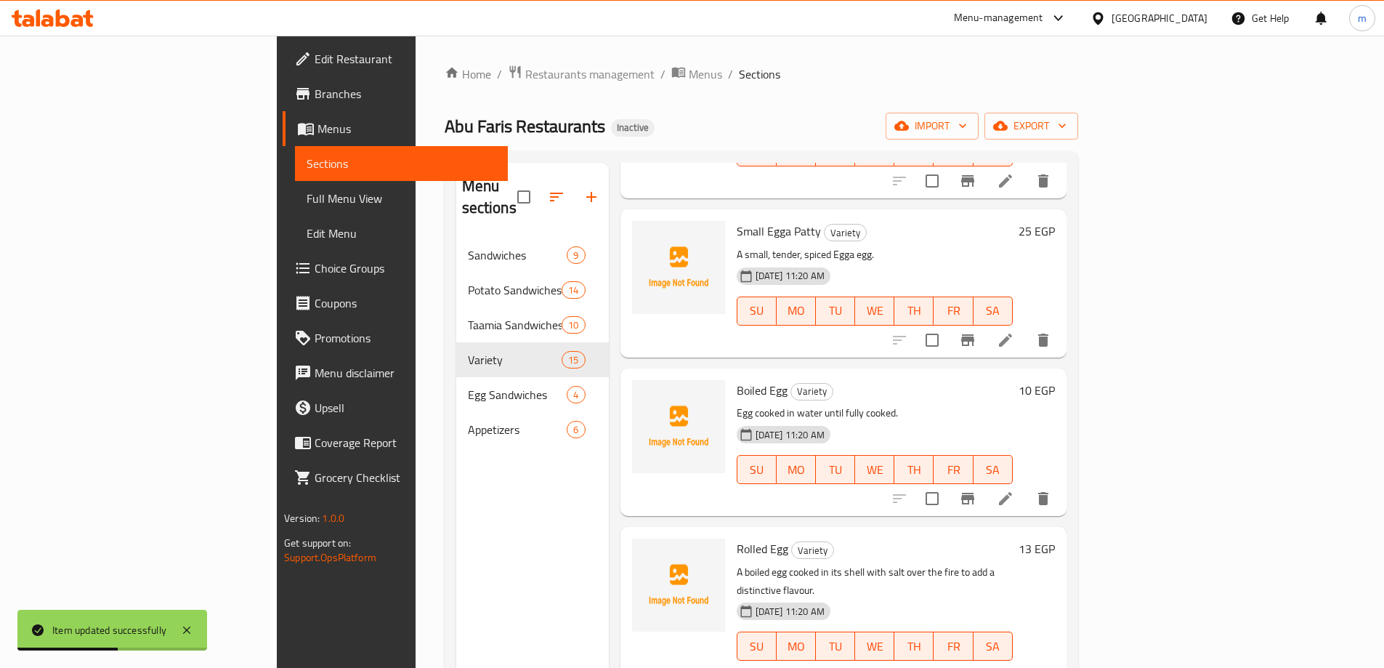
scroll to position [1525, 0]
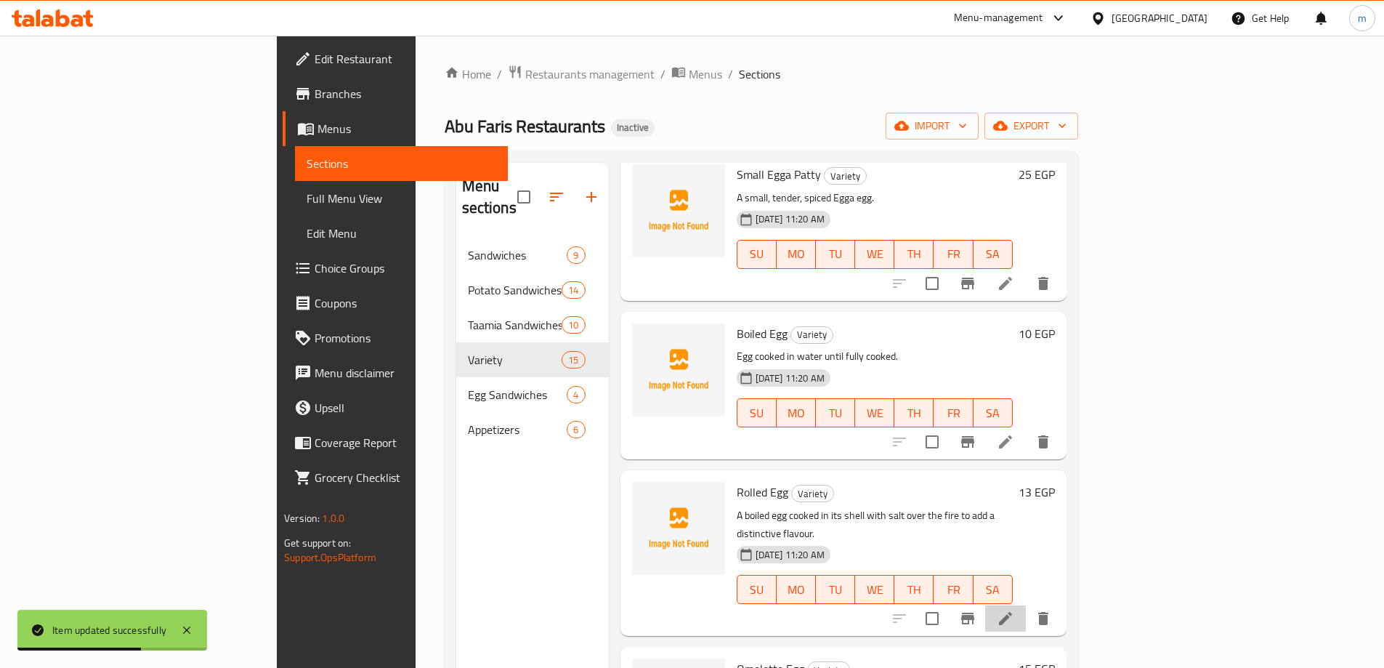
click at [1026, 605] on li at bounding box center [1005, 618] width 41 height 26
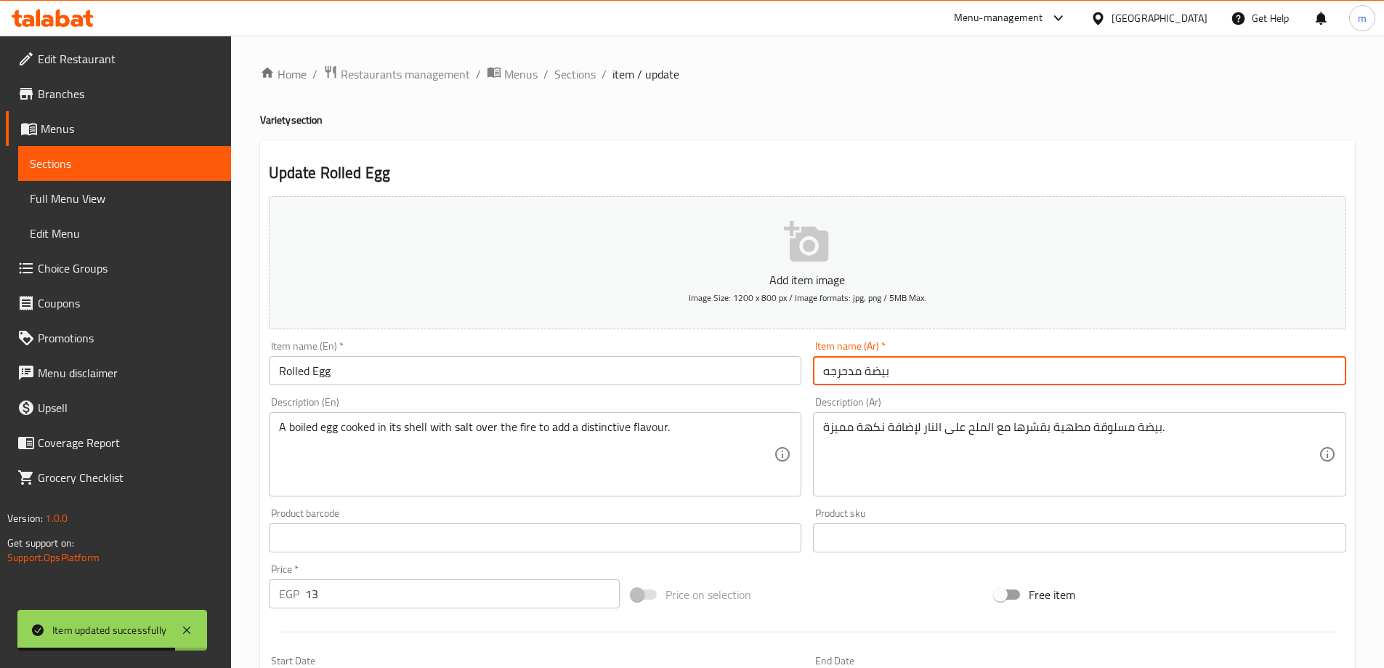
click at [838, 372] on input "بيضة مدحرجه" at bounding box center [1079, 370] width 533 height 29
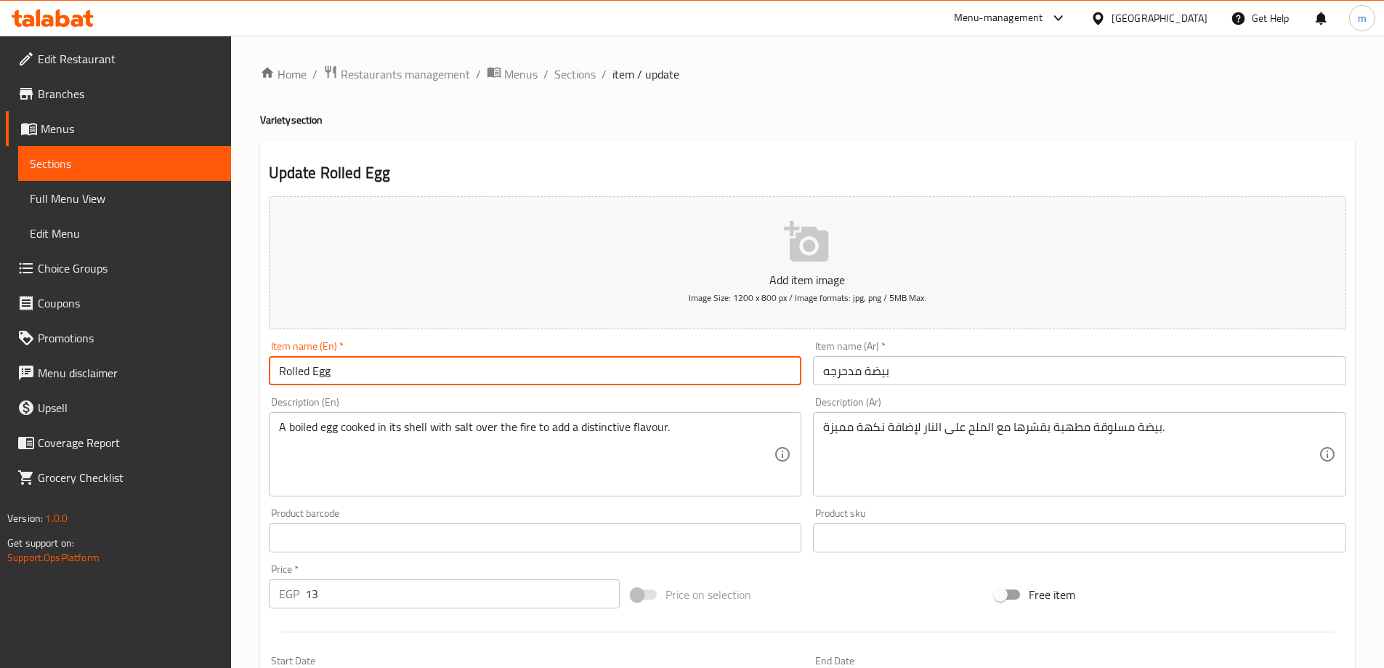
click at [288, 371] on input "Rolled Egg" at bounding box center [535, 370] width 533 height 29
paste input "Medahrag"
type input "Medahrag Egg"
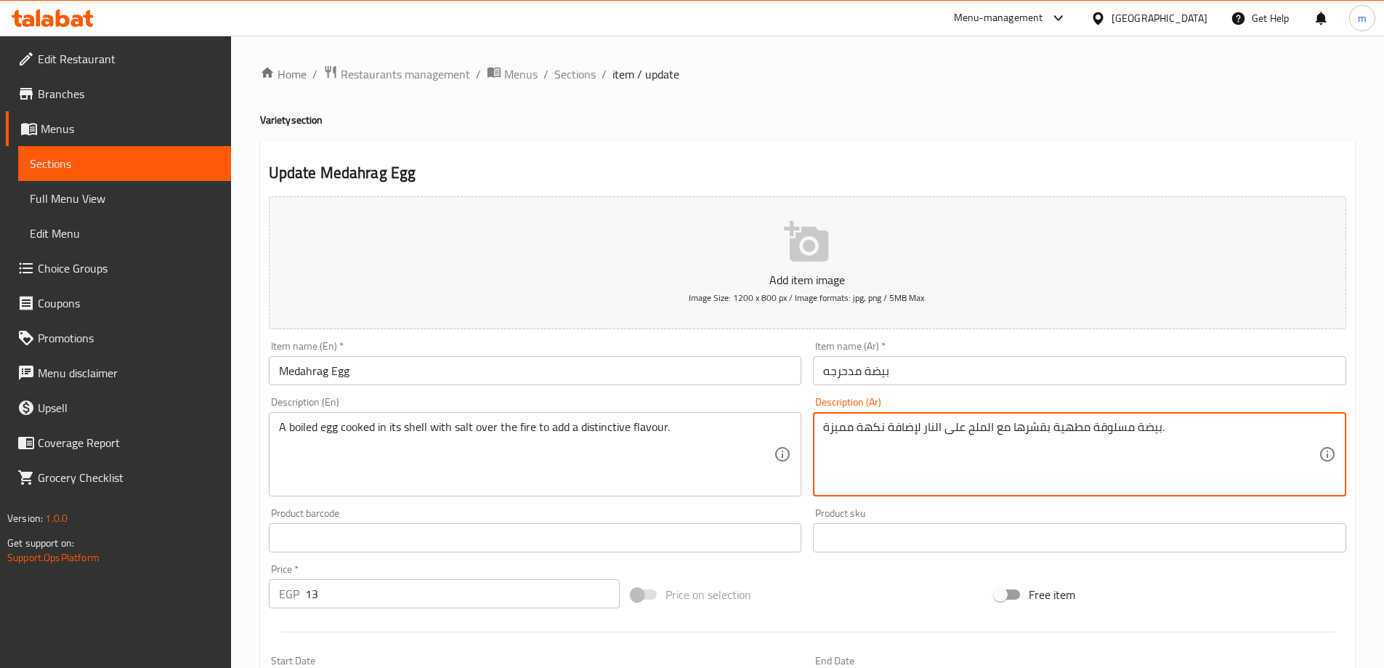
drag, startPoint x: 1047, startPoint y: 430, endPoint x: 1010, endPoint y: 434, distance: 36.5
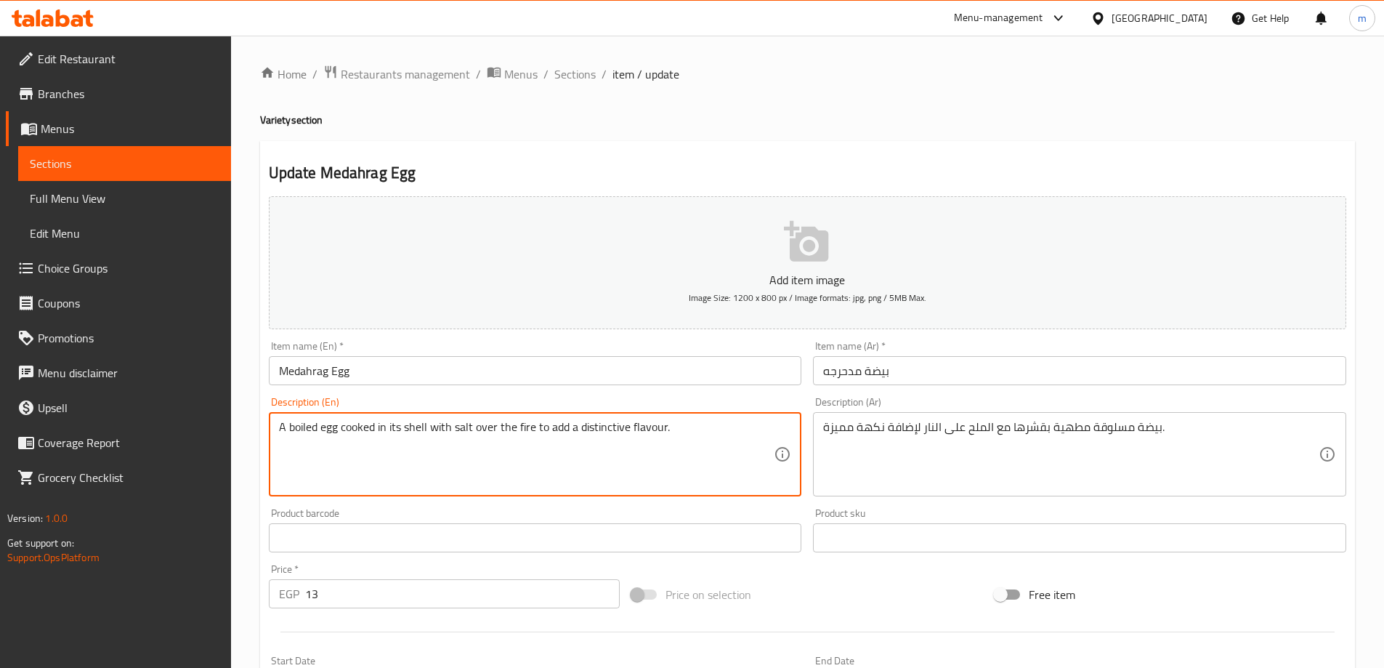
drag, startPoint x: 377, startPoint y: 426, endPoint x: 426, endPoint y: 429, distance: 49.4
paste textarea "With its pee"
click at [418, 429] on textarea "A boiled egg cooked With its peel with salt over the fire to add a distinctive …" at bounding box center [526, 454] width 495 height 69
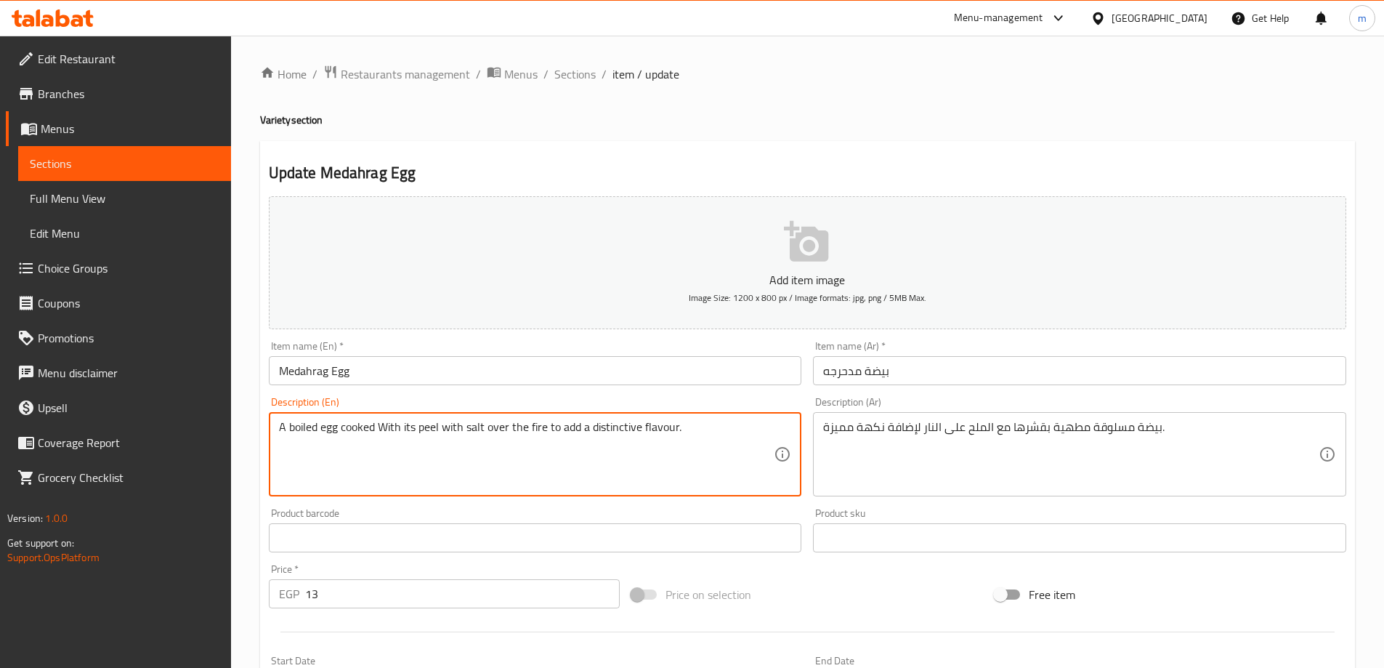
click at [527, 471] on textarea "A boiled egg cooked With its peel with salt over the fire to add a distinctive …" at bounding box center [526, 454] width 495 height 69
click at [452, 435] on textarea "A boiled egg cooked With its peel with salt over the fire to add a distinctive …" at bounding box center [526, 454] width 495 height 69
click at [451, 435] on textarea "A boiled egg cooked With its peel with salt over the fire to add a distinctive …" at bounding box center [526, 454] width 495 height 69
type textarea "A boiled egg cooked with its peel with salt over the fire to add a distinctive …"
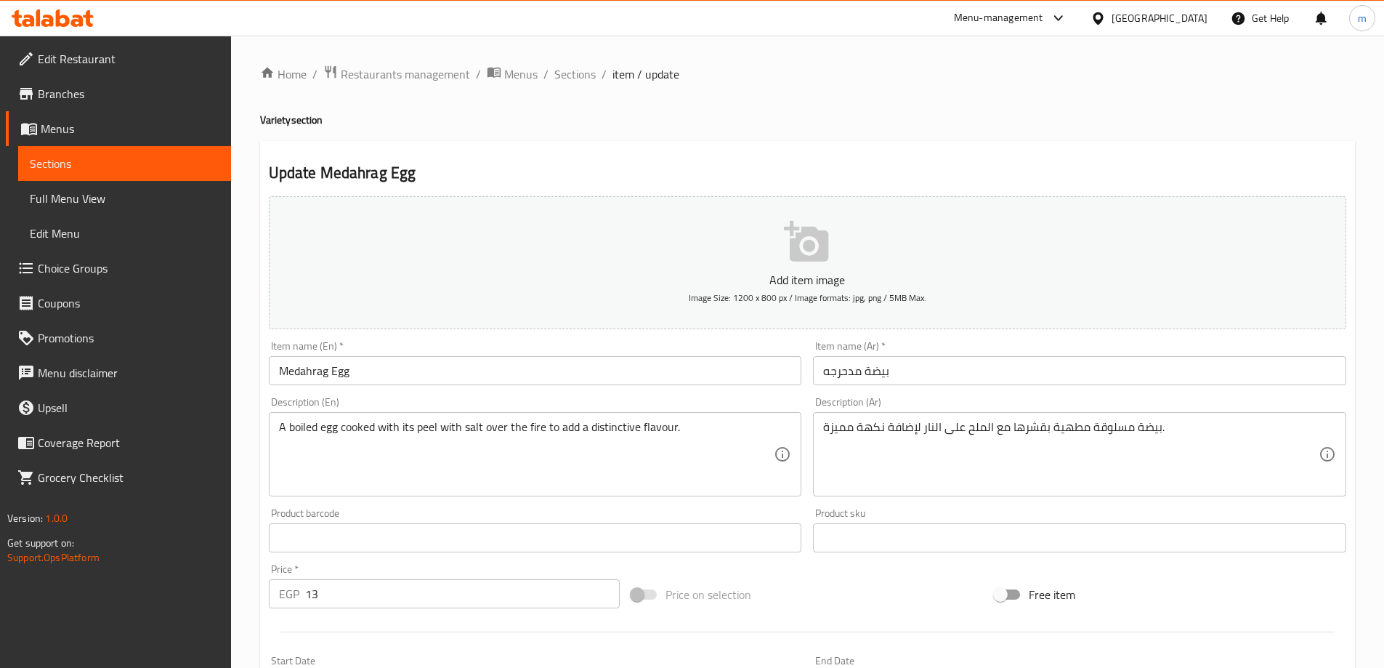
click at [648, 447] on textarea "A boiled egg cooked with its peel with salt over the fire to add a distinctive …" at bounding box center [526, 454] width 495 height 69
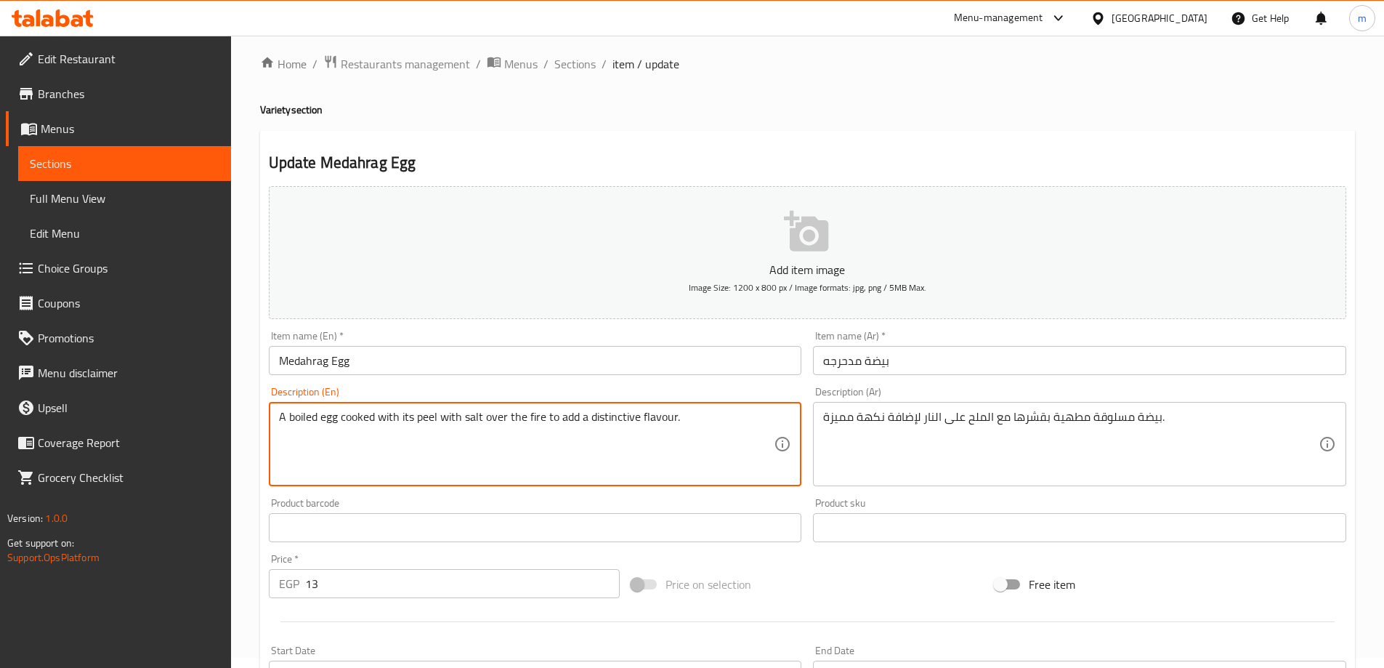
scroll to position [359, 0]
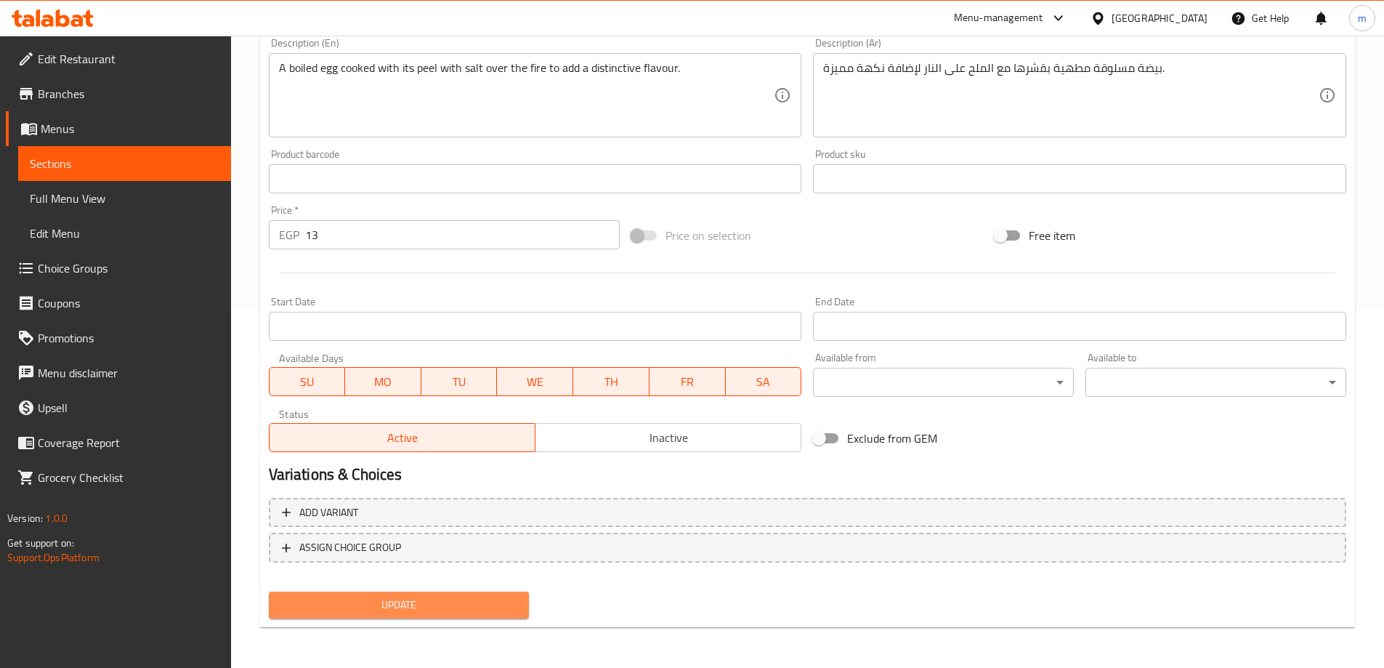
click at [354, 614] on span "Update" at bounding box center [399, 605] width 238 height 18
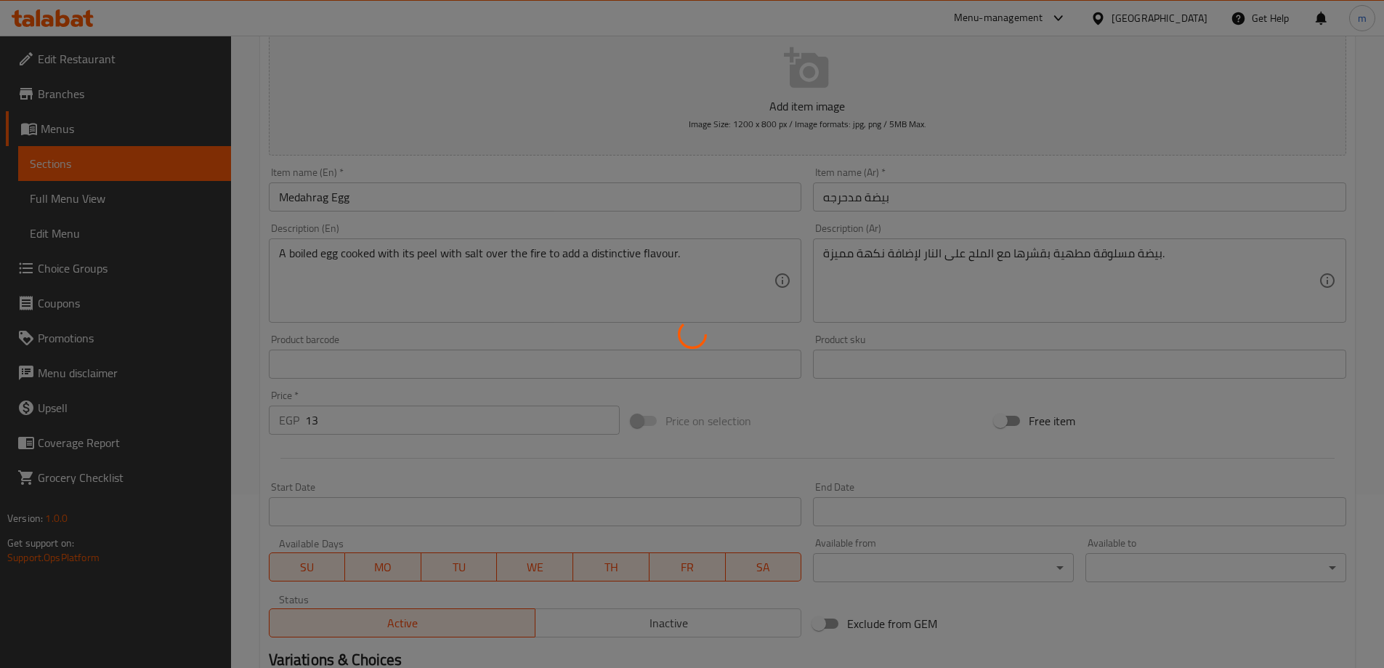
scroll to position [0, 0]
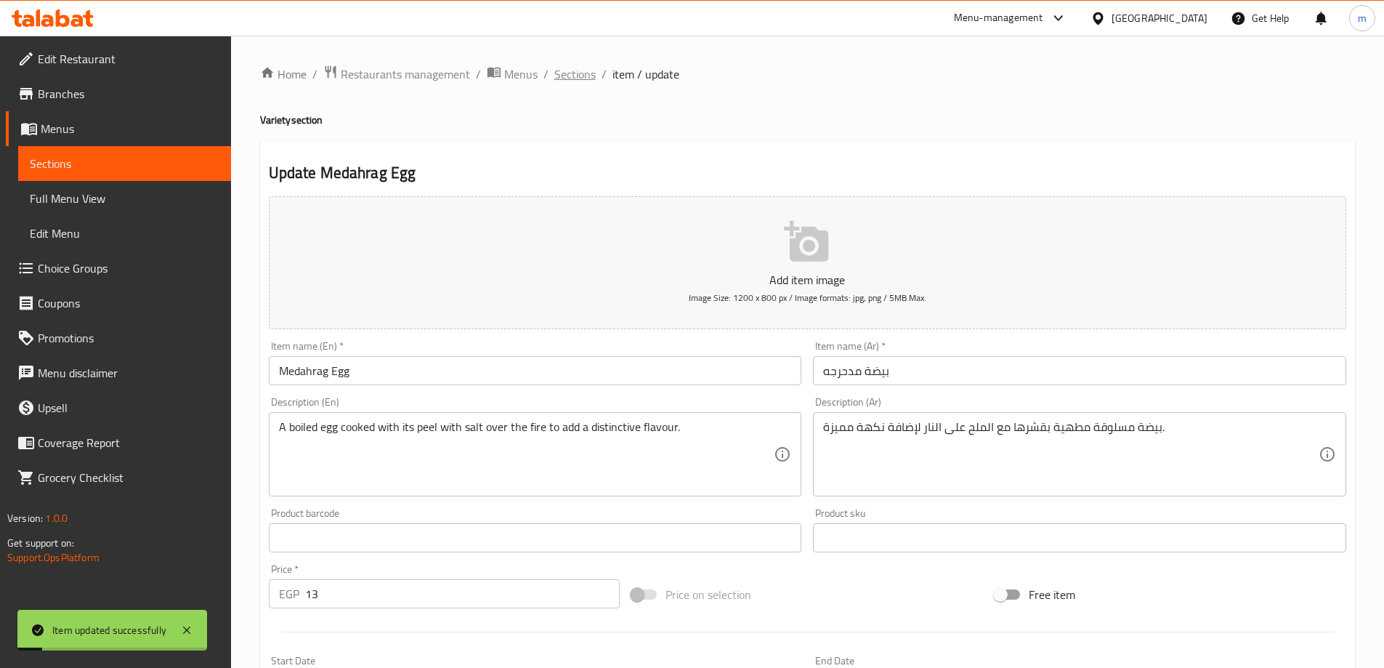
click at [589, 79] on span "Sections" at bounding box center [574, 73] width 41 height 17
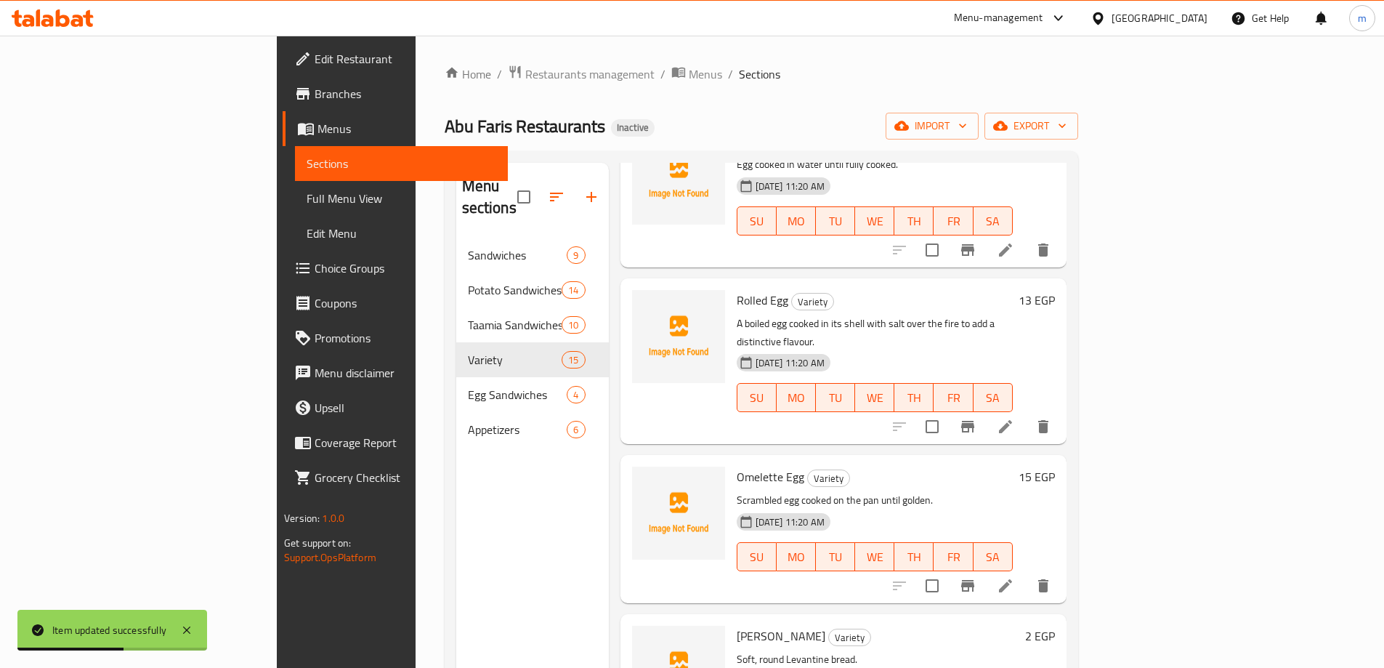
scroll to position [1743, 0]
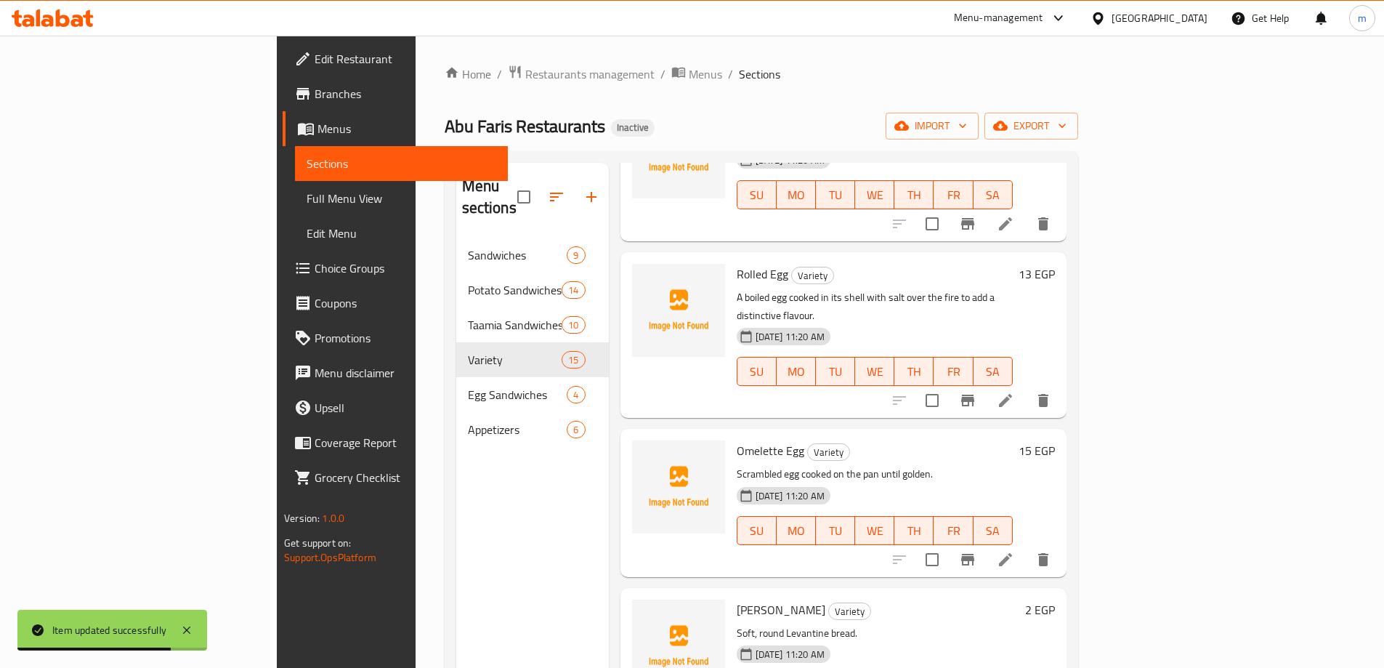
click at [1014, 551] on icon at bounding box center [1005, 559] width 17 height 17
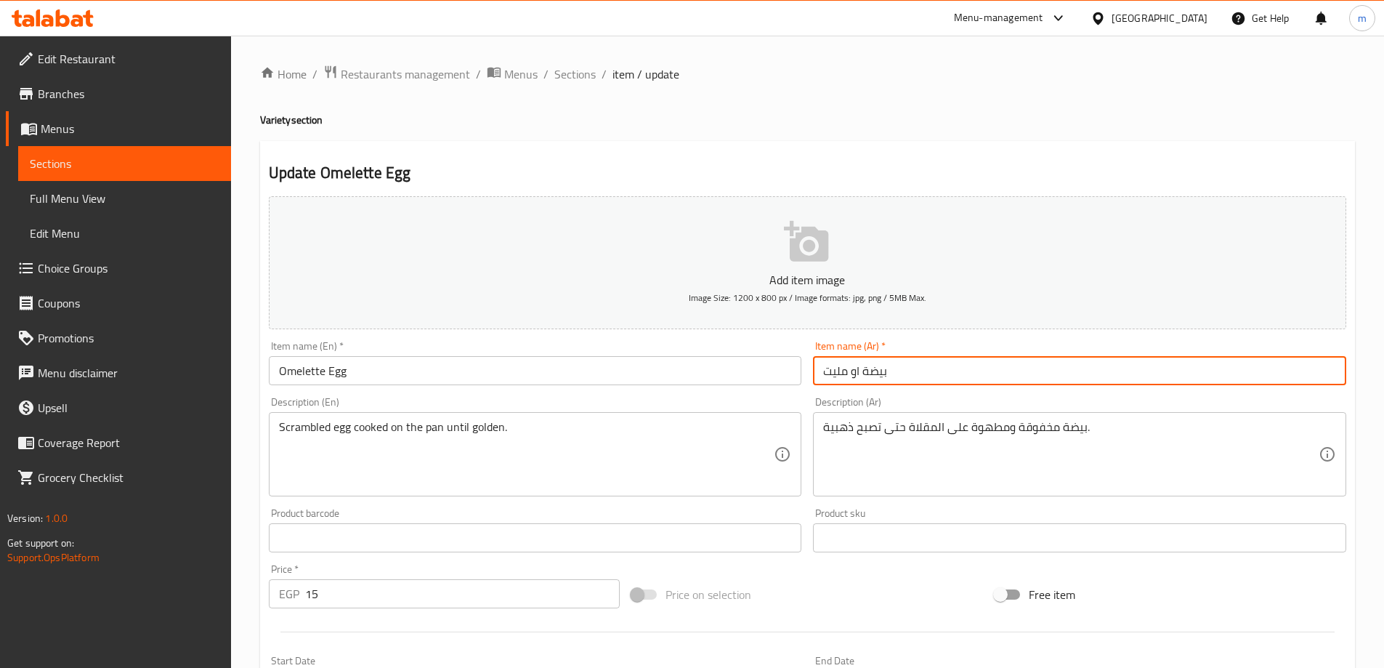
click at [851, 374] on input "بيضة او مليت" at bounding box center [1079, 370] width 533 height 29
type input "بيضة اومليت"
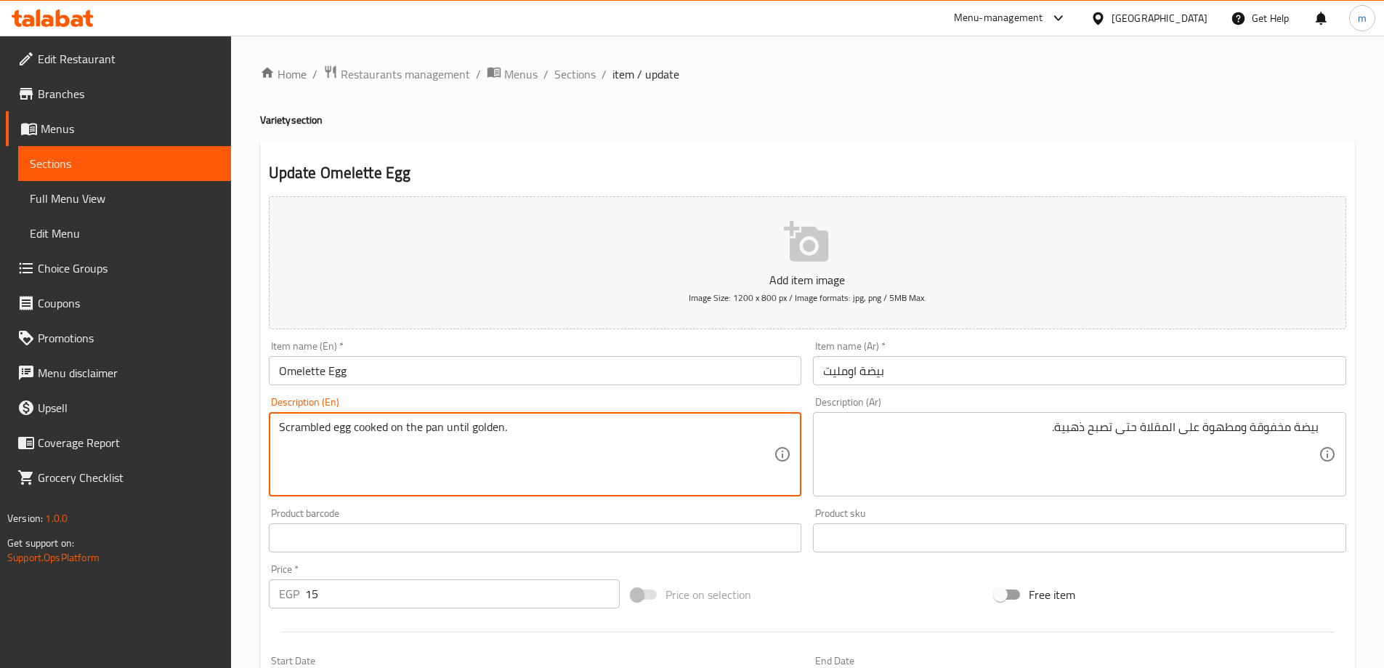
drag, startPoint x: 349, startPoint y: 434, endPoint x: 264, endPoint y: 434, distance: 85.7
click at [557, 424] on textarea "Scrambled egg cooked on the pan until golden." at bounding box center [526, 454] width 495 height 69
click at [557, 423] on textarea "Scrambled egg cooked on the pan until golden." at bounding box center [526, 454] width 495 height 69
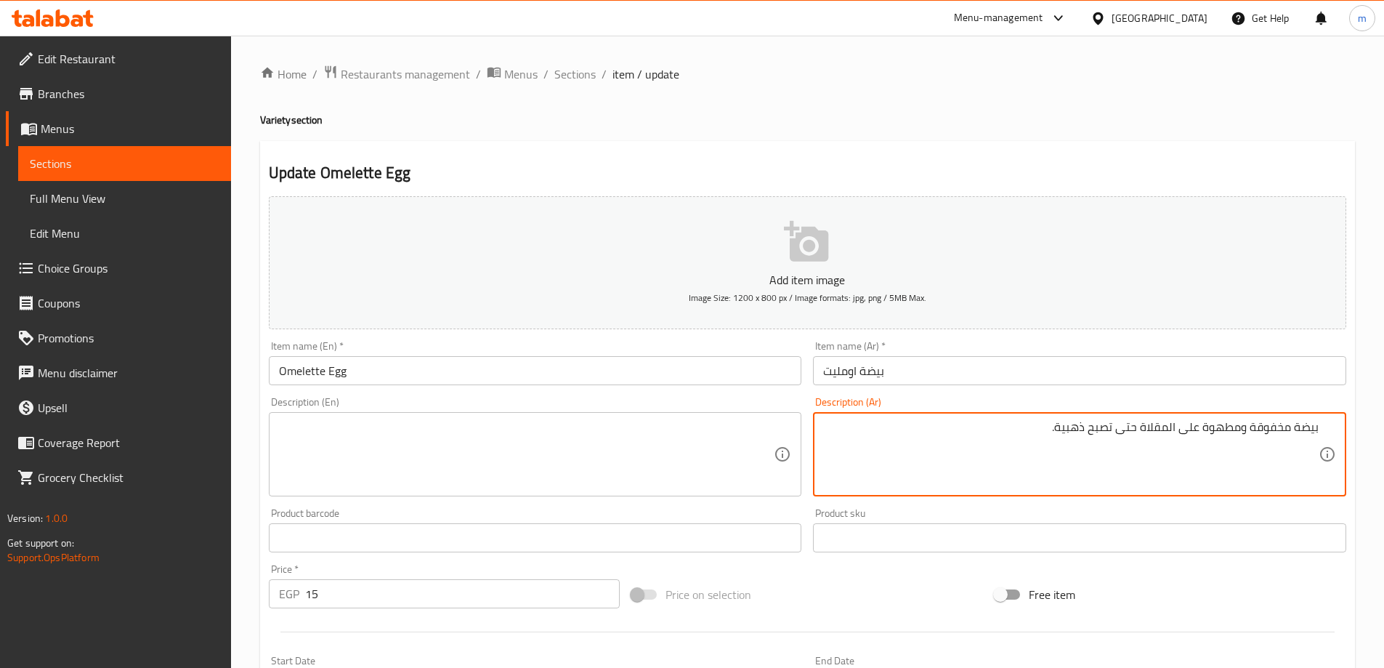
click at [937, 422] on textarea "بيضة مخفوقة ومطهوة على المقلاة حتى تصبح ذهبية." at bounding box center [1070, 454] width 495 height 69
click at [498, 368] on input "Omelette Egg" at bounding box center [535, 370] width 533 height 29
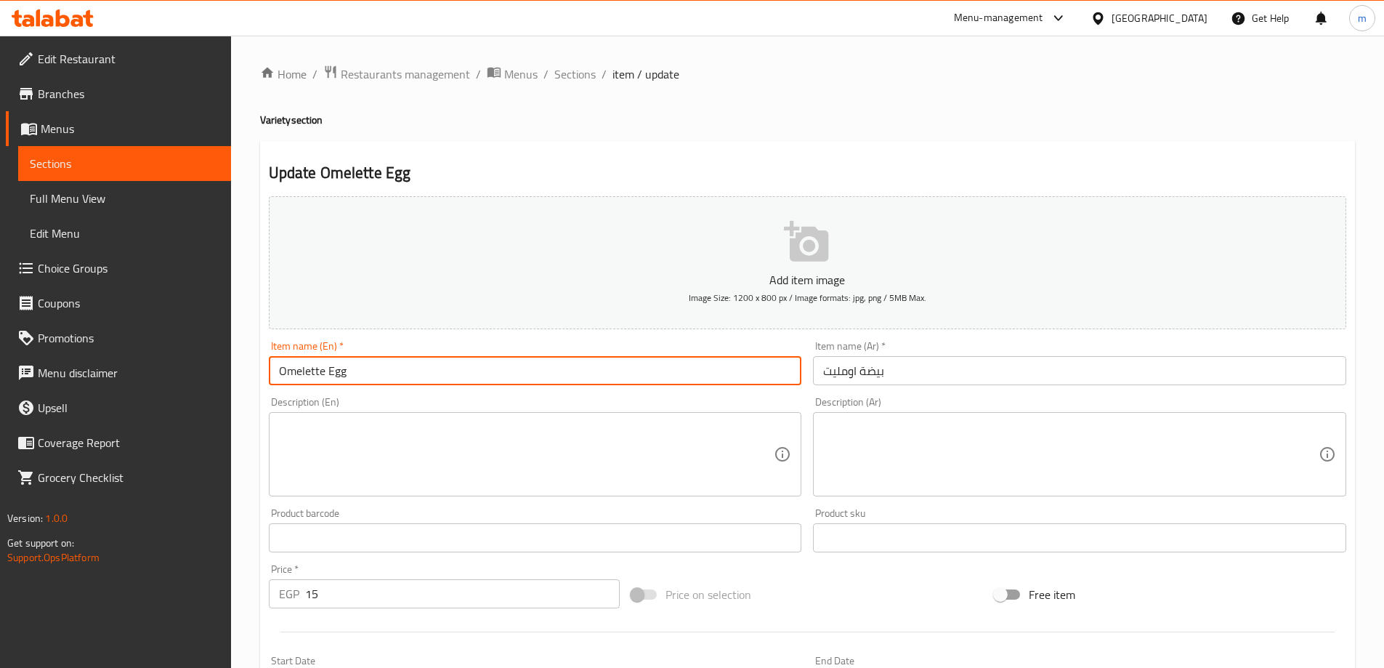
click at [498, 368] on input "Omelette Egg" at bounding box center [535, 370] width 533 height 29
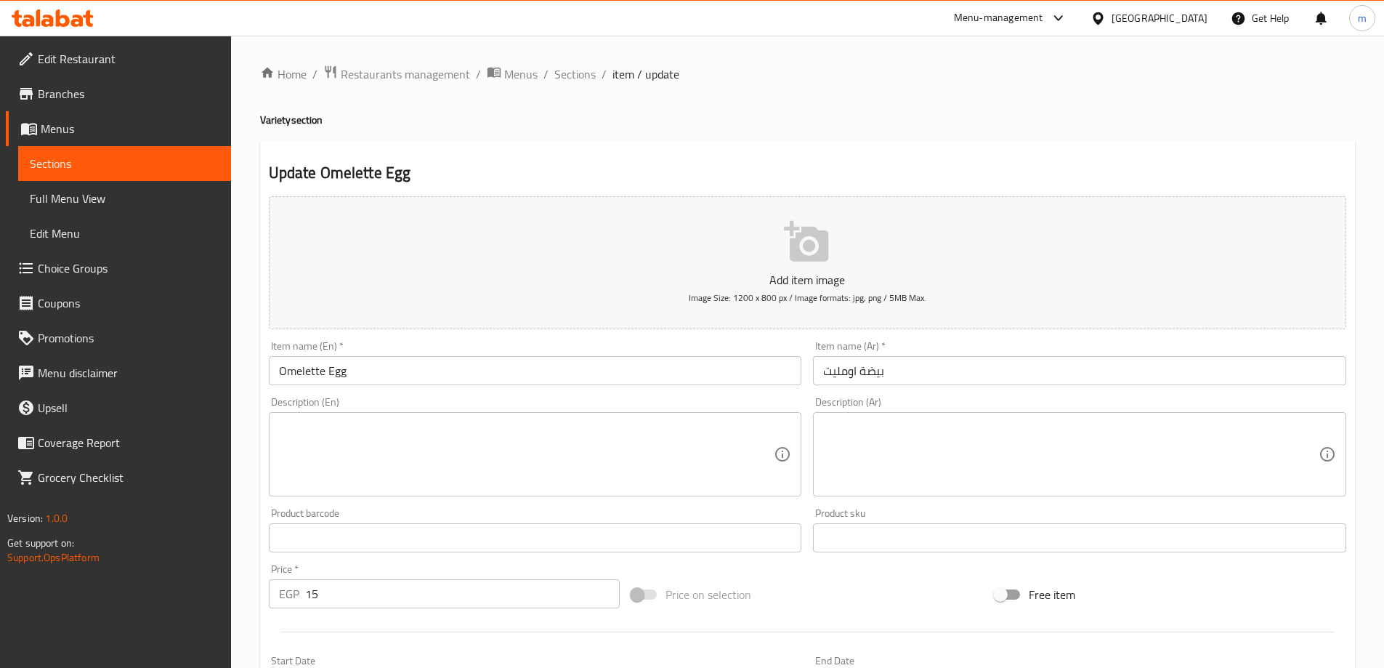
scroll to position [359, 0]
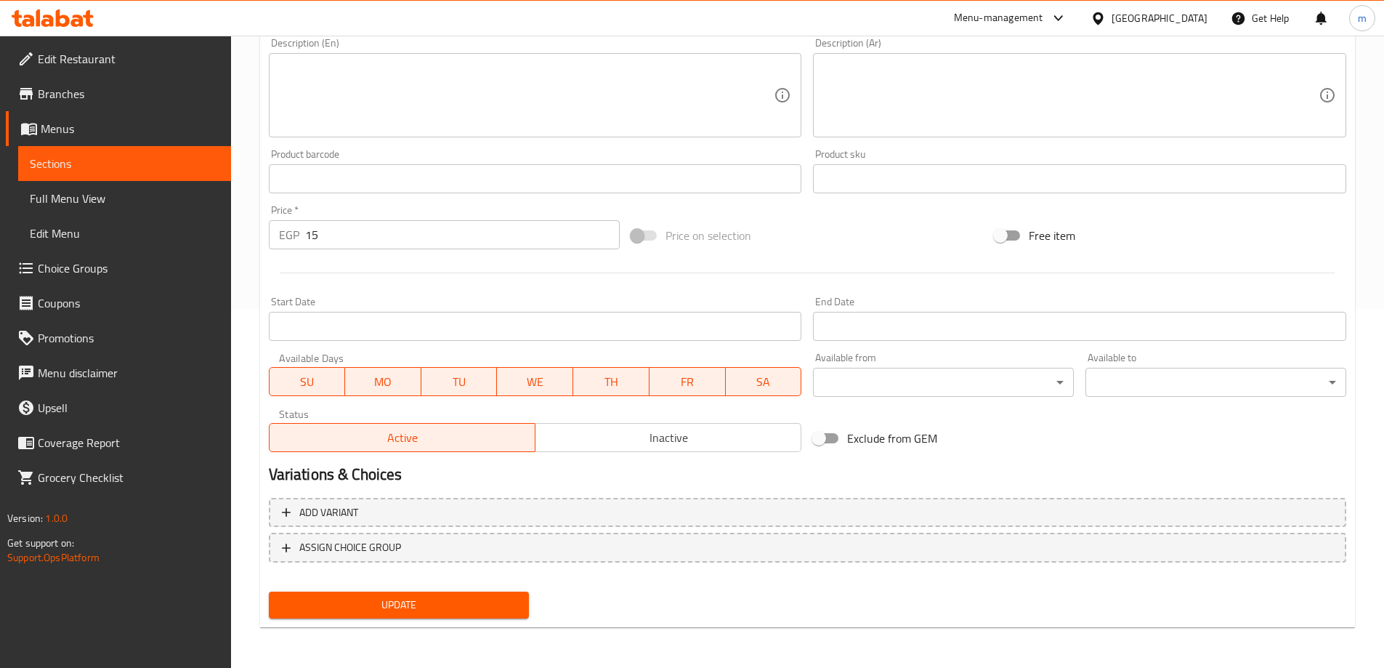
drag, startPoint x: 455, startPoint y: 612, endPoint x: 461, endPoint y: 567, distance: 44.6
click at [455, 612] on span "Update" at bounding box center [399, 605] width 238 height 18
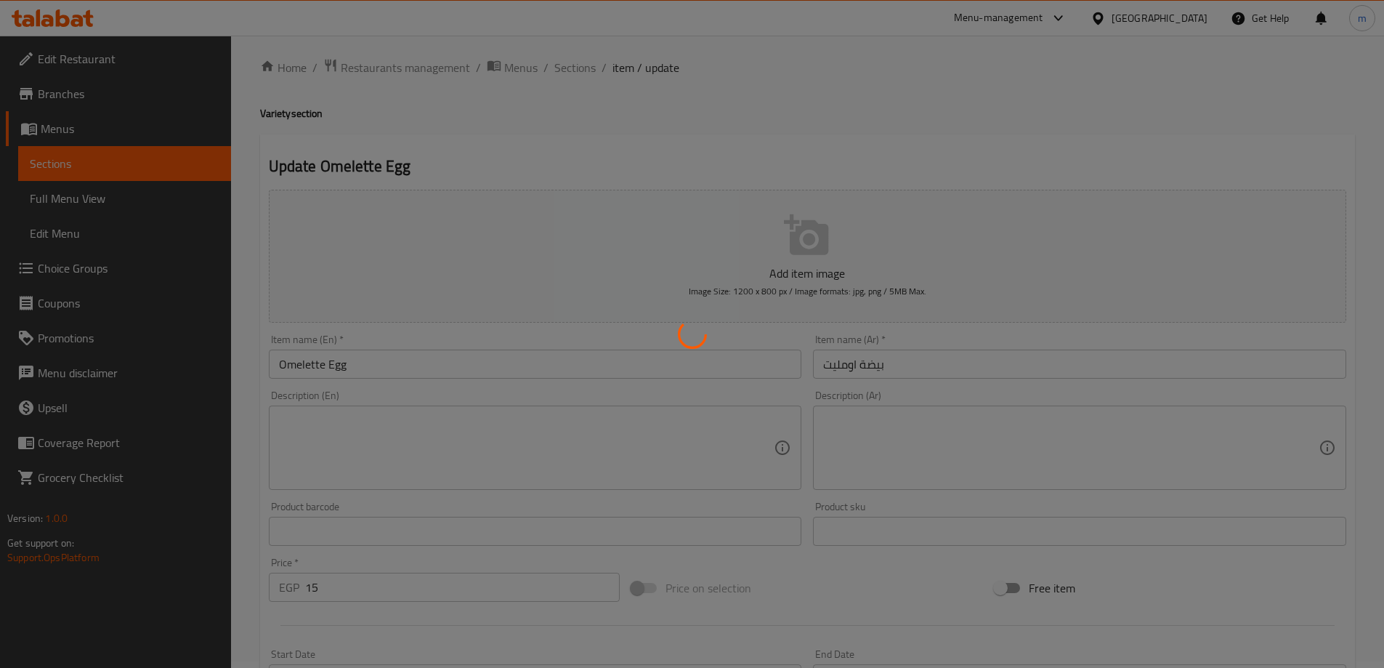
scroll to position [0, 0]
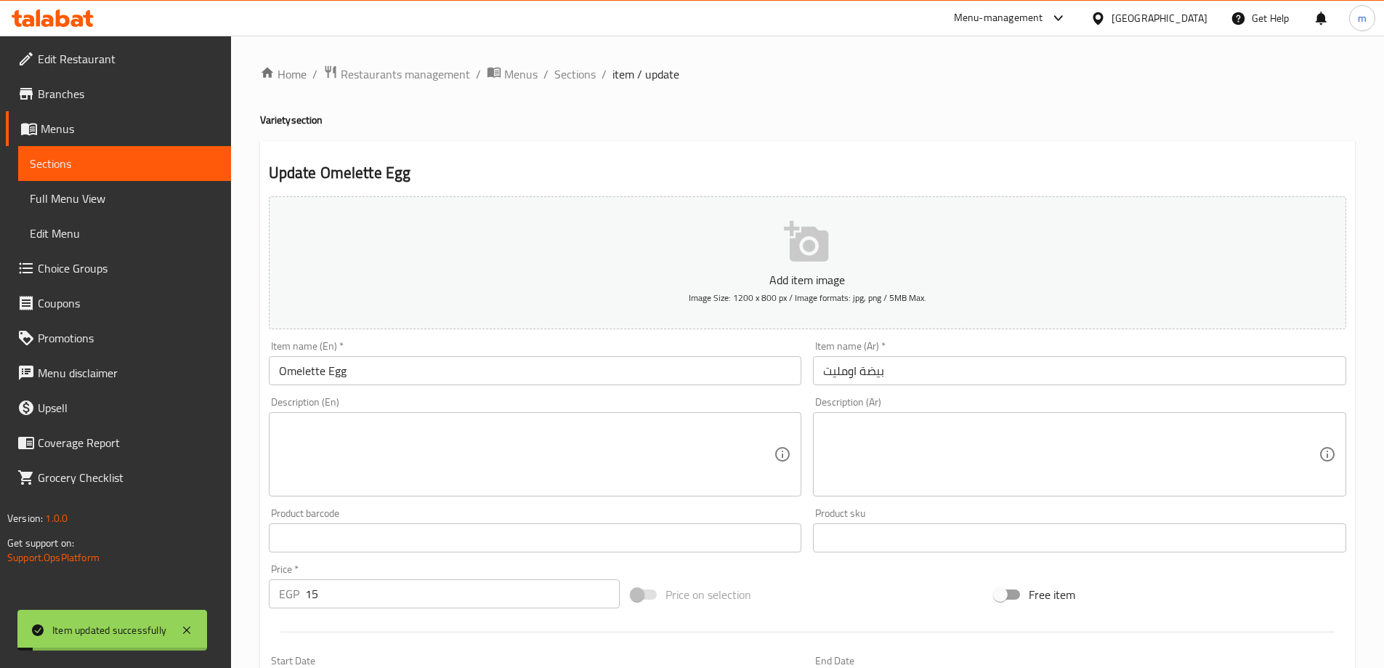
click at [577, 73] on span "Sections" at bounding box center [574, 73] width 41 height 17
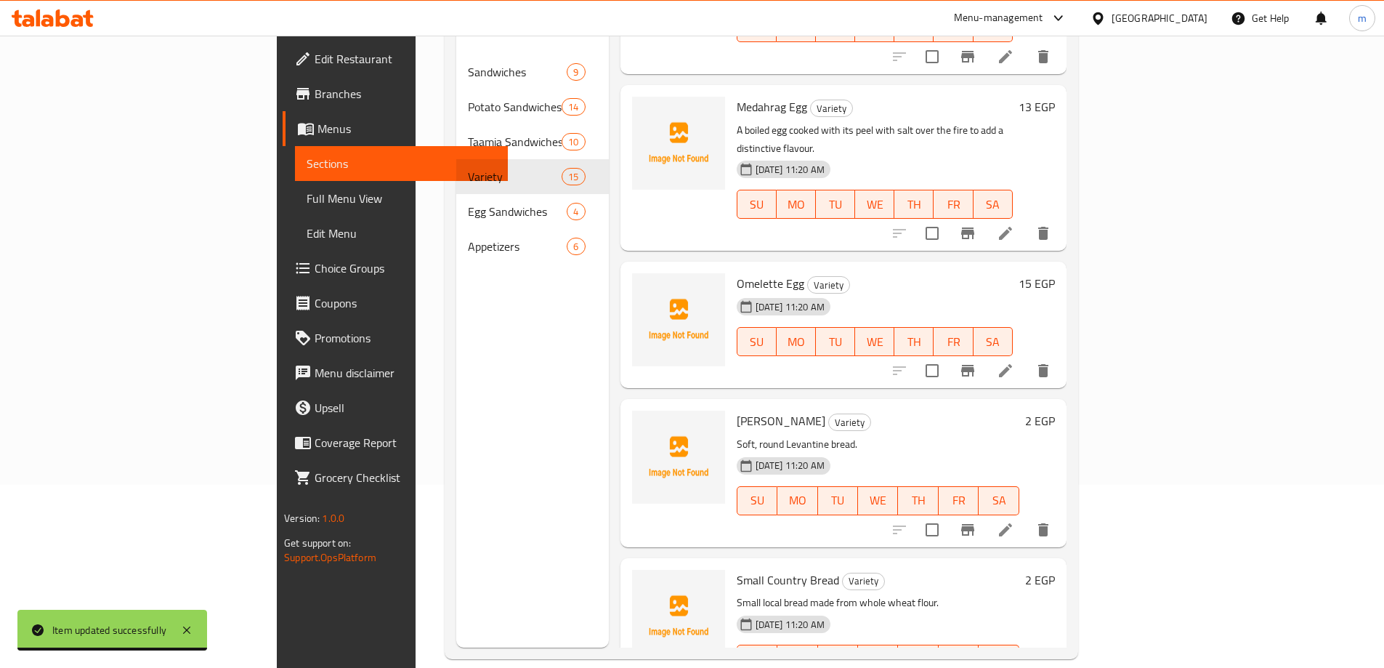
scroll to position [203, 0]
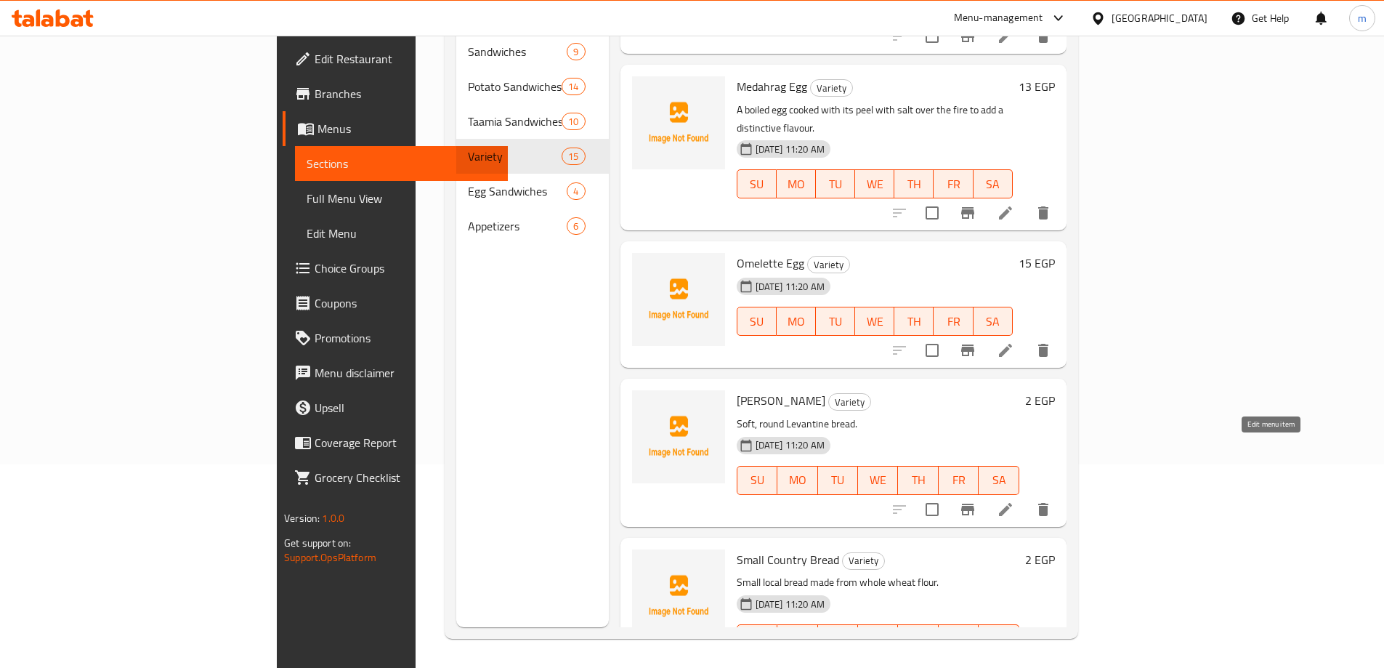
click at [1012, 503] on icon at bounding box center [1005, 509] width 13 height 13
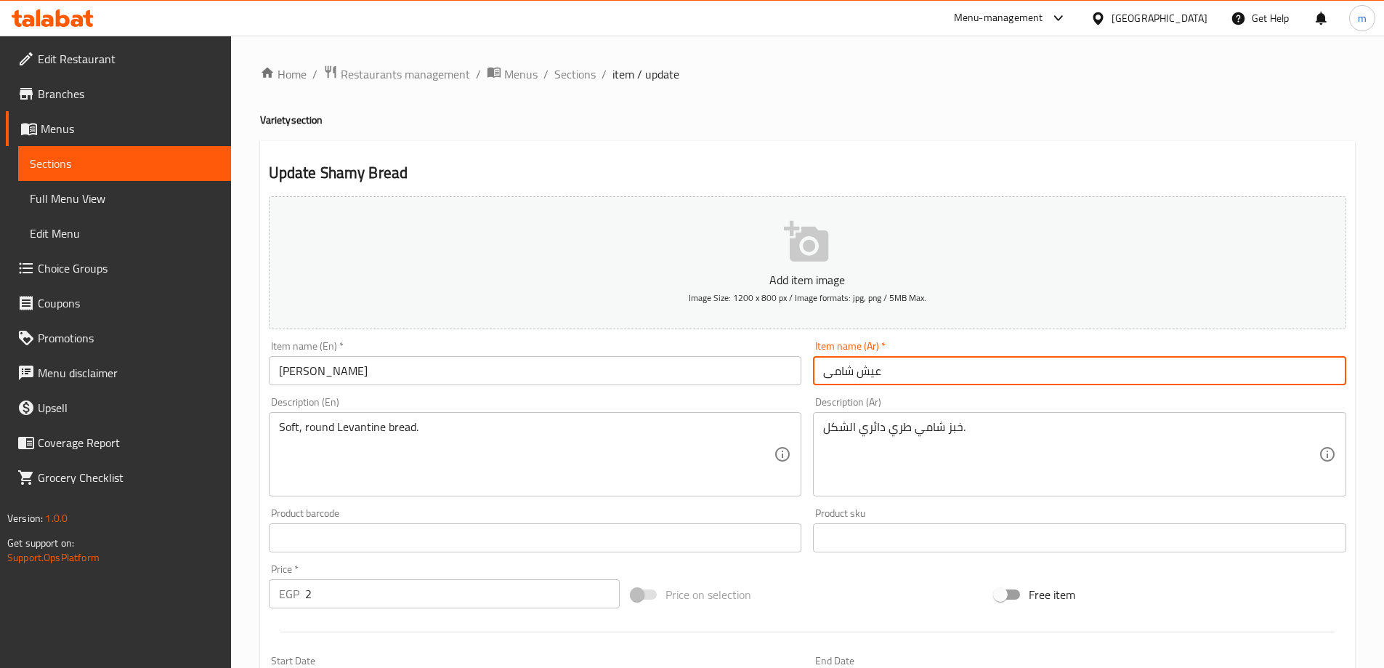
click at [864, 371] on input "عيش شامی" at bounding box center [1079, 370] width 533 height 29
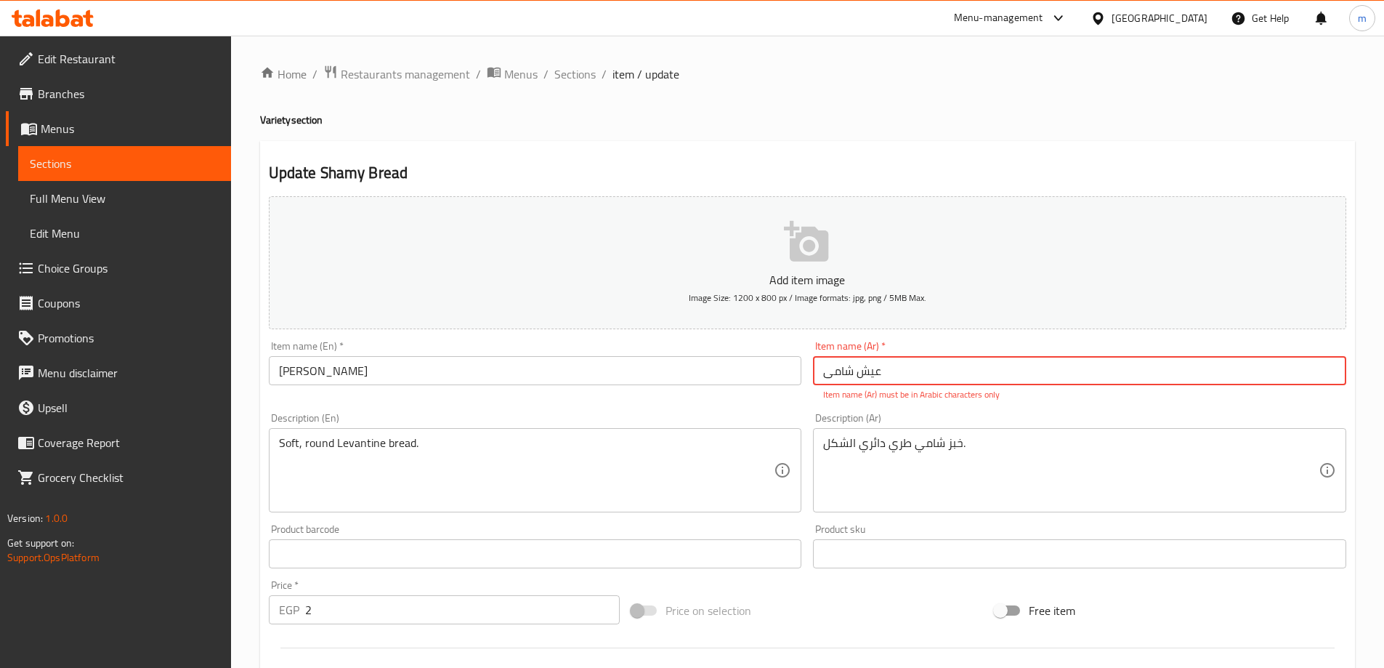
click at [329, 373] on input "Shamy Bread" at bounding box center [535, 370] width 533 height 29
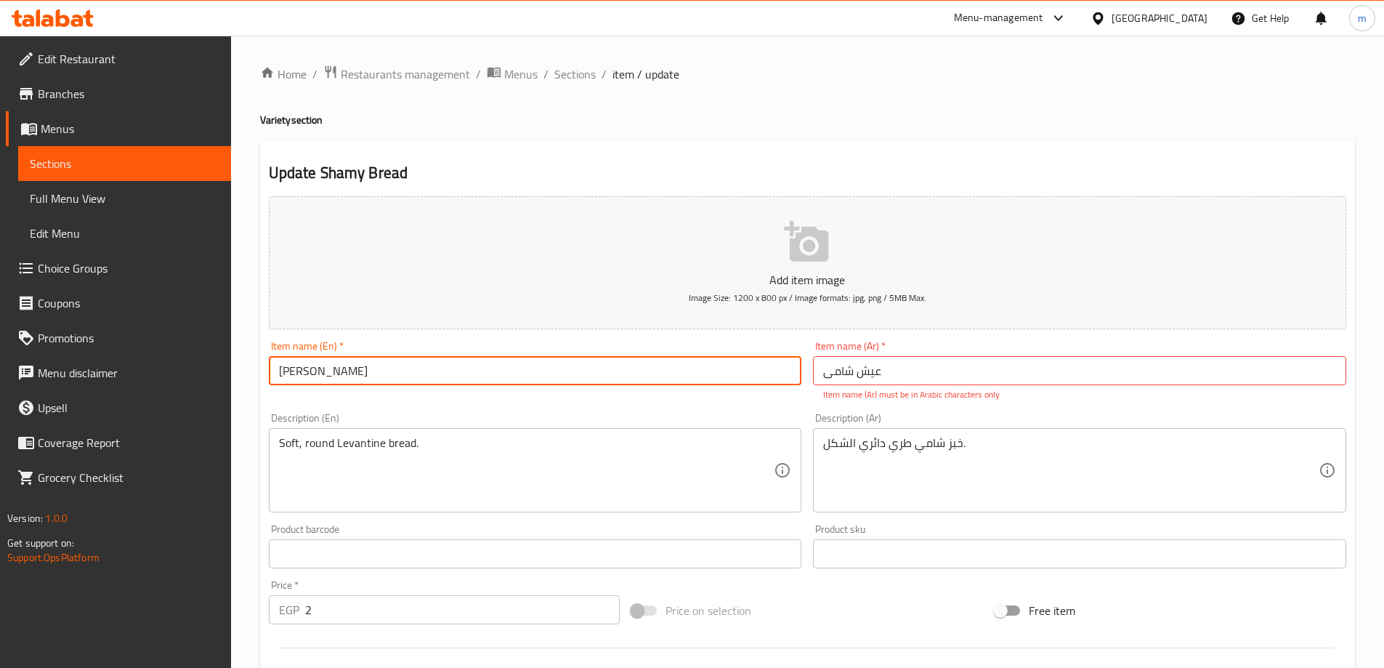
click at [329, 373] on input "Shamy Bread" at bounding box center [535, 370] width 533 height 29
paste input "Aish"
type input "Shamy Aish"
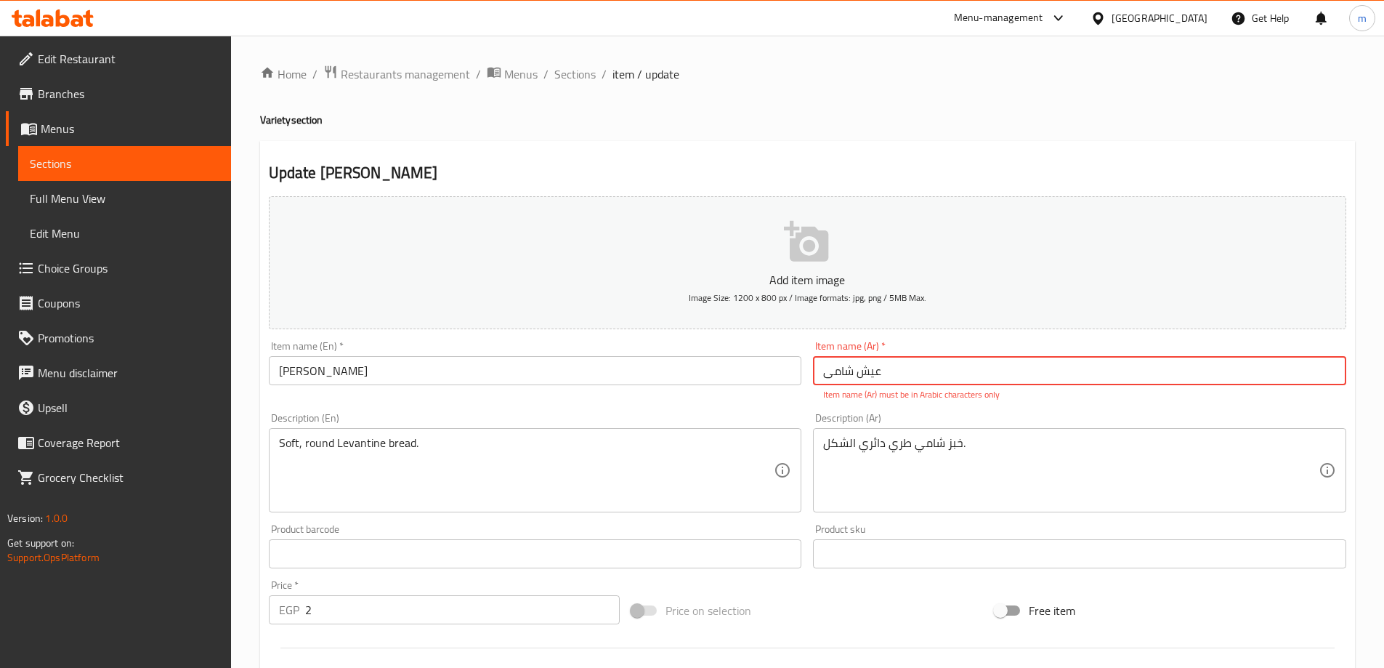
click at [912, 374] on input "عيش شامی" at bounding box center [1079, 370] width 533 height 29
click at [1180, 374] on input "عيش شامی" at bounding box center [1079, 370] width 533 height 29
type input "ع"
type input "عيش شامي"
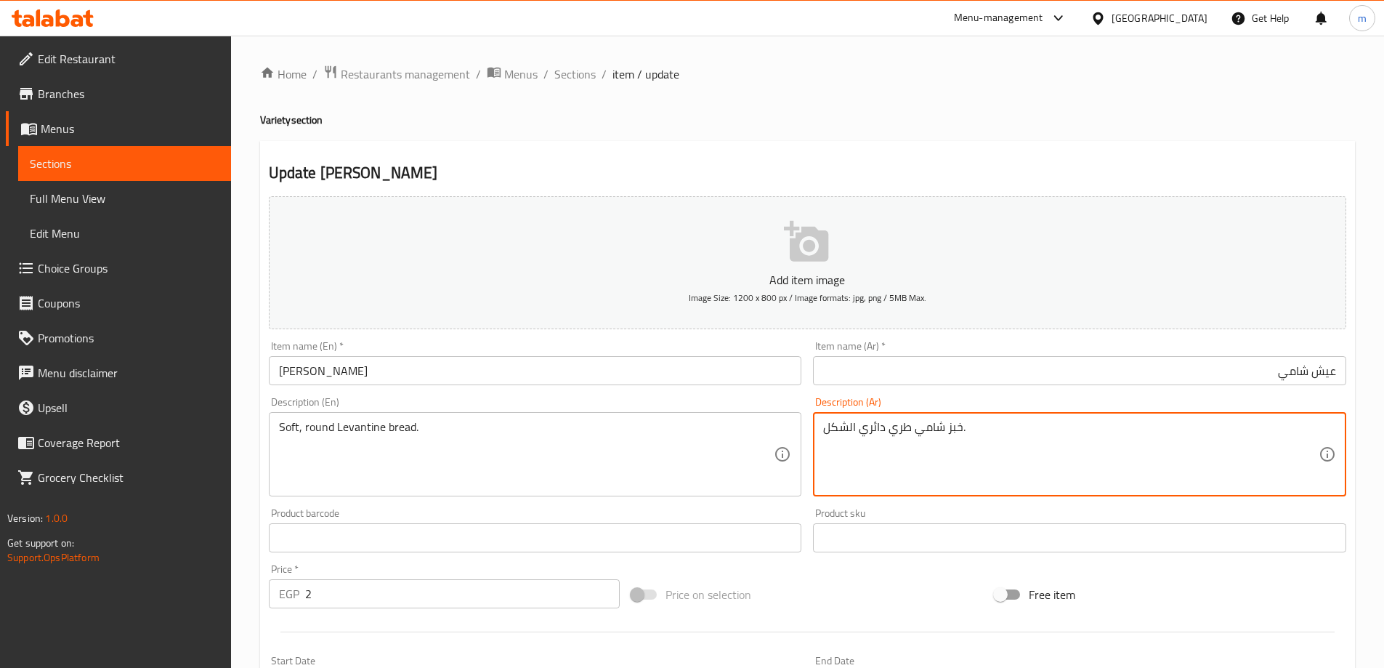
click at [299, 371] on input "Shamy Aish" at bounding box center [535, 370] width 533 height 29
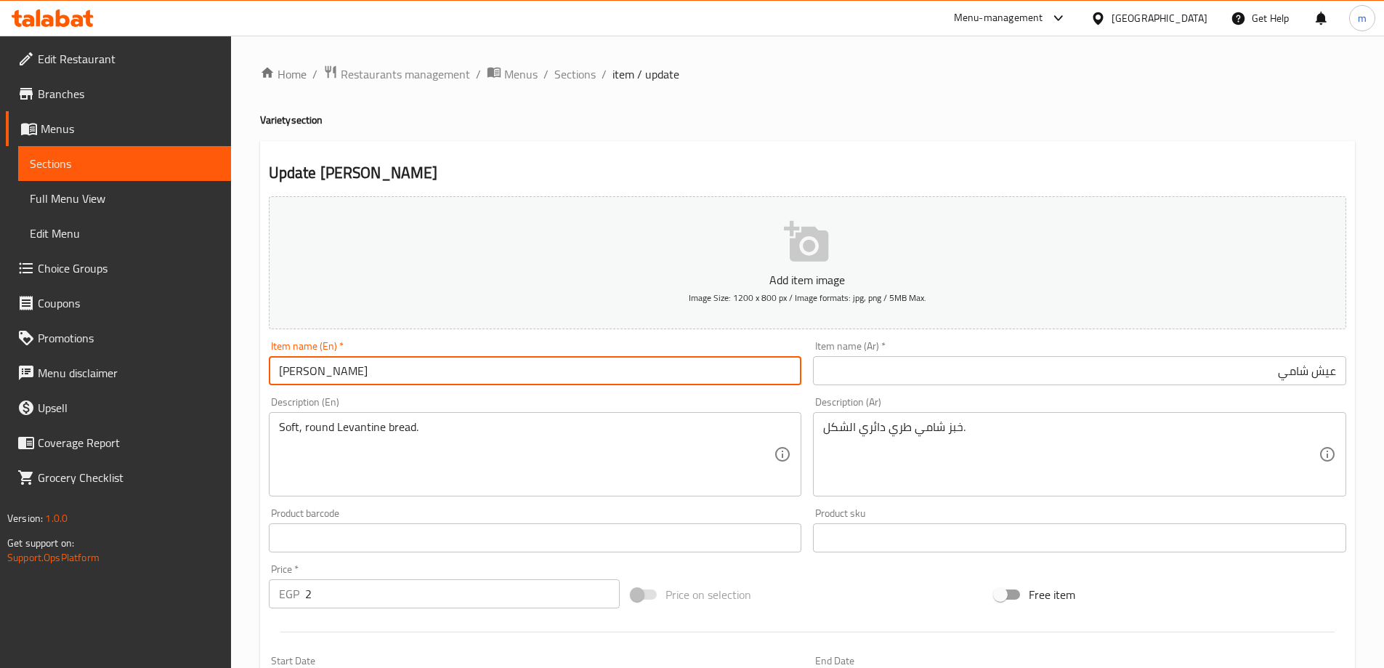
click at [299, 371] on input "Shamy Aish" at bounding box center [535, 370] width 533 height 29
click at [1298, 374] on input "عيش شامي" at bounding box center [1079, 370] width 533 height 29
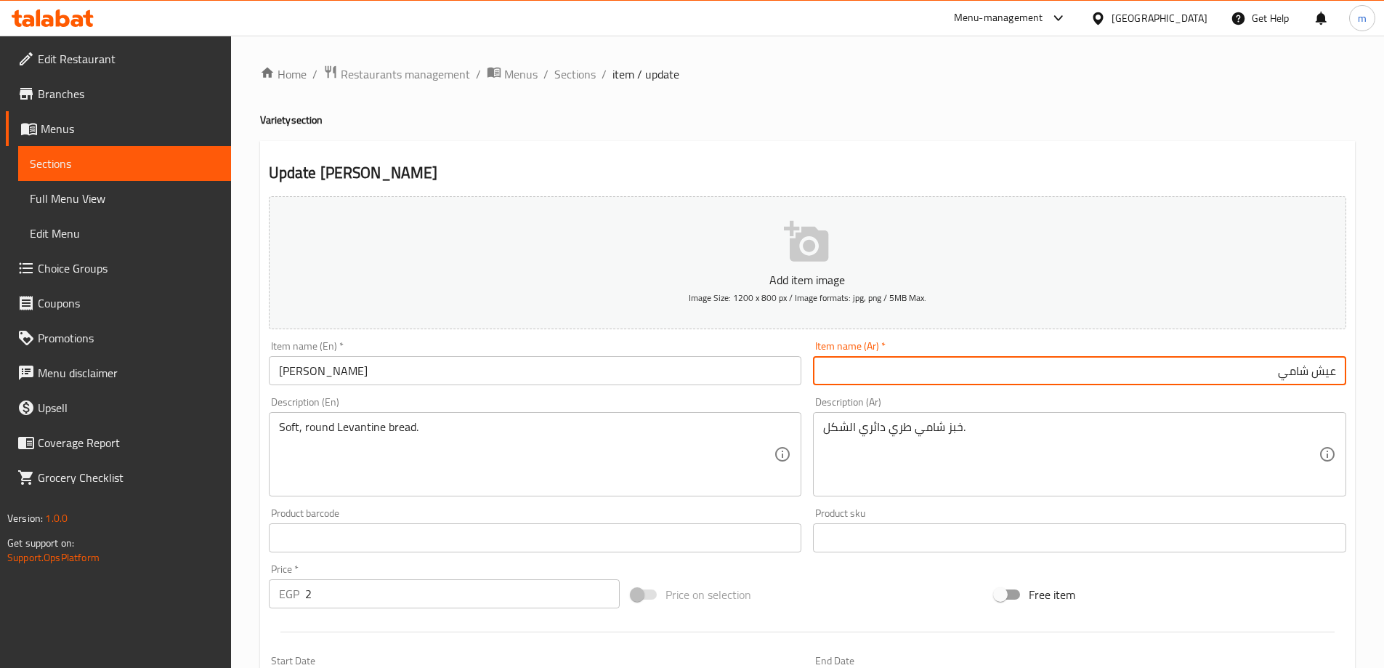
click at [1298, 374] on input "عيش شامي" at bounding box center [1079, 370] width 533 height 29
click at [306, 376] on input "Shamy Aish" at bounding box center [535, 370] width 533 height 29
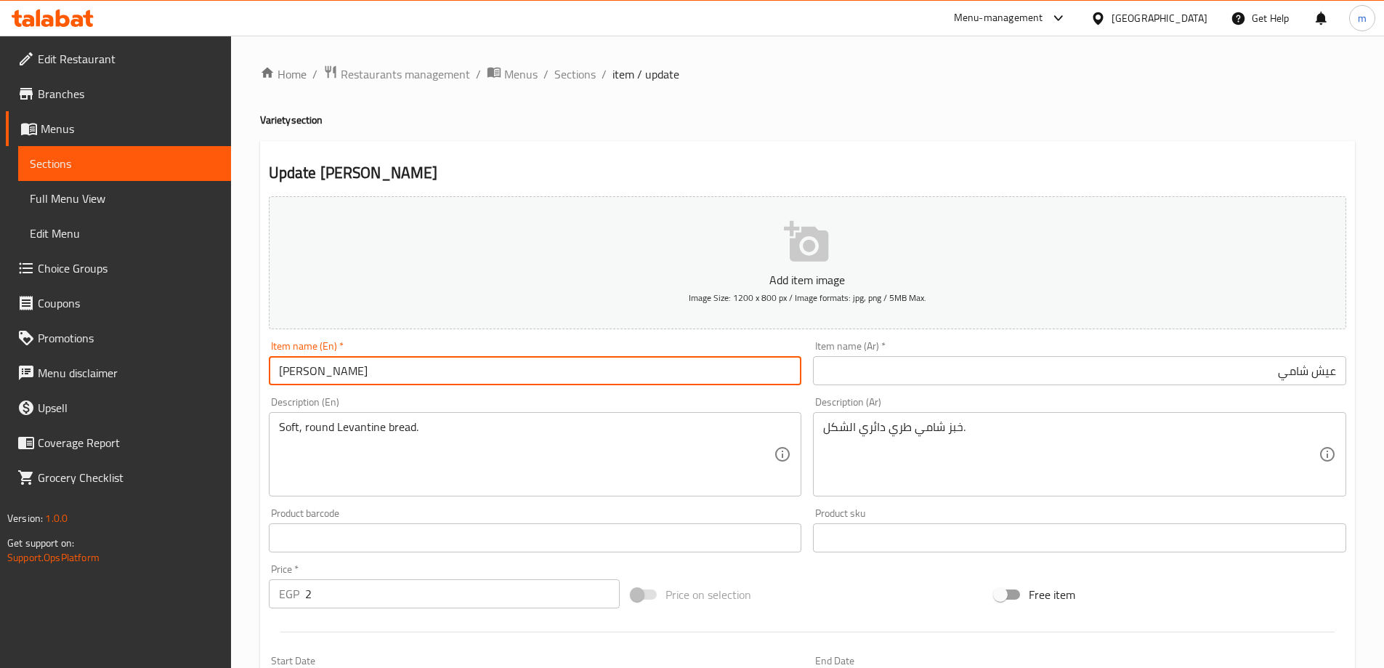
click at [289, 374] on input "Shamy Aish" at bounding box center [535, 370] width 533 height 29
paste input "i"
type input "Shami Aish"
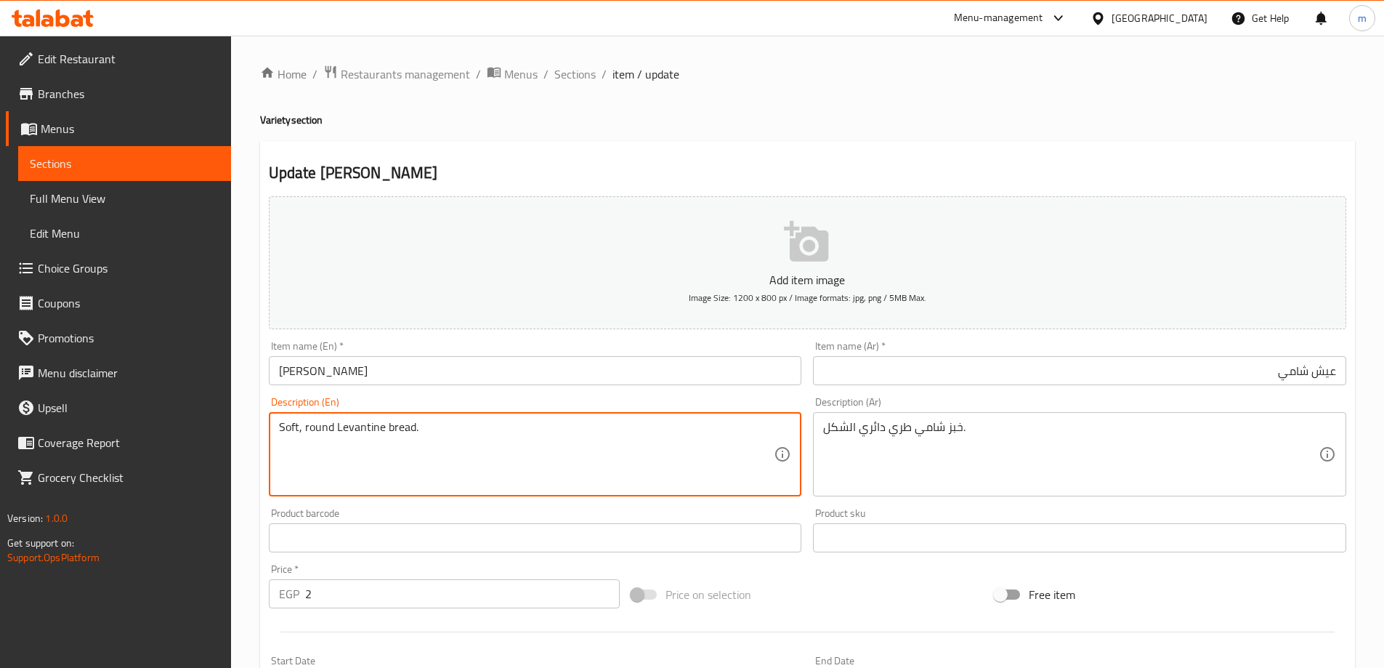
click at [356, 430] on textarea "Soft, round Levantine bread." at bounding box center [526, 454] width 495 height 69
paste textarea "Shami"
click at [307, 432] on textarea "Soft, round Shami bread." at bounding box center [526, 454] width 495 height 69
type textarea "Soft, round Shami bread."
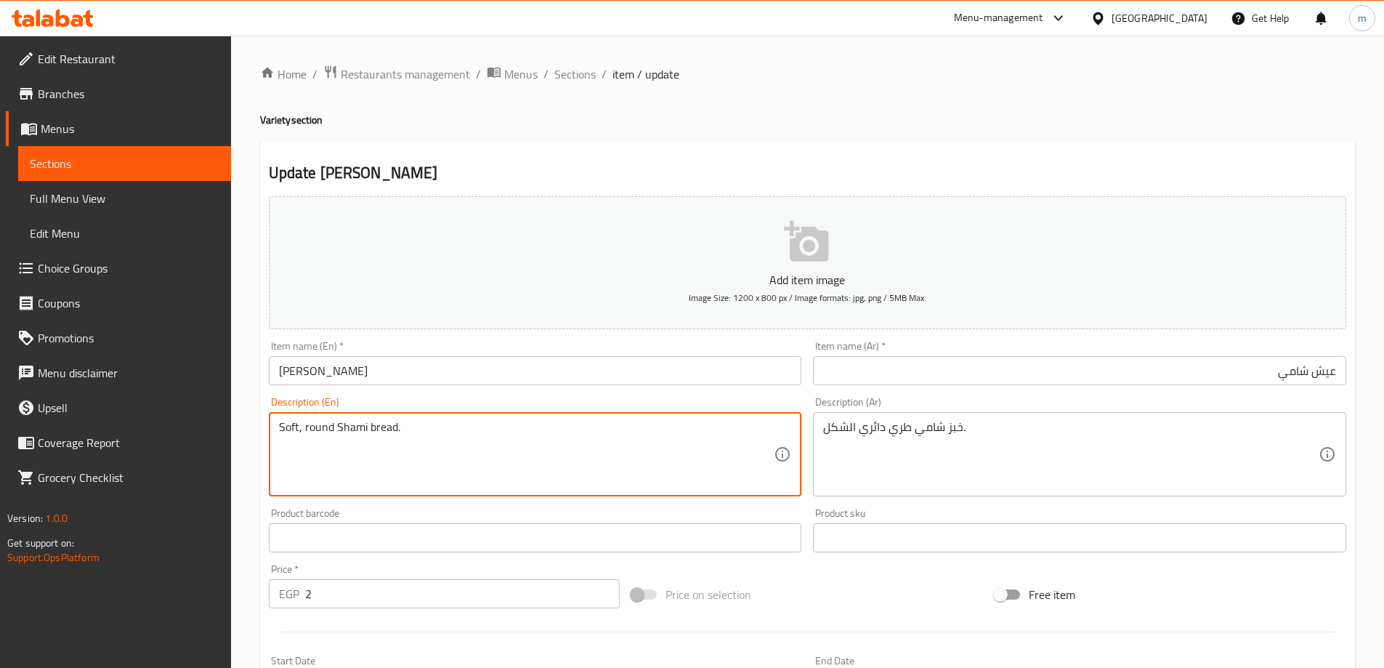
click at [490, 459] on textarea "Soft, round Shami bread." at bounding box center [526, 454] width 495 height 69
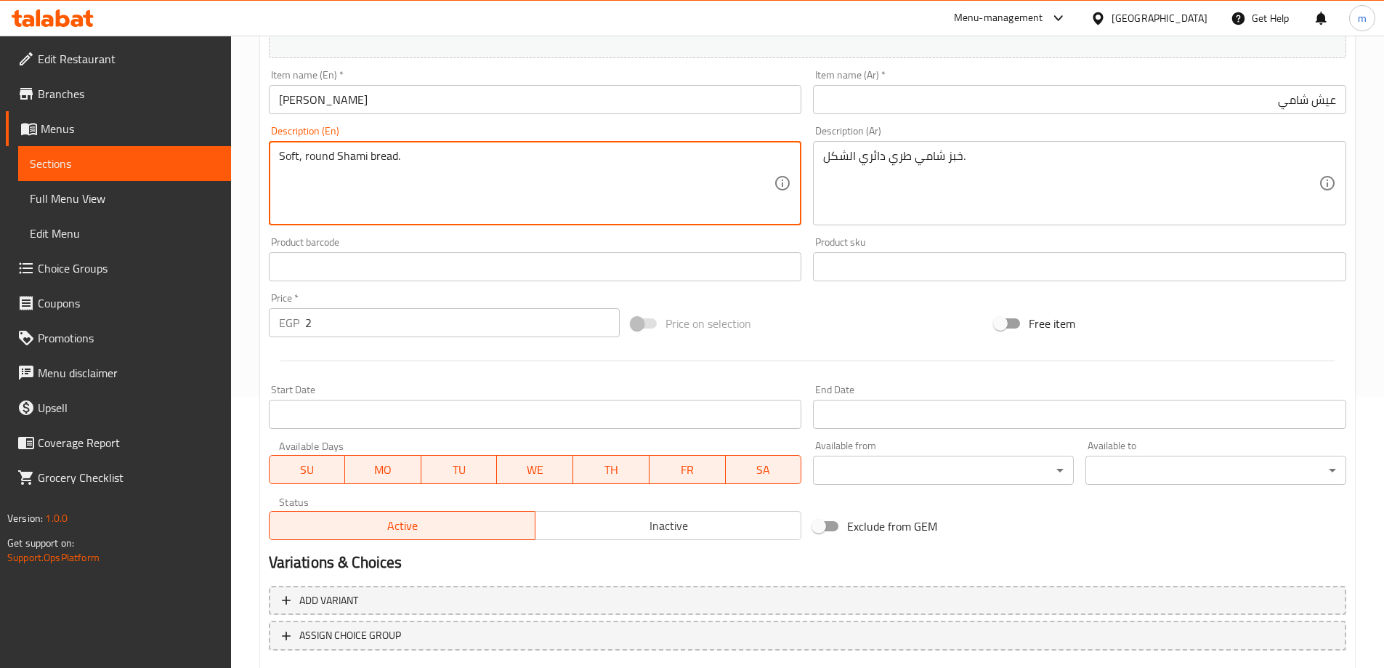
scroll to position [359, 0]
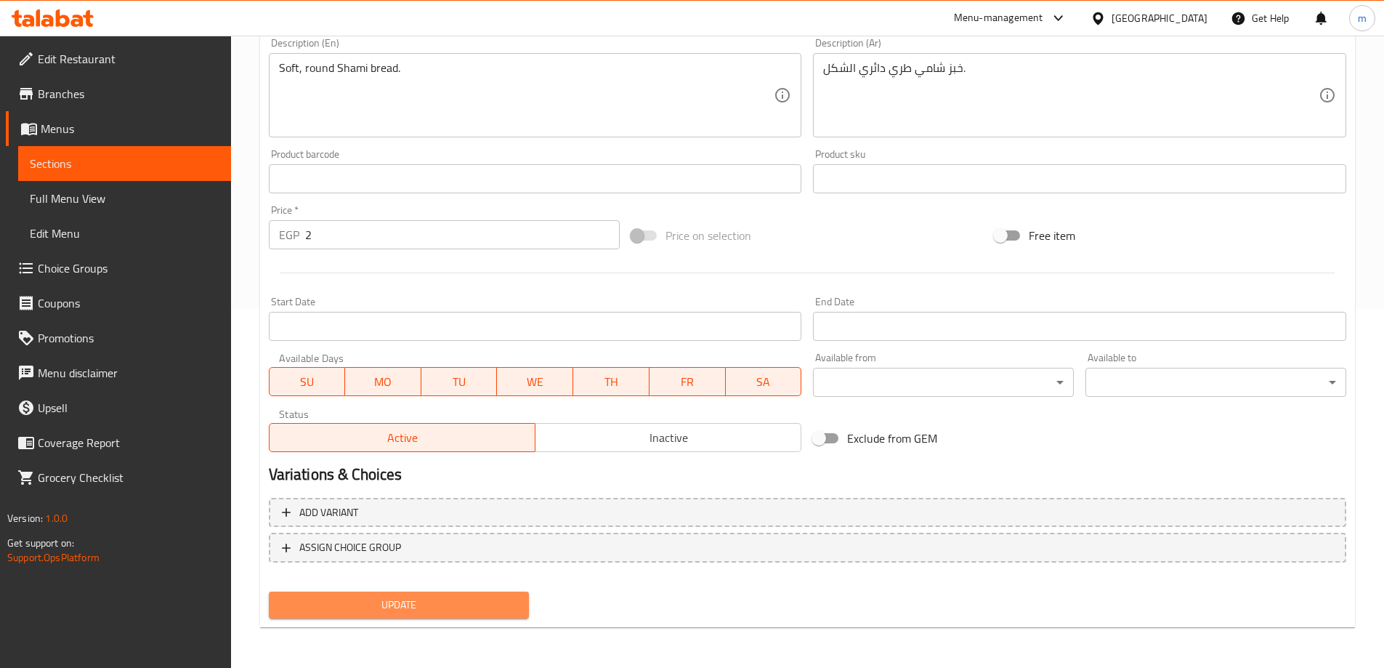
click at [336, 617] on button "Update" at bounding box center [399, 604] width 261 height 27
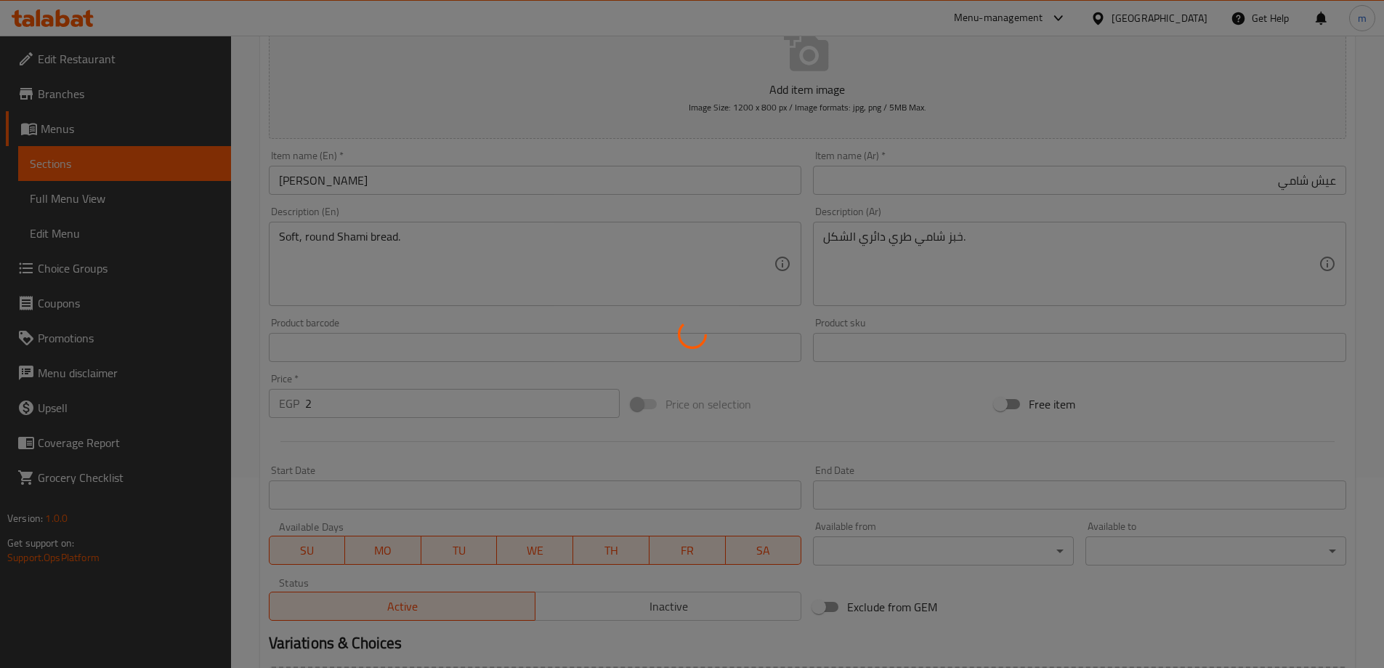
scroll to position [0, 0]
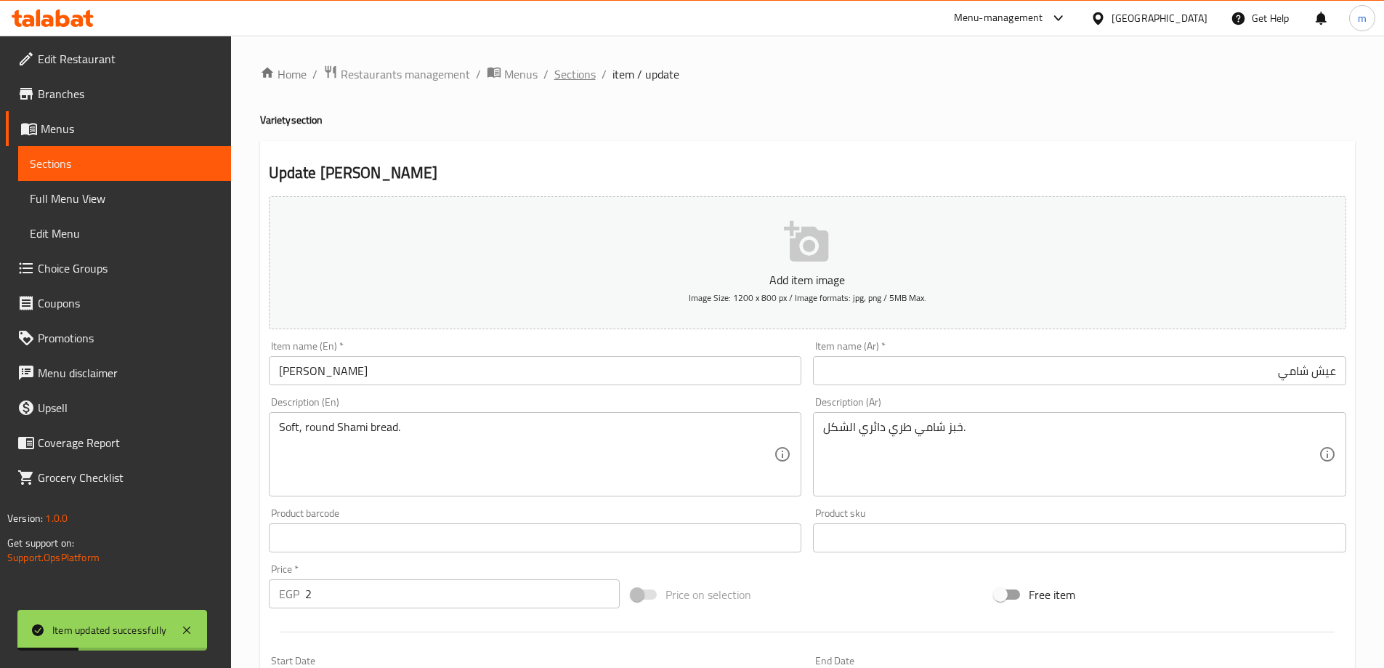
click at [580, 78] on span "Sections" at bounding box center [574, 73] width 41 height 17
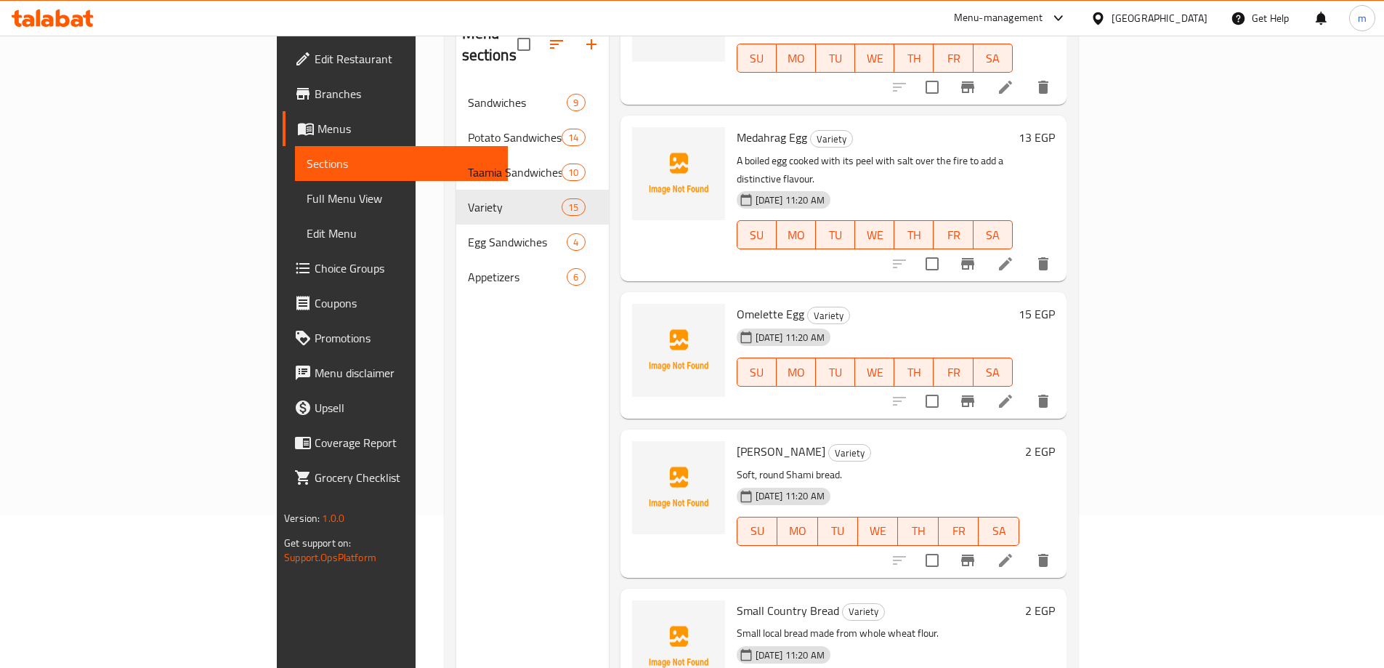
scroll to position [203, 0]
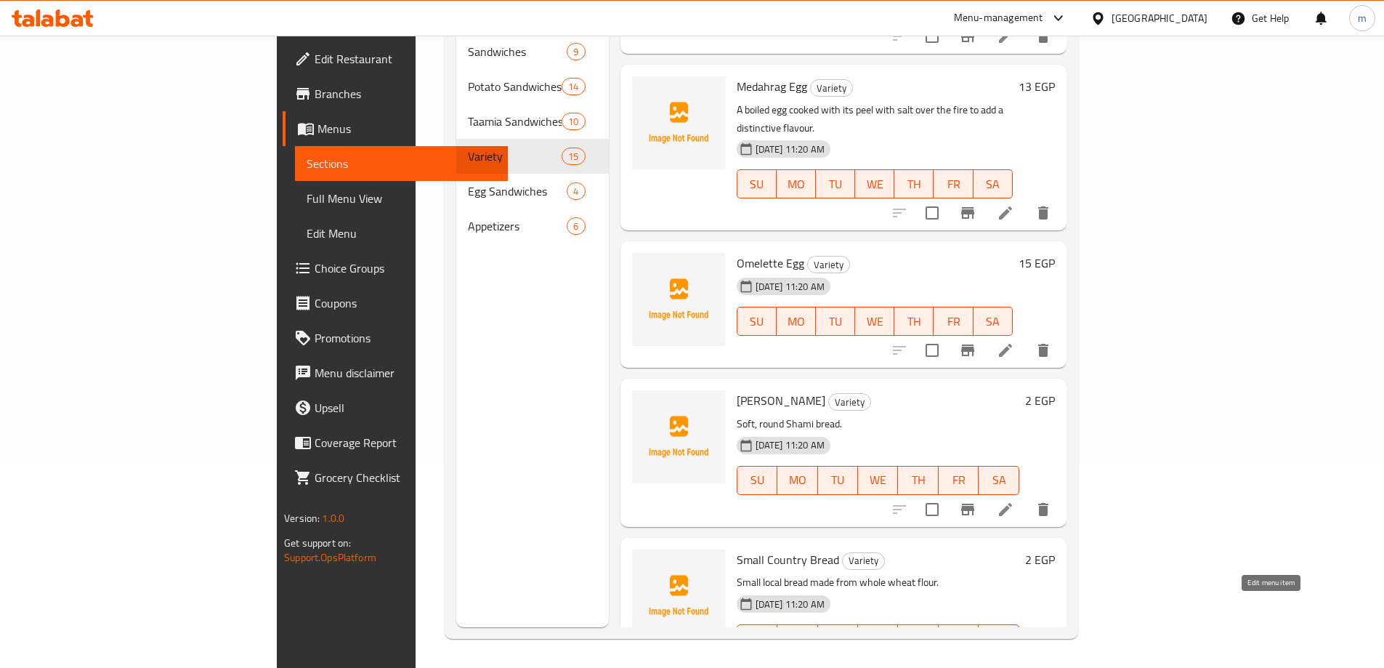
click at [1014, 659] on icon at bounding box center [1005, 667] width 17 height 17
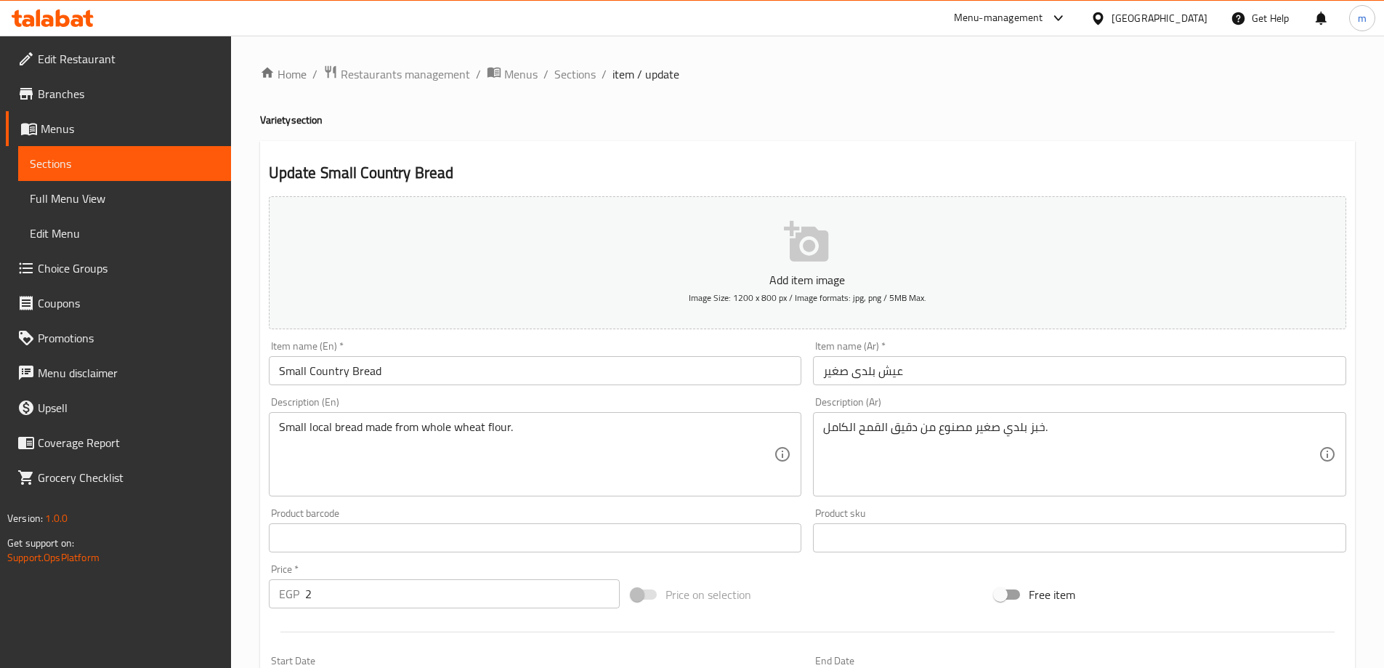
click at [322, 376] on input "Small Country Bread" at bounding box center [535, 370] width 533 height 29
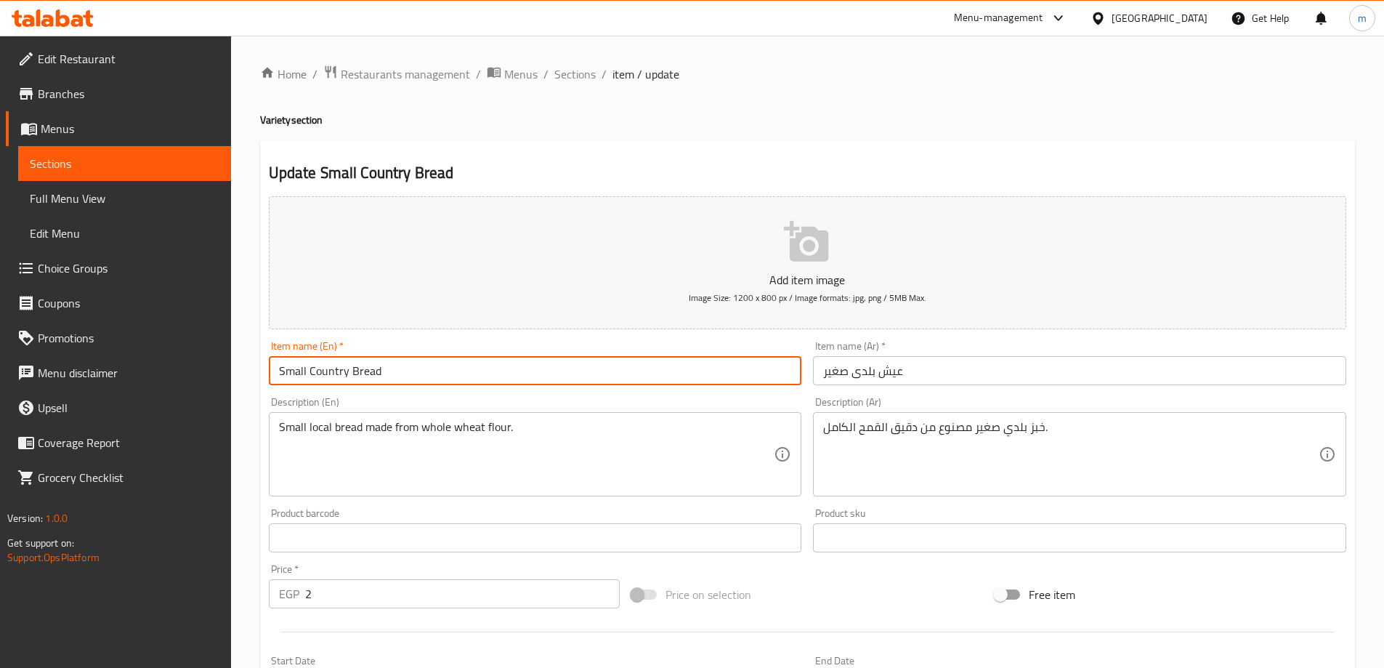
click at [322, 376] on input "Small Country Bread" at bounding box center [535, 370] width 533 height 29
click at [320, 375] on input "Small Baladi Bread" at bounding box center [535, 370] width 533 height 29
type input "Small Baladi Bread"
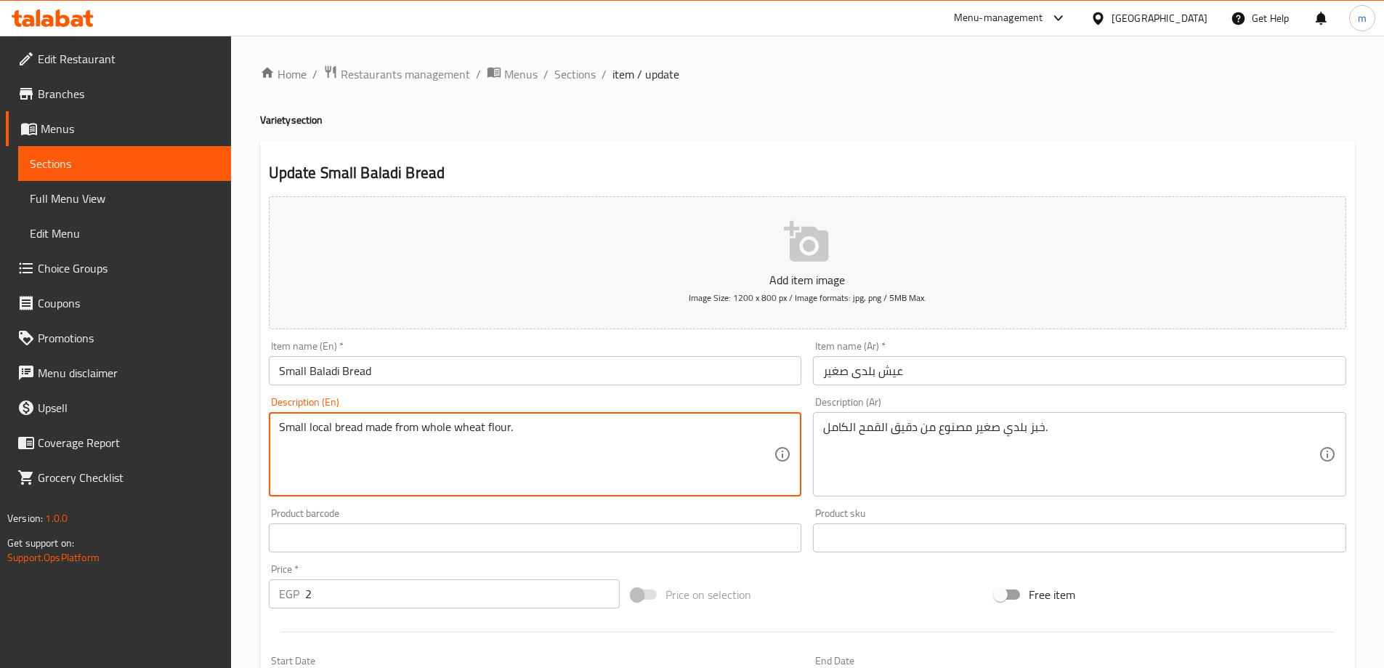
click at [319, 431] on textarea "Small local bread made from whole wheat flour." at bounding box center [526, 454] width 495 height 69
paste textarea "Baladi"
type textarea "Small Baladi bread made from whole wheat flour."
click at [350, 376] on input "Small Baladi Bread" at bounding box center [535, 370] width 533 height 29
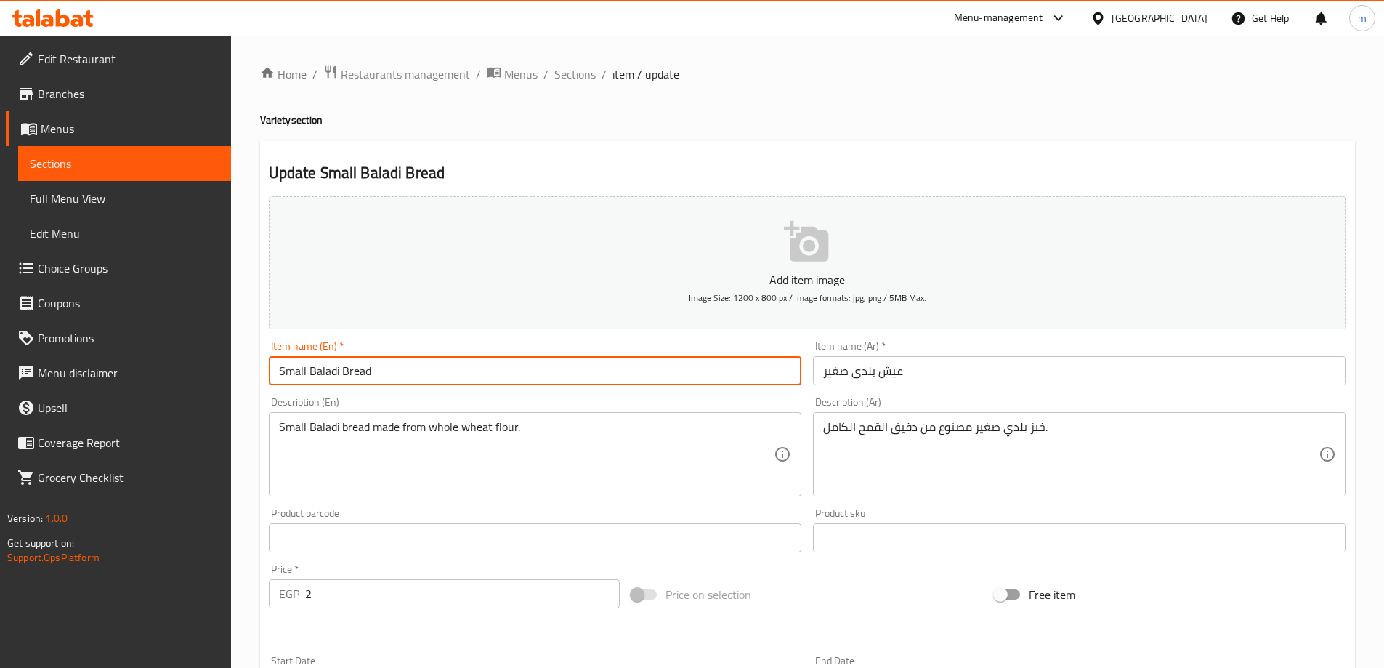
click at [350, 376] on input "Small Baladi Bread" at bounding box center [535, 370] width 533 height 29
type input "Small Baladi Aish"
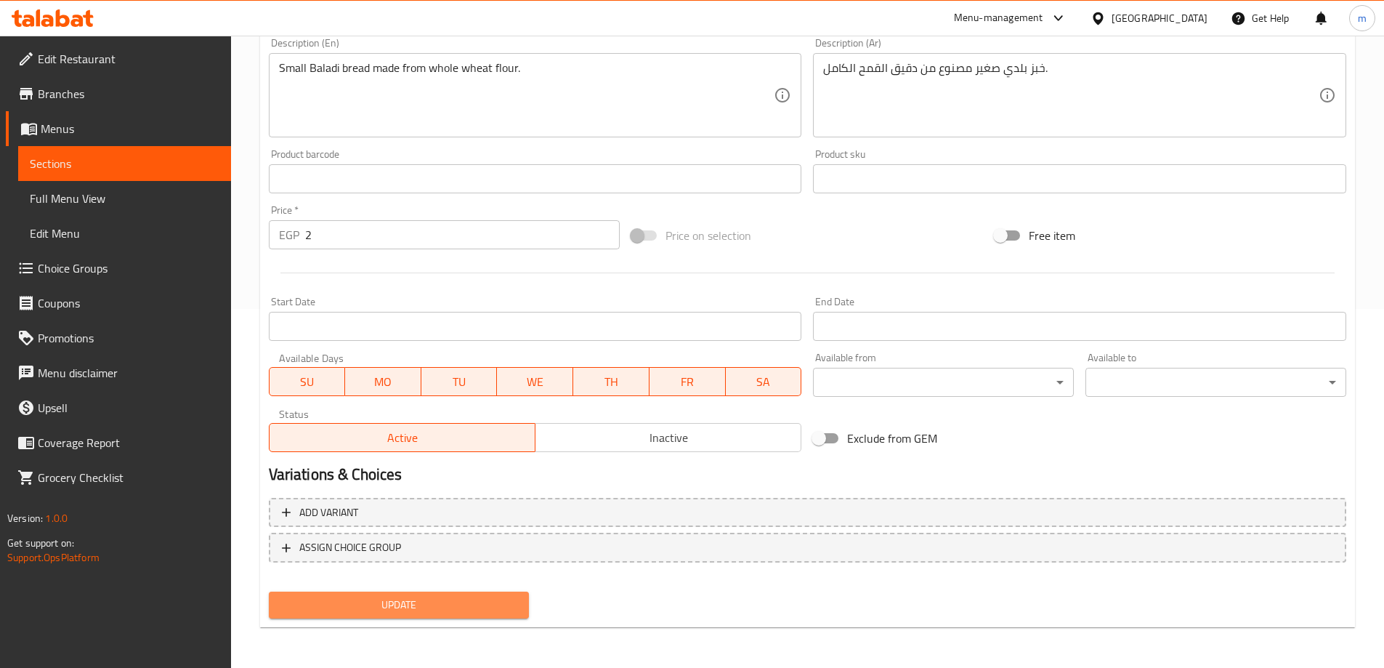
click at [489, 607] on span "Update" at bounding box center [399, 605] width 238 height 18
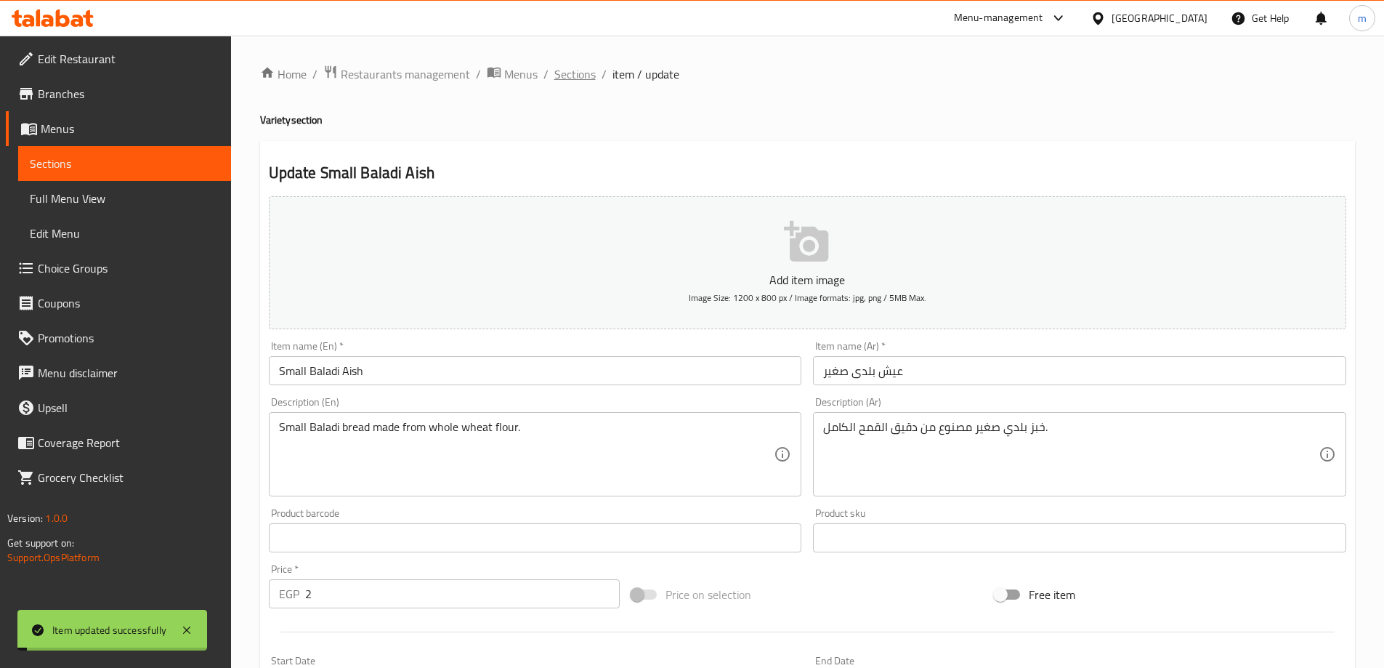
click at [558, 77] on span "Sections" at bounding box center [574, 73] width 41 height 17
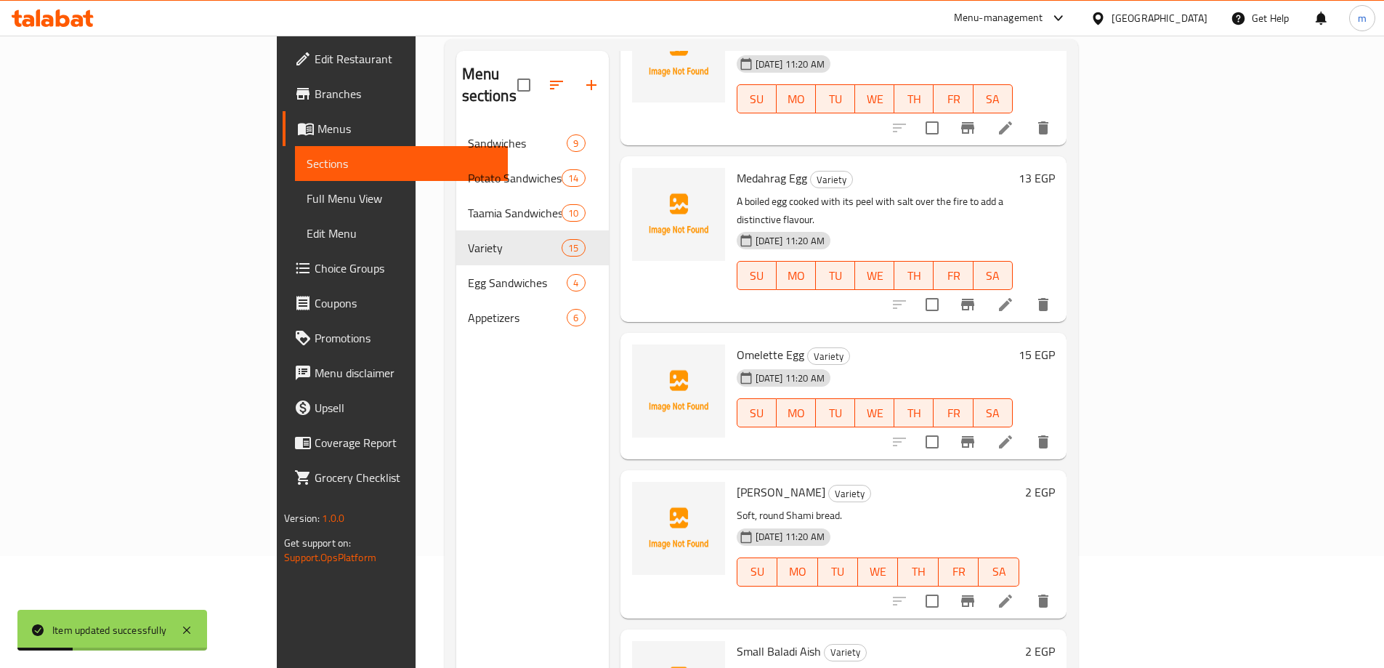
scroll to position [203, 0]
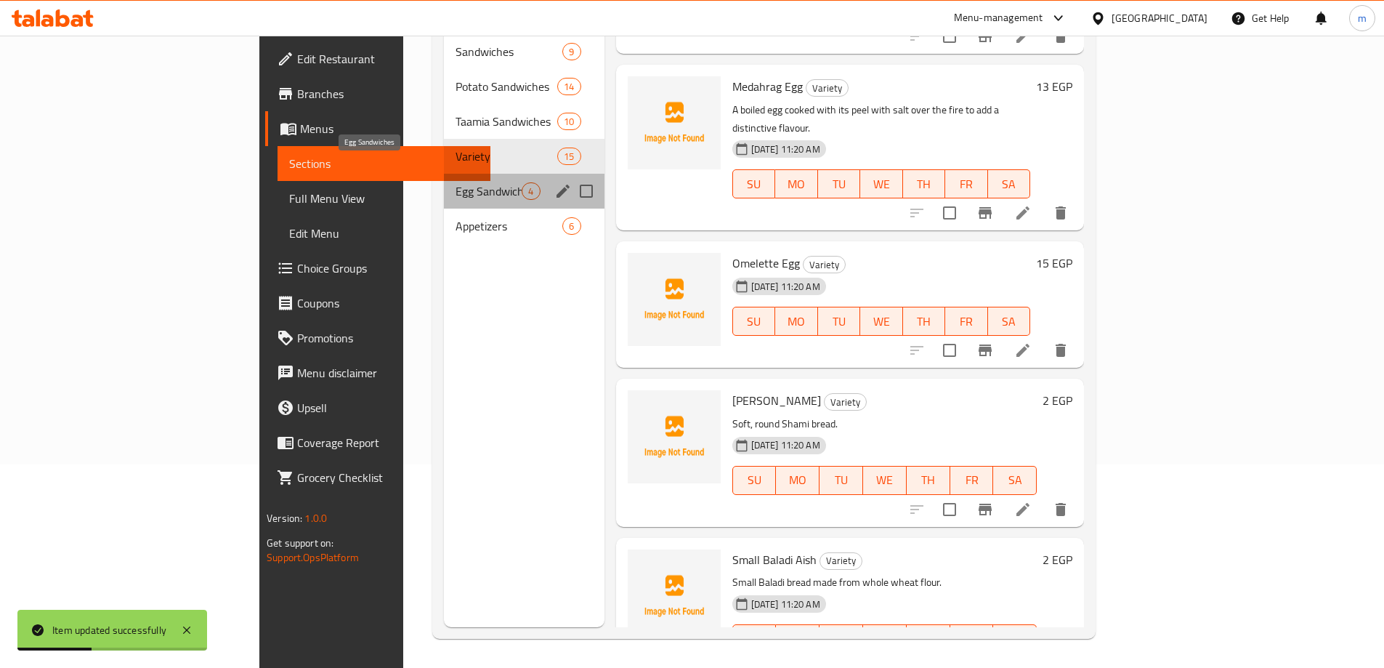
click at [455, 182] on span "Egg Sandwiches" at bounding box center [488, 190] width 66 height 17
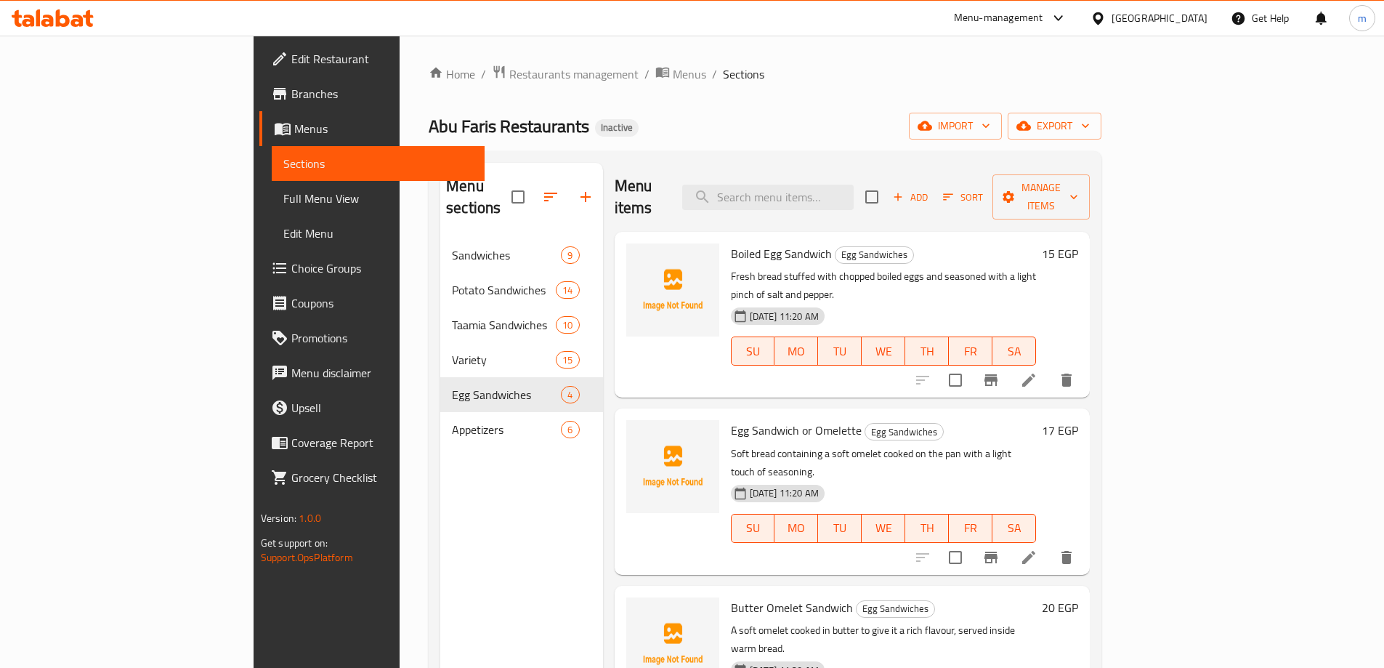
click at [1049, 367] on li at bounding box center [1028, 380] width 41 height 26
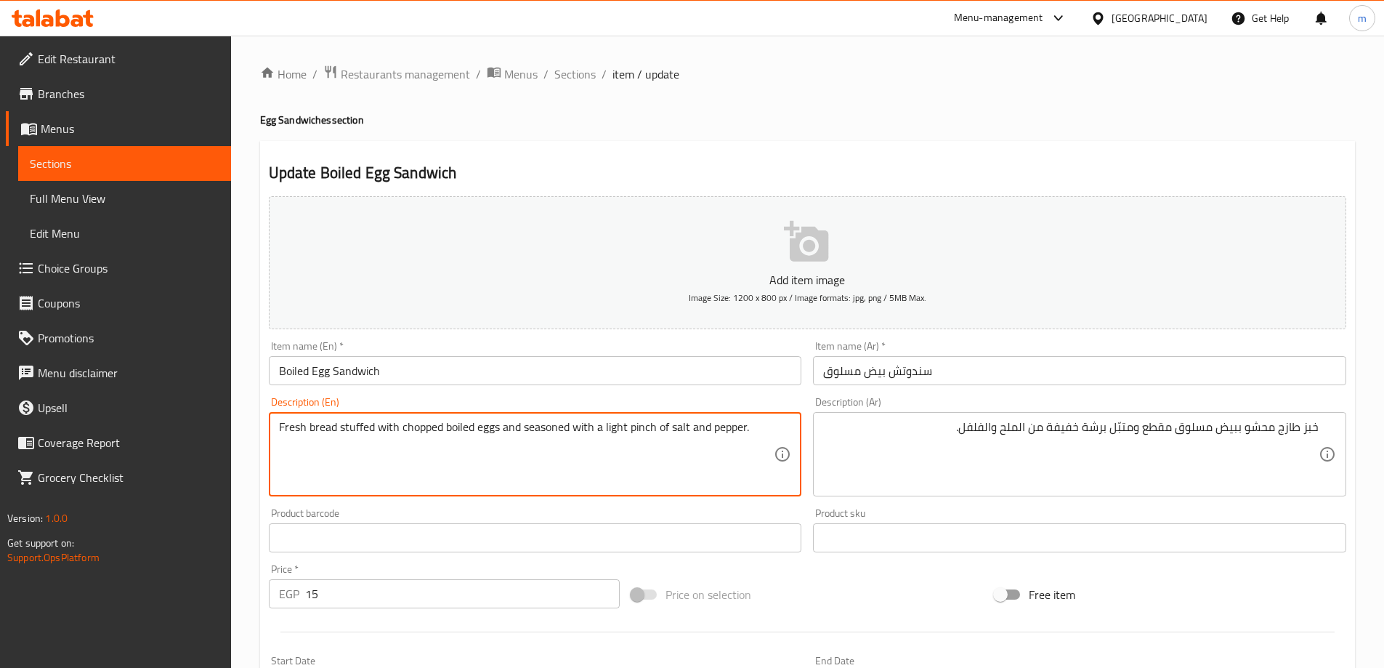
drag, startPoint x: 604, startPoint y: 432, endPoint x: 657, endPoint y: 435, distance: 52.4
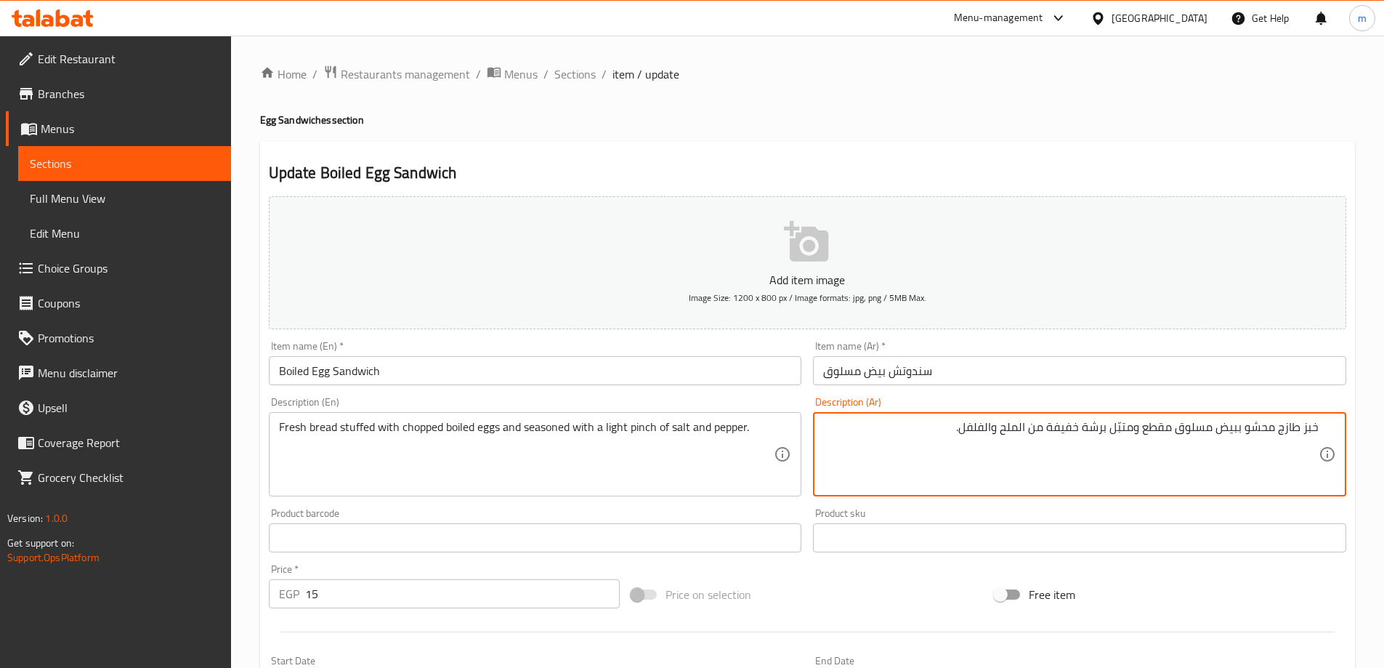
drag, startPoint x: 1106, startPoint y: 431, endPoint x: 1049, endPoint y: 425, distance: 57.0
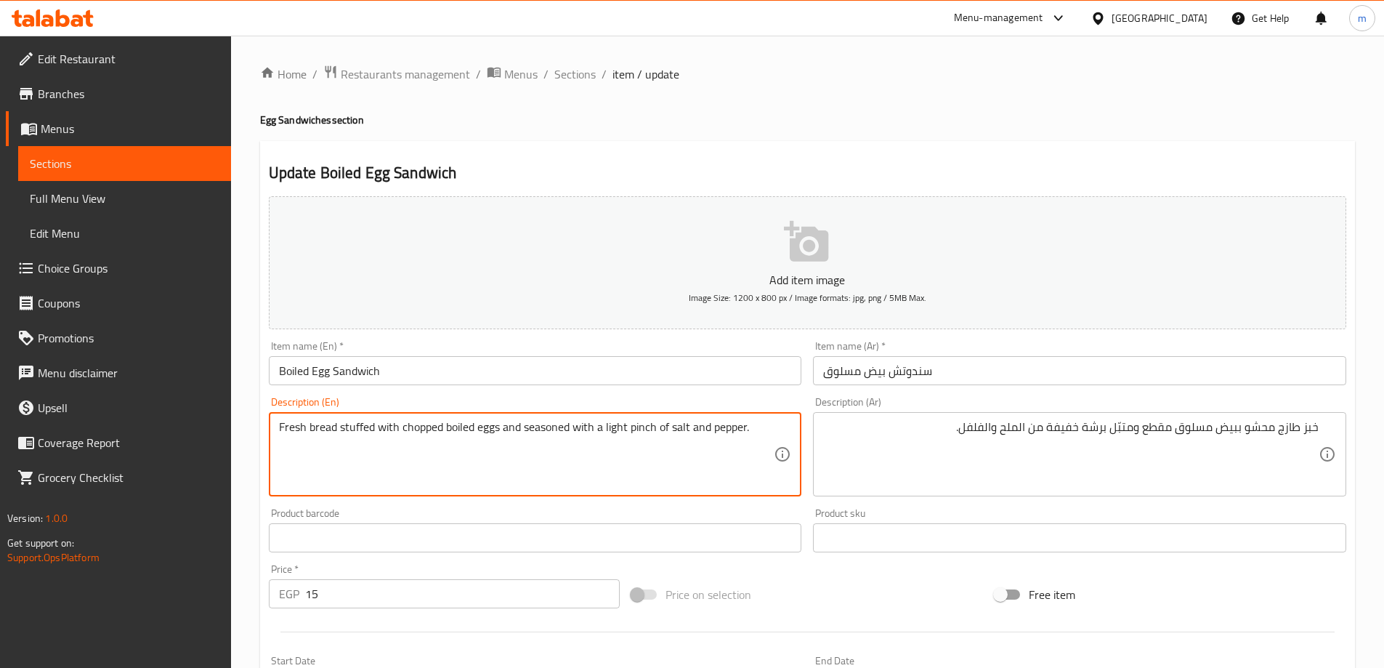
drag, startPoint x: 656, startPoint y: 425, endPoint x: 607, endPoint y: 431, distance: 49.7
paste textarea "Light spray"
drag, startPoint x: 400, startPoint y: 429, endPoint x: 656, endPoint y: 440, distance: 256.7
click at [654, 441] on textarea "Fresh bread stuffed with chopped boiled eggs and seasoned with a Light spray of…" at bounding box center [526, 454] width 495 height 69
click at [658, 440] on textarea "Fresh bread stuffed with chopped boiled eggs and seasoned with a Light spray of…" at bounding box center [526, 454] width 495 height 69
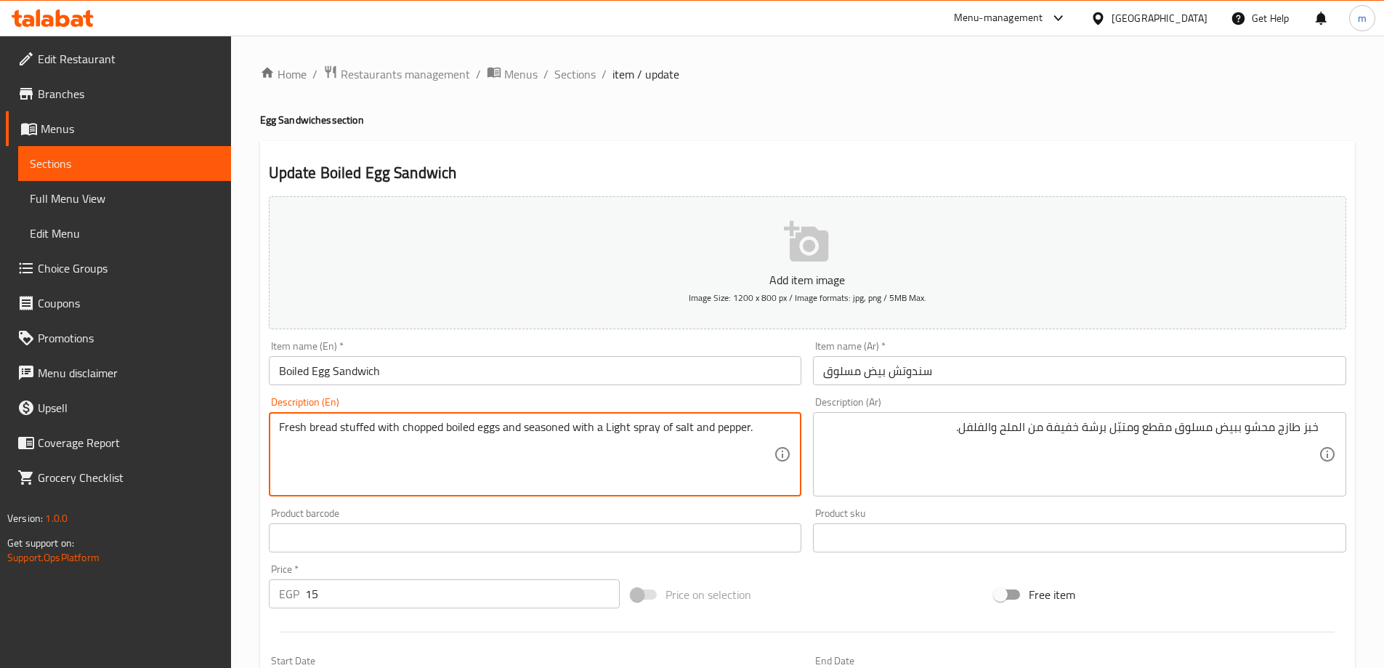
drag, startPoint x: 658, startPoint y: 431, endPoint x: 403, endPoint y: 421, distance: 255.2
click at [403, 421] on textarea "Fresh bread stuffed with chopped boiled eggs and seasoned with a Light spray of…" at bounding box center [526, 454] width 495 height 69
type textarea "Fresh bread stuffed with chopped boiled eggs and seasoned with a Light spray of…"
drag, startPoint x: 445, startPoint y: 432, endPoint x: 761, endPoint y: 406, distance: 317.1
click at [730, 461] on textarea "Fresh bread stuffed with chopped boiled eggs and seasoned with a Light spray of…" at bounding box center [526, 454] width 495 height 69
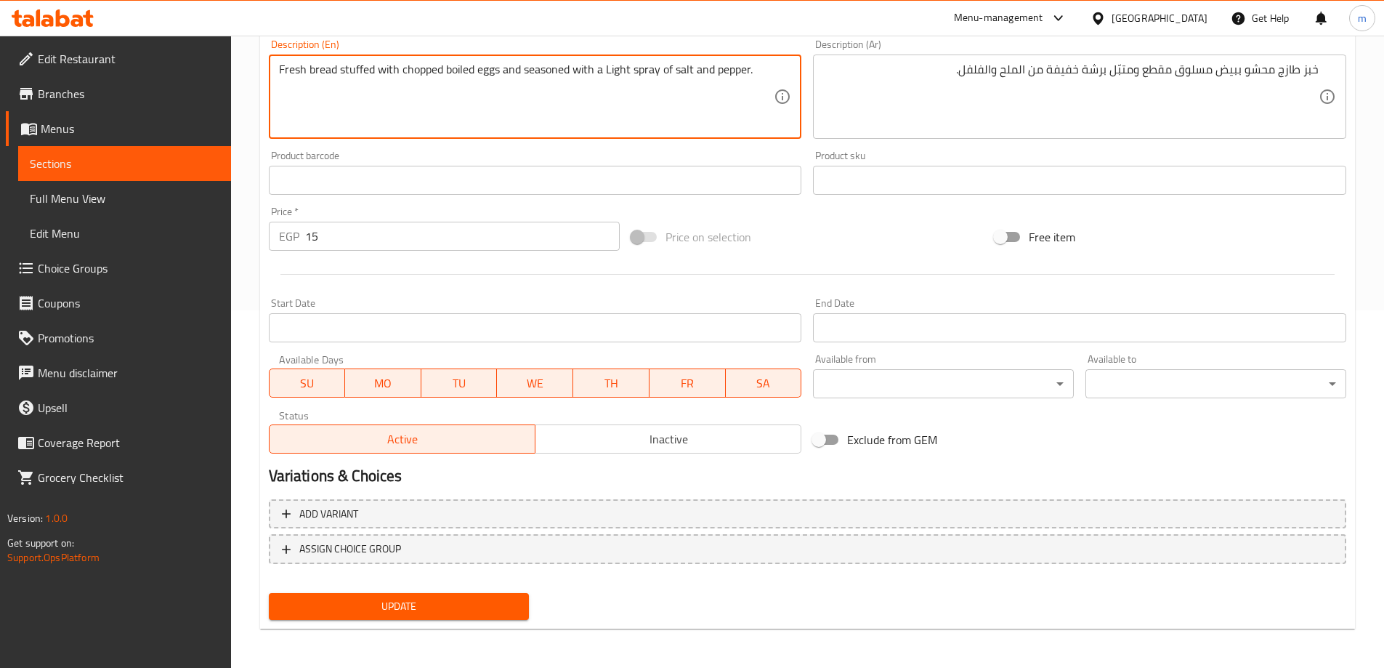
scroll to position [359, 0]
click at [406, 615] on button "Update" at bounding box center [399, 604] width 261 height 27
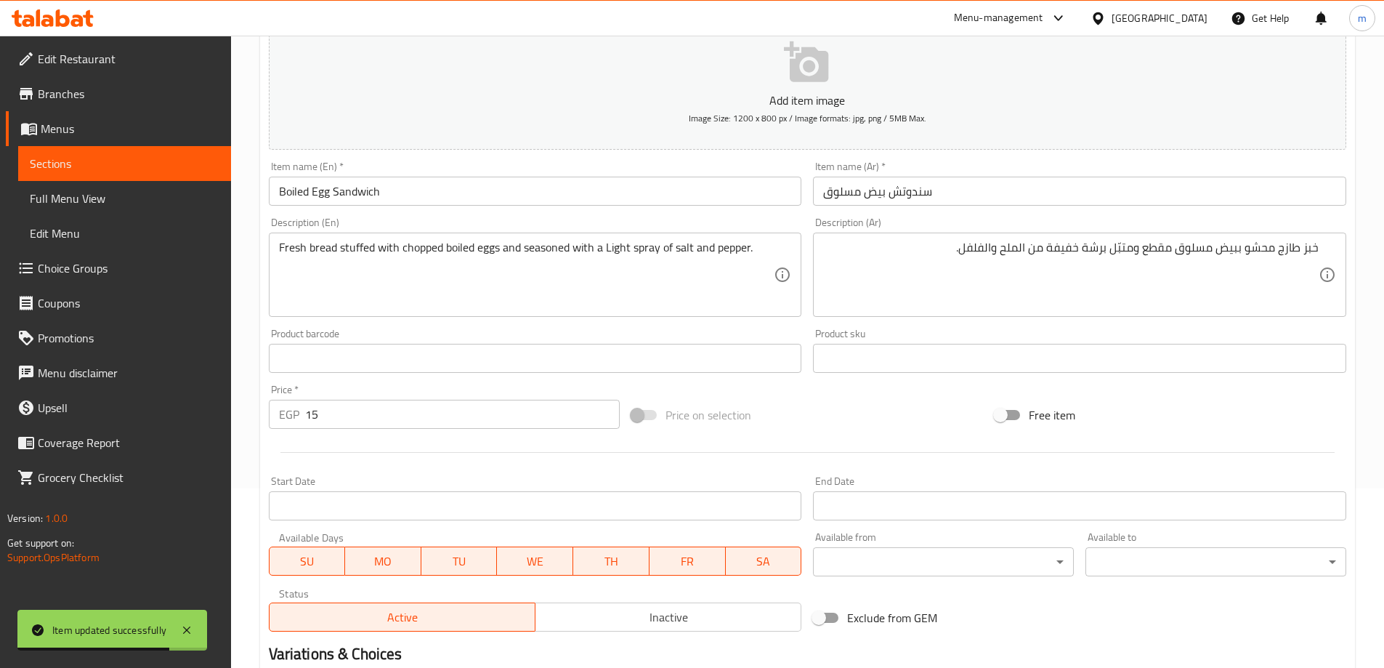
scroll to position [0, 0]
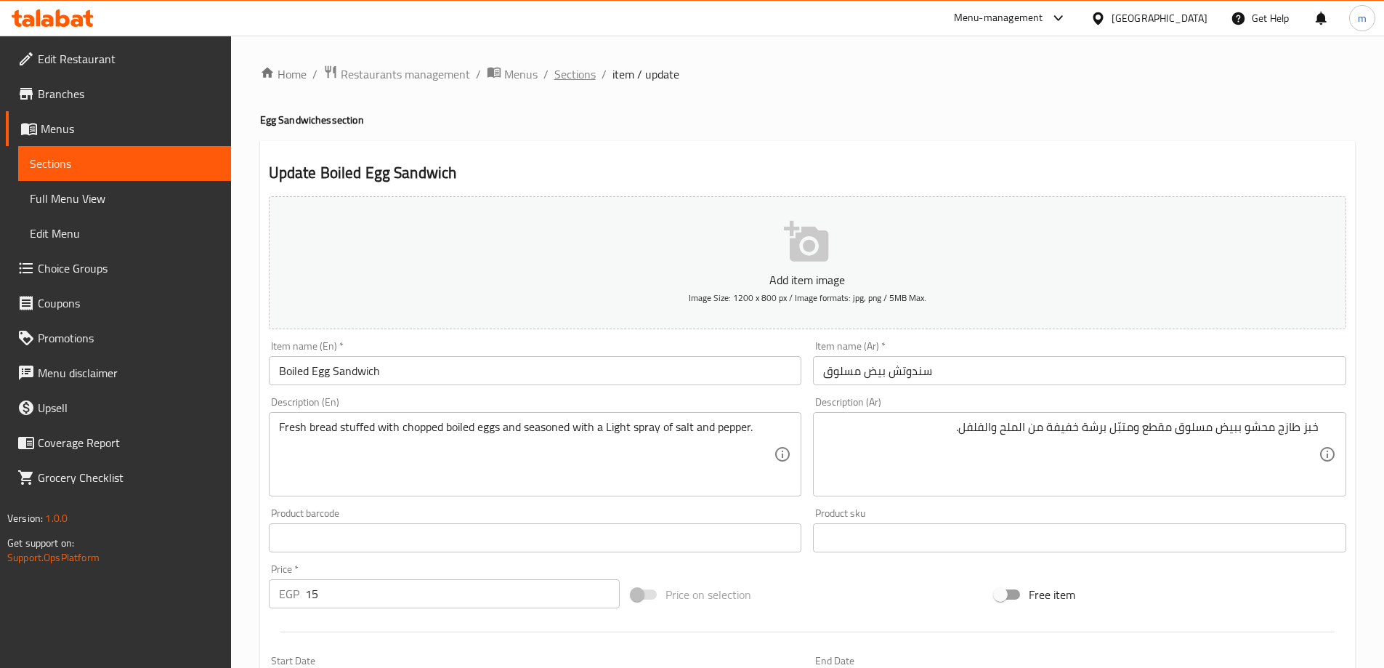
click at [575, 73] on span "Sections" at bounding box center [574, 73] width 41 height 17
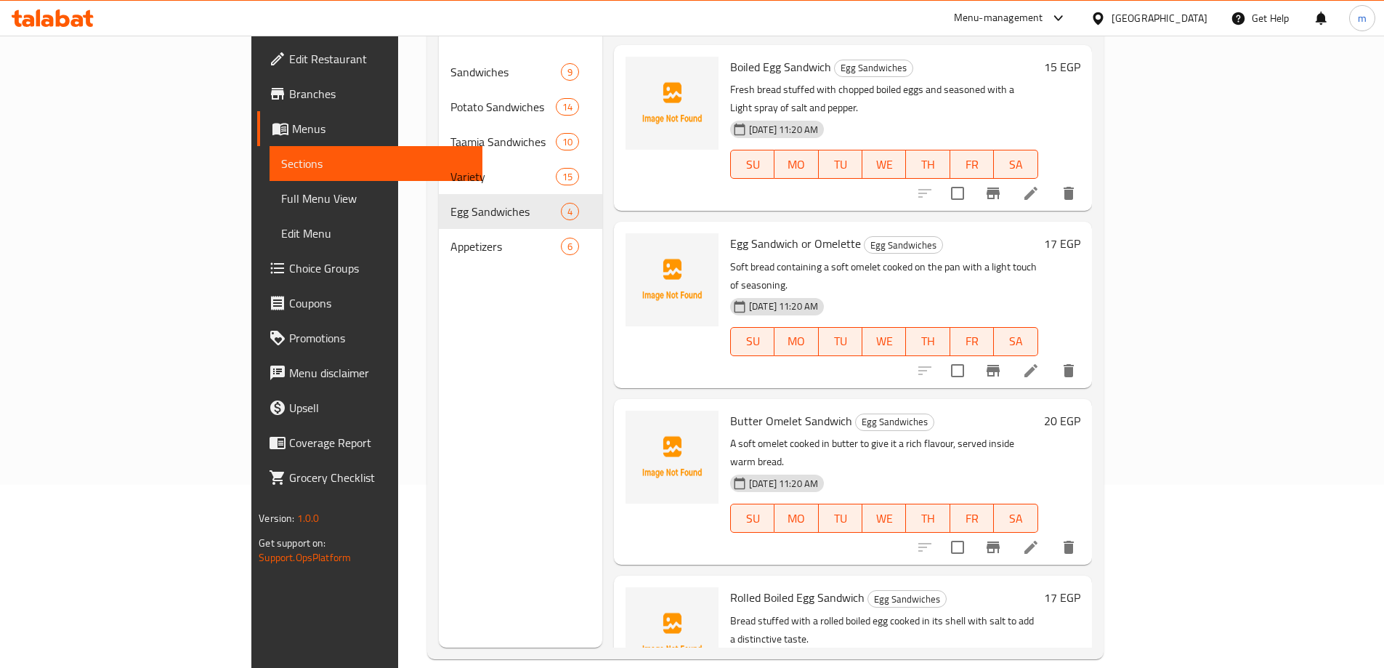
scroll to position [203, 0]
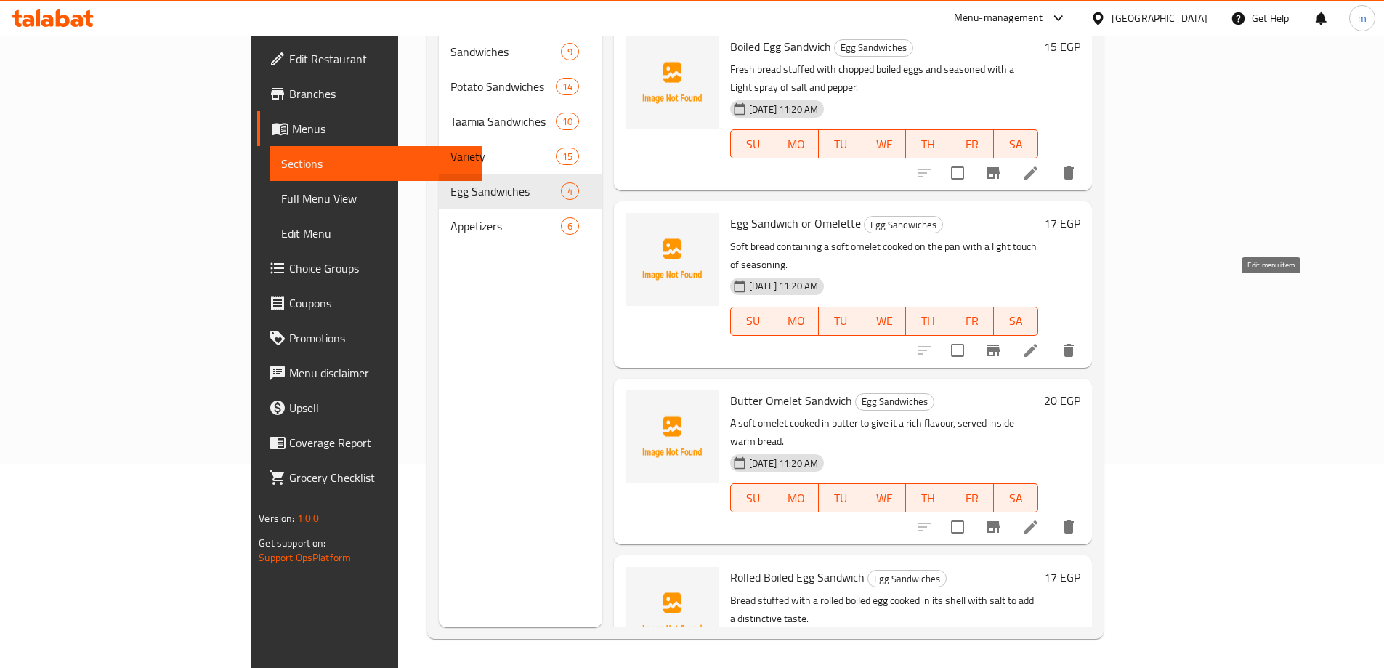
click at [1039, 341] on icon at bounding box center [1030, 349] width 17 height 17
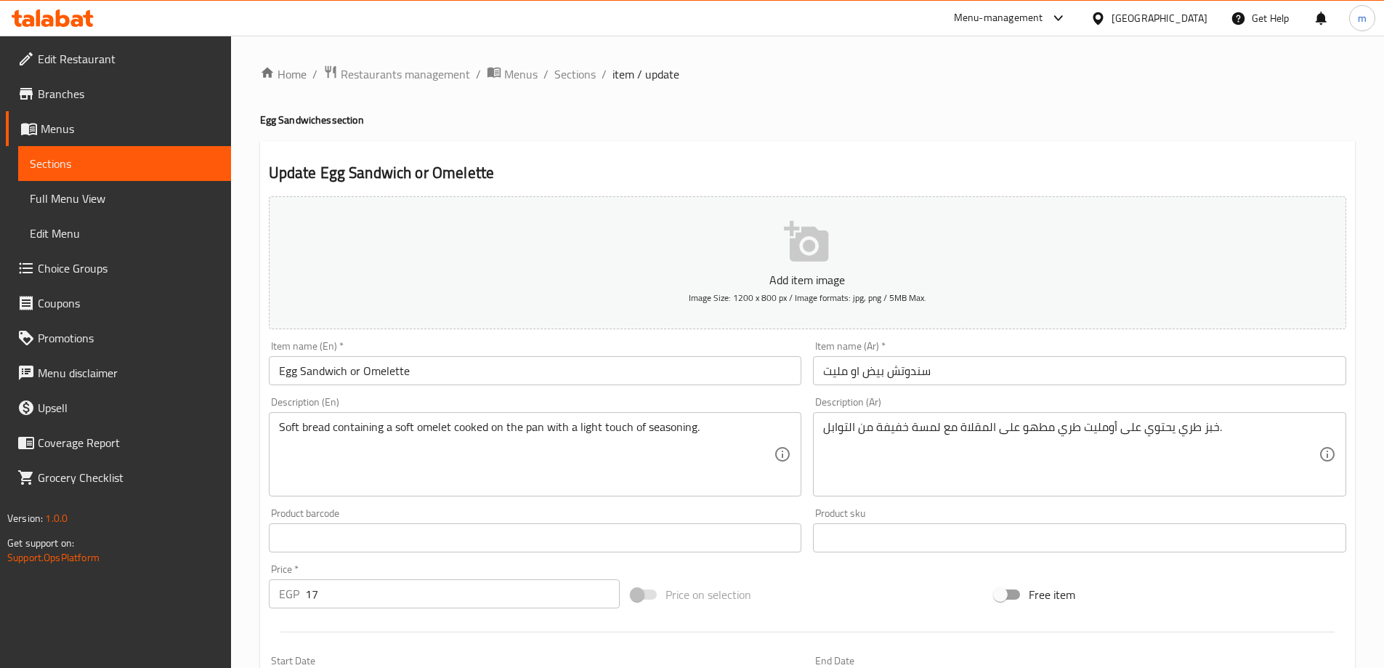
click at [352, 373] on input "Egg Sandwich or Omelette" at bounding box center [535, 370] width 533 height 29
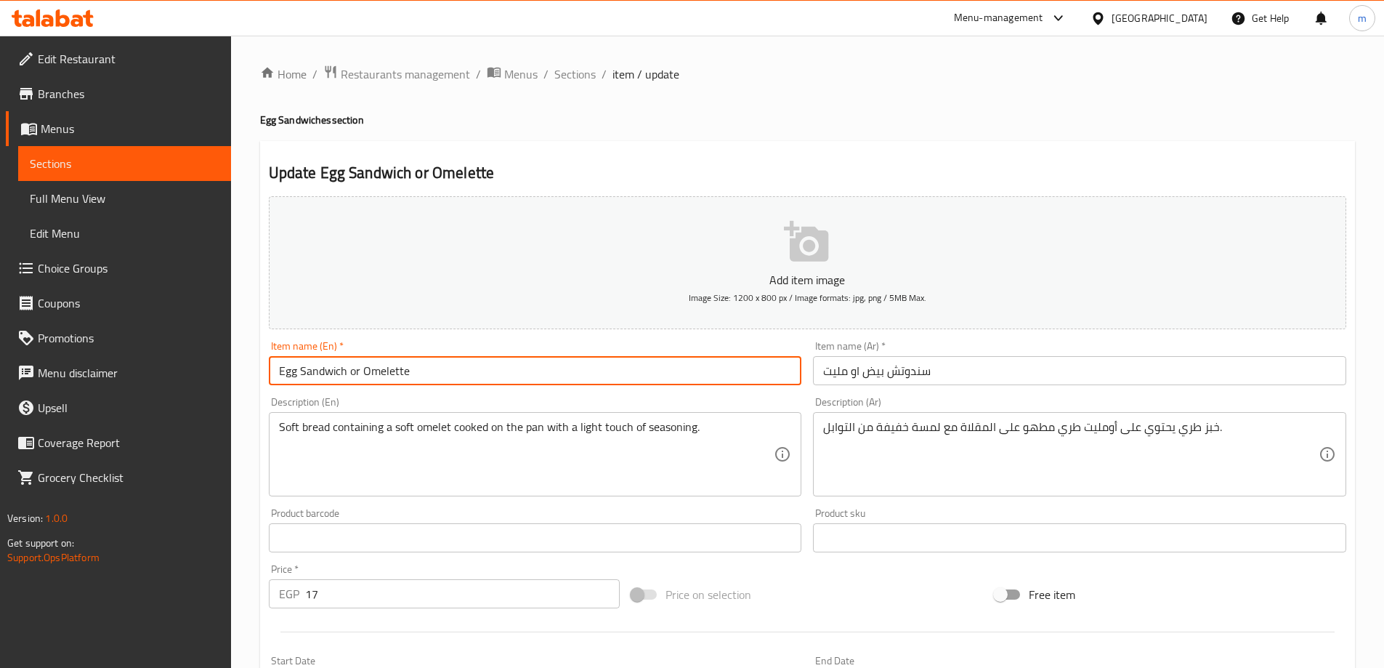
click at [352, 373] on input "Egg Sandwich or Omelette" at bounding box center [535, 370] width 533 height 29
type input "Egg Sandwich Omelette"
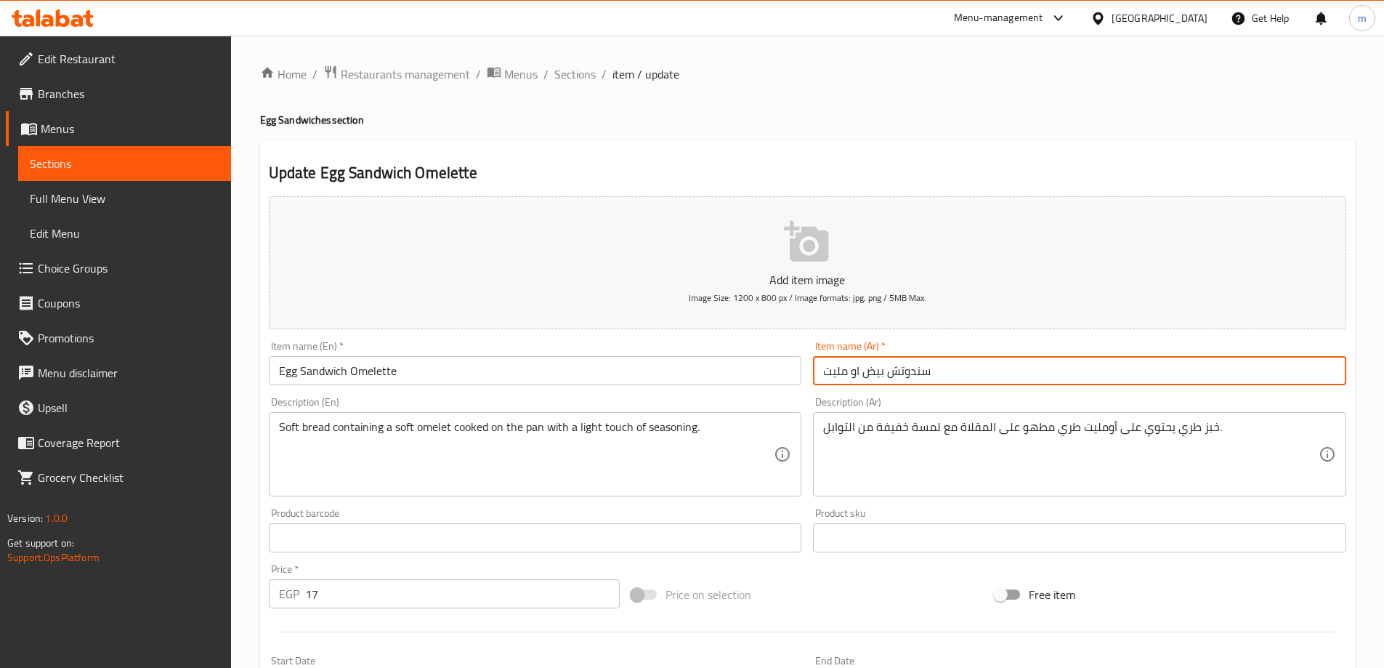
click at [849, 373] on input "سندوتش بيض او مليت" at bounding box center [1079, 370] width 533 height 29
type input "سندوتش بيض اومليت"
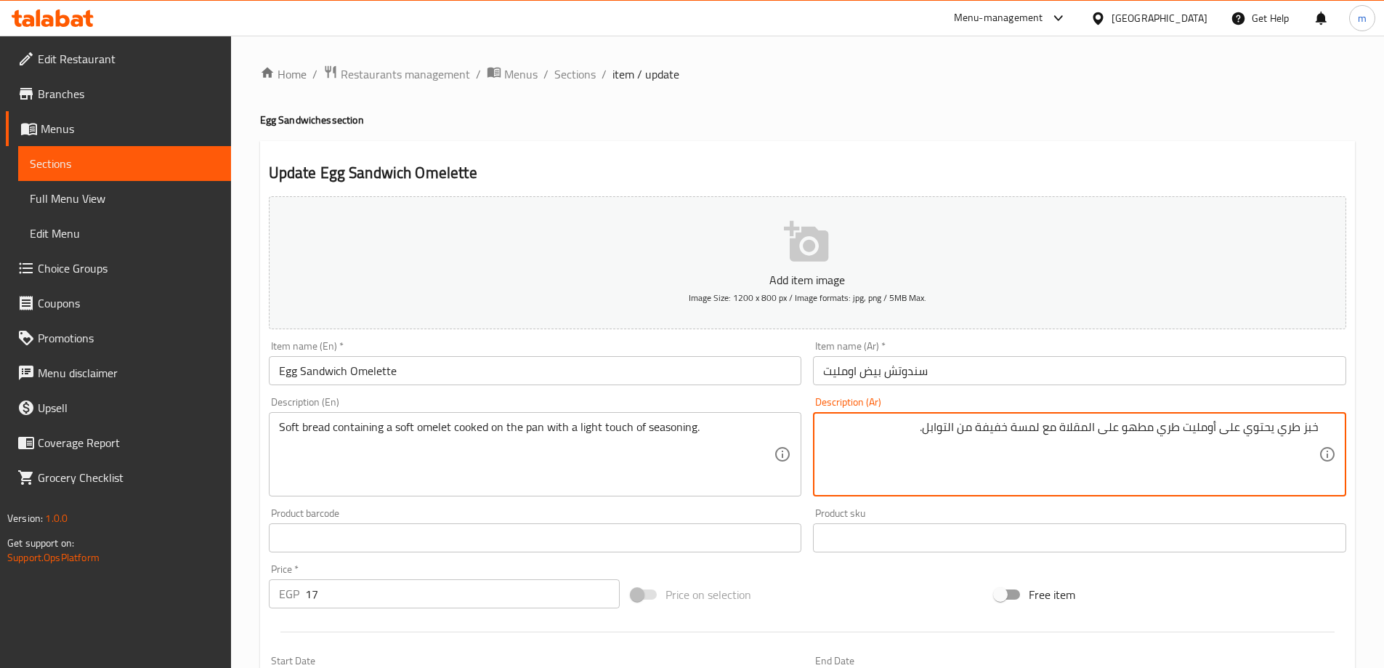
click at [374, 370] on input "Egg Sandwich Omelette" at bounding box center [535, 370] width 533 height 29
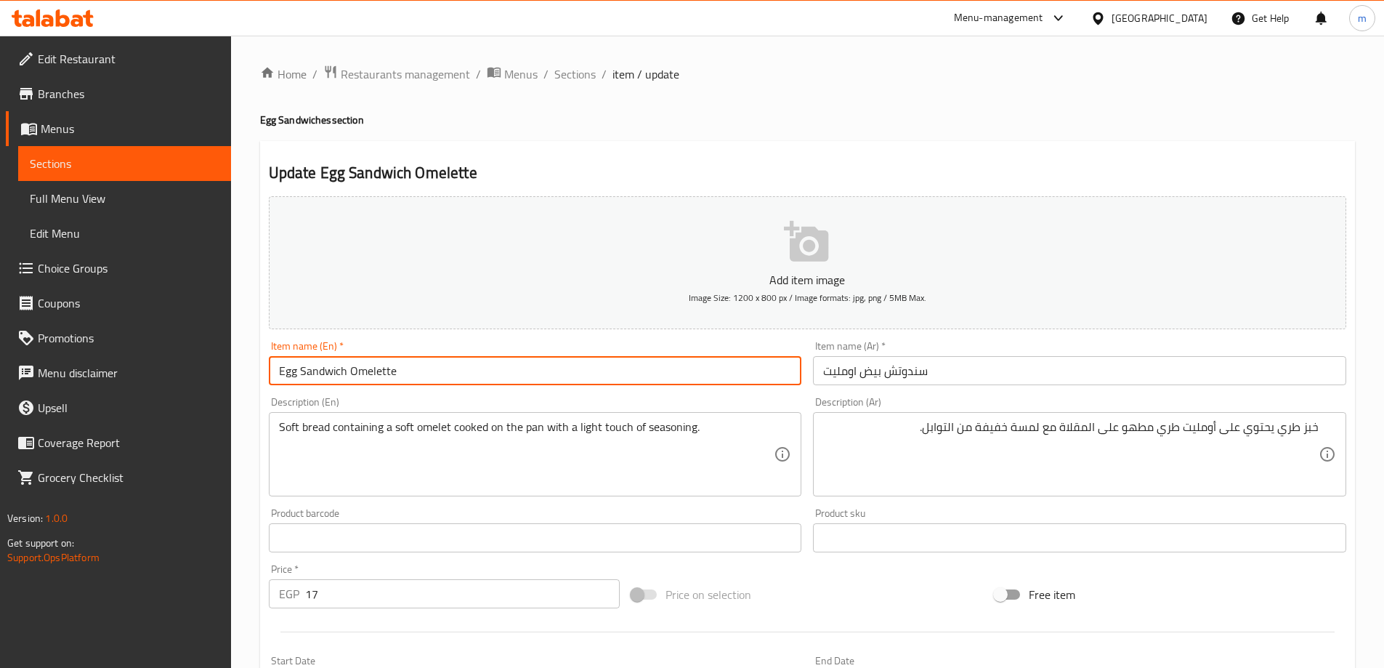
click at [374, 370] on input "Egg Sandwich Omelette" at bounding box center [535, 370] width 533 height 29
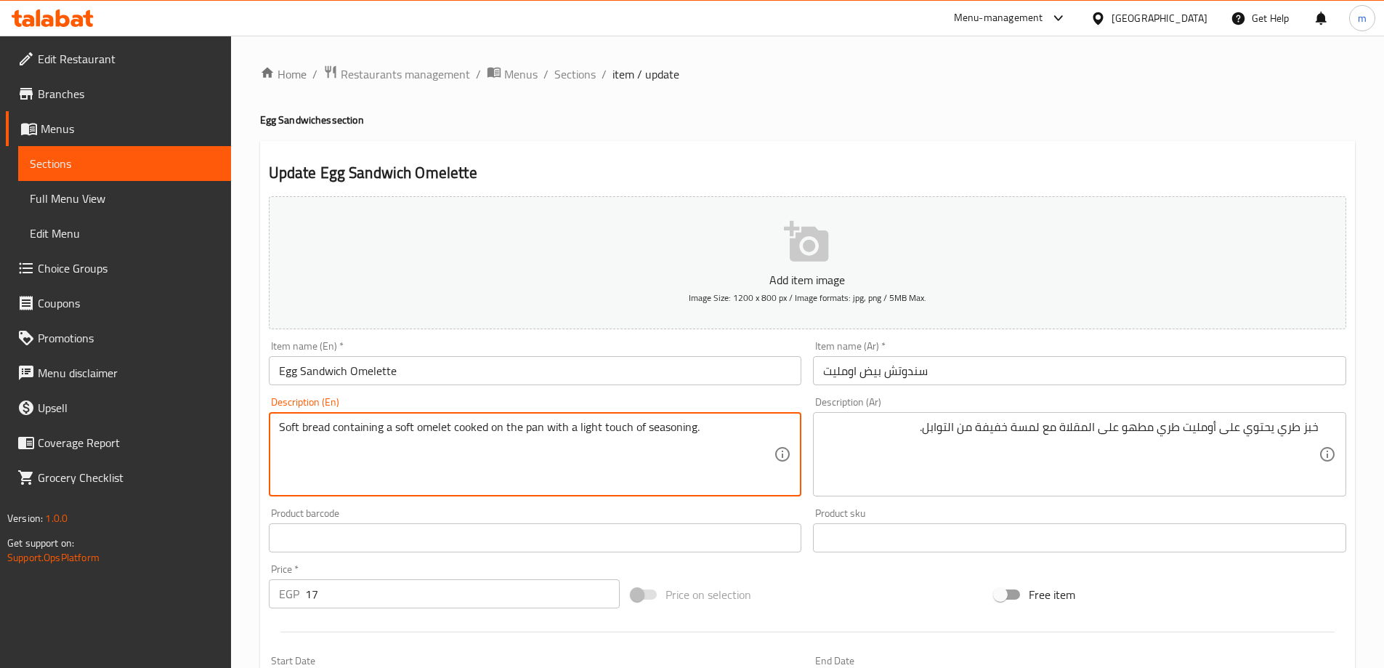
click at [429, 432] on textarea "Soft bread containing a soft omelet cooked on the pan with a light touch of sea…" at bounding box center [526, 454] width 495 height 69
paste textarea "Omelette"
drag, startPoint x: 531, startPoint y: 429, endPoint x: 503, endPoint y: 431, distance: 28.5
click at [503, 431] on textarea "Soft bread containing a soft Omelette cooked on the pan with a light touch of s…" at bounding box center [526, 454] width 495 height 69
click at [505, 430] on textarea "Soft bread containing a soft Omelette cooked pan with a light touch of seasonin…" at bounding box center [526, 454] width 495 height 69
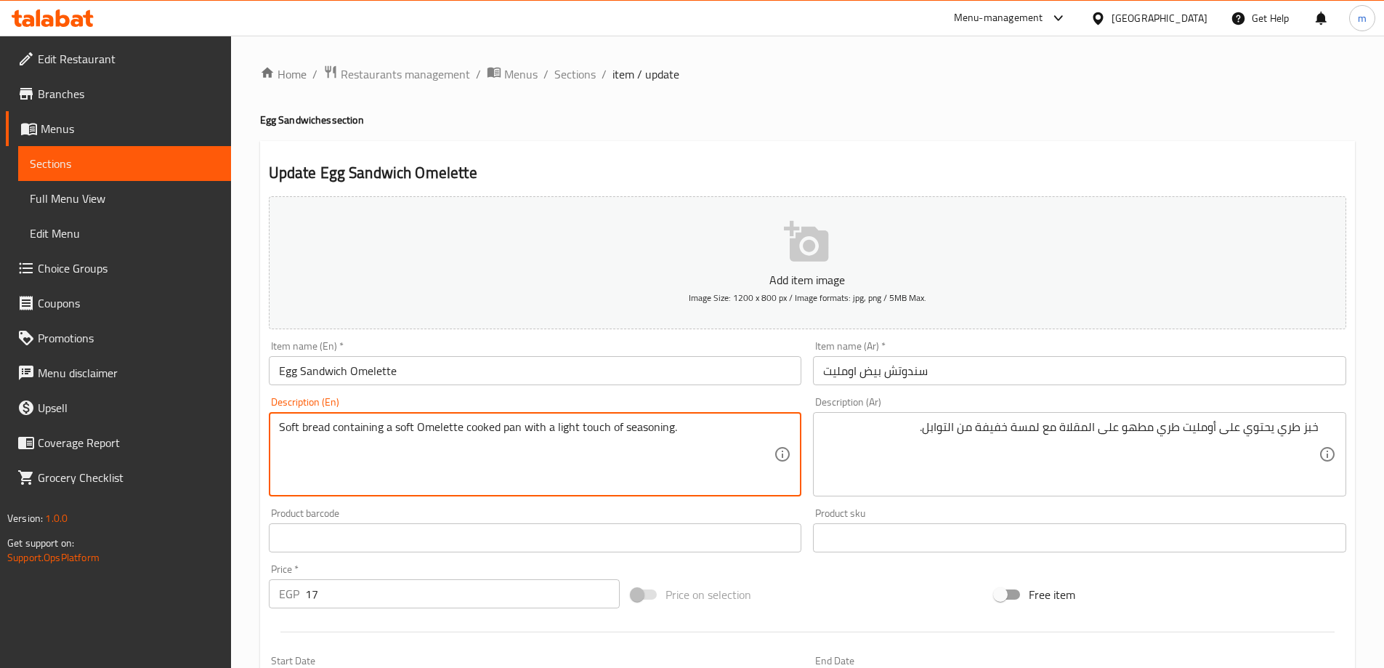
click at [505, 430] on textarea "Soft bread containing a soft Omelette cooked pan with a light touch of seasonin…" at bounding box center [526, 454] width 495 height 69
paste textarea "pan"
click at [643, 424] on textarea "Soft bread containing a soft Omelette pan cooked with a light touch of seasonin…" at bounding box center [526, 454] width 495 height 69
drag, startPoint x: 554, startPoint y: 429, endPoint x: 718, endPoint y: 434, distance: 163.5
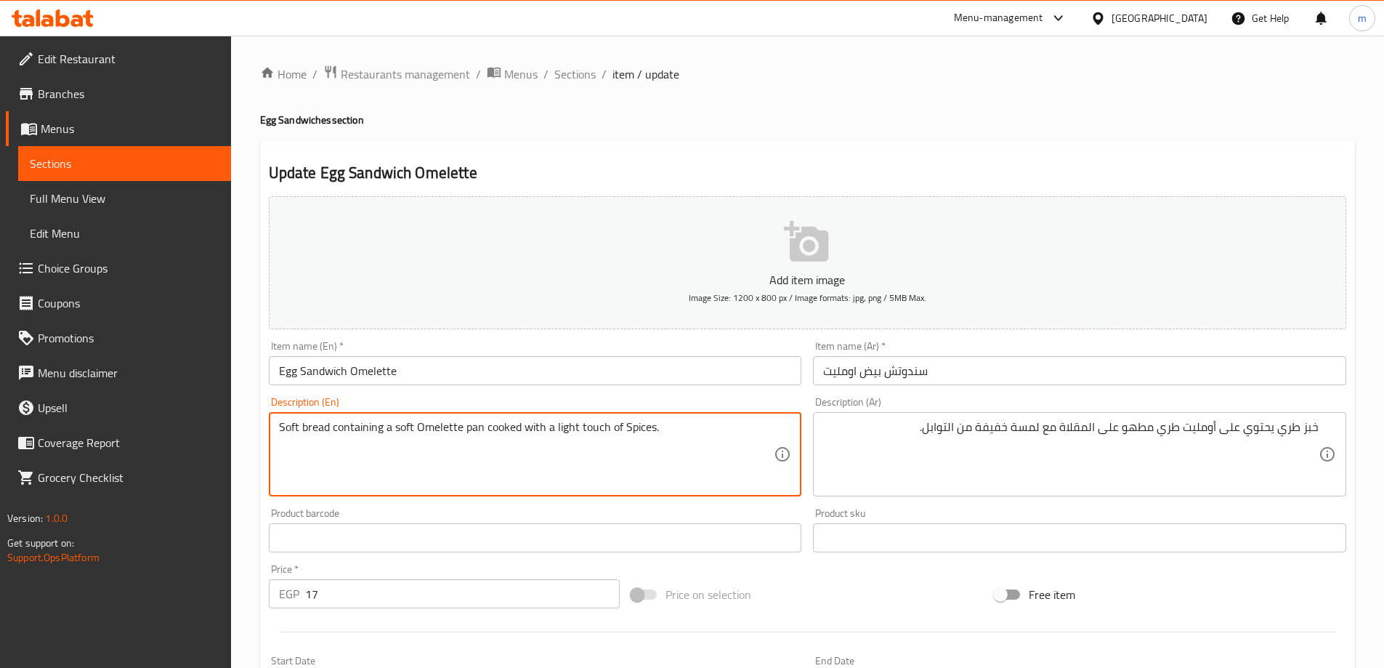
click at [718, 434] on textarea "Soft bread containing a soft Omelette pan cooked with a light touch of Spices." at bounding box center [526, 454] width 495 height 69
type textarea "Soft bread containing a soft Omelette pan cooked with a light touch of Spices."
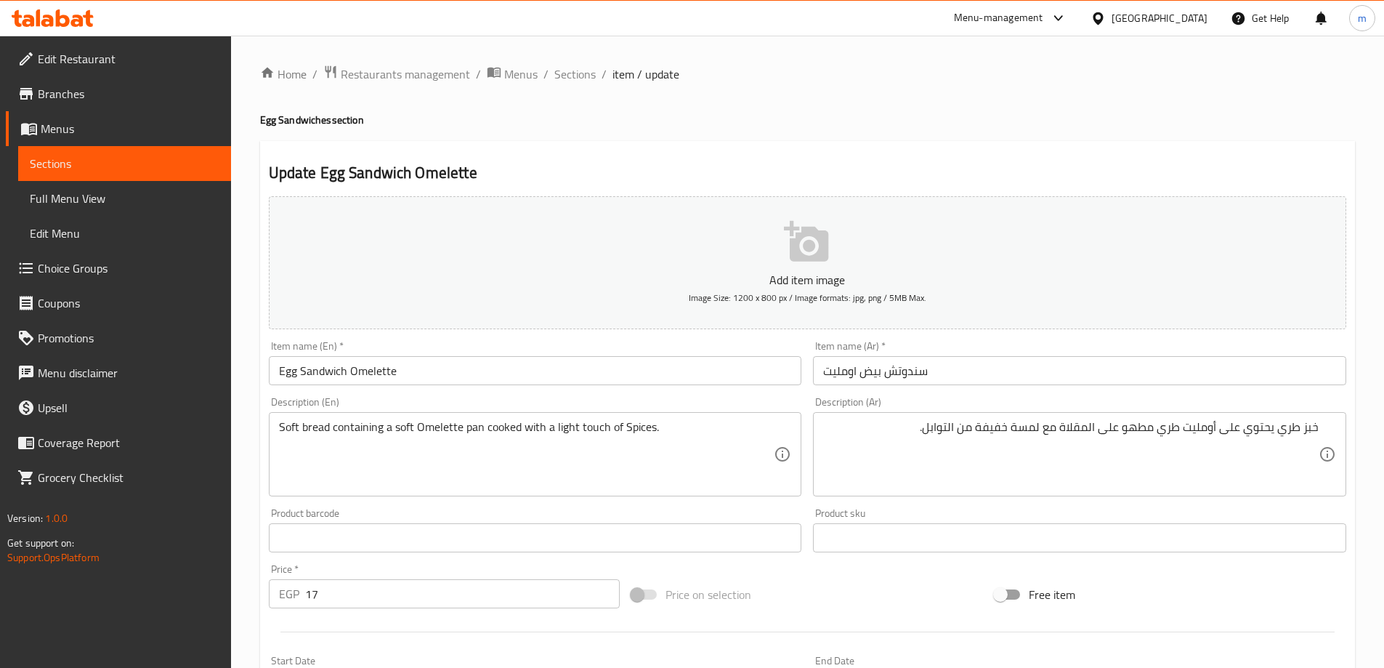
click at [676, 429] on textarea "Soft bread containing a soft Omelette pan cooked with a light touch of Spices." at bounding box center [526, 454] width 495 height 69
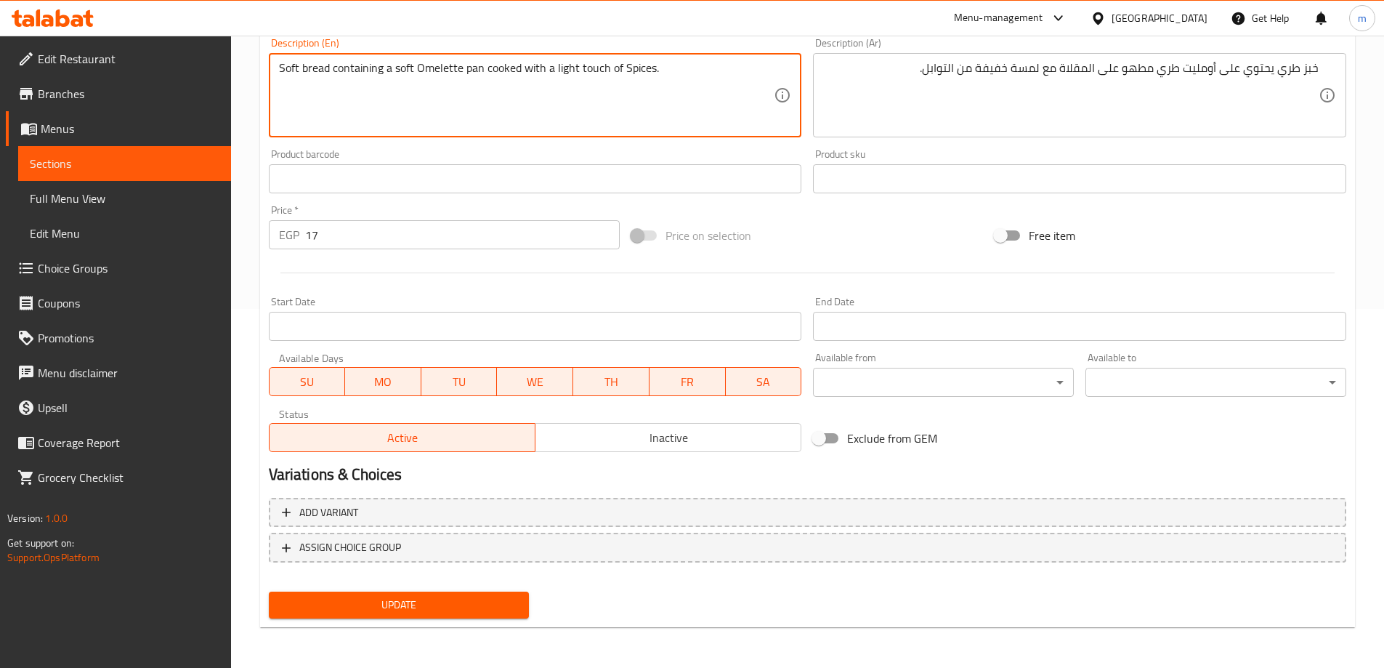
click at [466, 610] on span "Update" at bounding box center [399, 605] width 238 height 18
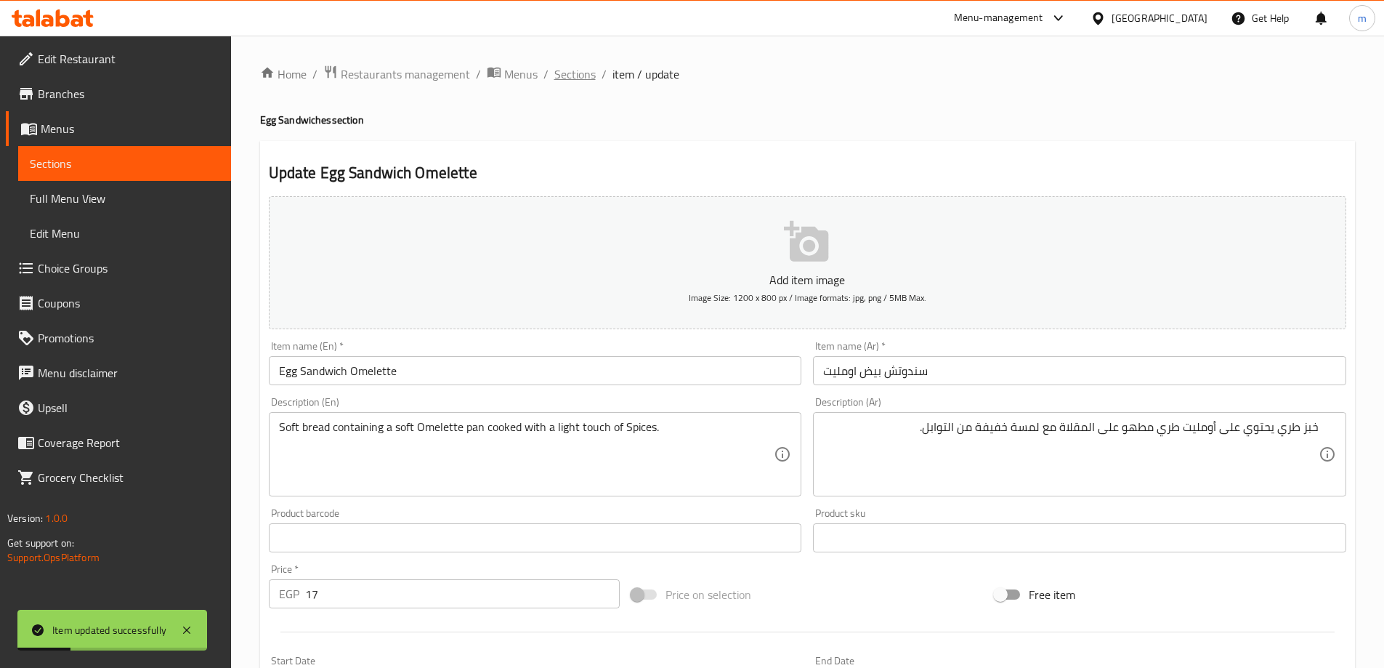
click at [554, 71] on span "Sections" at bounding box center [574, 73] width 41 height 17
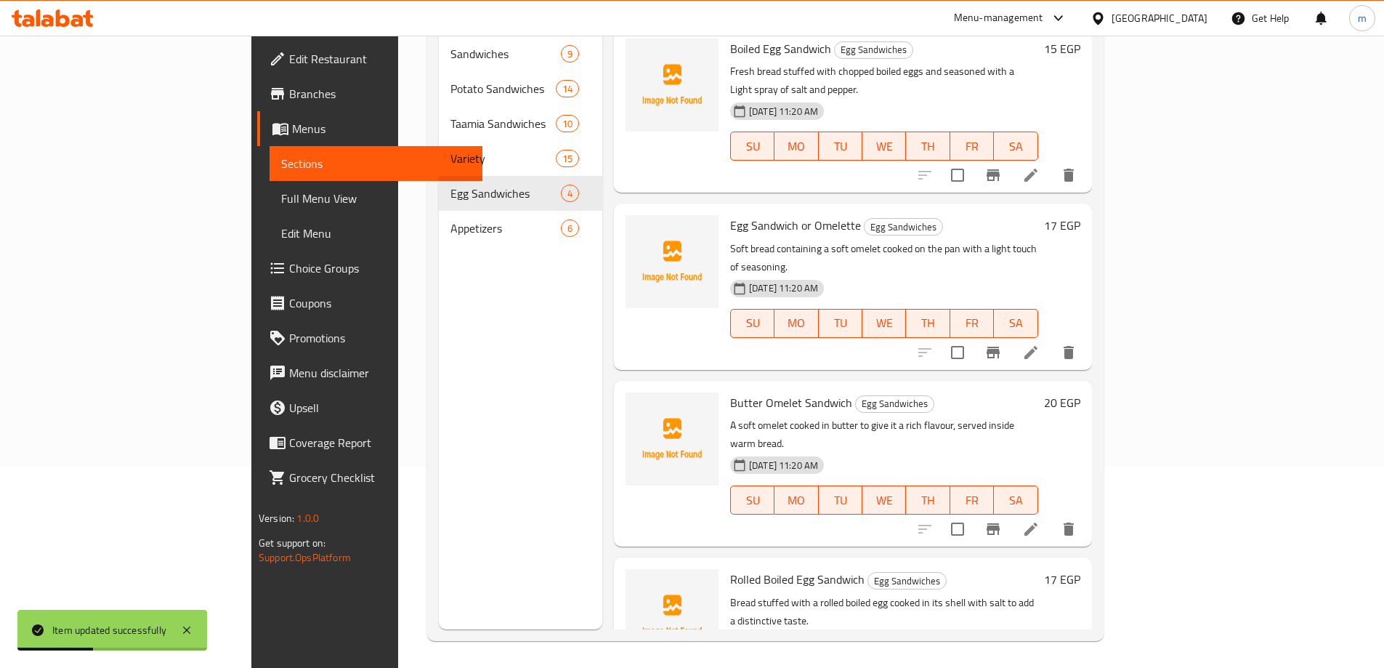
scroll to position [203, 0]
click at [1051, 514] on li at bounding box center [1030, 527] width 41 height 26
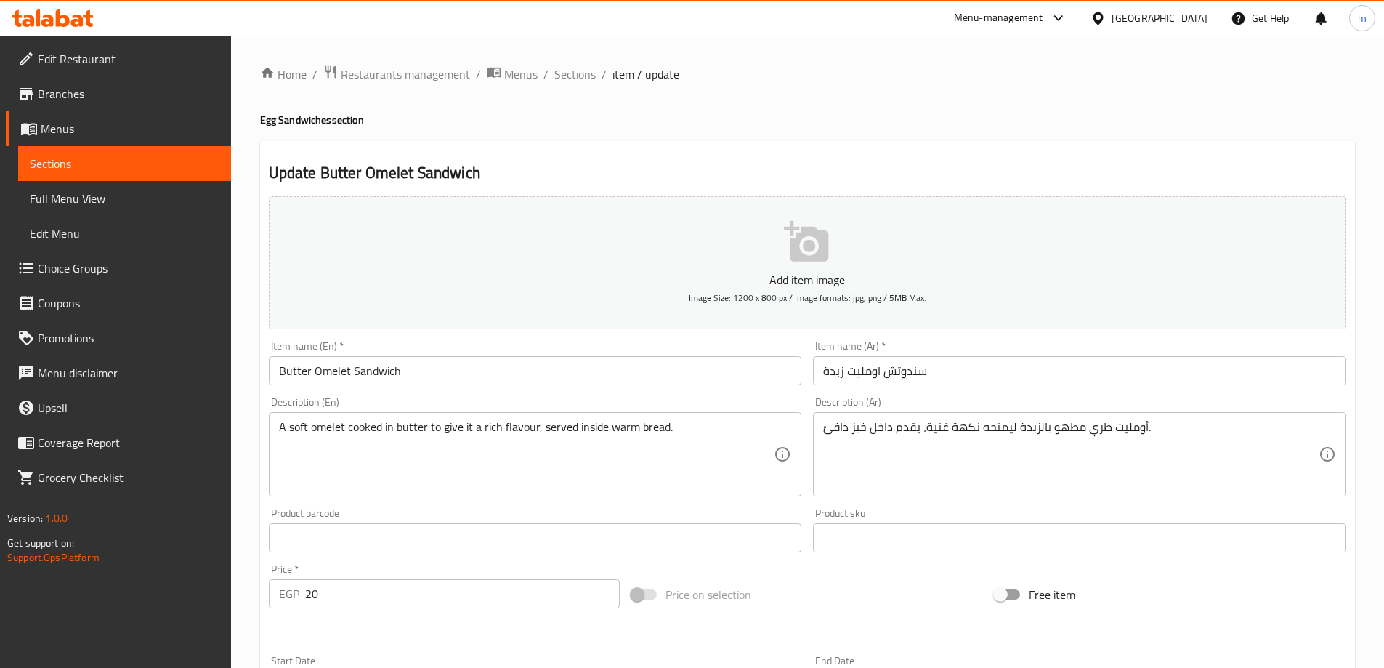
click at [338, 371] on input "Butter Omelet Sandwich" at bounding box center [535, 370] width 533 height 29
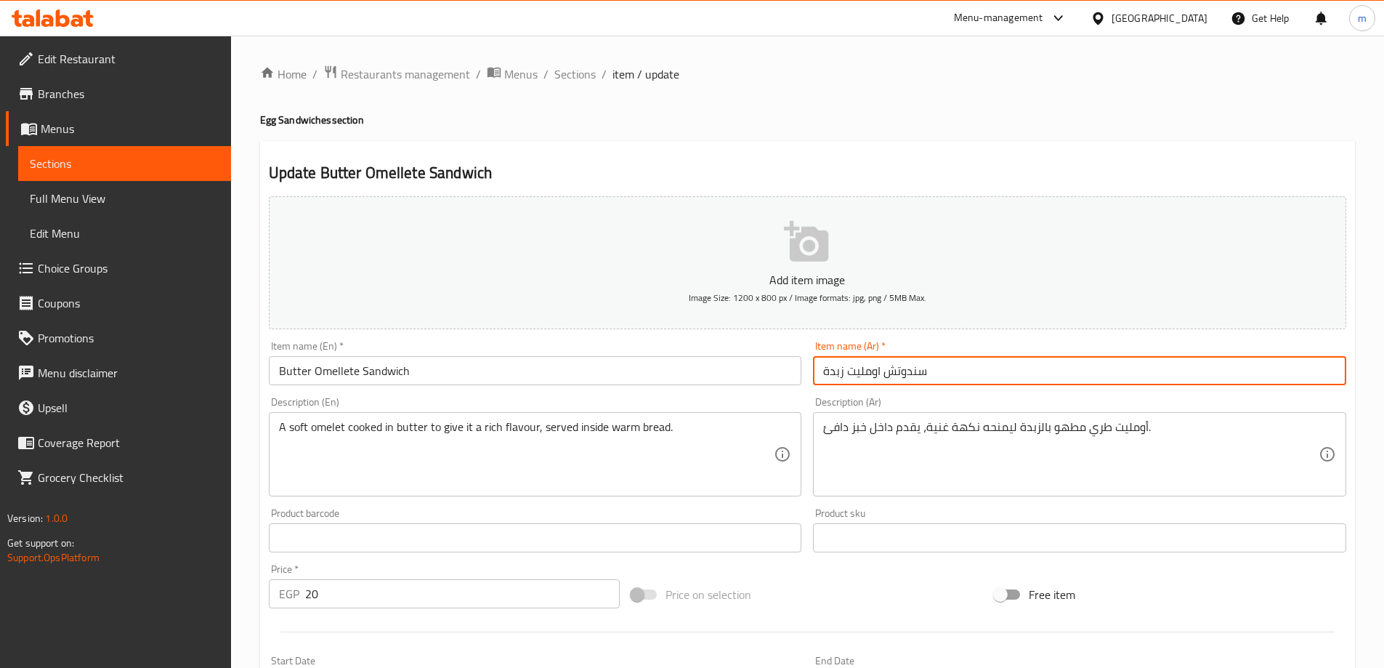
click at [859, 378] on input "سندوتش اومليت زبدة" at bounding box center [1079, 370] width 533 height 29
click at [331, 377] on input "Butter Omellete Sandwich" at bounding box center [535, 370] width 533 height 29
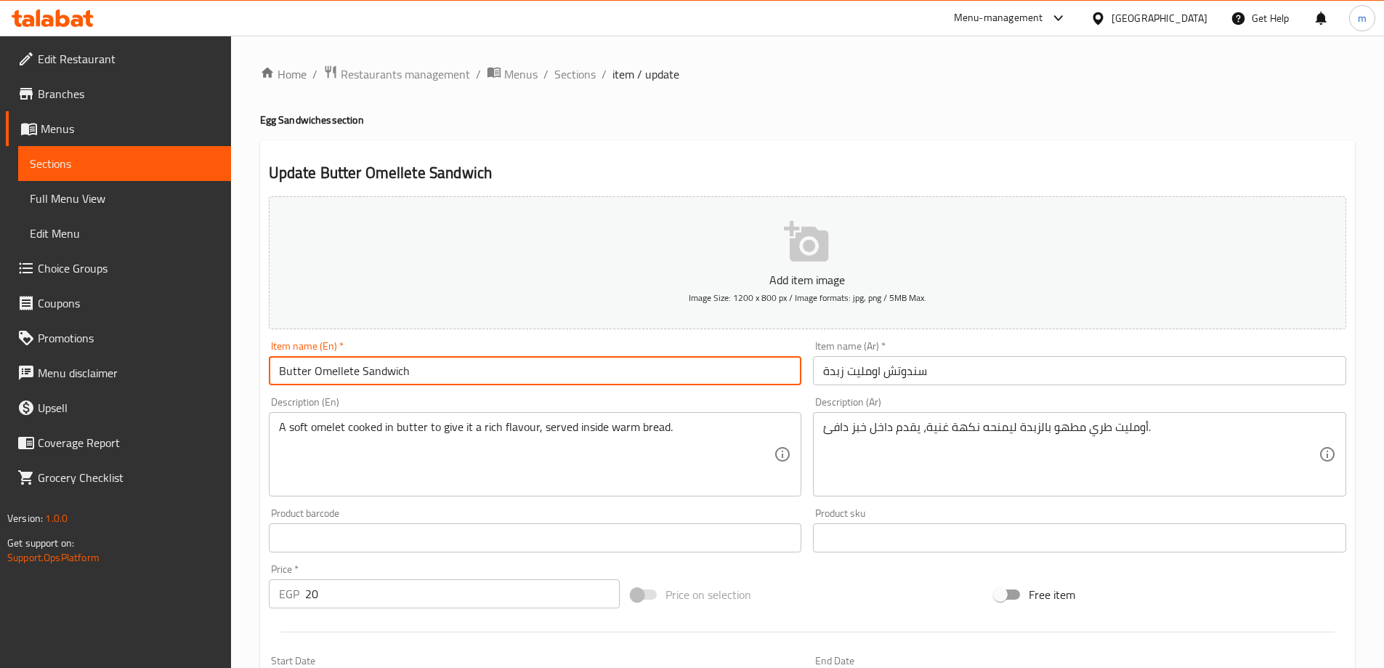
click at [331, 377] on input "Butter Omellete Sandwich" at bounding box center [535, 370] width 533 height 29
paste input "ette"
type input "Butter Omelette Sandwich"
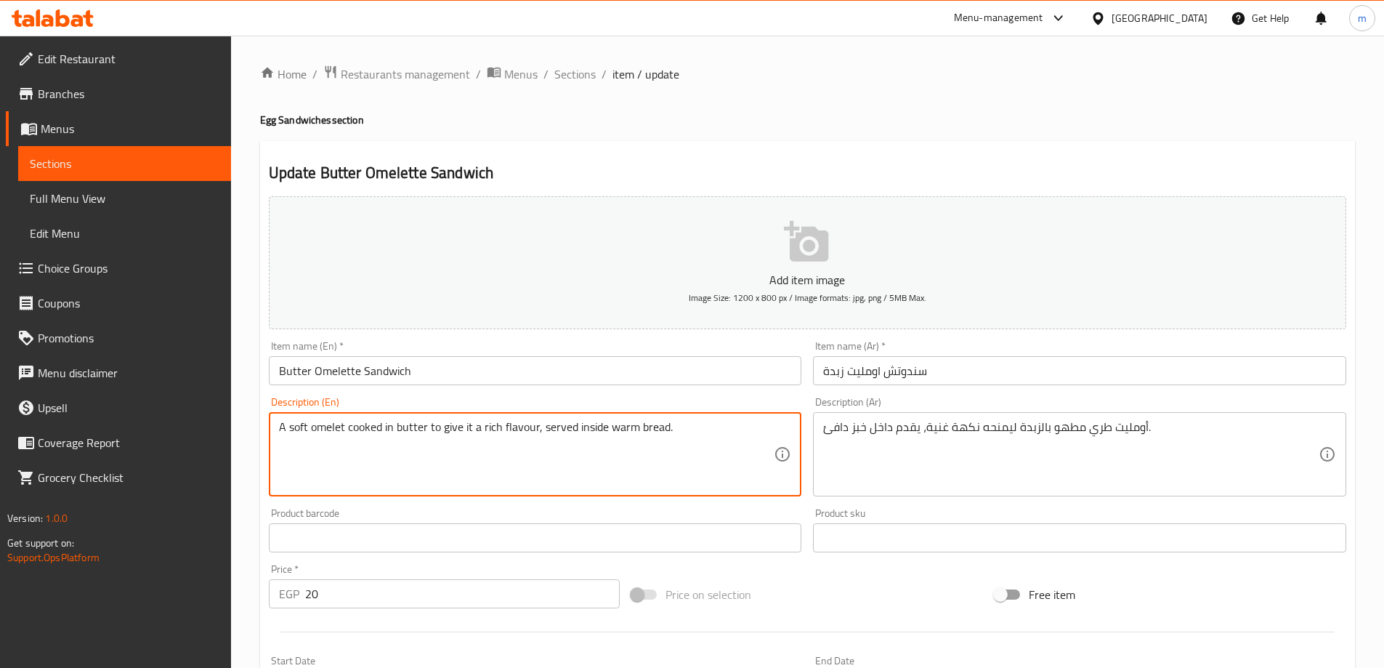
click at [323, 436] on textarea "A soft omelet cooked in butter to give it a rich flavour, served inside warm br…" at bounding box center [526, 454] width 495 height 69
paste textarea "Omelette"
click at [692, 427] on textarea "A soft Omelette cooked in butter to give it a rich flavour, served inside warm …" at bounding box center [526, 454] width 495 height 69
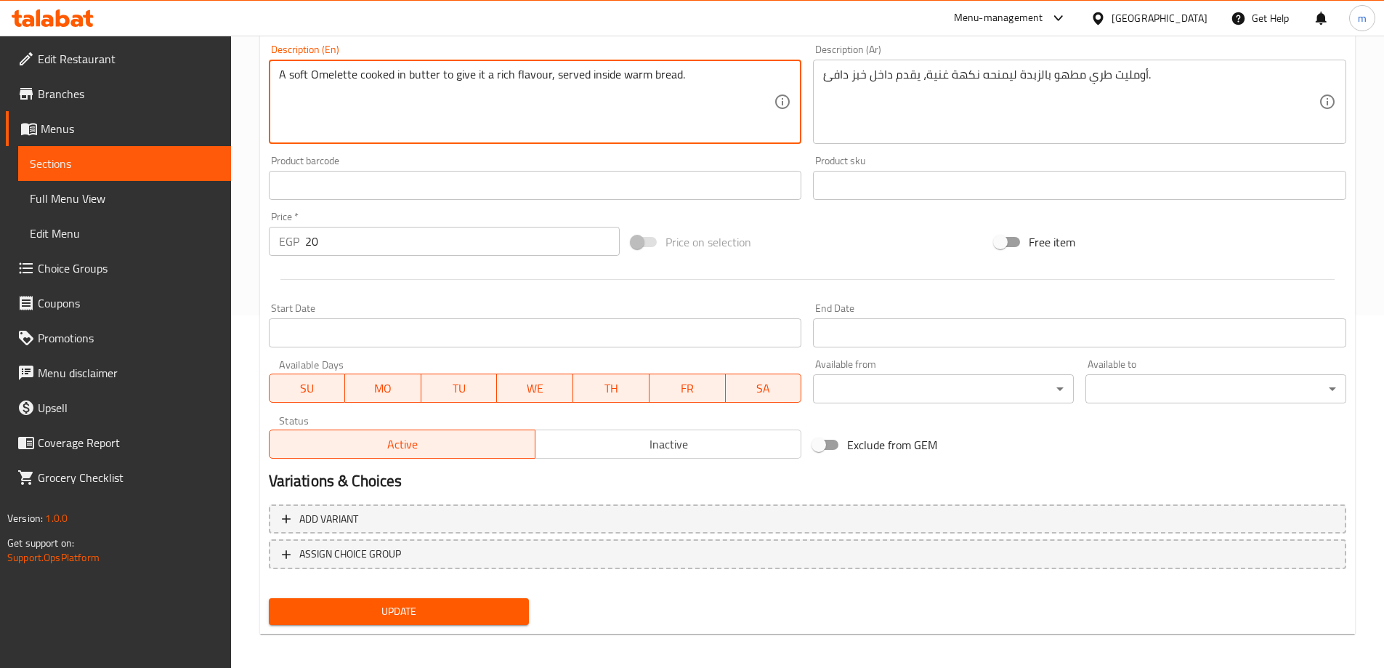
scroll to position [359, 0]
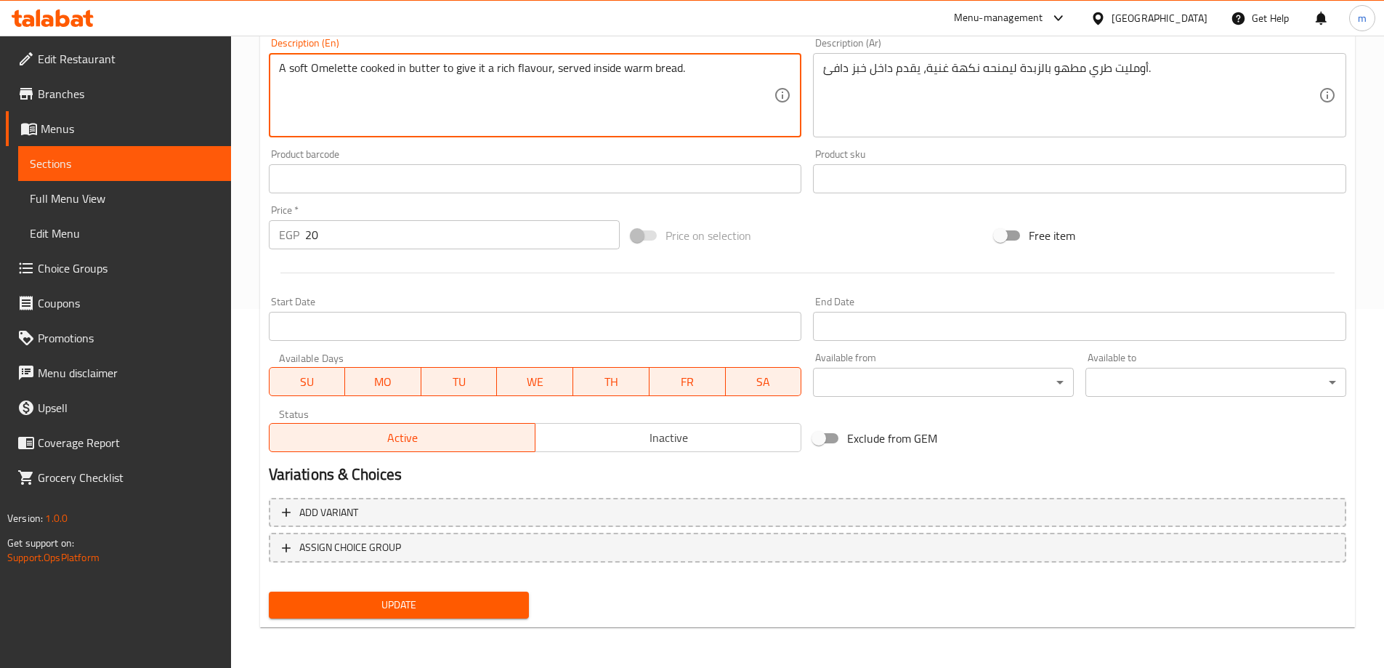
type textarea "A soft Omelette cooked in butter to give it a rich flavour, served inside warm …"
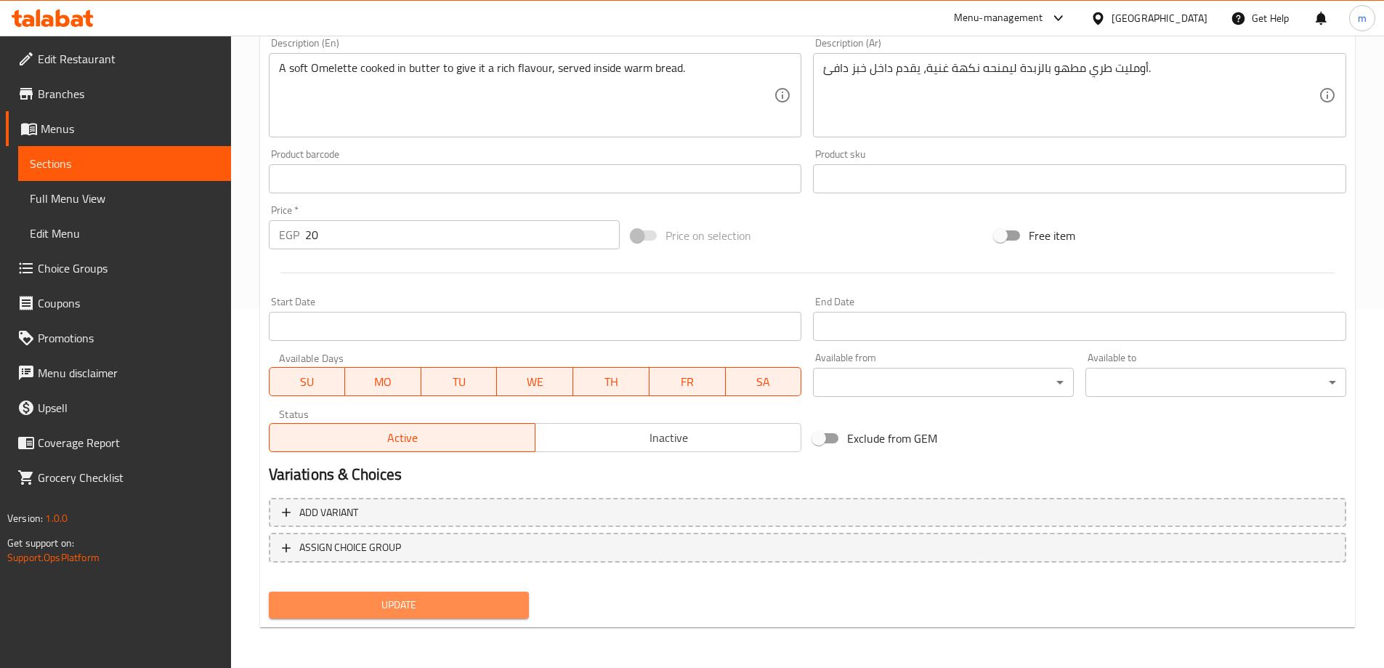
click at [467, 605] on span "Update" at bounding box center [399, 605] width 238 height 18
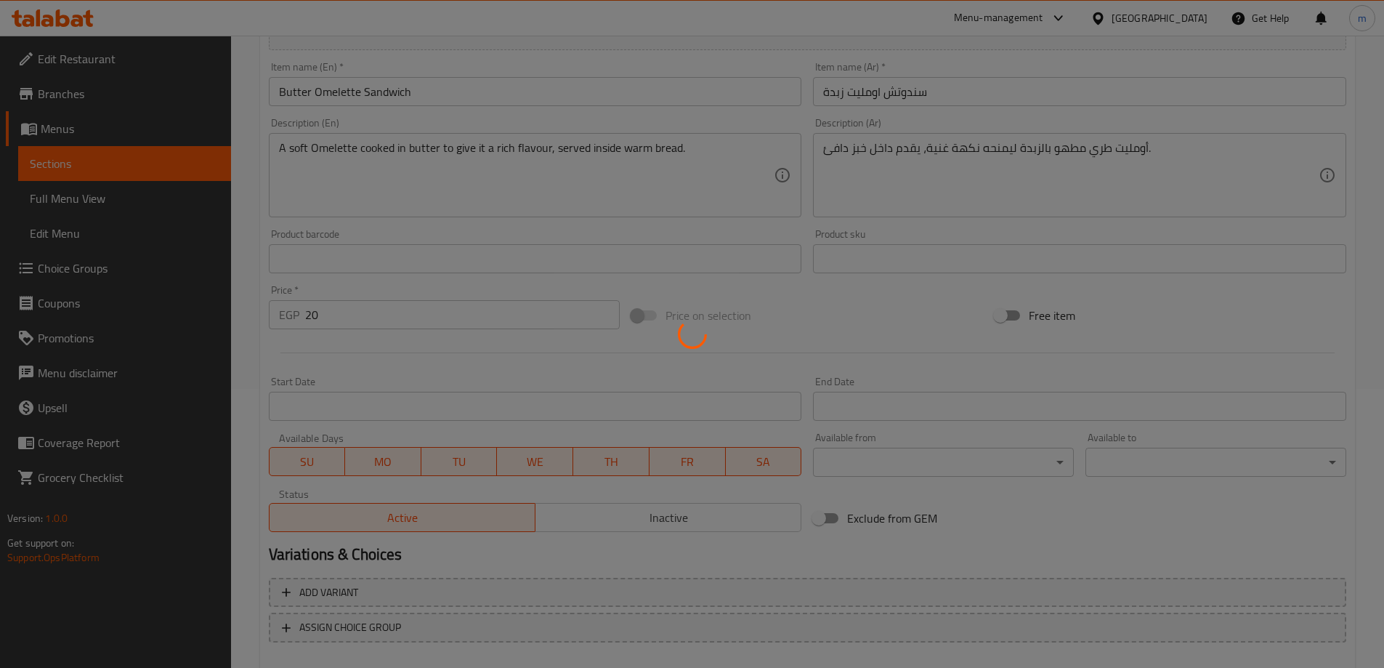
scroll to position [0, 0]
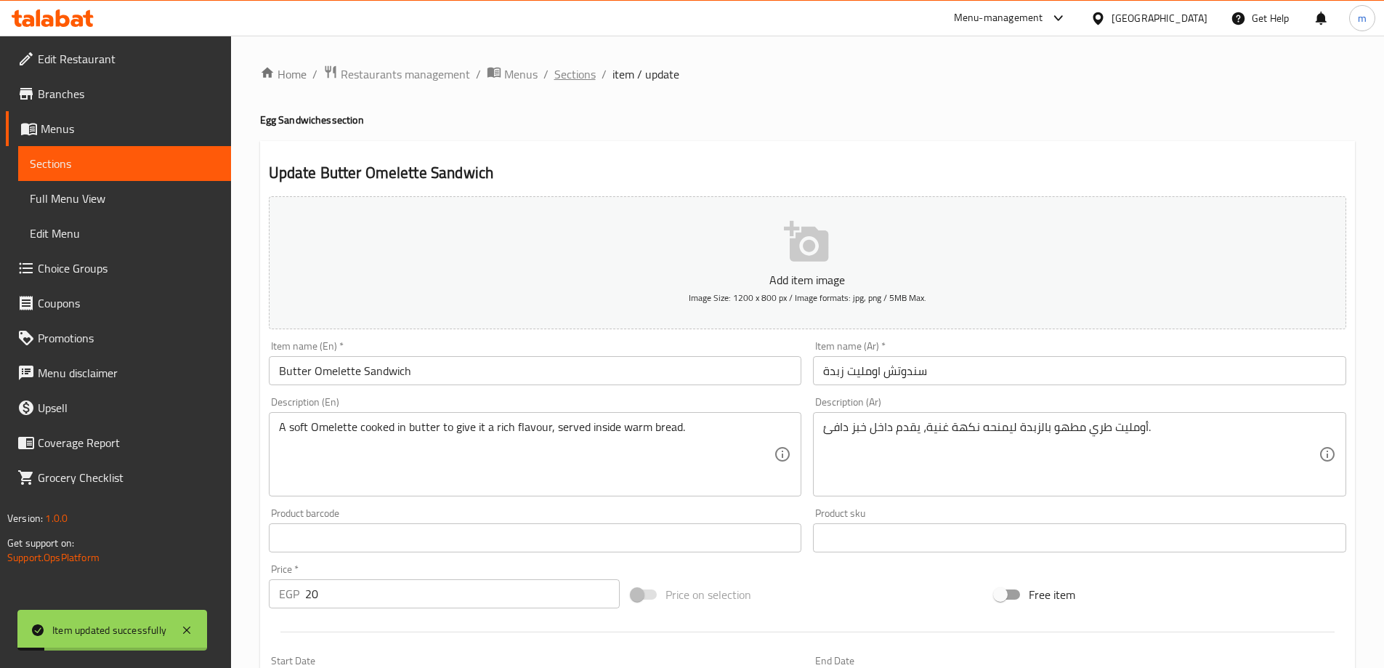
click at [568, 78] on span "Sections" at bounding box center [574, 73] width 41 height 17
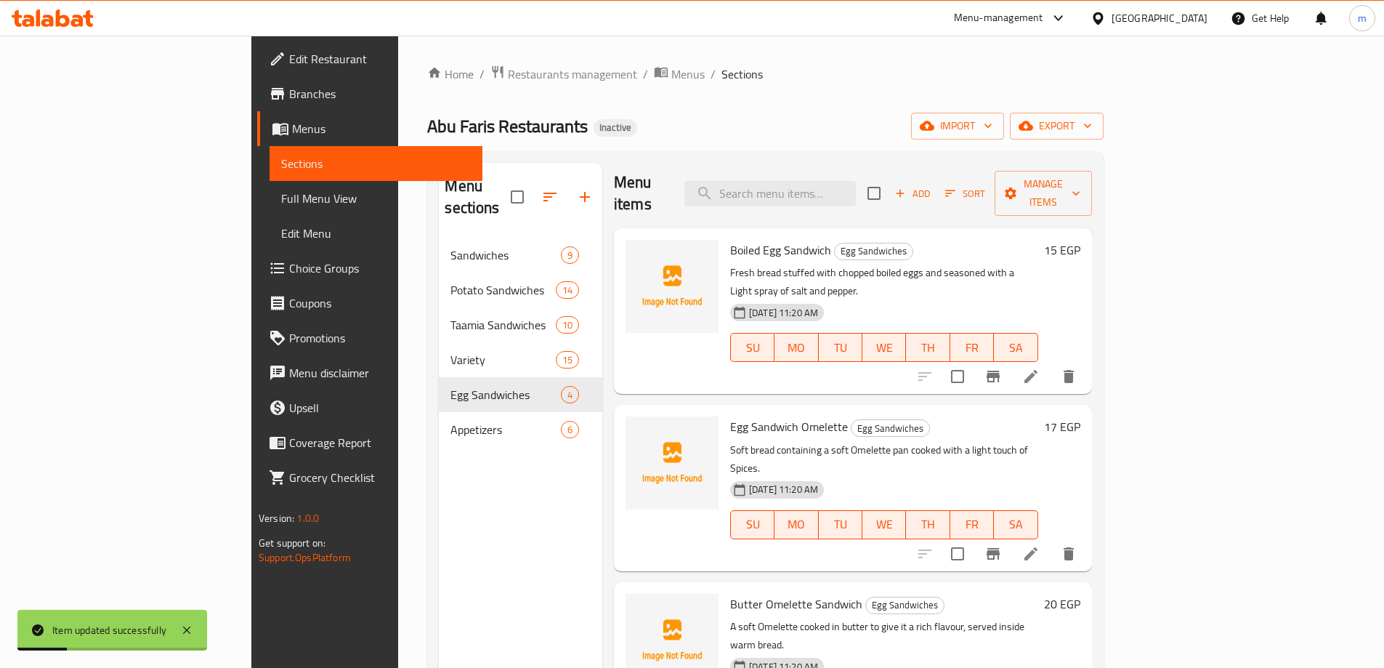
scroll to position [203, 0]
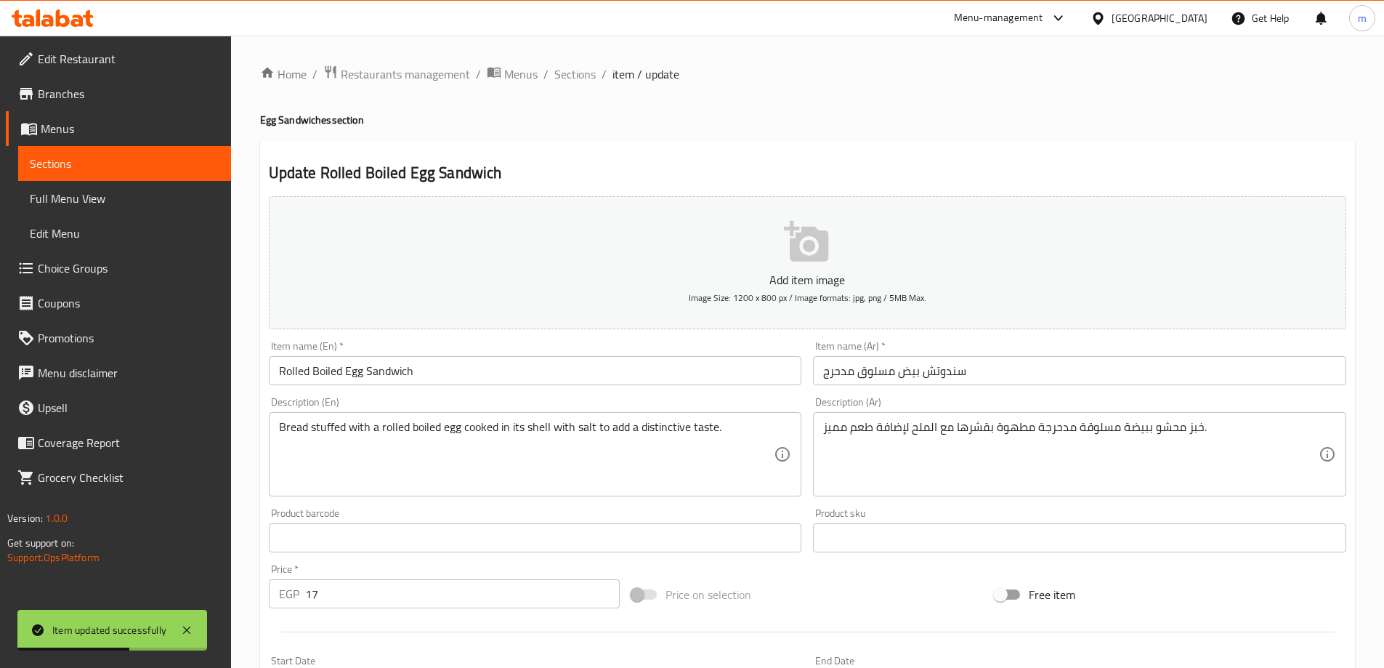
click at [841, 376] on input "سندوتش بيض مسلوق مدحرج" at bounding box center [1079, 370] width 533 height 29
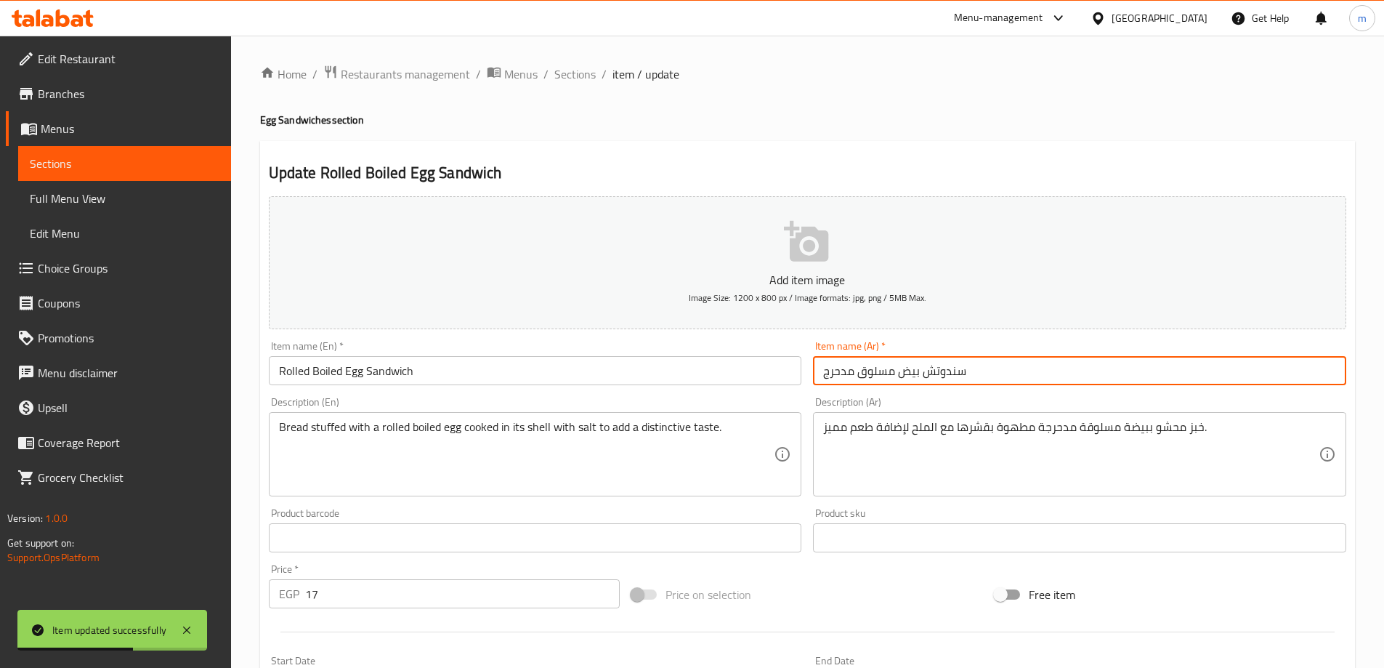
click at [841, 376] on input "سندوتش بيض مسلوق مدحرج" at bounding box center [1079, 370] width 533 height 29
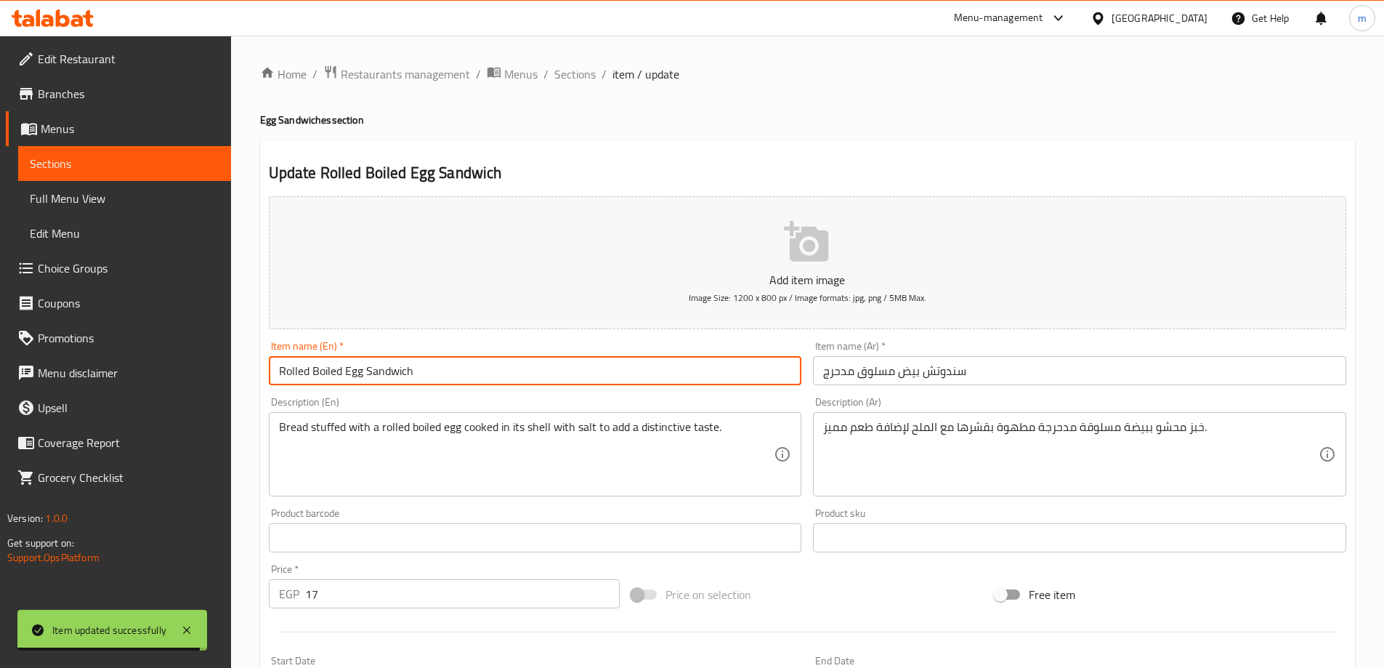
click at [290, 370] on input "Rolled Boiled Egg Sandwich" at bounding box center [535, 370] width 533 height 29
paste input "Medahrag"
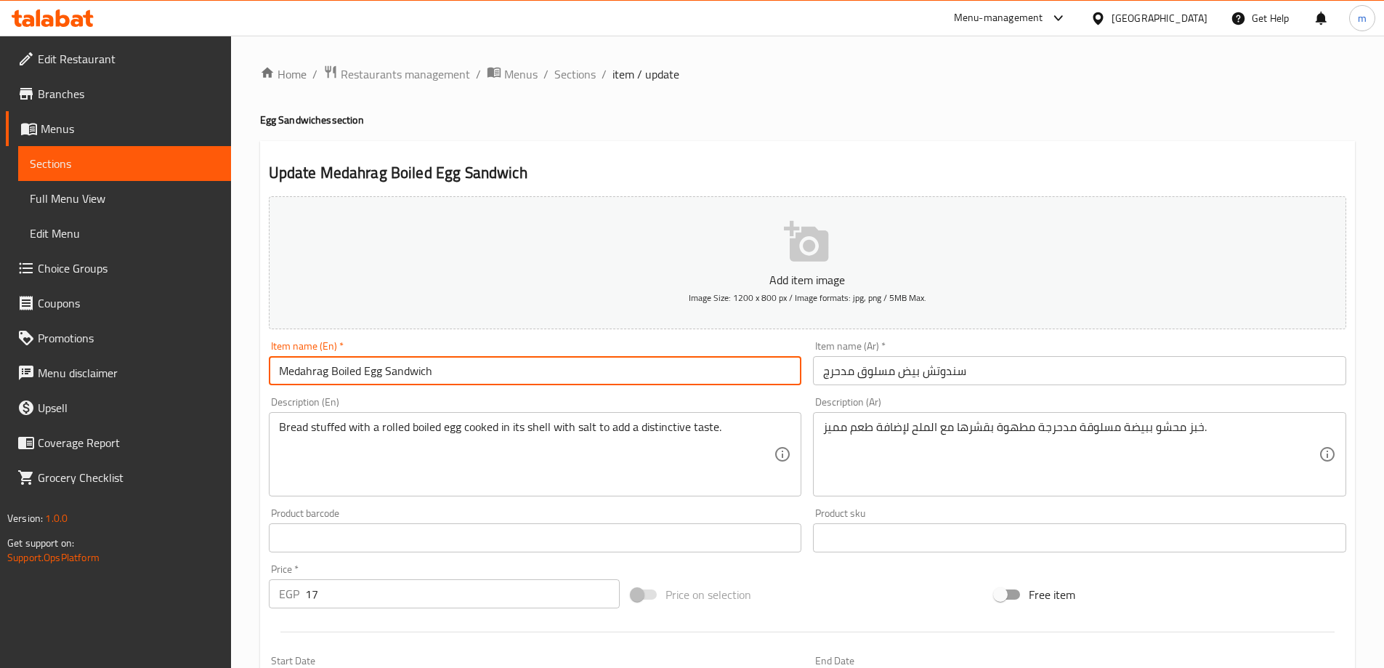
type input "Medahrag Boiled Egg Sandwich"
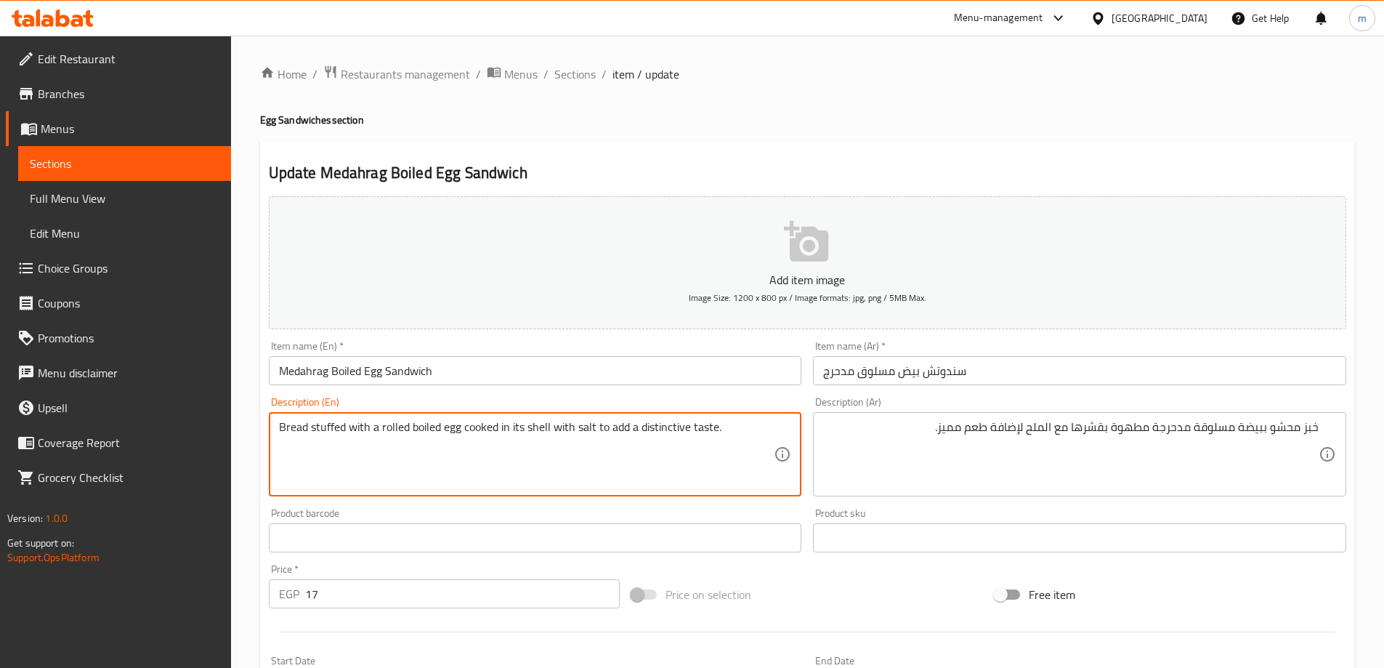
click at [397, 431] on textarea "Bread stuffed with a rolled boiled egg cooked in its shell with salt to add a d…" at bounding box center [526, 454] width 495 height 69
paste textarea "Medahrag"
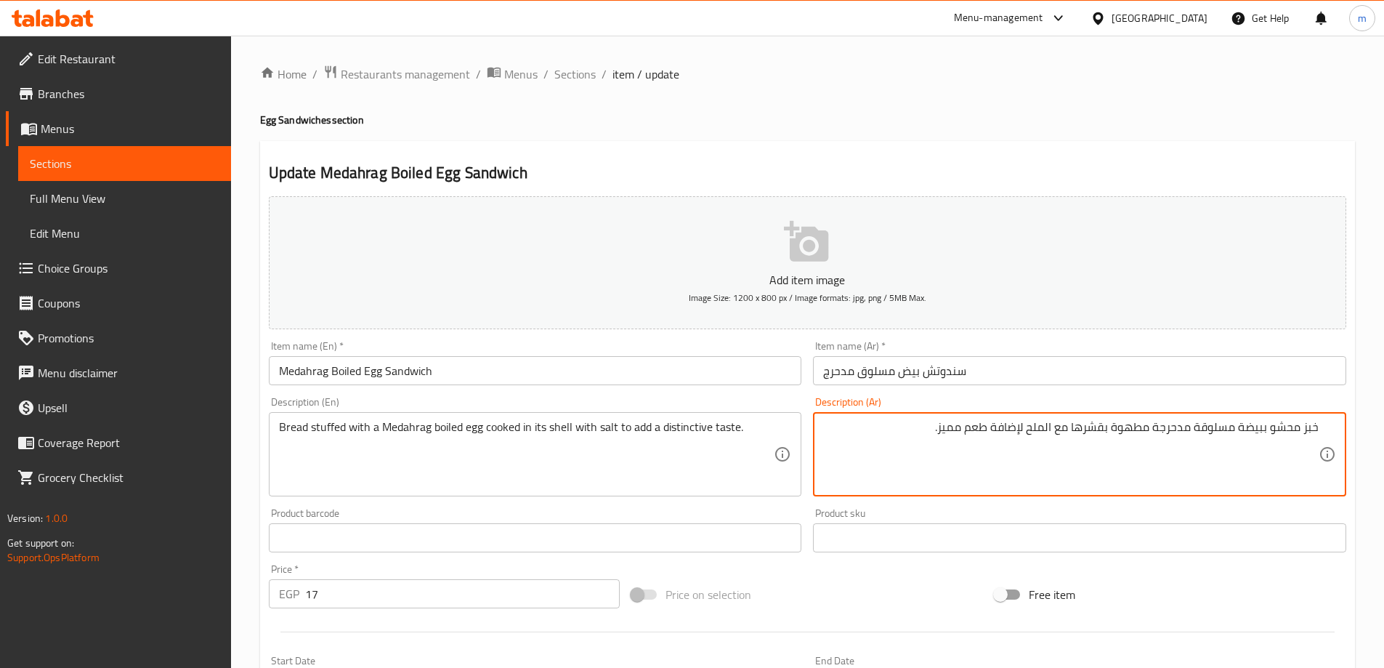
drag, startPoint x: 1109, startPoint y: 434, endPoint x: 1071, endPoint y: 432, distance: 37.8
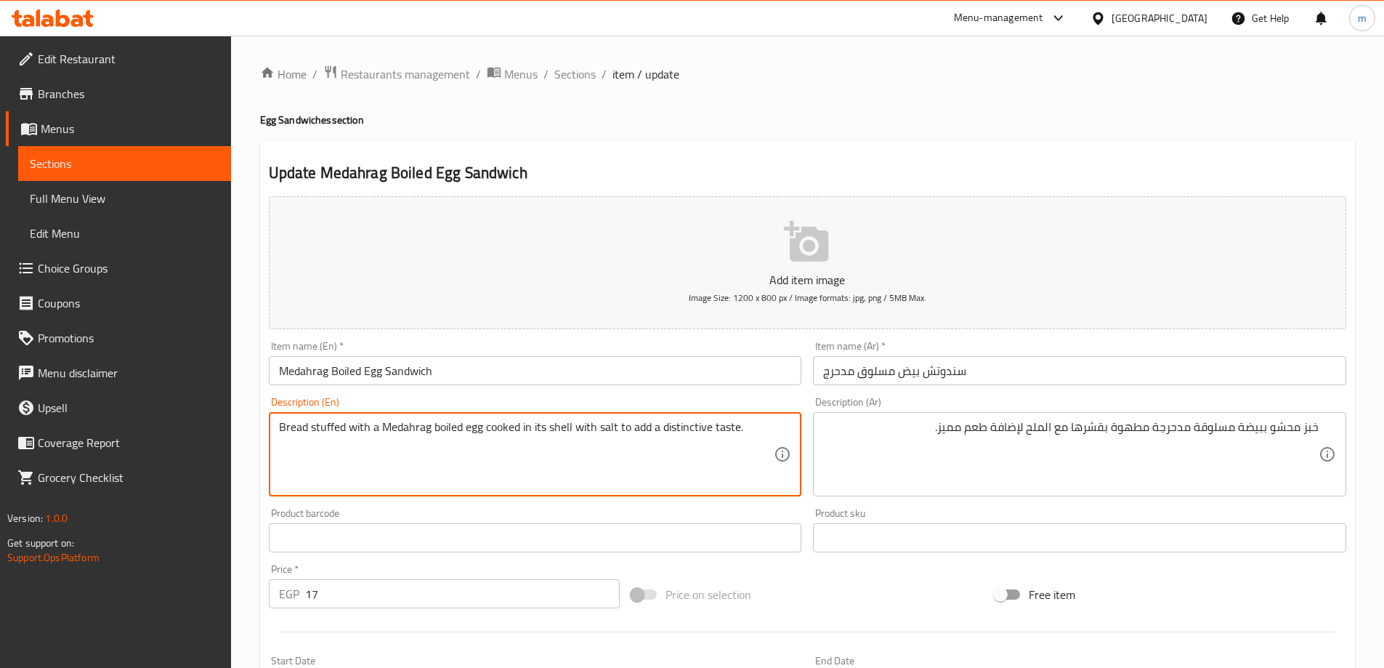
drag, startPoint x: 522, startPoint y: 429, endPoint x: 571, endPoint y: 429, distance: 49.4
paste textarea "With its pee"
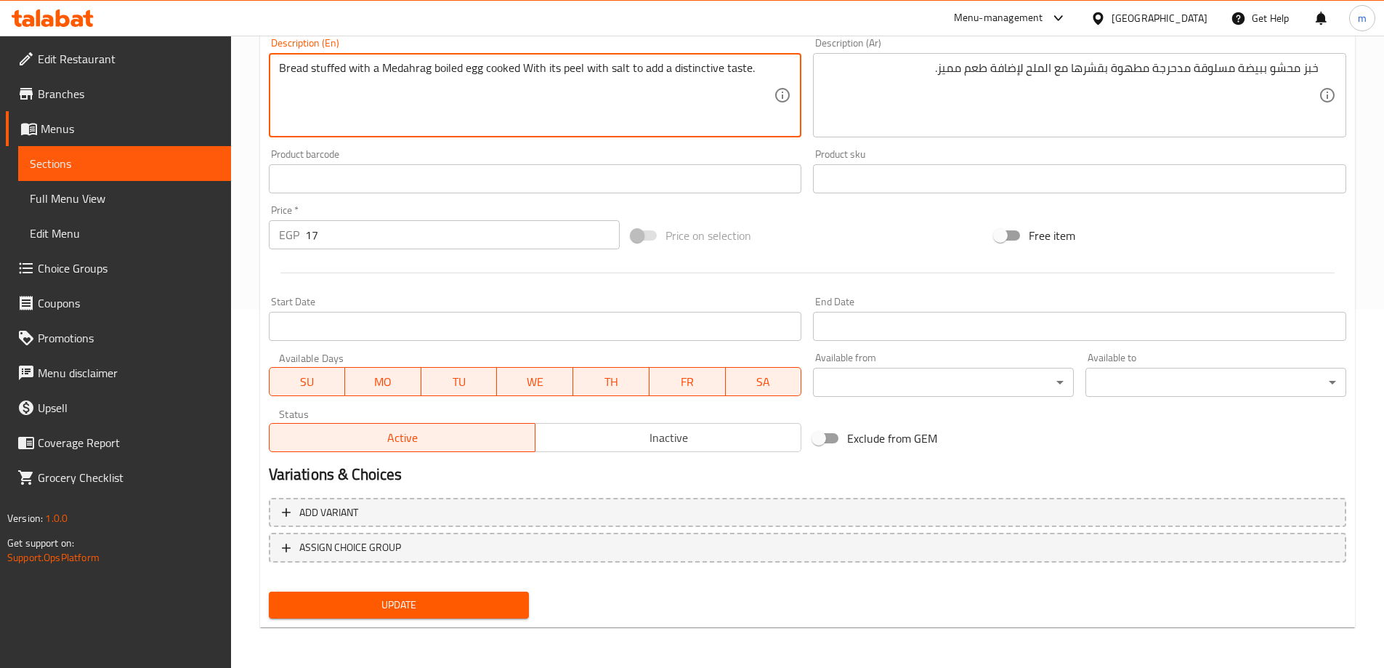
type textarea "Bread stuffed with a Medahrag boiled egg cooked With its peel with salt to add …"
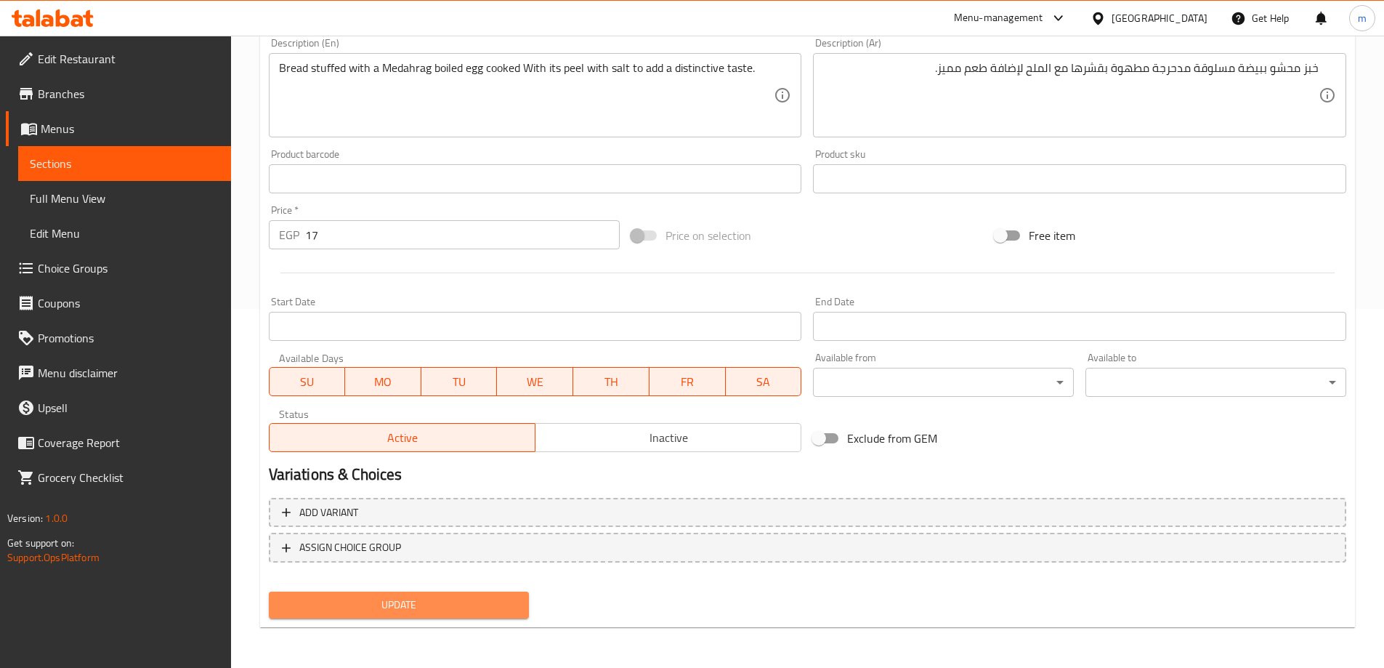
click at [434, 608] on span "Update" at bounding box center [399, 605] width 238 height 18
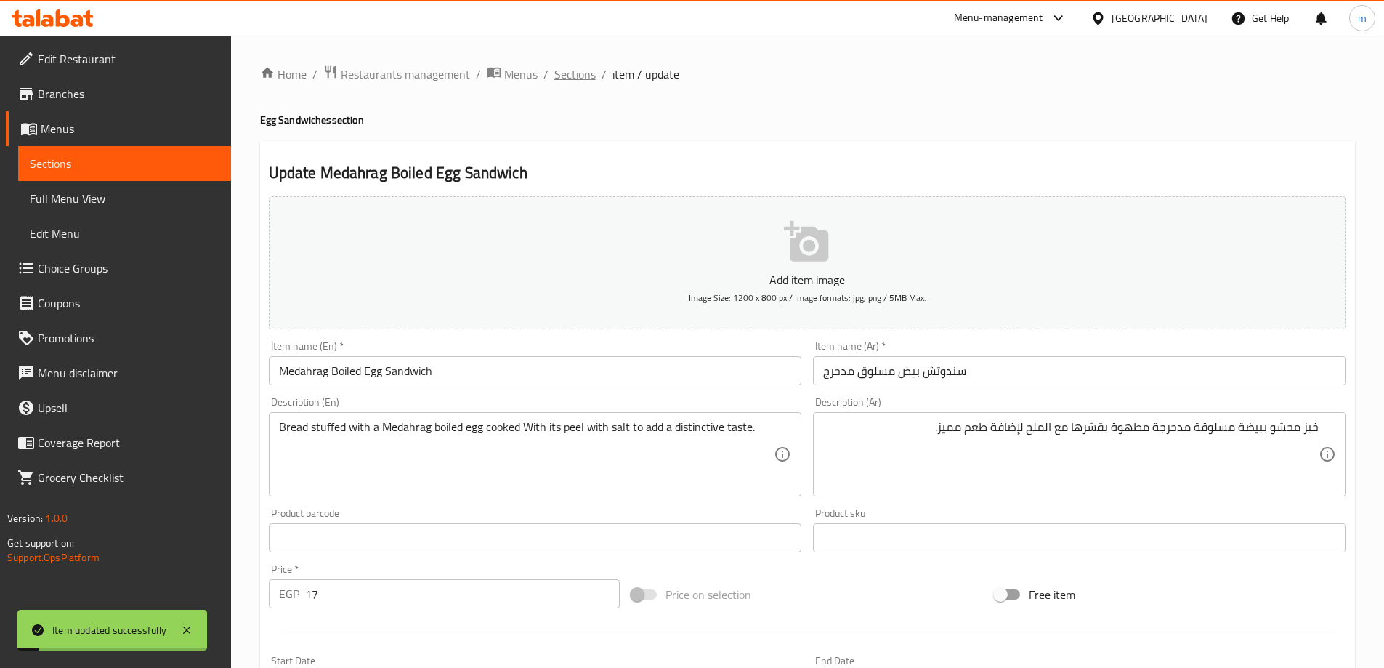
click at [585, 79] on span "Sections" at bounding box center [574, 73] width 41 height 17
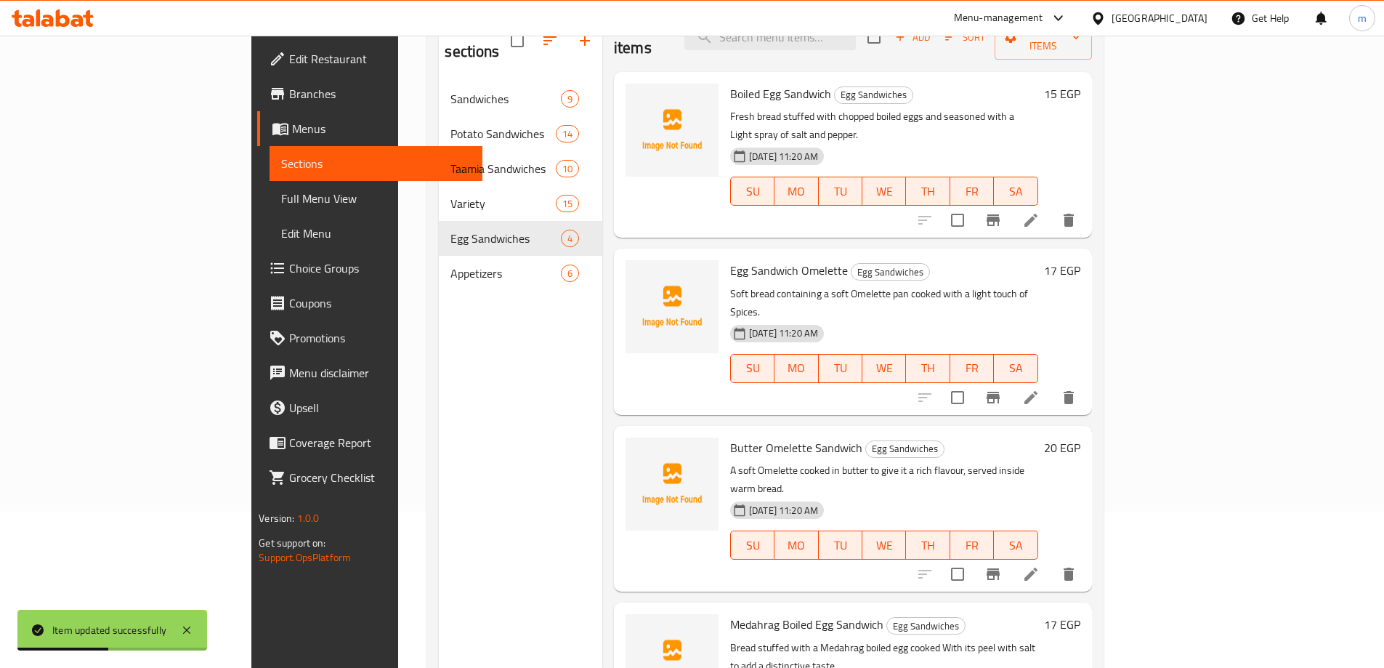
scroll to position [131, 0]
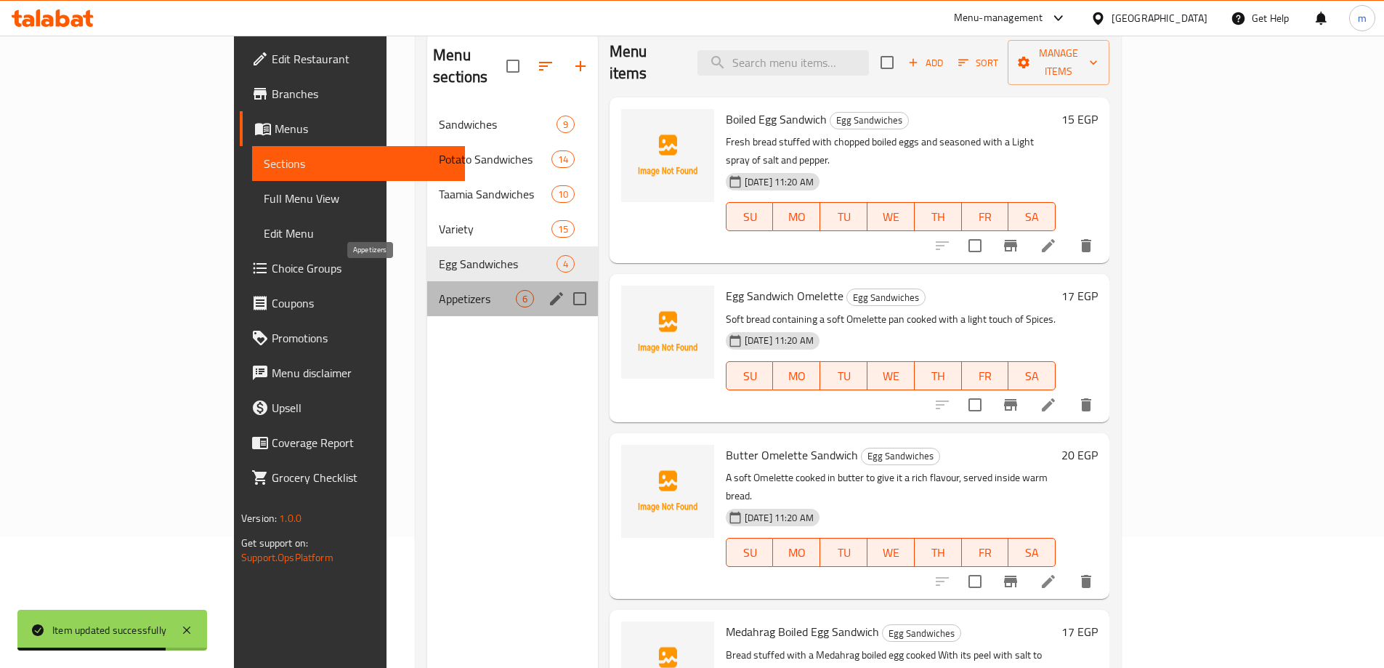
click at [439, 290] on span "Appetizers" at bounding box center [477, 298] width 77 height 17
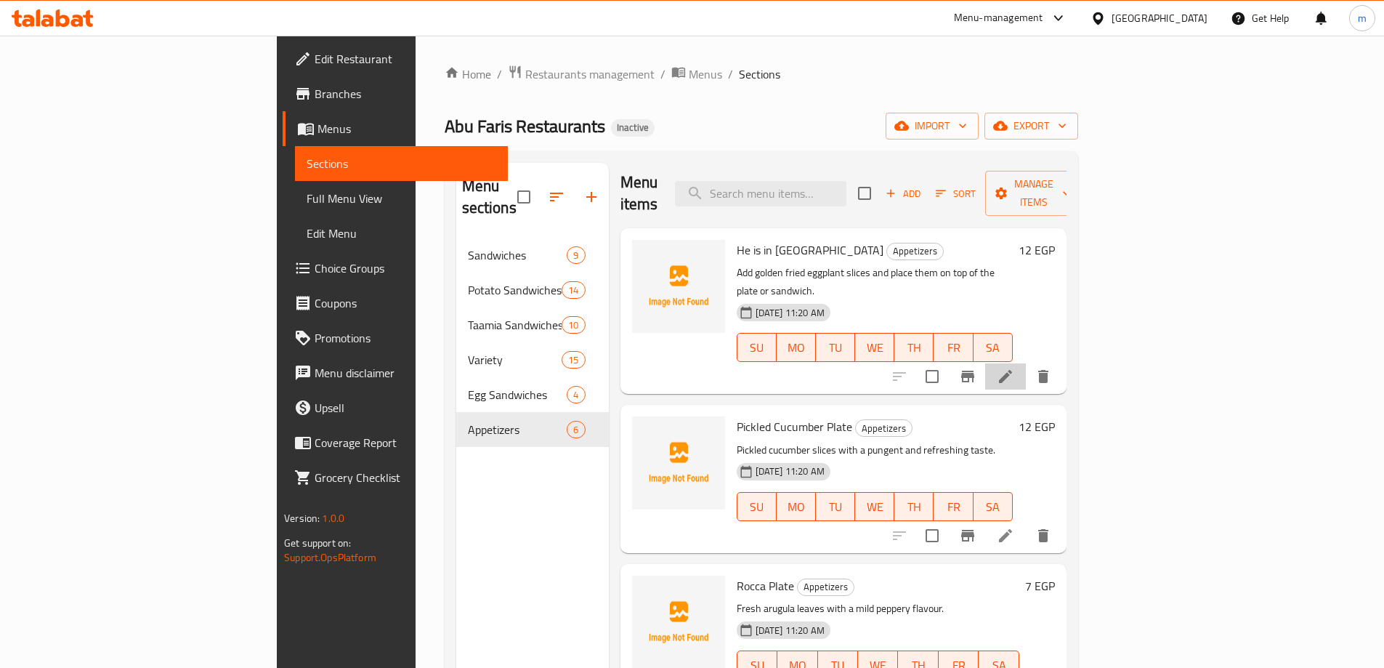
click at [1026, 363] on li at bounding box center [1005, 376] width 41 height 26
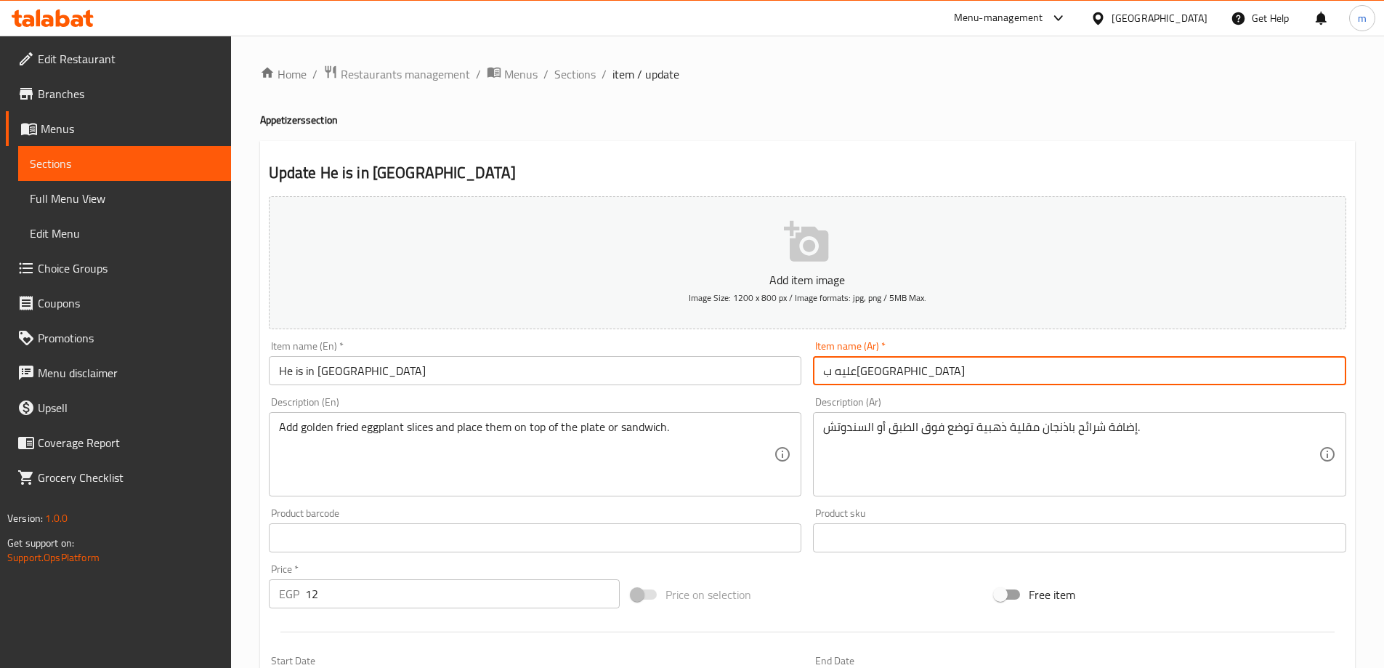
click at [864, 373] on input "عليه بزنجان" at bounding box center [1079, 370] width 533 height 29
type input "علبه بزنجان"
click at [384, 364] on input "He is in Zanjan" at bounding box center [535, 370] width 533 height 29
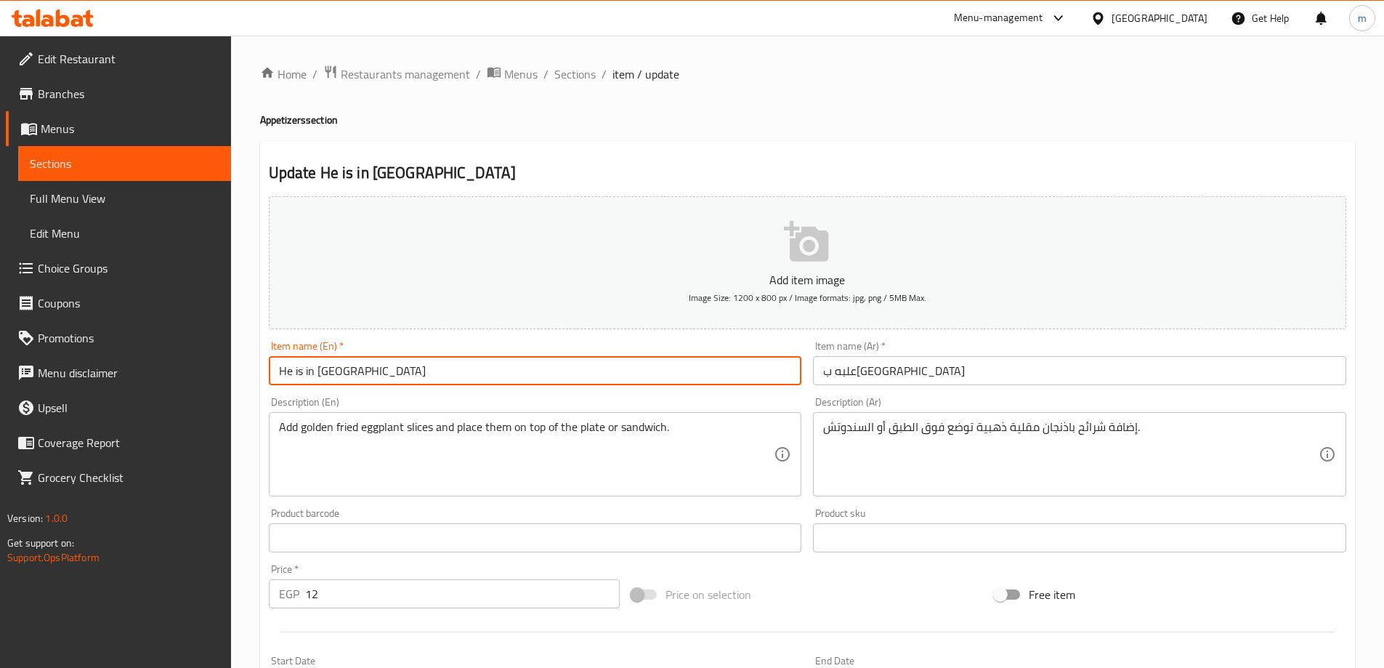
click at [384, 364] on input "He is in Zanjan" at bounding box center [535, 370] width 533 height 29
type input "ُ"
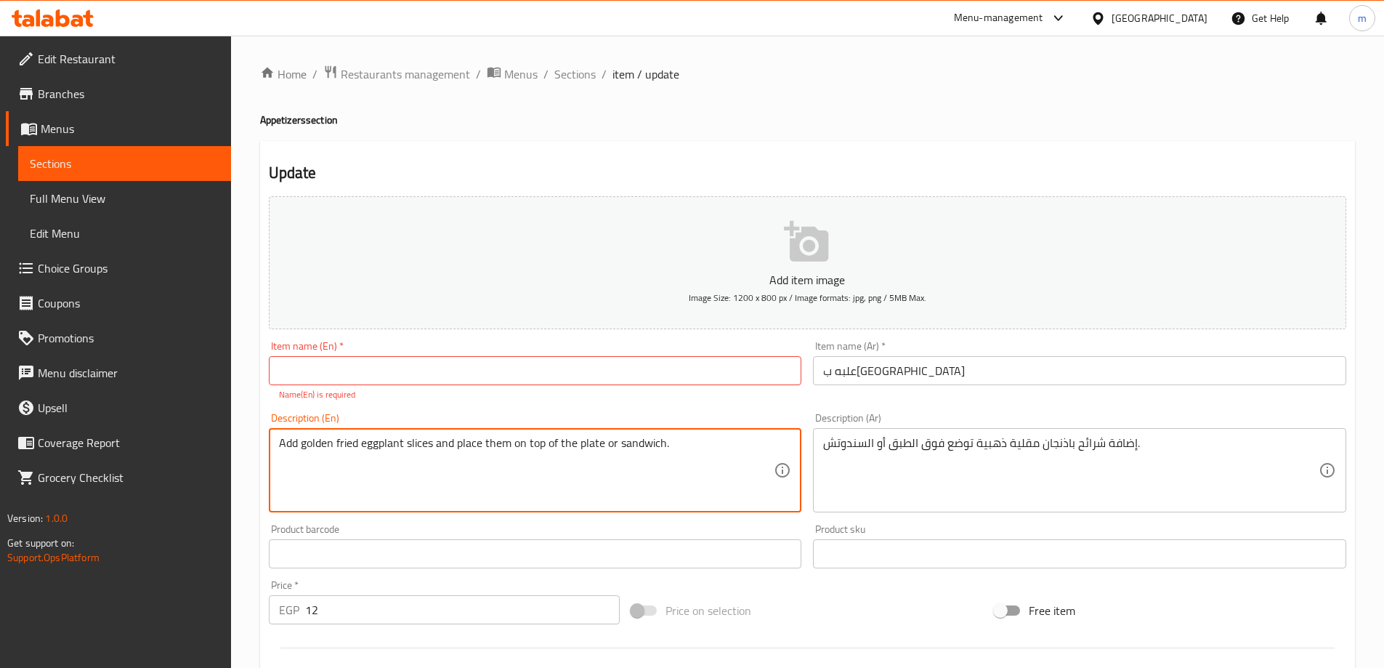
click at [380, 436] on textarea "Add golden fried eggplant slices and place them on top of the plate or sandwich." at bounding box center [526, 470] width 495 height 69
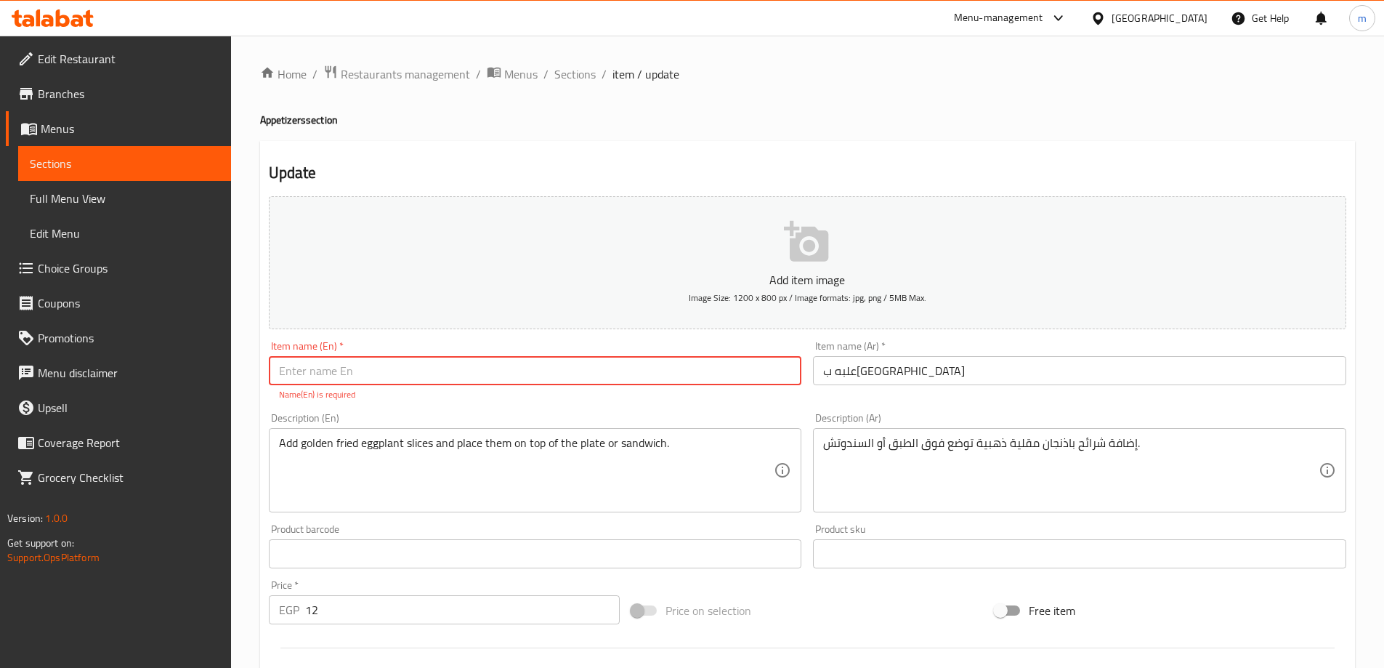
click at [297, 365] on input "text" at bounding box center [535, 370] width 533 height 29
paste input "eggplant"
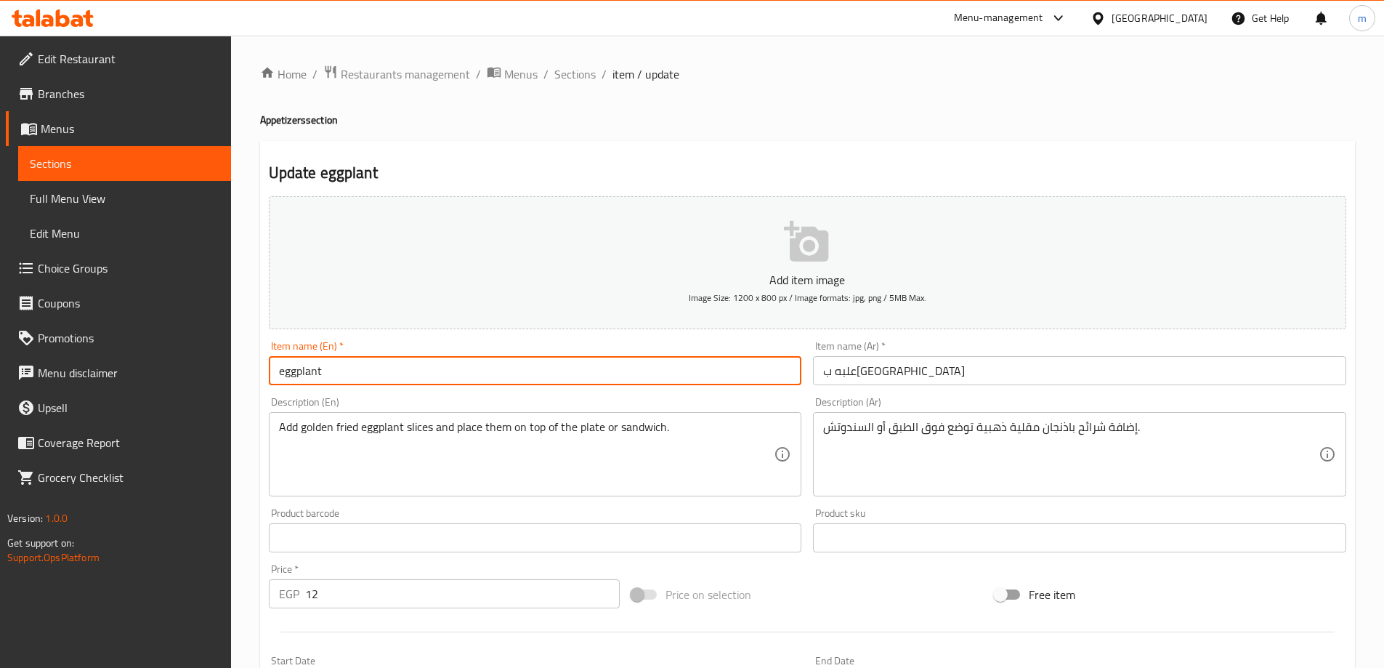
click at [389, 367] on input "eggplant" at bounding box center [535, 370] width 533 height 29
click at [379, 374] on input "eggplant box" at bounding box center [535, 370] width 533 height 29
type input "Eggplant Box"
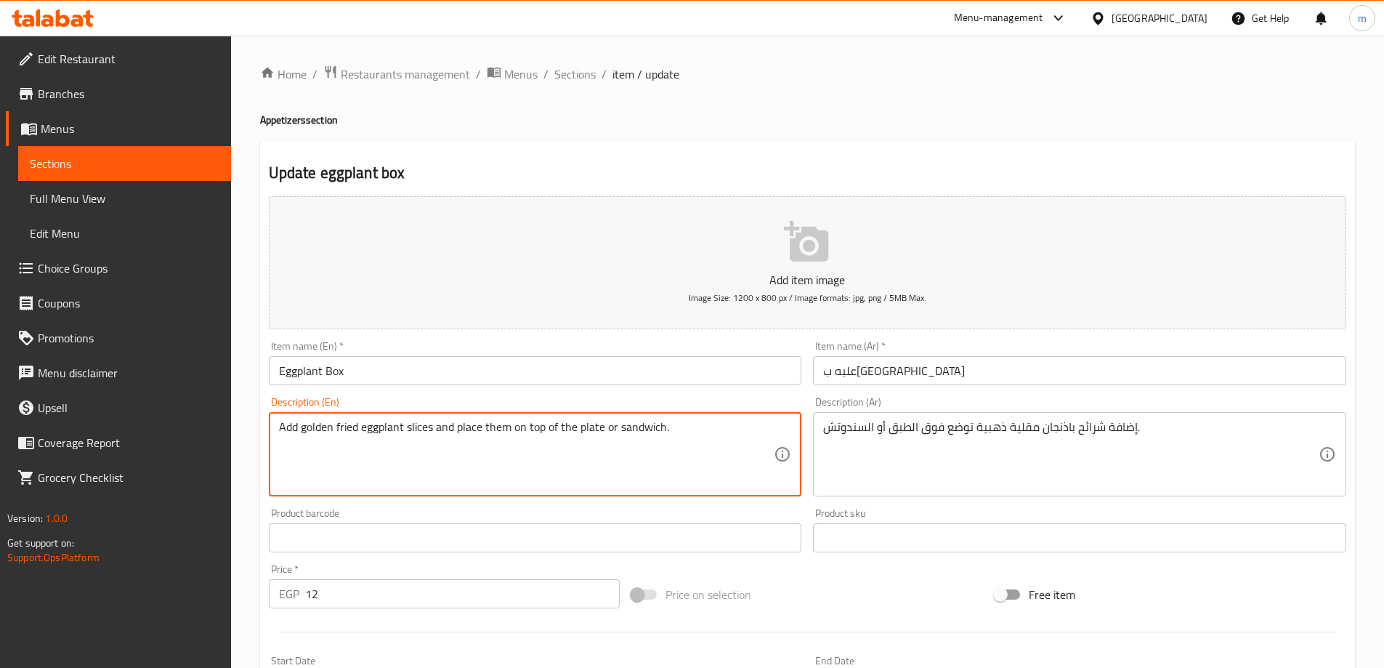
click at [443, 452] on textarea "Add golden fried eggplant slices and place them on top of the plate or sandwich." at bounding box center [526, 454] width 495 height 69
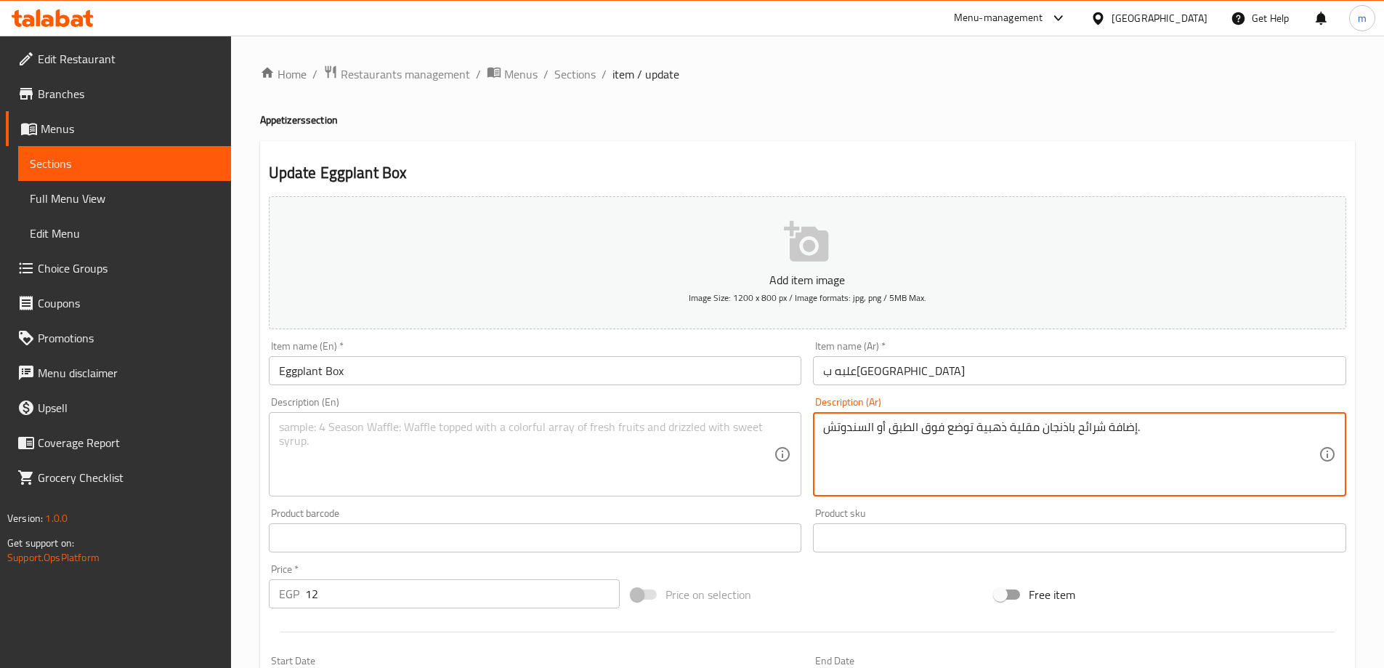
click at [871, 441] on textarea "إضافة شرائح باذنجان مقلية ذهبية توضع فوق الطبق أو السندوتش." at bounding box center [1070, 454] width 495 height 69
click at [545, 375] on input "Eggplant Box" at bounding box center [535, 370] width 533 height 29
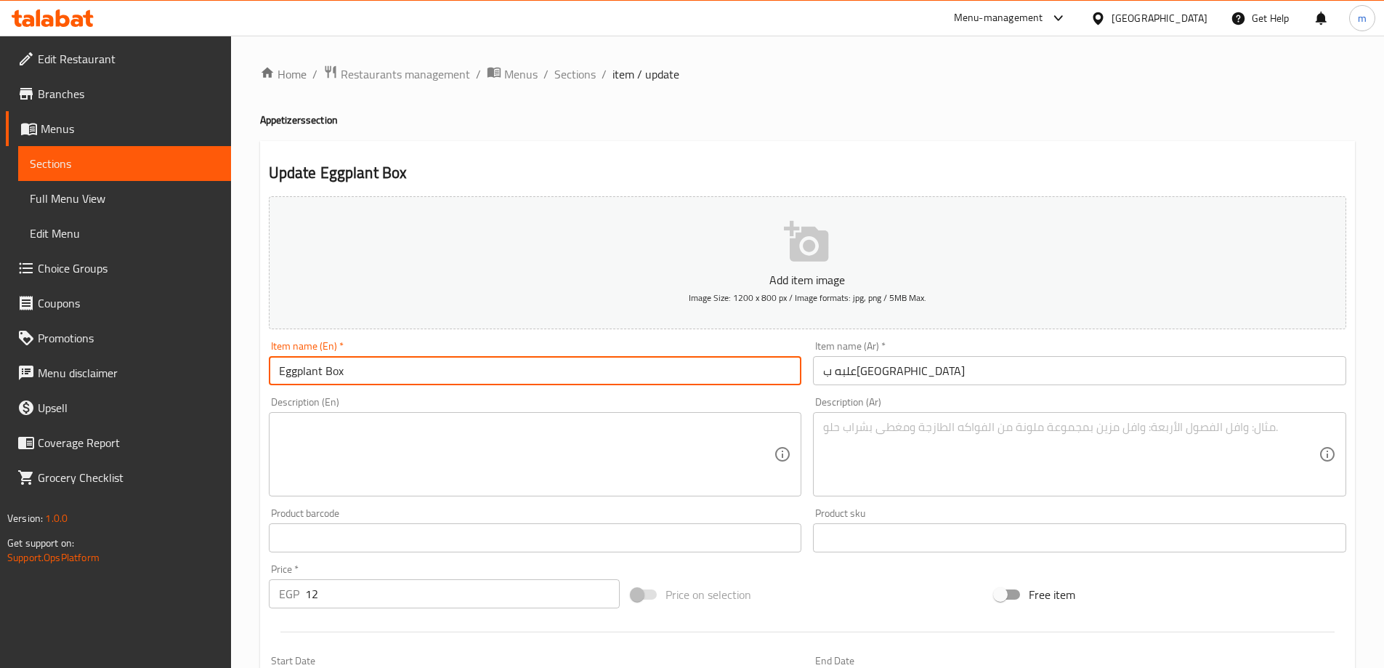
click at [545, 375] on input "Eggplant Box" at bounding box center [535, 370] width 533 height 29
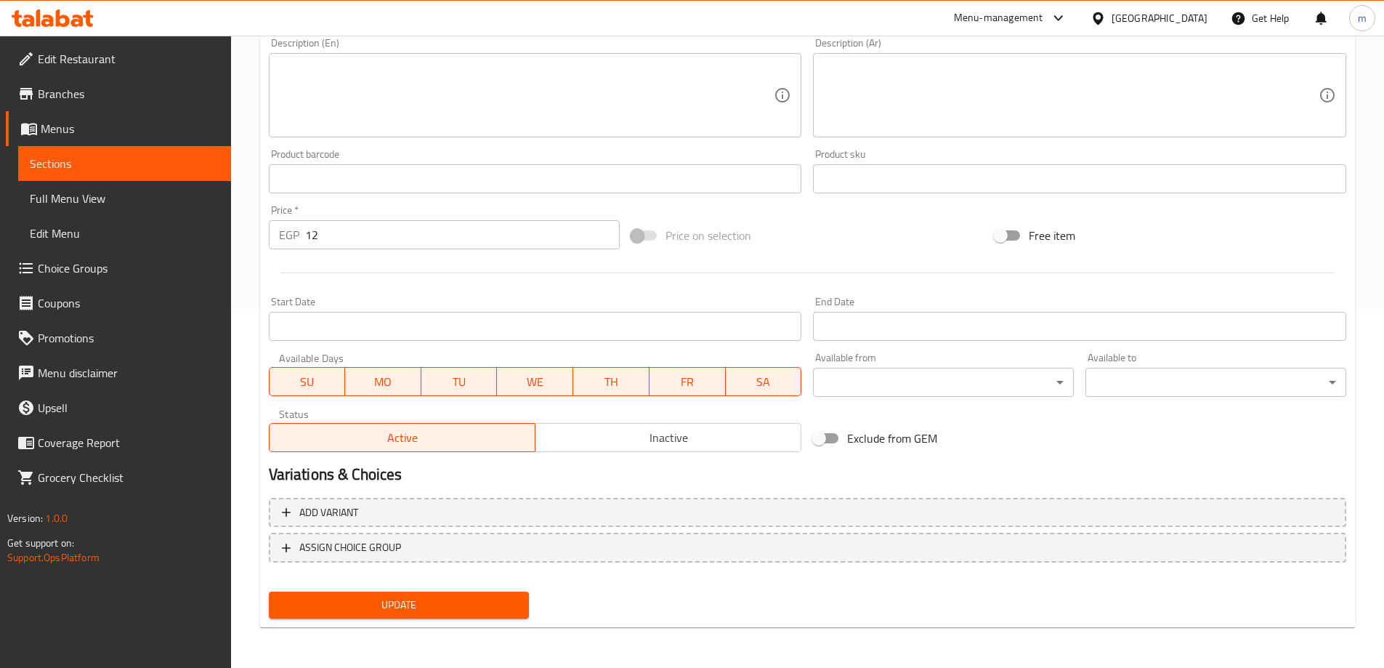
drag, startPoint x: 389, startPoint y: 608, endPoint x: 408, endPoint y: 577, distance: 36.9
click at [389, 608] on span "Update" at bounding box center [399, 605] width 238 height 18
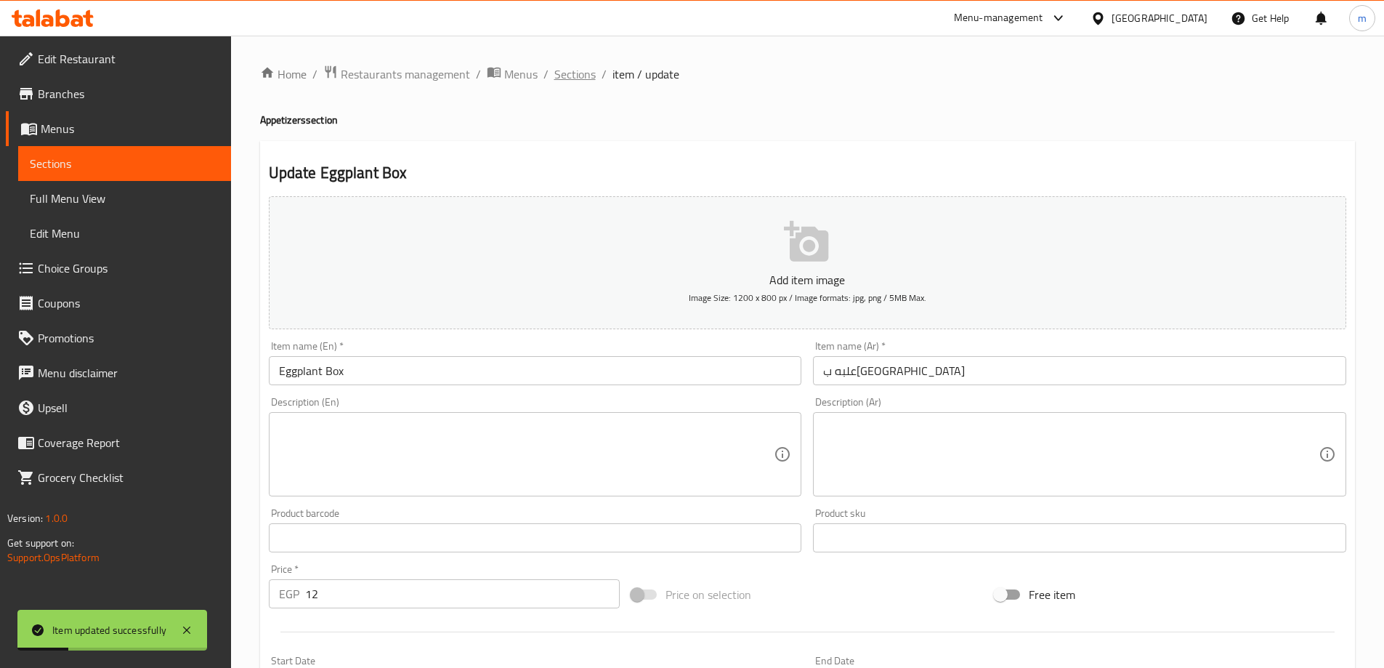
click at [592, 72] on span "Sections" at bounding box center [574, 73] width 41 height 17
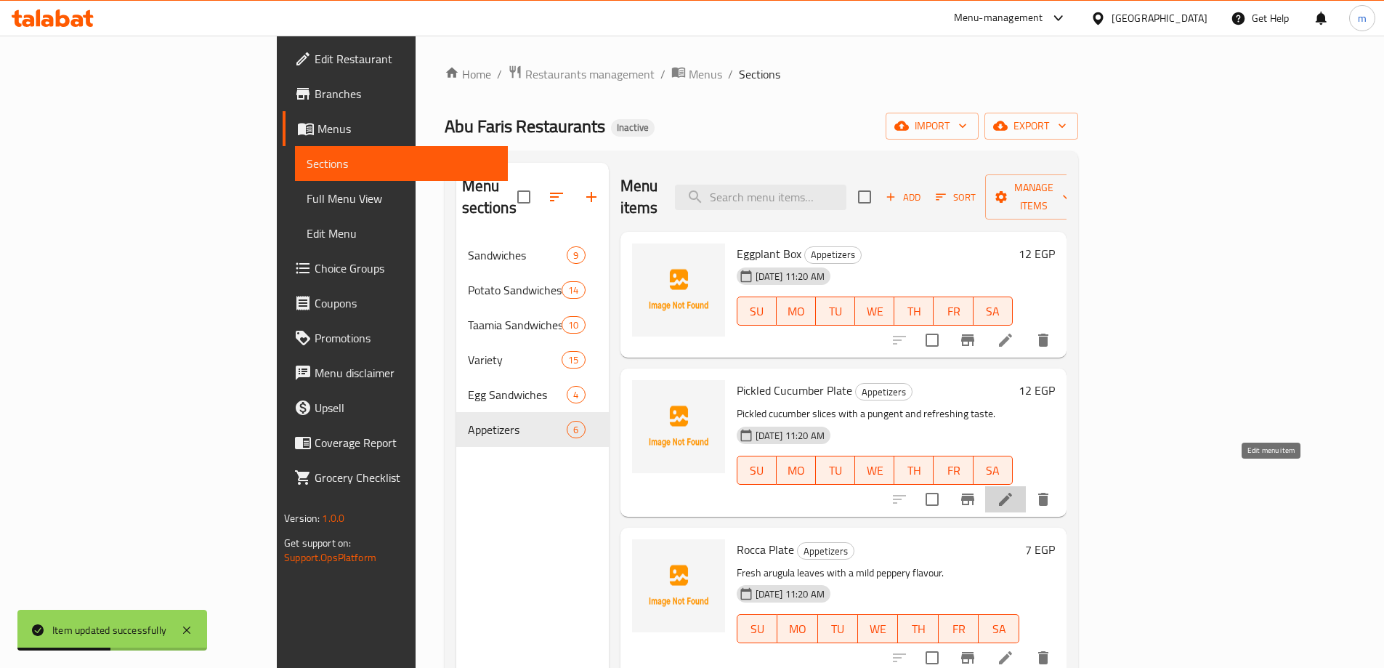
click at [1014, 490] on icon at bounding box center [1005, 498] width 17 height 17
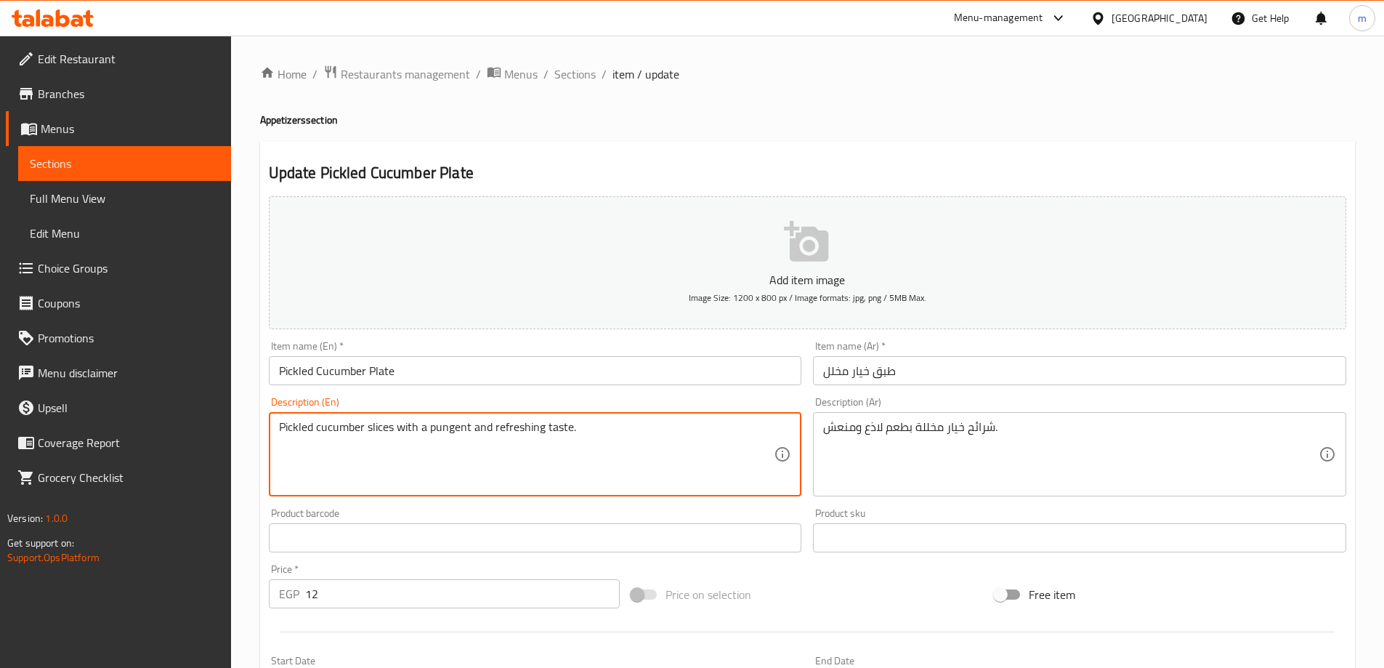
click at [448, 433] on textarea "Pickled cucumber slices with a pungent and refreshing taste." at bounding box center [526, 454] width 495 height 69
click at [506, 427] on textarea "Pickled cucumber slices with a sour and refreshing taste." at bounding box center [526, 454] width 495 height 69
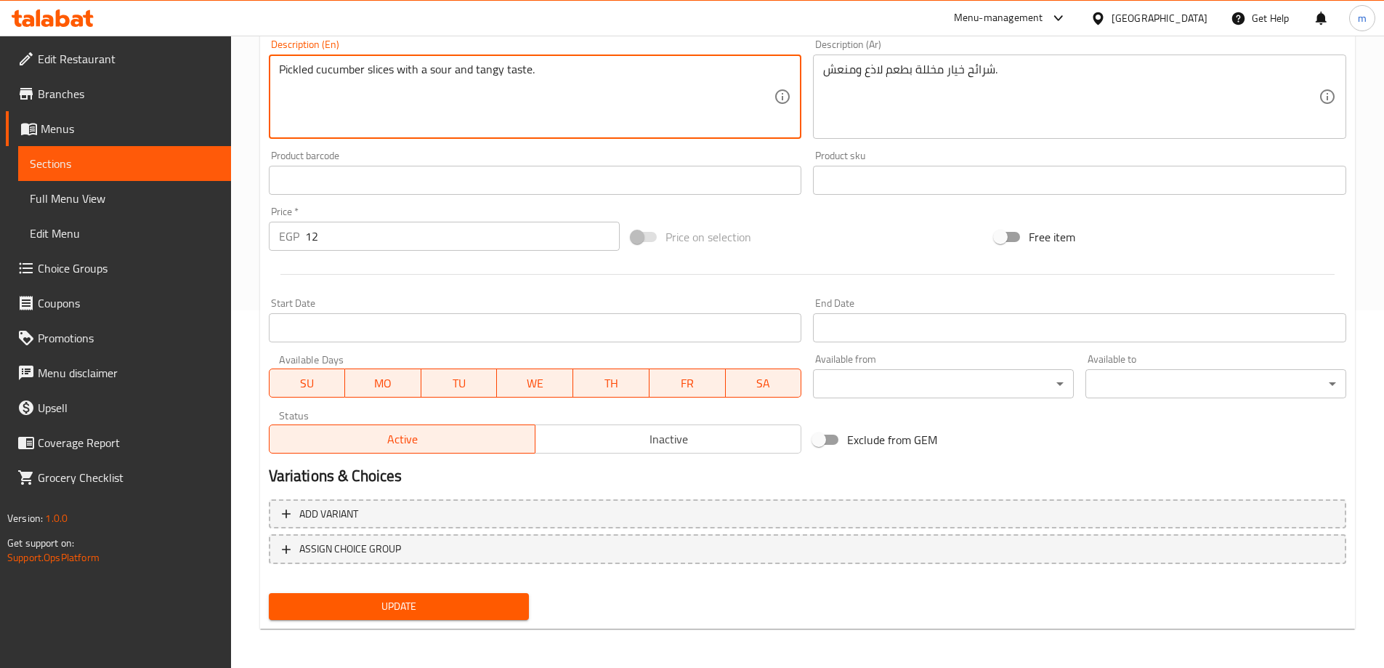
scroll to position [359, 0]
type textarea "Pickled cucumber slices with a sour and tangy taste."
click at [406, 604] on span "Update" at bounding box center [399, 605] width 238 height 18
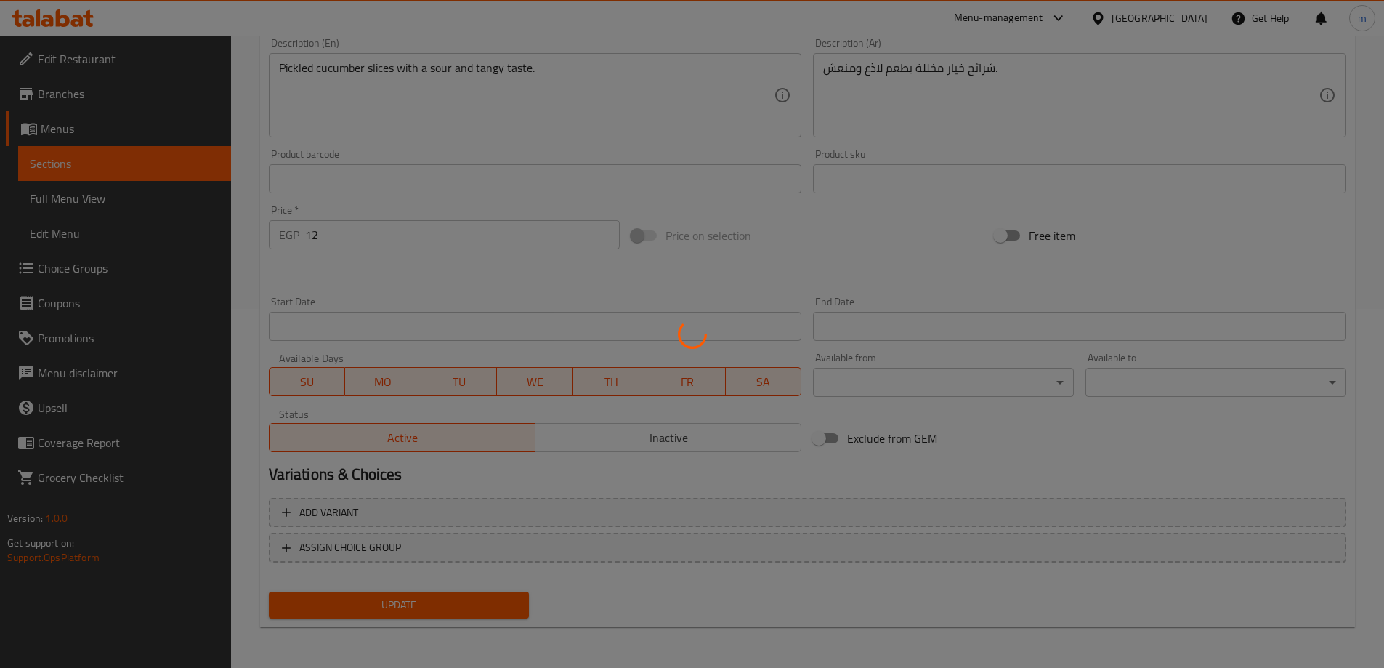
scroll to position [0, 0]
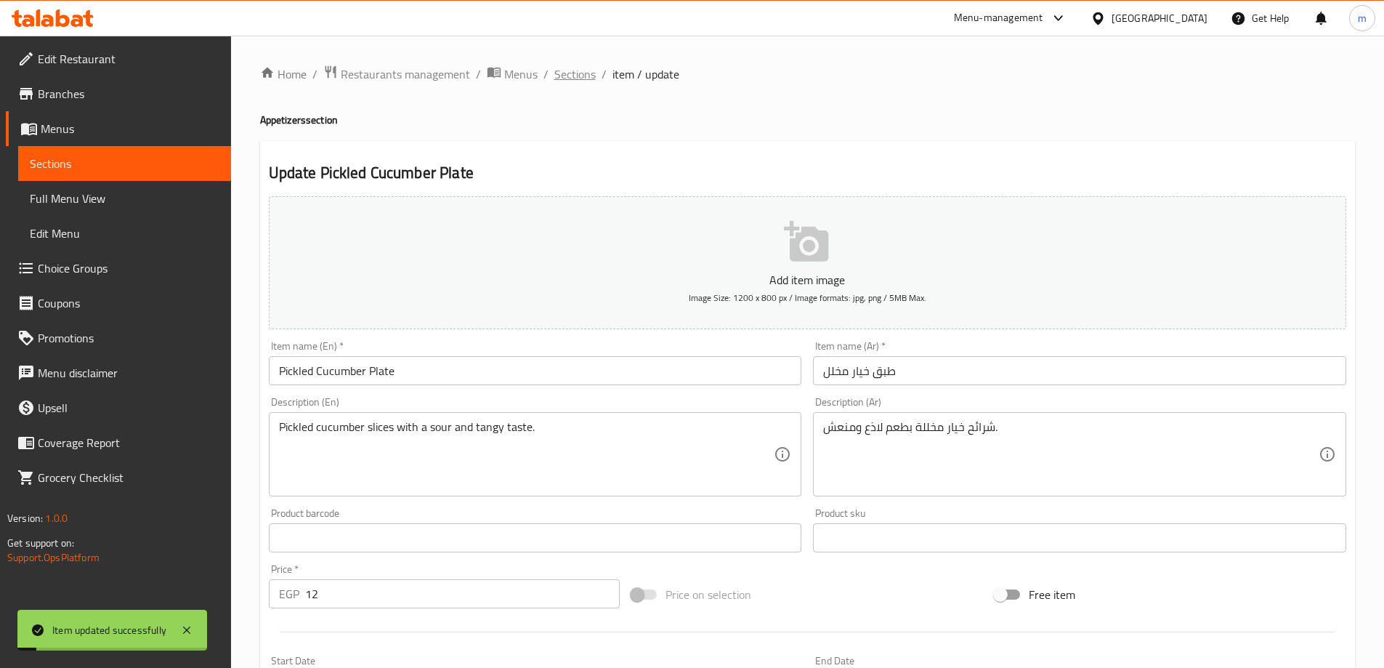
click at [577, 77] on span "Sections" at bounding box center [574, 73] width 41 height 17
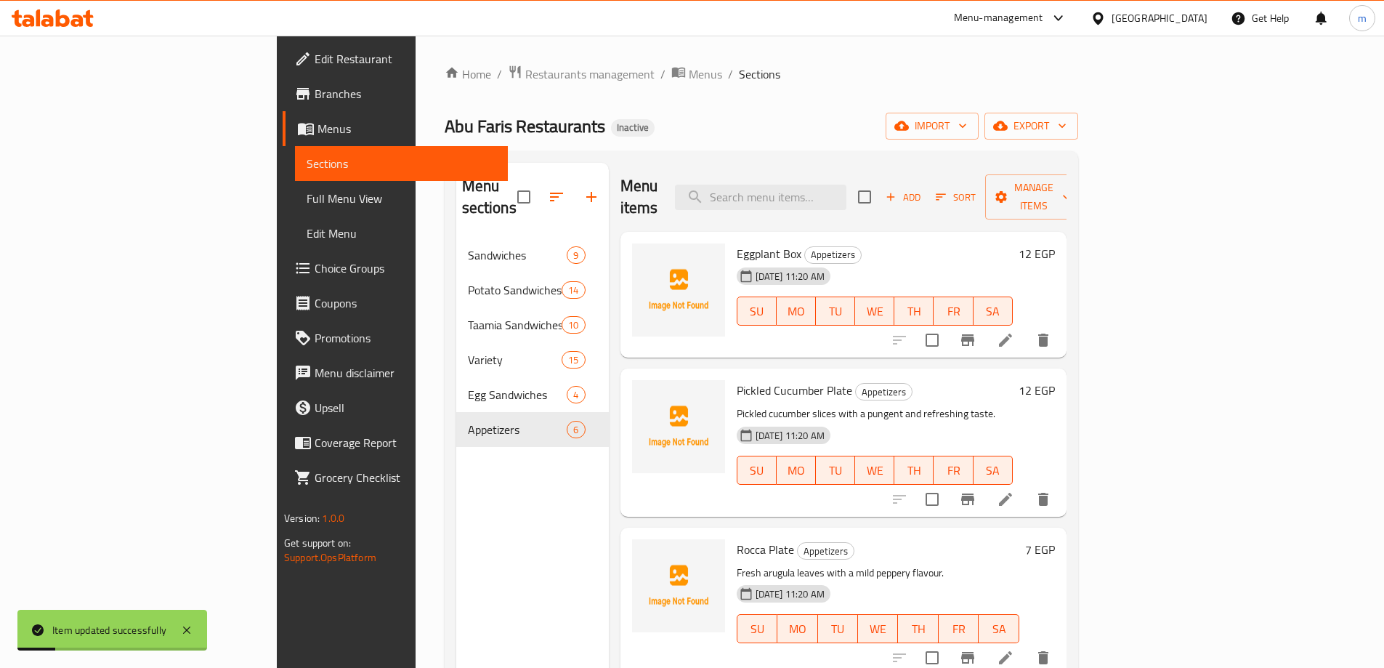
scroll to position [218, 0]
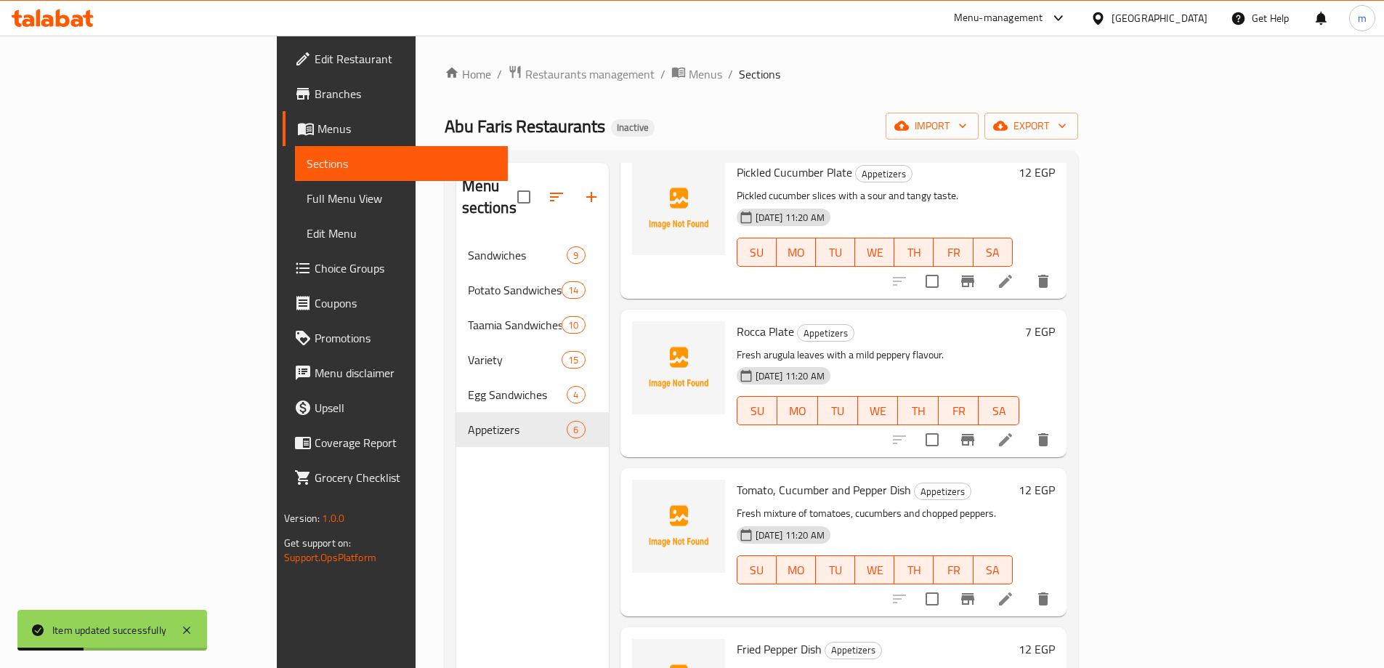
click at [1026, 427] on li at bounding box center [1005, 439] width 41 height 26
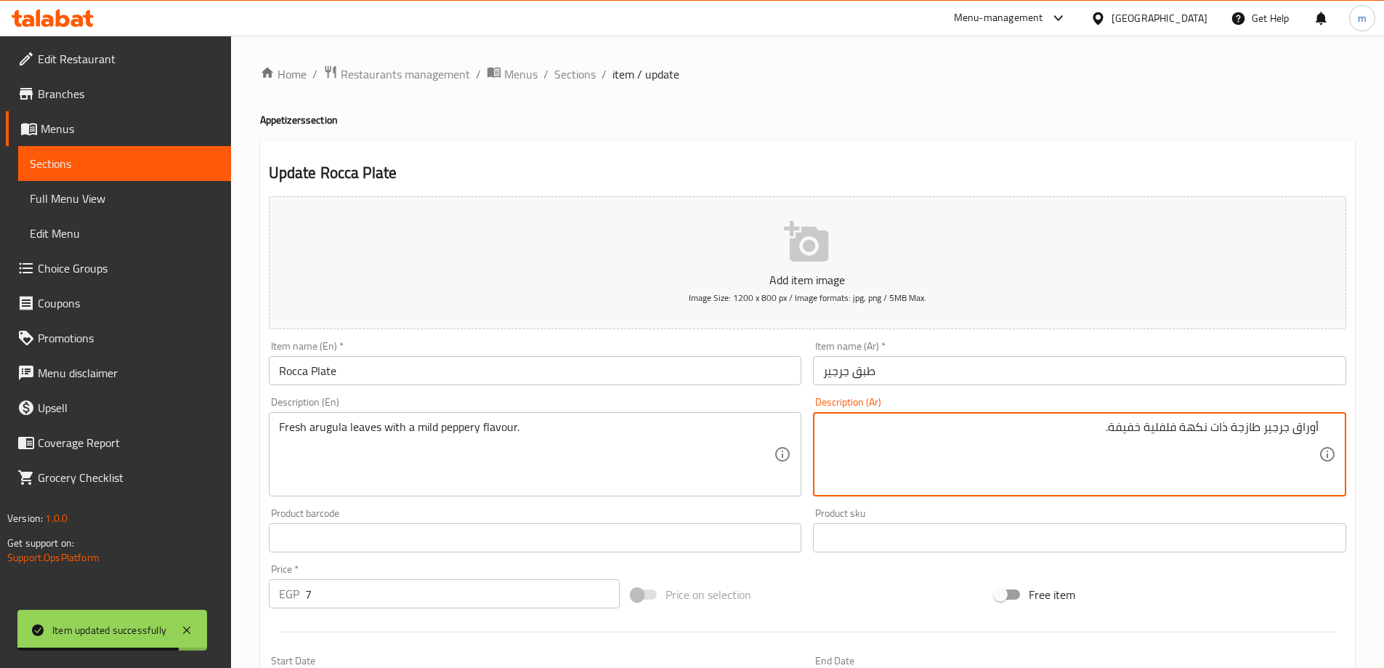
click at [295, 370] on input "Rocca Plate" at bounding box center [535, 370] width 533 height 29
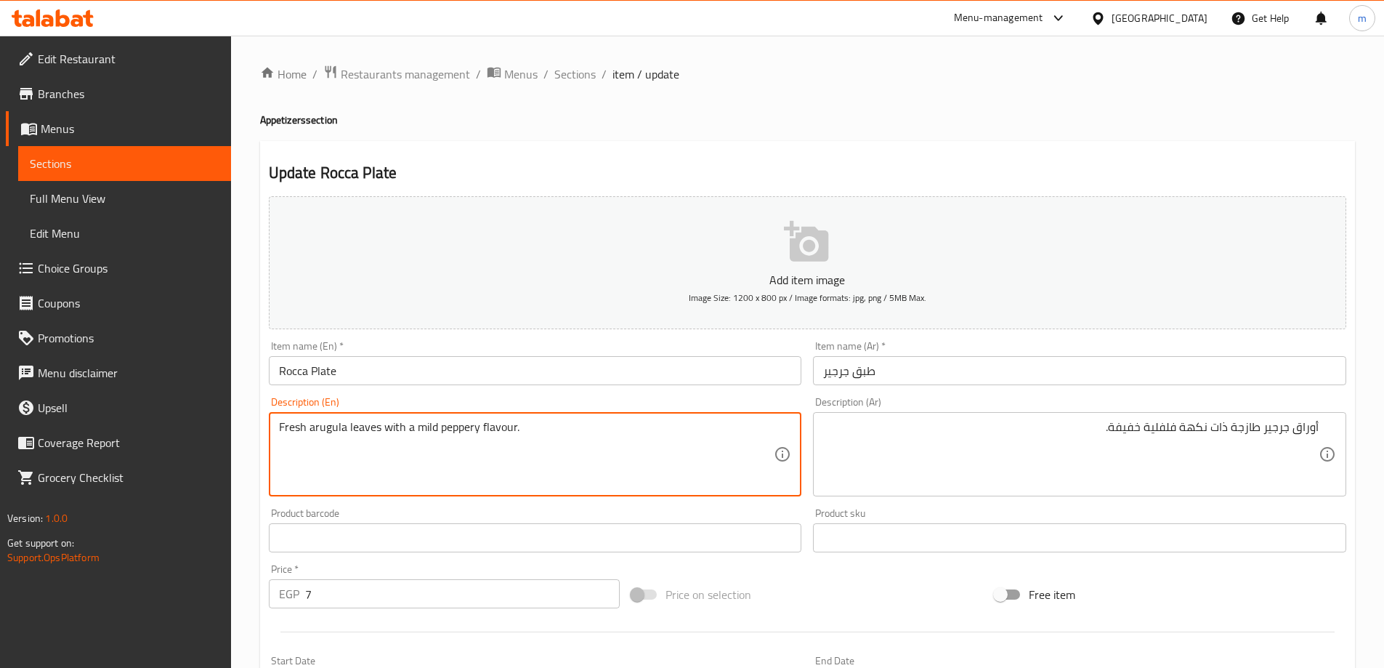
click at [321, 428] on textarea "Fresh arugula leaves with a mild peppery flavour." at bounding box center [526, 454] width 495 height 69
paste textarea "Rocc"
click at [418, 430] on textarea "Fresh Rocca leaves with a mild peppery flavour." at bounding box center [526, 454] width 495 height 69
type textarea "Fresh Rocca leaves with a mild peppery flavour."
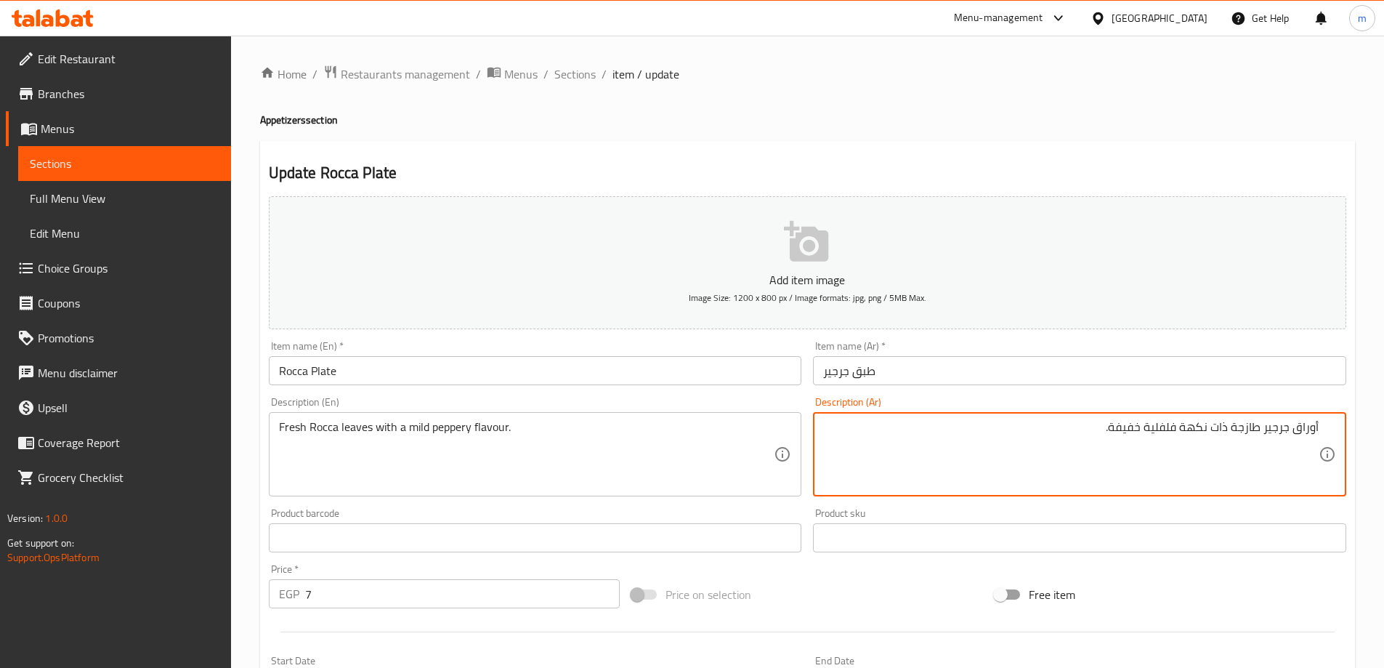
click at [1164, 431] on textarea "أوراق جرجير طازجة ذات نكهة فلفلية خفيفة." at bounding box center [1070, 454] width 495 height 69
drag, startPoint x: 1209, startPoint y: 431, endPoint x: 1194, endPoint y: 433, distance: 14.6
click at [1194, 433] on textarea "أوراق جرجير طازجة ذات نكهة فلفلية خفيفة." at bounding box center [1070, 454] width 495 height 69
drag, startPoint x: 1227, startPoint y: 428, endPoint x: 1108, endPoint y: 428, distance: 118.4
click at [1108, 428] on textarea "أوراق جرجير طازجة ذات نكهة فلفلية خفيفة." at bounding box center [1070, 454] width 495 height 69
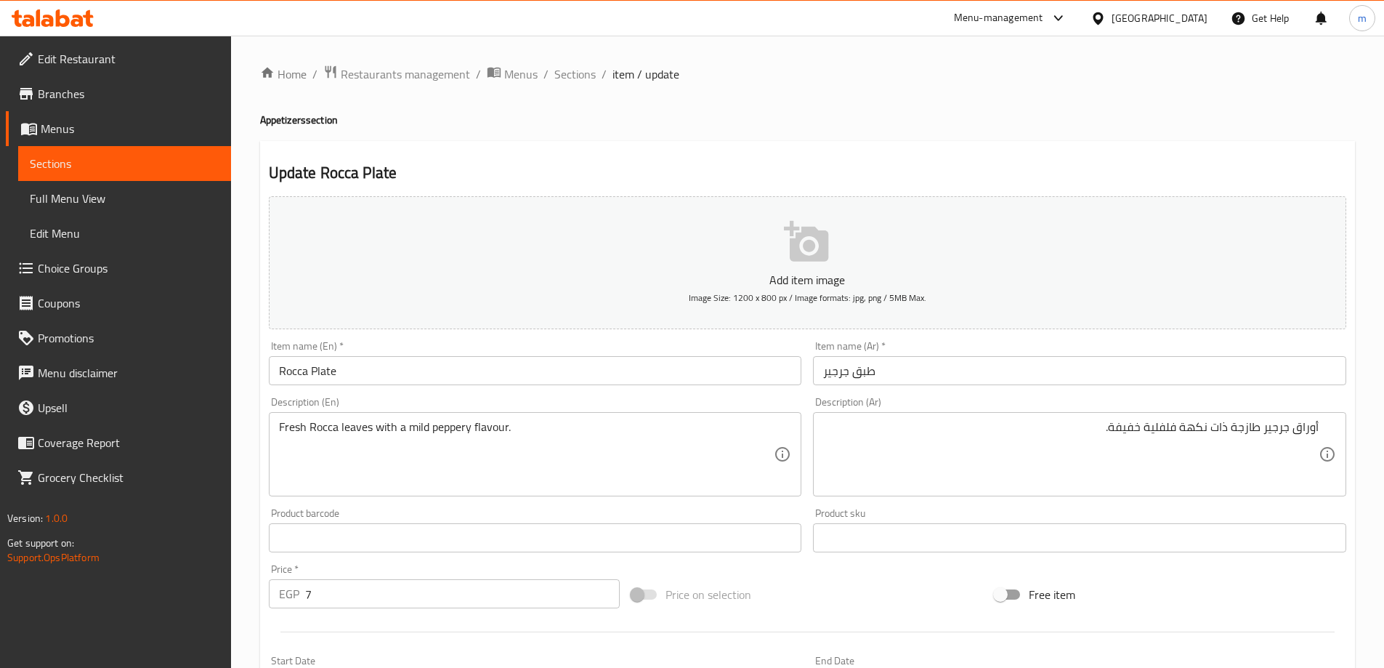
click at [999, 465] on textarea "أوراق جرجير طازجة ذات نكهة فلفلية خفيفة." at bounding box center [1070, 454] width 495 height 69
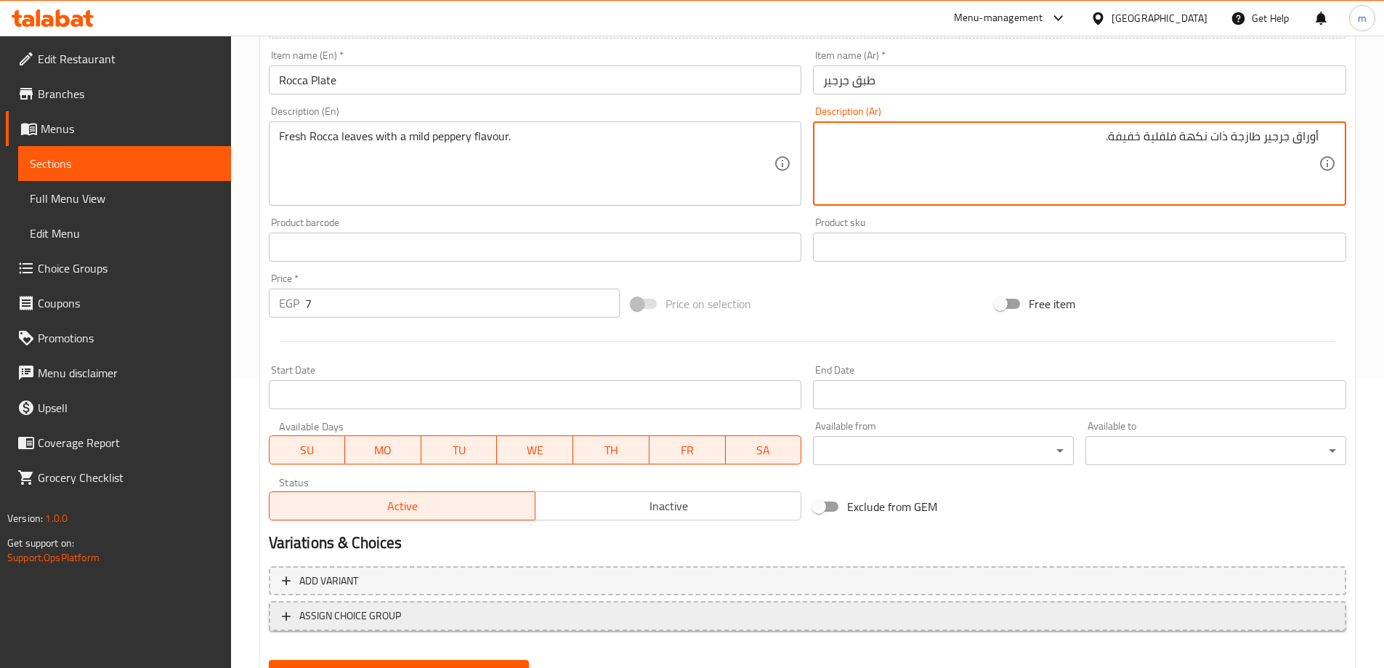
scroll to position [359, 0]
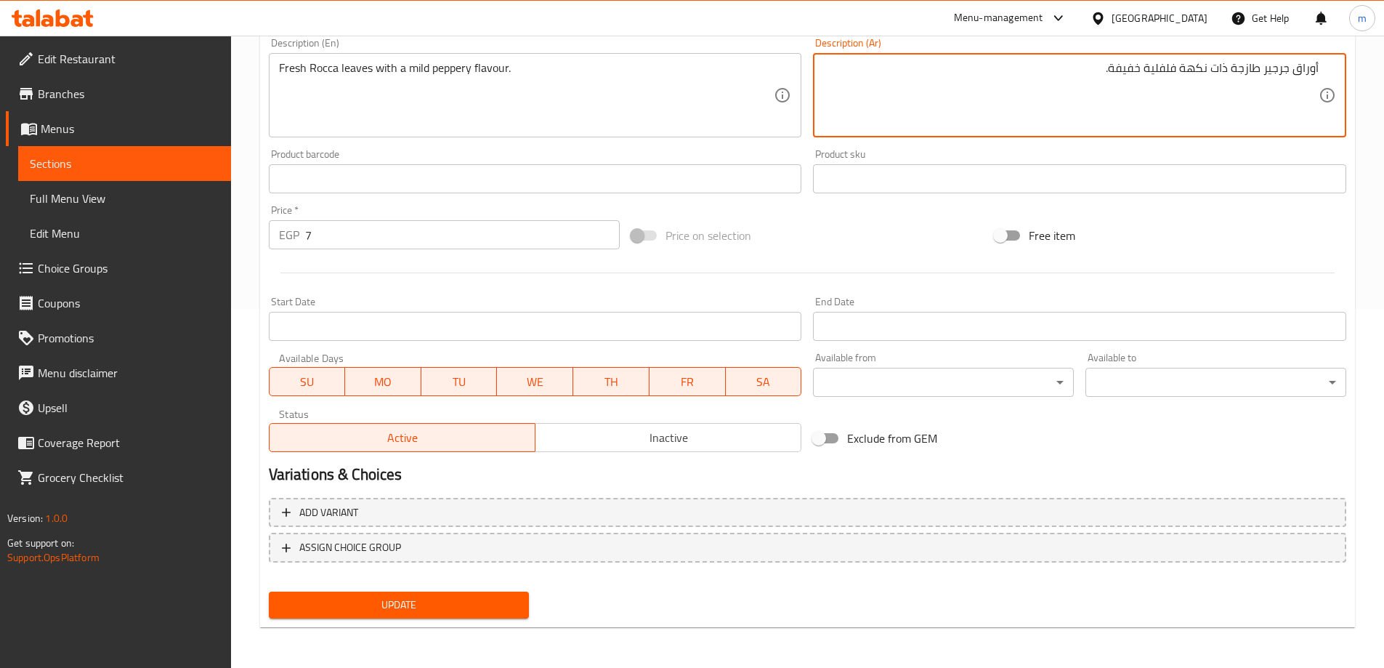
click at [446, 608] on span "Update" at bounding box center [399, 605] width 238 height 18
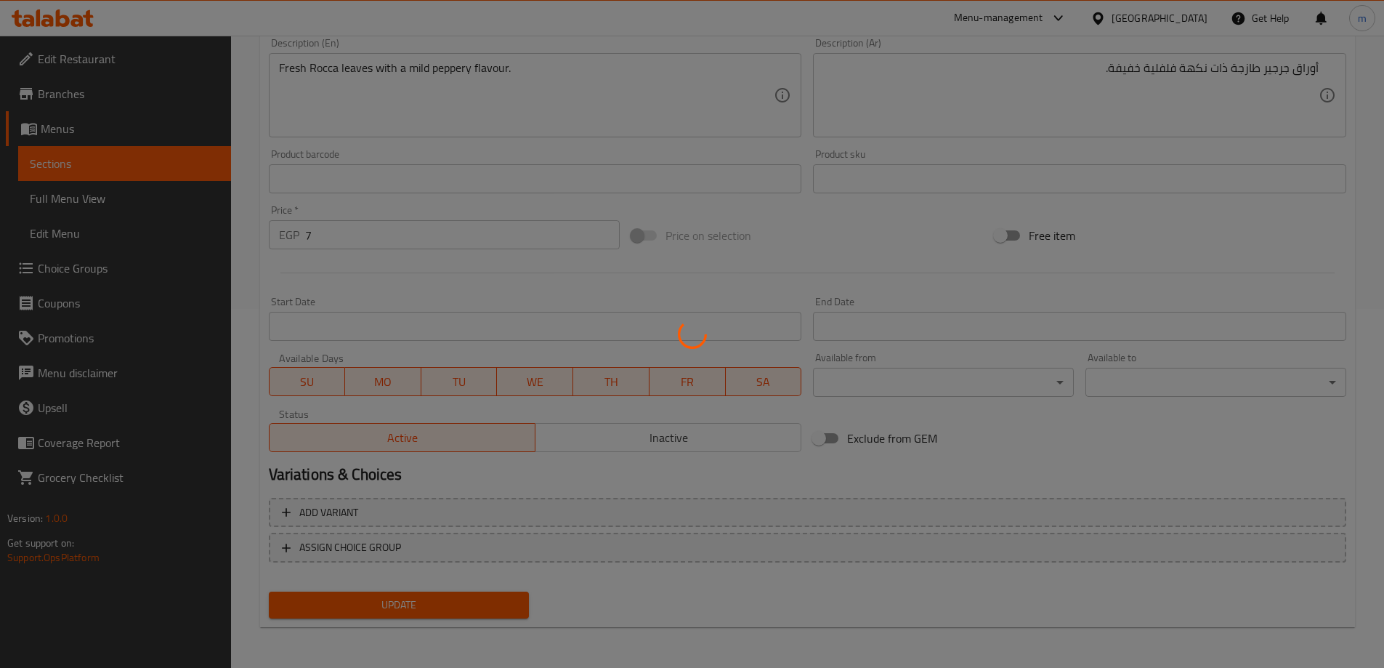
scroll to position [0, 0]
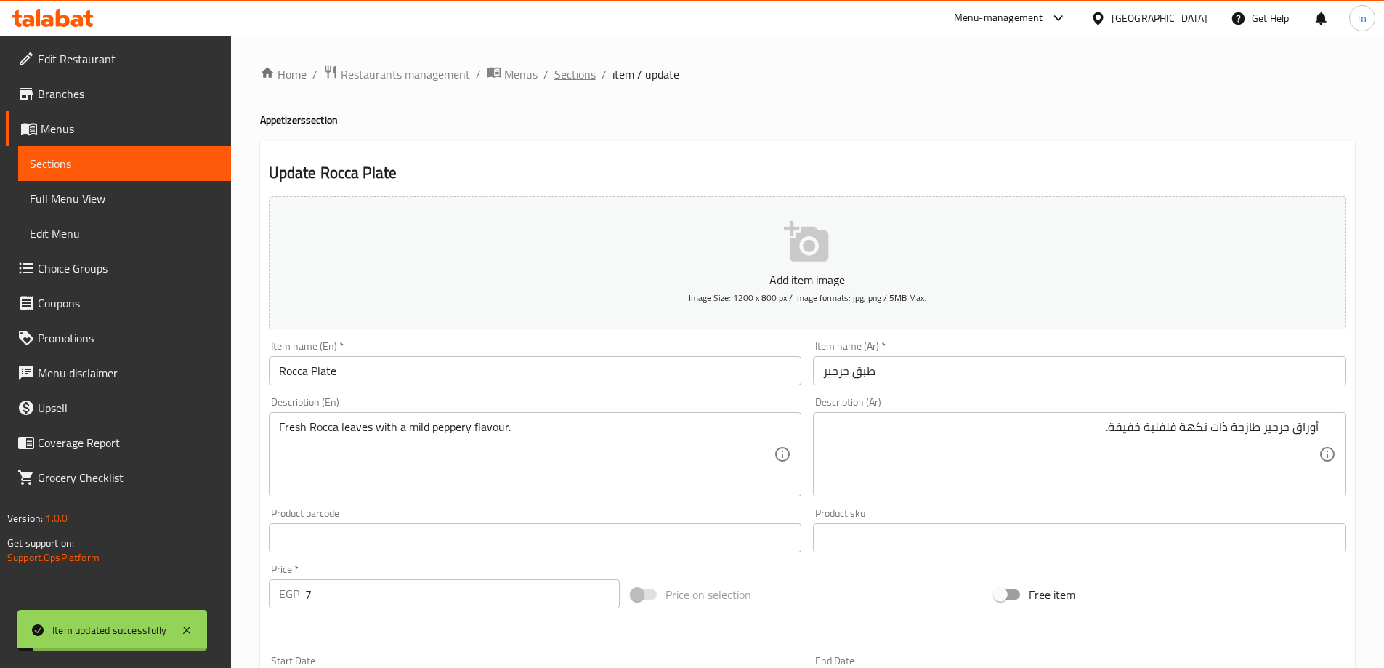
click at [561, 68] on span "Sections" at bounding box center [574, 73] width 41 height 17
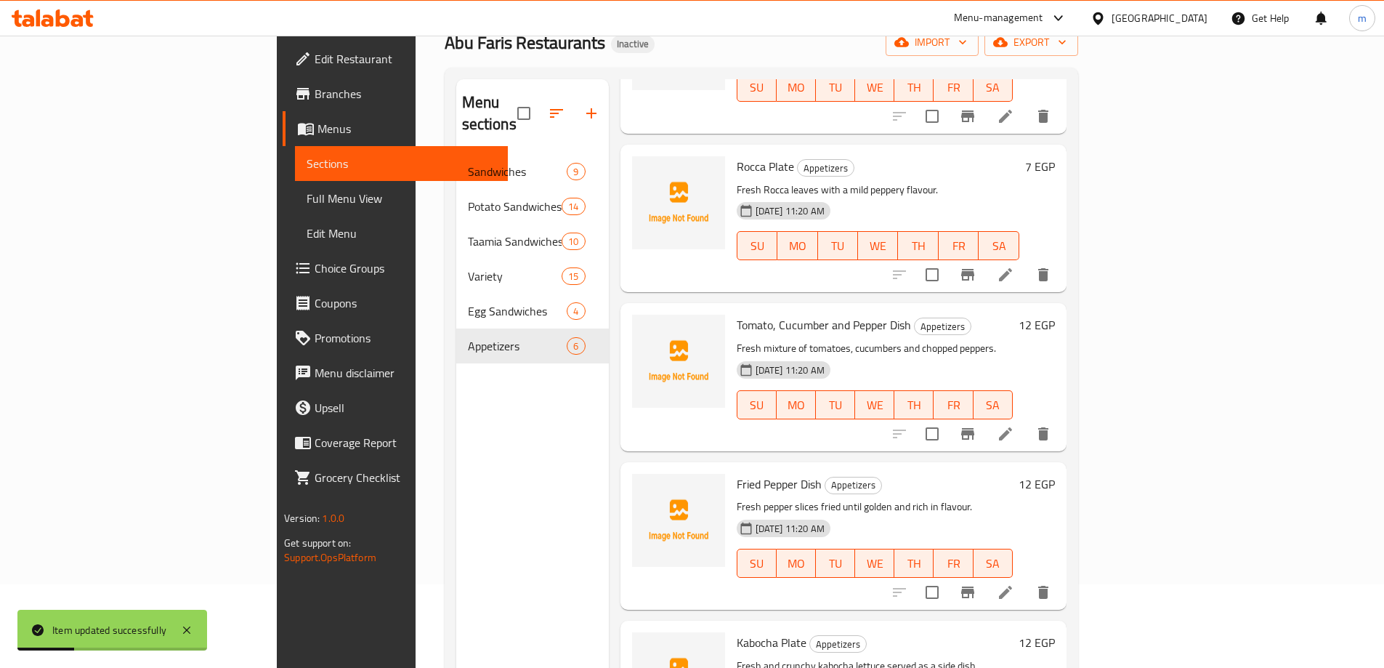
scroll to position [203, 0]
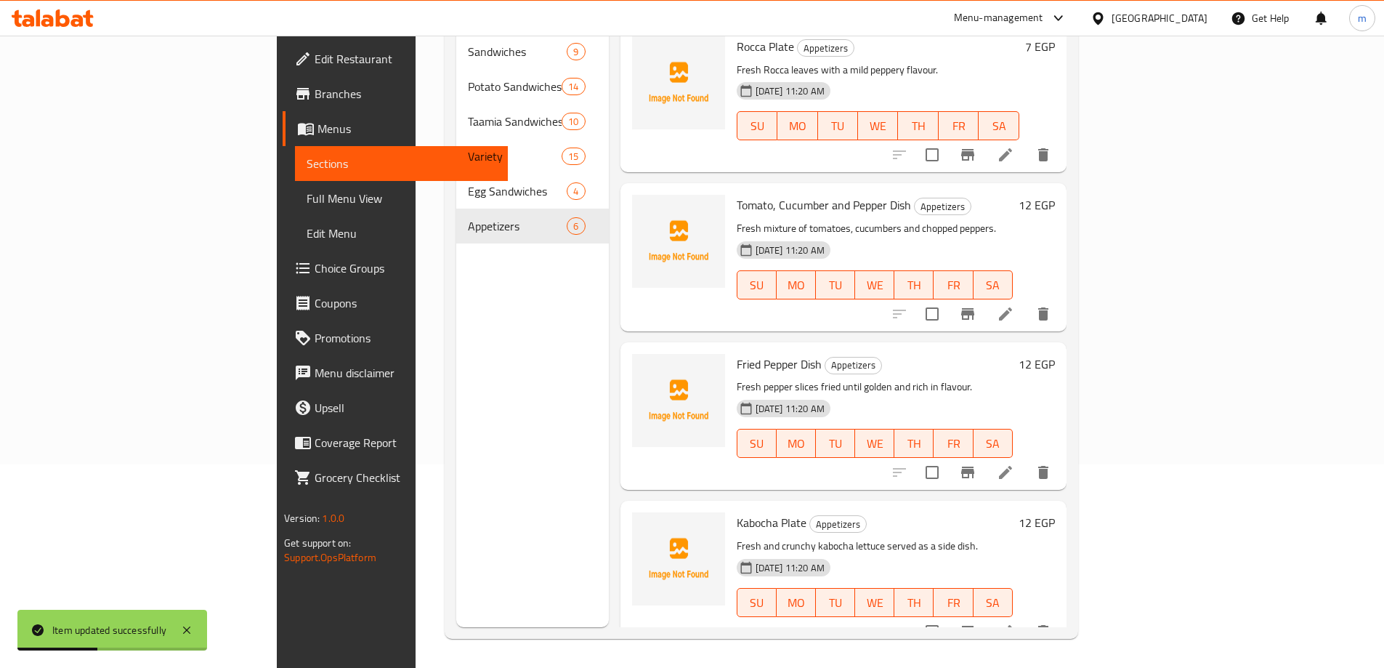
click at [1026, 301] on li at bounding box center [1005, 314] width 41 height 26
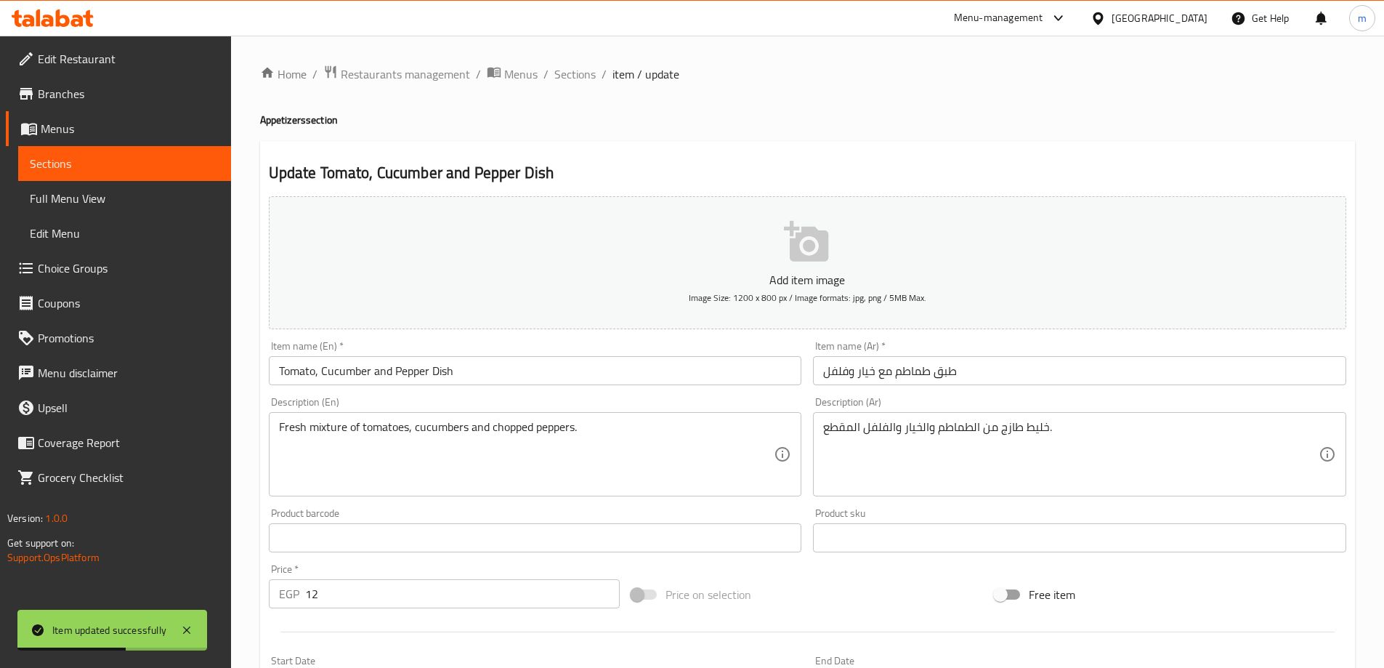
click at [984, 378] on input "طبق طماطم مع خيار وفلفل" at bounding box center [1079, 370] width 533 height 29
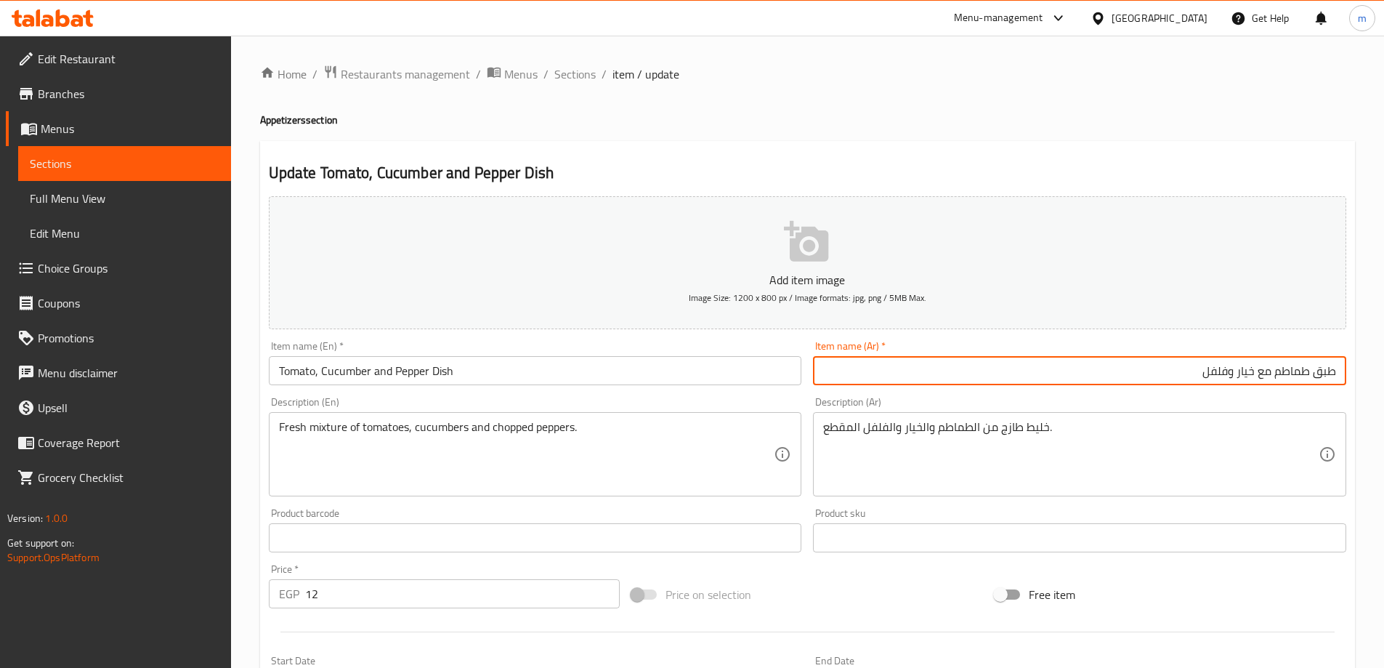
click at [438, 370] on input "Tomato, Cucumber and Pepper Dish" at bounding box center [535, 370] width 533 height 29
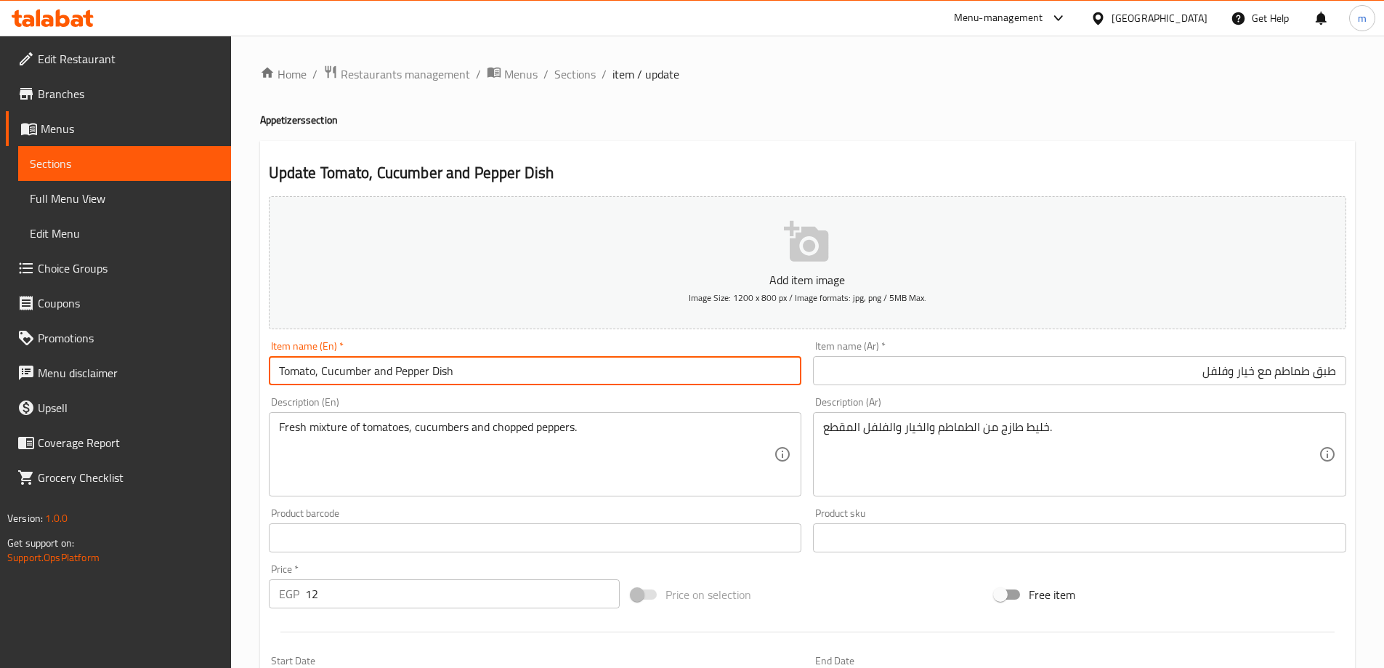
click at [438, 370] on input "Tomato, Cucumber and Pepper Dish" at bounding box center [535, 370] width 533 height 29
type input "Tomato, Cucumber and Pepper Dish"
click at [487, 372] on input "Tomato, Cucumber and Pepper Dish" at bounding box center [535, 370] width 533 height 29
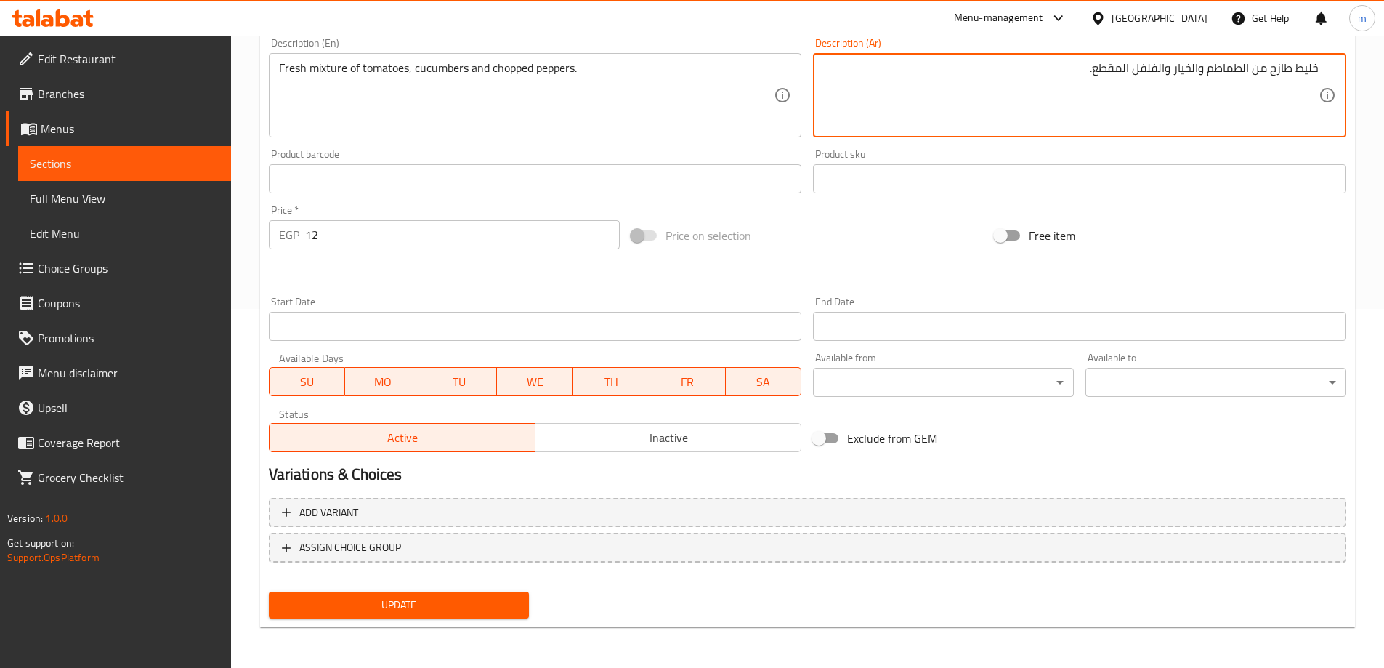
click at [437, 604] on span "Update" at bounding box center [399, 605] width 238 height 18
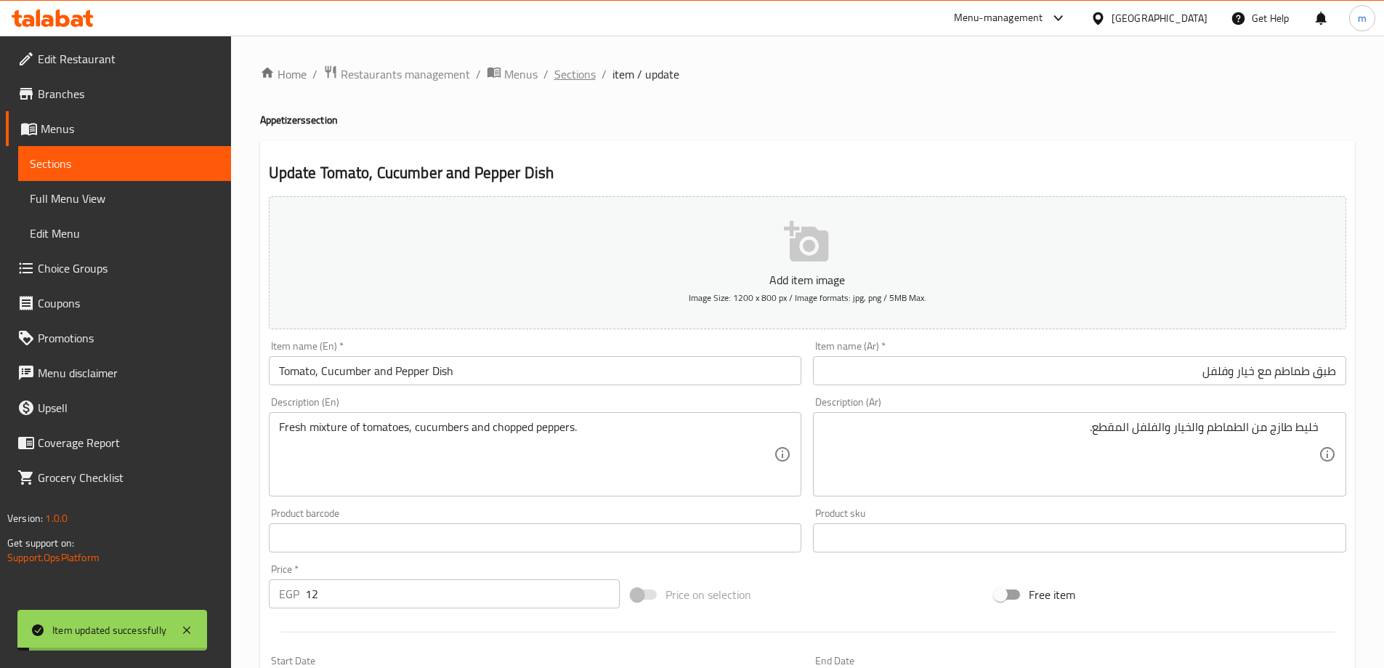
click at [570, 77] on span "Sections" at bounding box center [574, 73] width 41 height 17
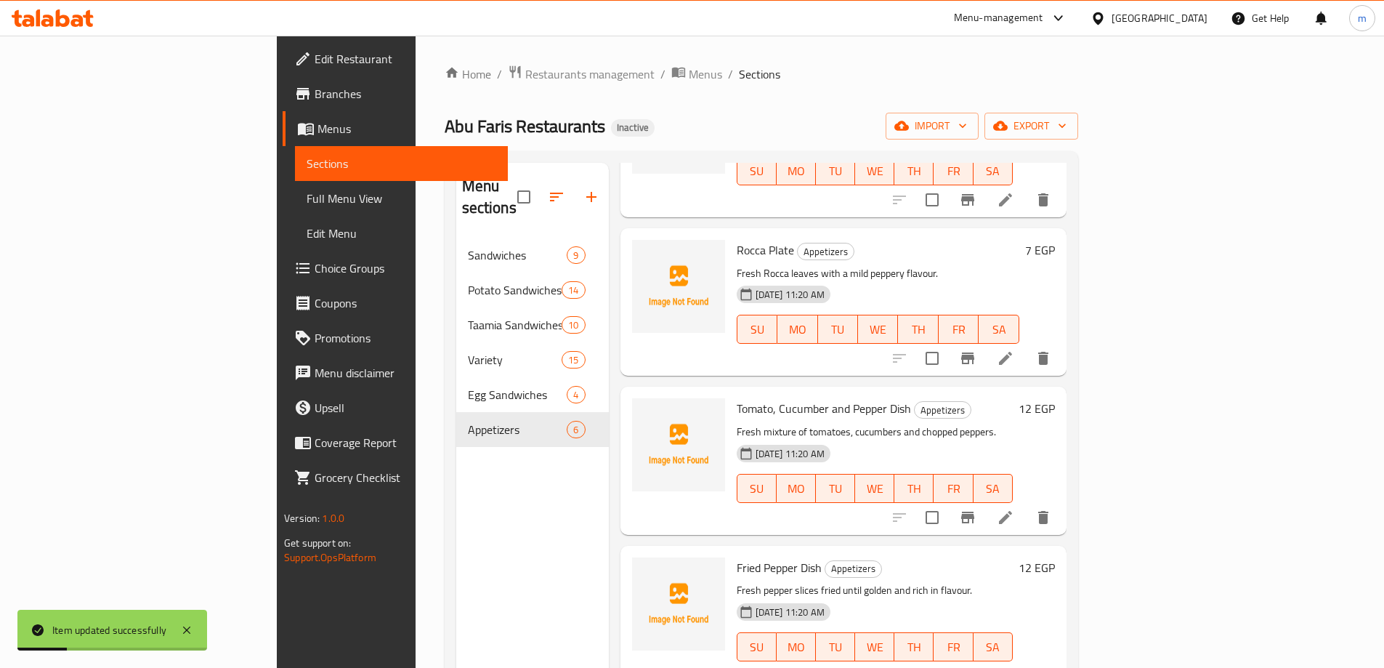
scroll to position [203, 0]
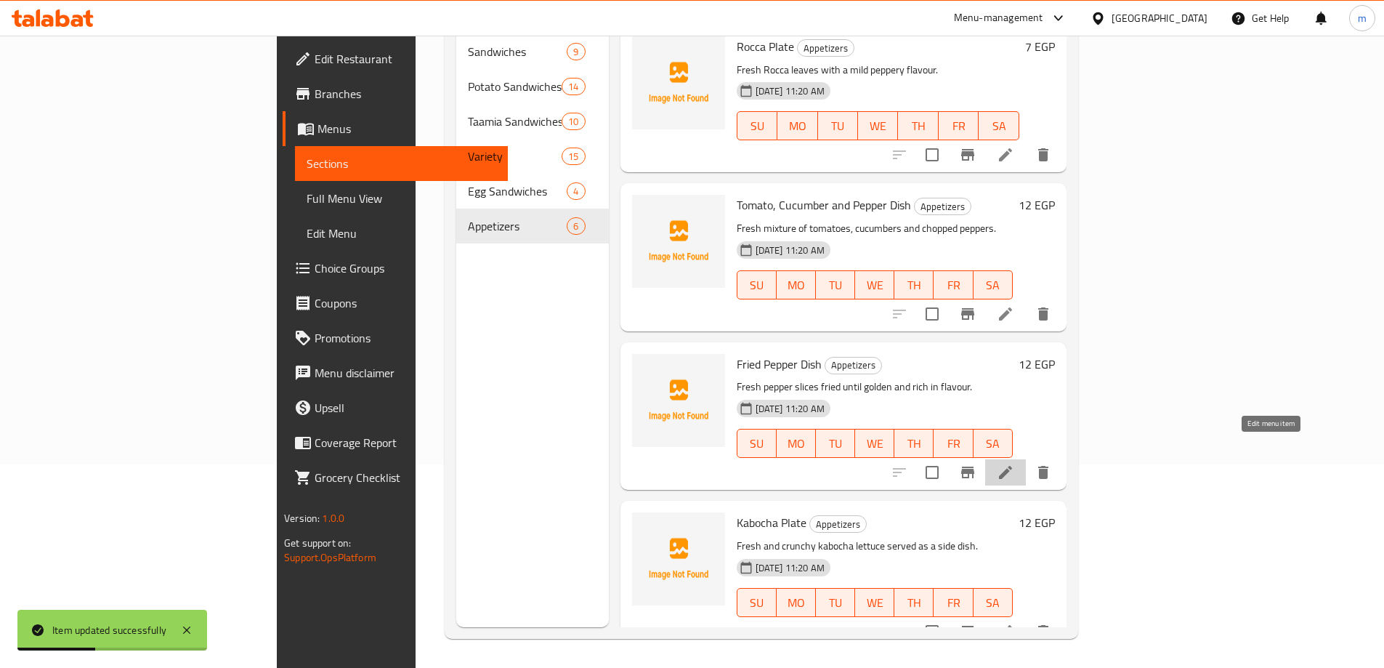
click at [1012, 466] on icon at bounding box center [1005, 472] width 13 height 13
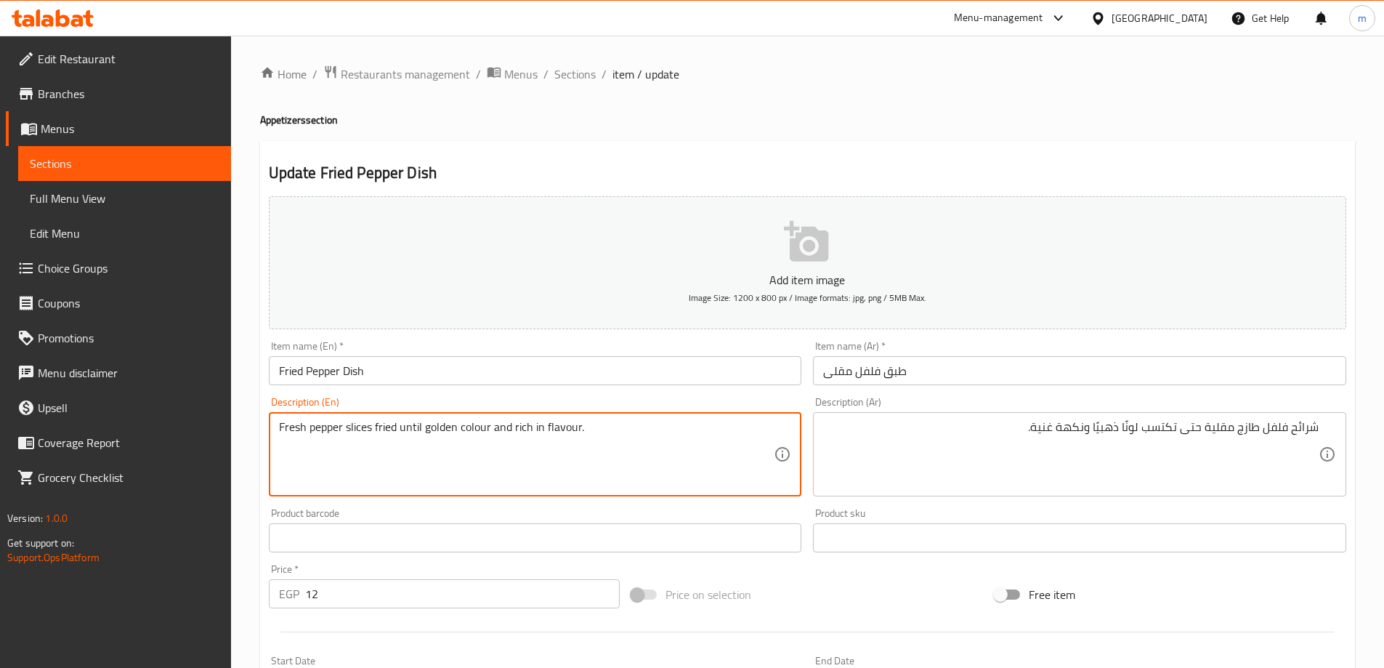
click at [479, 428] on textarea "Fresh pepper slices fried until golden colour and rich in flavour." at bounding box center [526, 454] width 495 height 69
click at [469, 430] on textarea "Fresh pepper slices fried until golden color and rich in flavour." at bounding box center [526, 454] width 495 height 69
click at [469, 429] on textarea "Fresh pepper slices fried until golden color and rich in flavour." at bounding box center [526, 454] width 495 height 69
type textarea "Fresh pepper slices fried until golden color and rich in flavour."
click at [655, 436] on textarea "Fresh pepper slices fried until golden color and rich in flavour." at bounding box center [526, 454] width 495 height 69
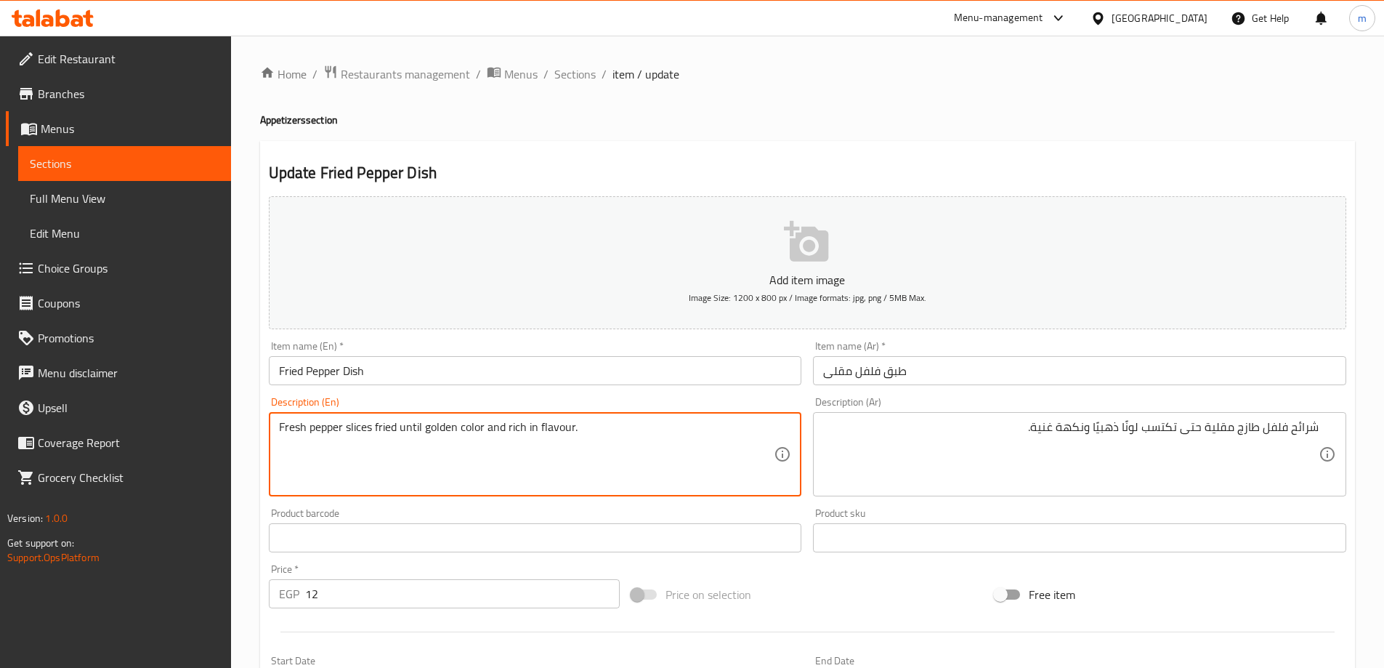
click at [591, 449] on textarea "Fresh pepper slices fried until golden color and rich in flavour." at bounding box center [526, 454] width 495 height 69
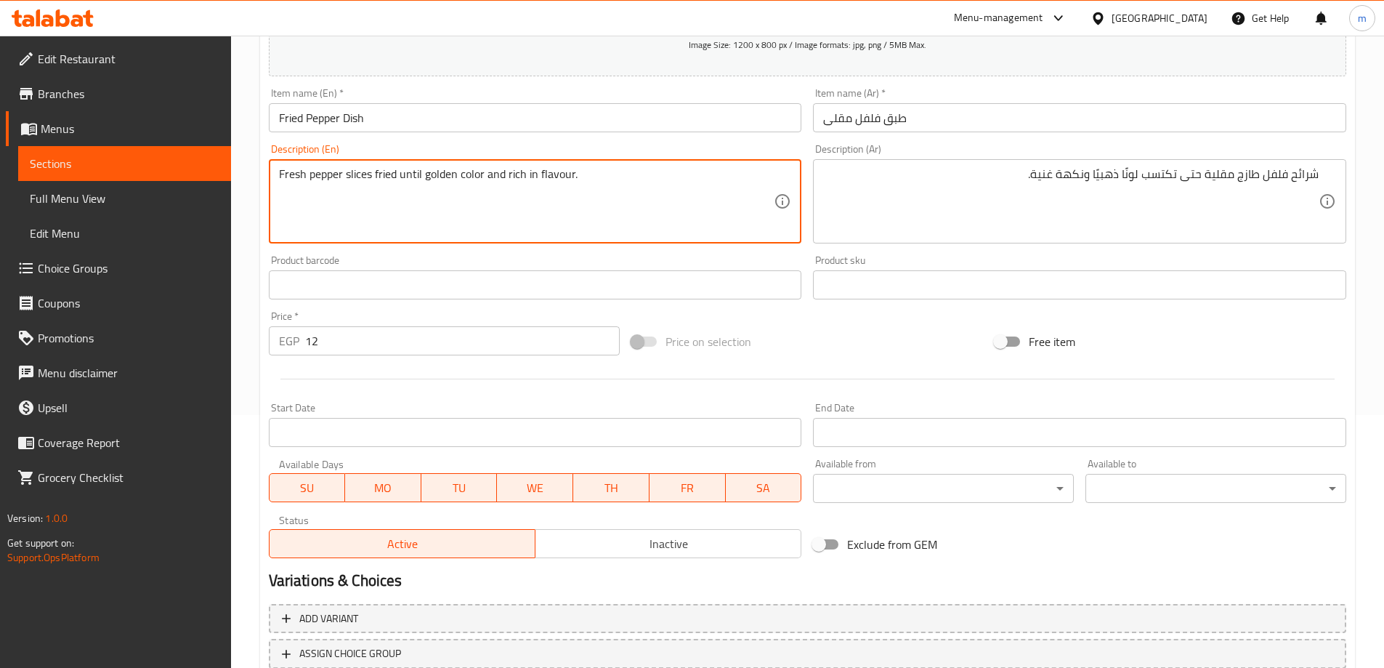
scroll to position [359, 0]
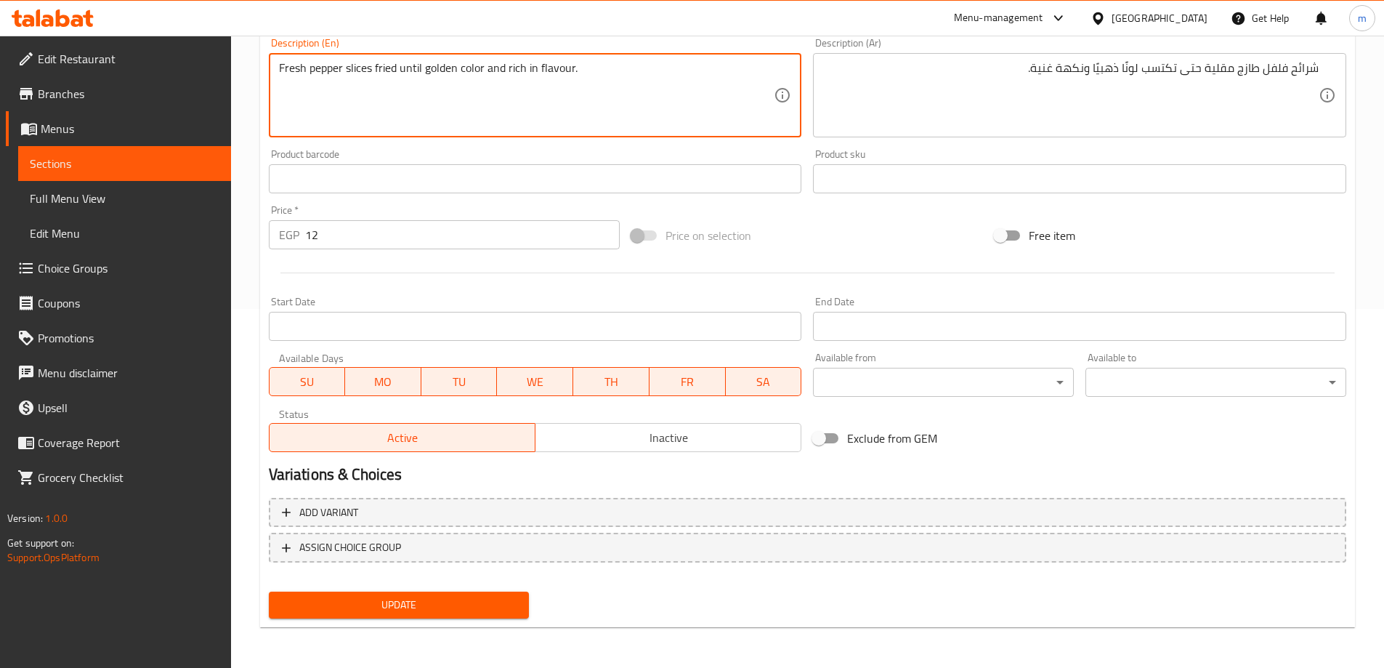
click at [402, 616] on button "Update" at bounding box center [399, 604] width 261 height 27
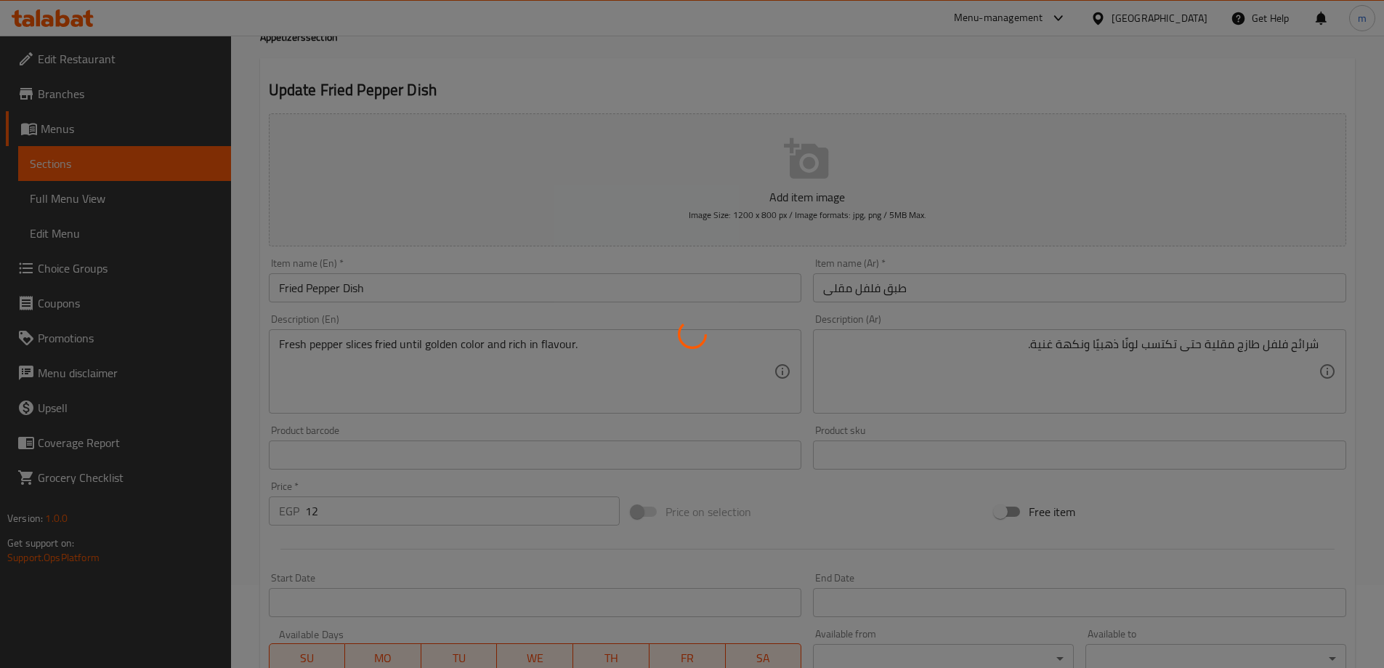
scroll to position [0, 0]
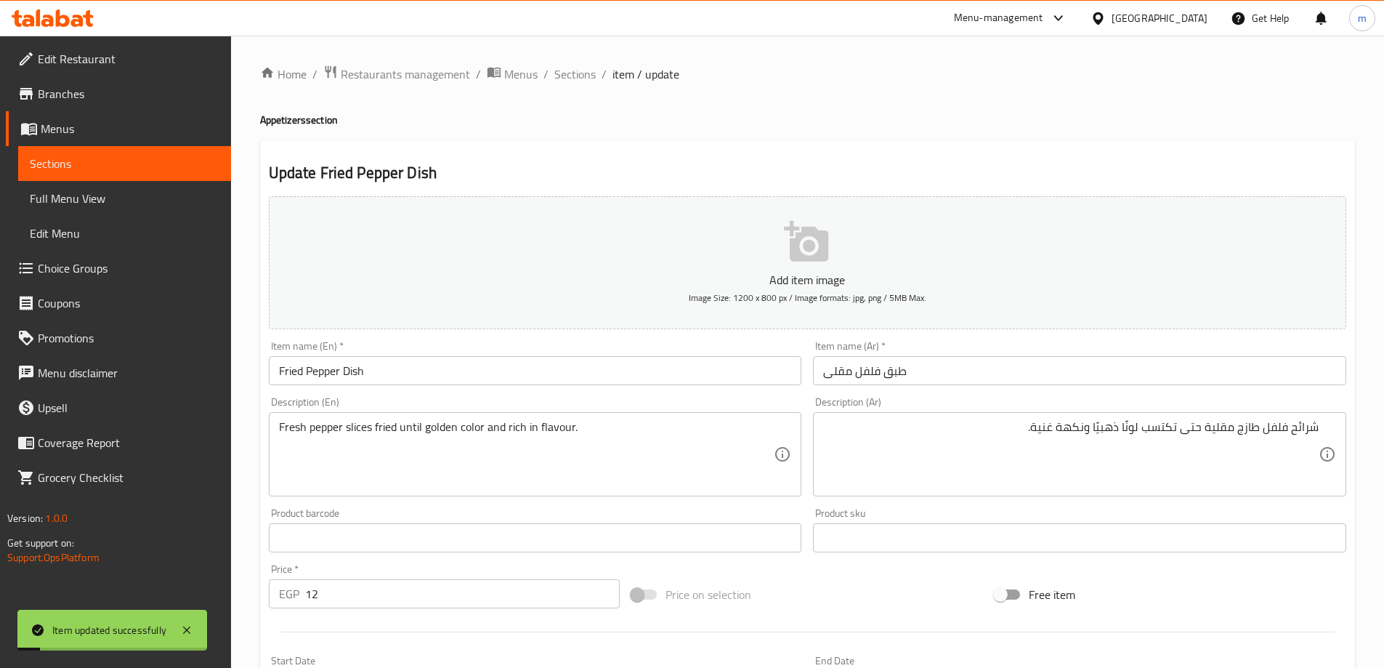
click at [564, 85] on div "Home / Restaurants management / Menus / Sections / item / update Appetizers sec…" at bounding box center [807, 531] width 1095 height 933
click at [572, 77] on span "Sections" at bounding box center [574, 73] width 41 height 17
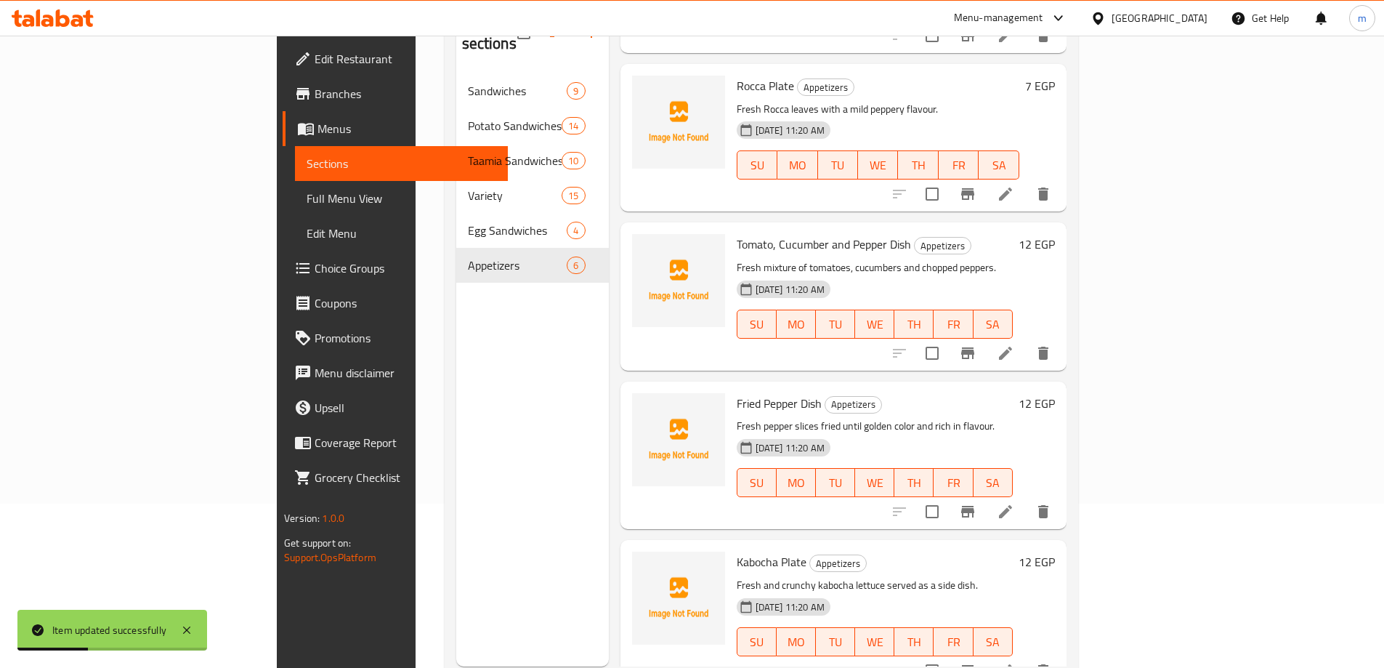
scroll to position [203, 0]
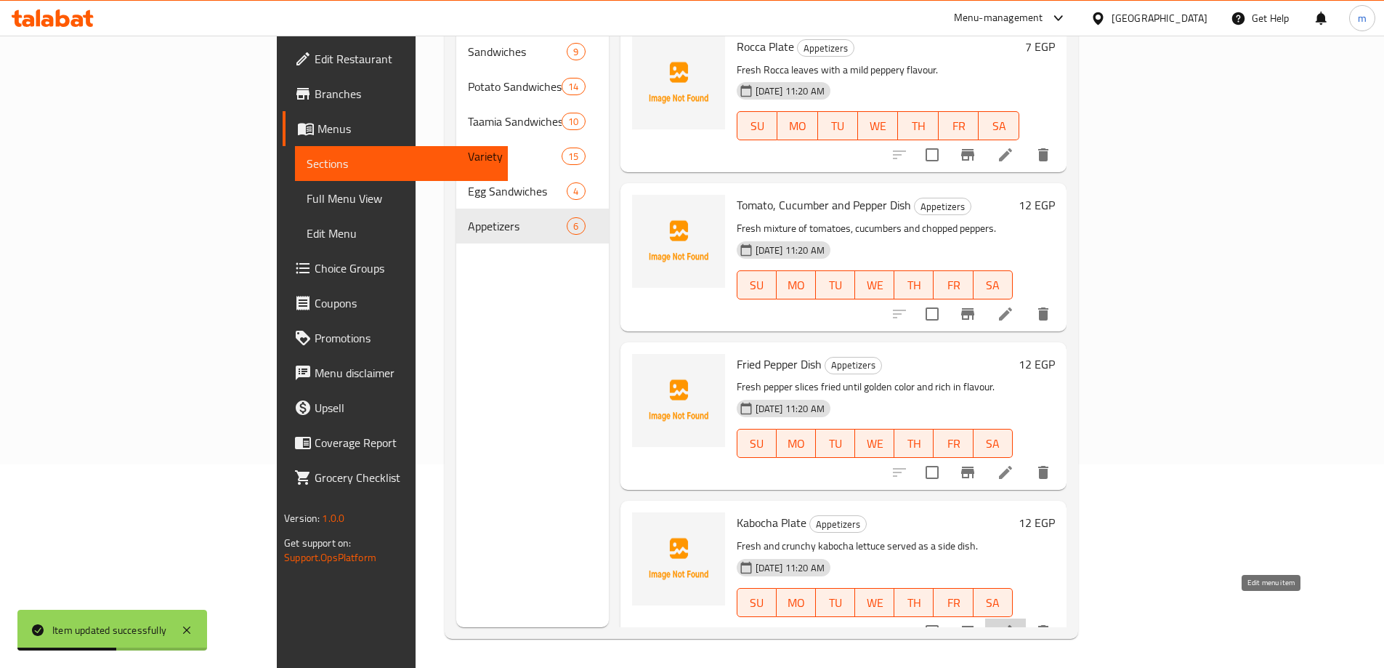
click at [1012, 625] on icon at bounding box center [1005, 631] width 13 height 13
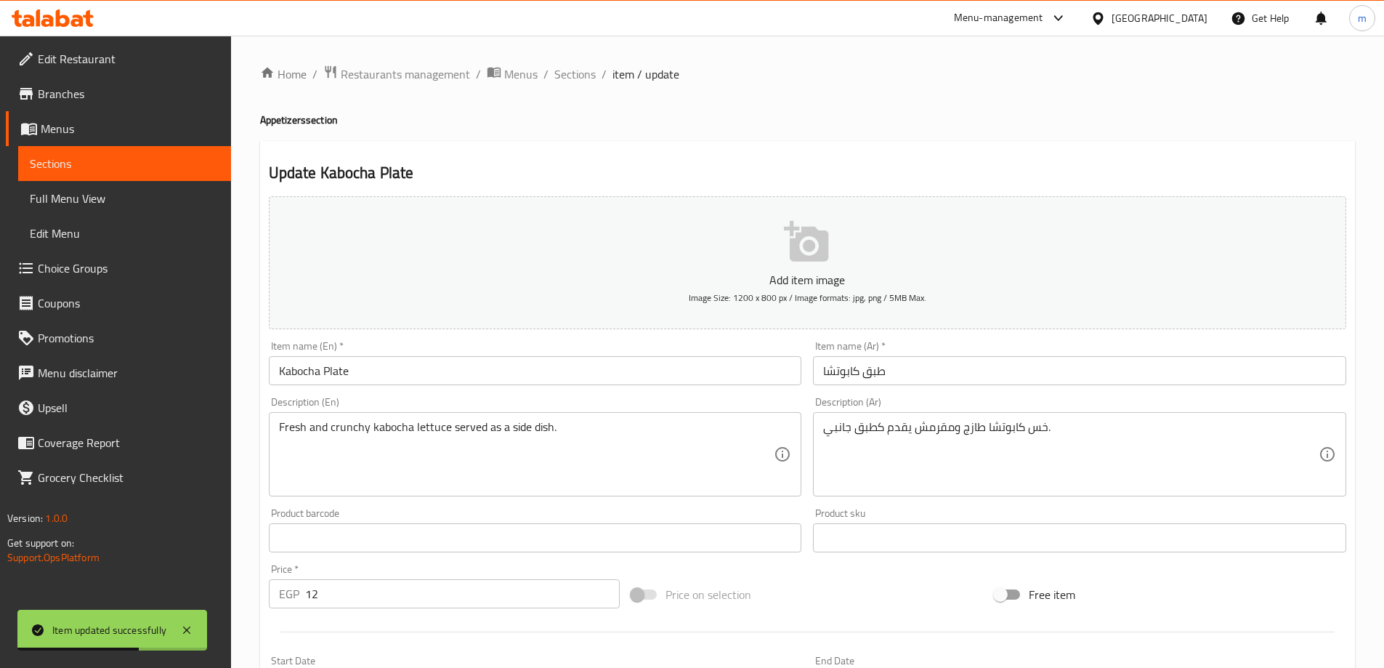
click at [849, 372] on input "طبق كابوتشا" at bounding box center [1079, 370] width 533 height 29
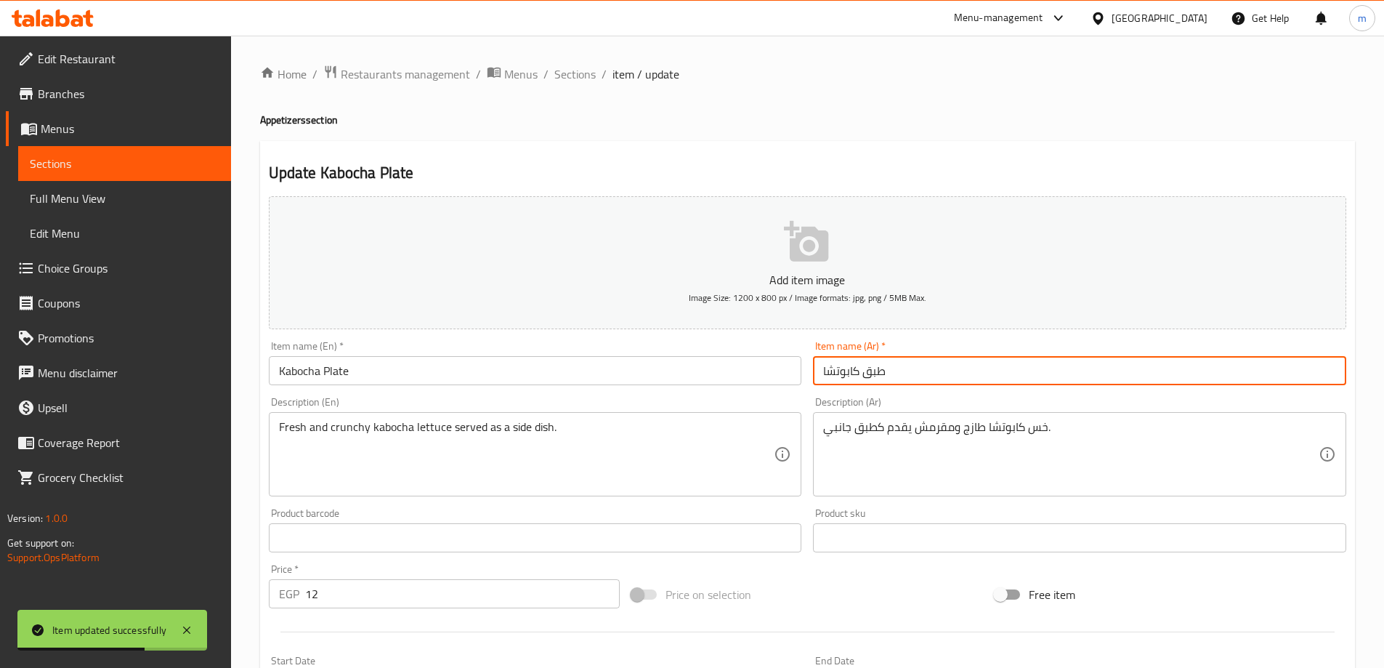
click at [849, 372] on input "طبق كابوتشا" at bounding box center [1079, 370] width 533 height 29
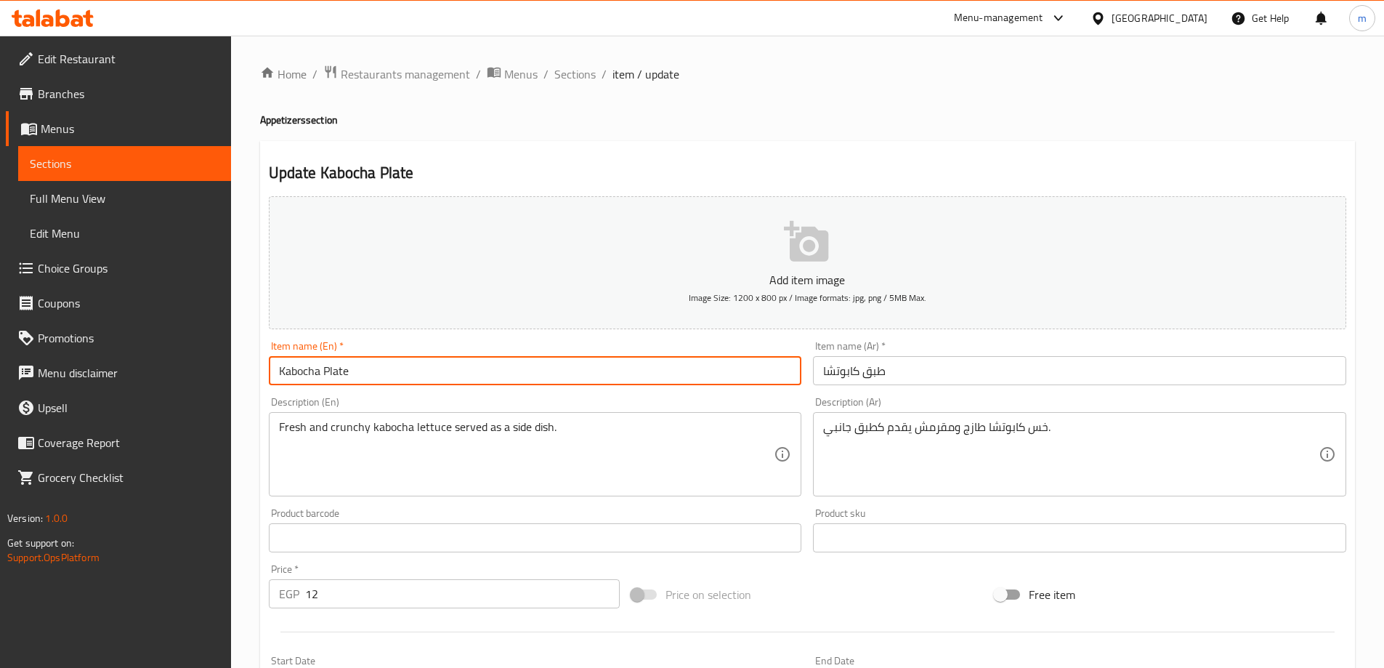
drag, startPoint x: 318, startPoint y: 376, endPoint x: 266, endPoint y: 376, distance: 52.3
click at [266, 376] on div "Item name (En)   * Kabocha Plate Item name (En) *" at bounding box center [535, 363] width 545 height 56
paste input "Iceberg Lettuce"
type input "Iceberg Lettuce Plate"
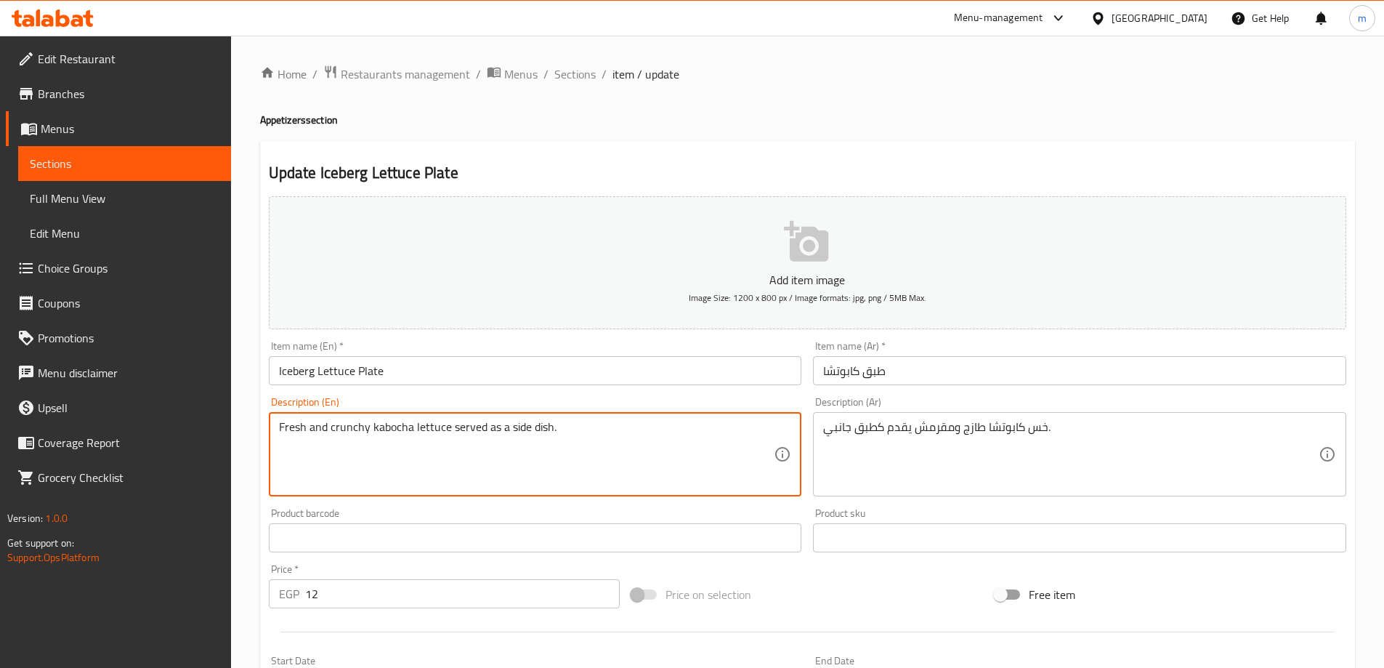
click at [386, 429] on textarea "Fresh and crunchy kabocha lettuce served as a side dish." at bounding box center [526, 454] width 495 height 69
paste textarea "Iceberg Lettuce"
click at [352, 434] on textarea "Fresh and crunchy Iceberg Lettuce lettuce served as a side dish." at bounding box center [526, 454] width 495 height 69
click at [451, 429] on textarea "Fresh and crispy Iceberg Lettuce lettuce served as a side dish." at bounding box center [526, 454] width 495 height 69
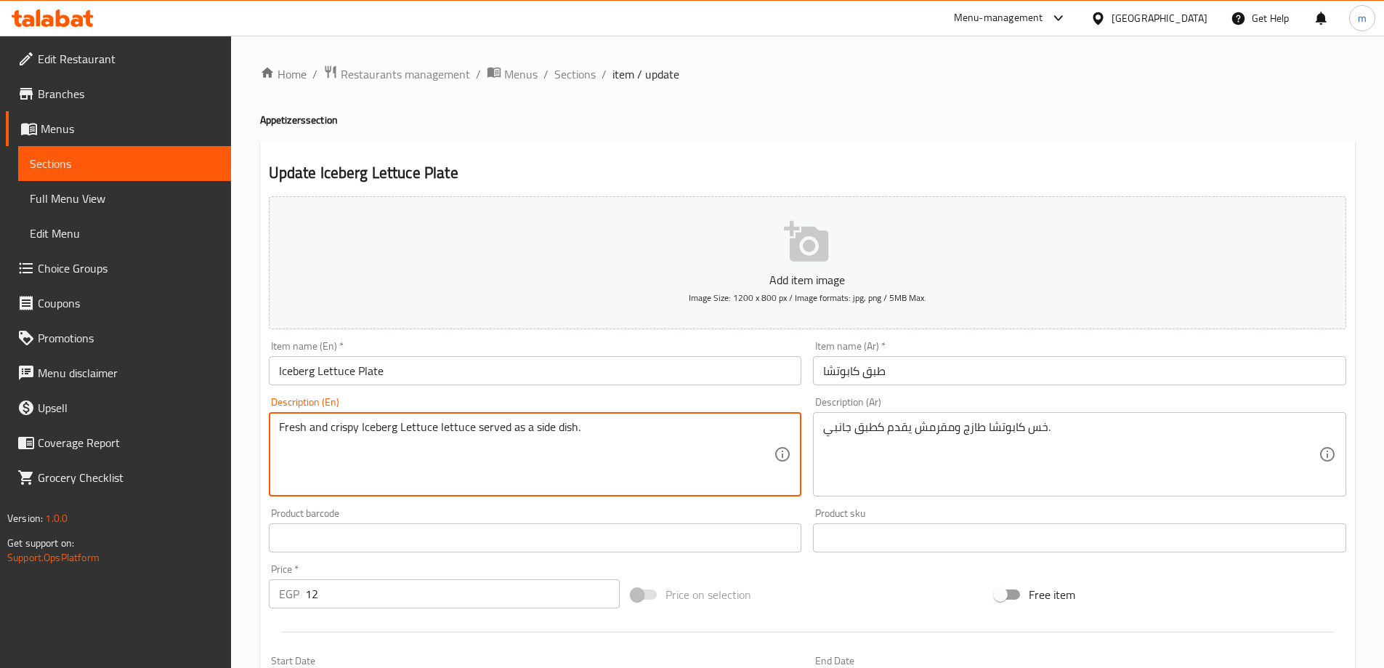
click at [451, 429] on textarea "Fresh and crispy Iceberg Lettuce lettuce served as a side dish." at bounding box center [526, 454] width 495 height 69
paste textarea "lettuce"
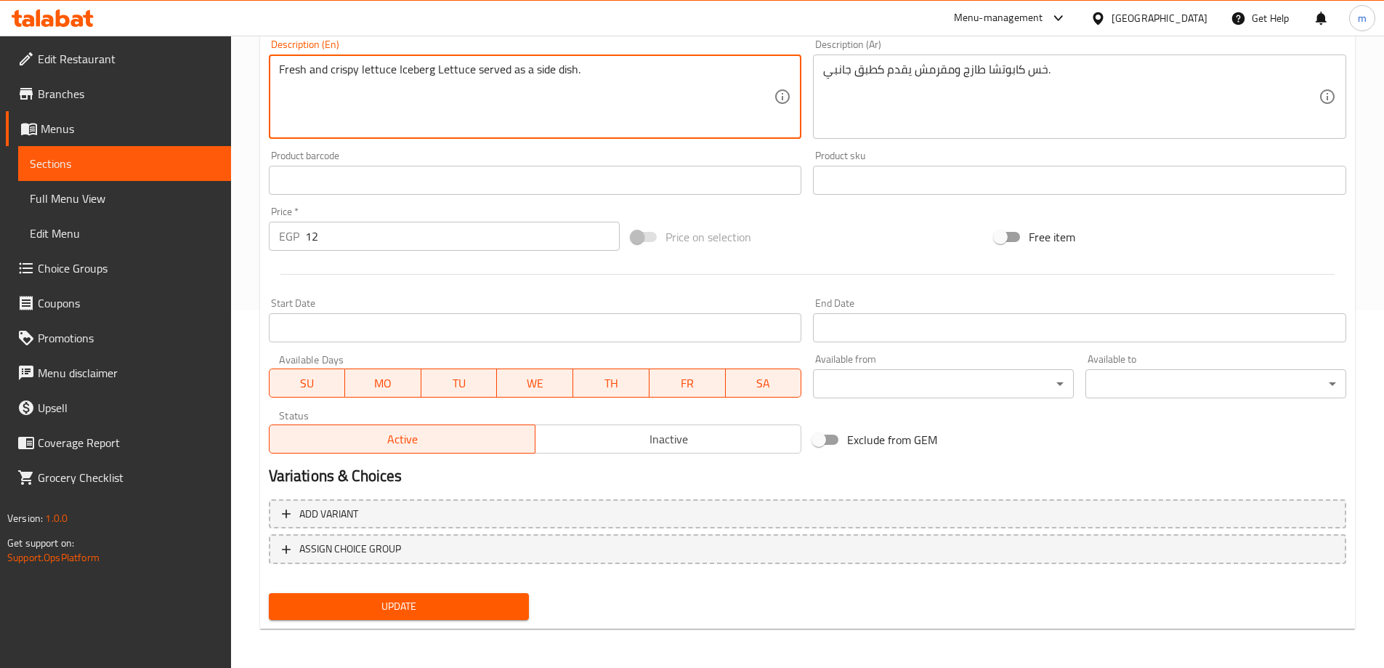
scroll to position [359, 0]
type textarea "Fresh and crispy lettuce Iceberg Lettuce served as a side dish."
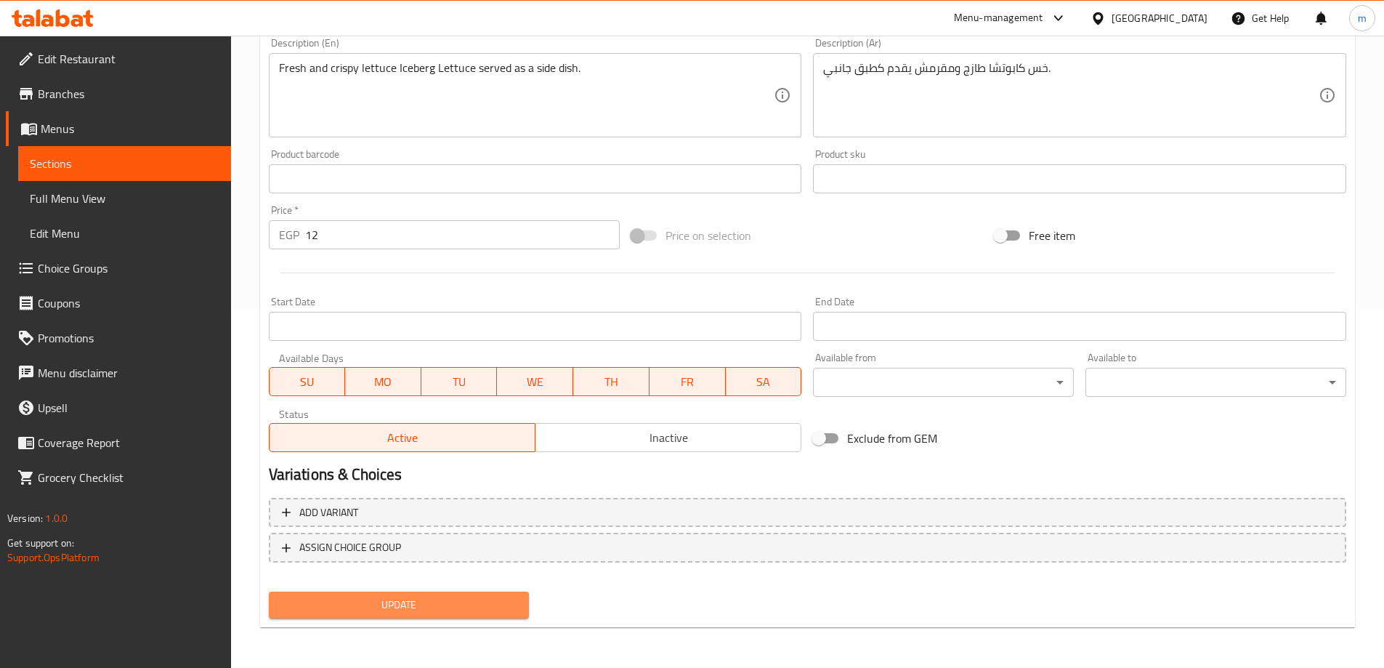
click at [419, 605] on span "Update" at bounding box center [399, 605] width 238 height 18
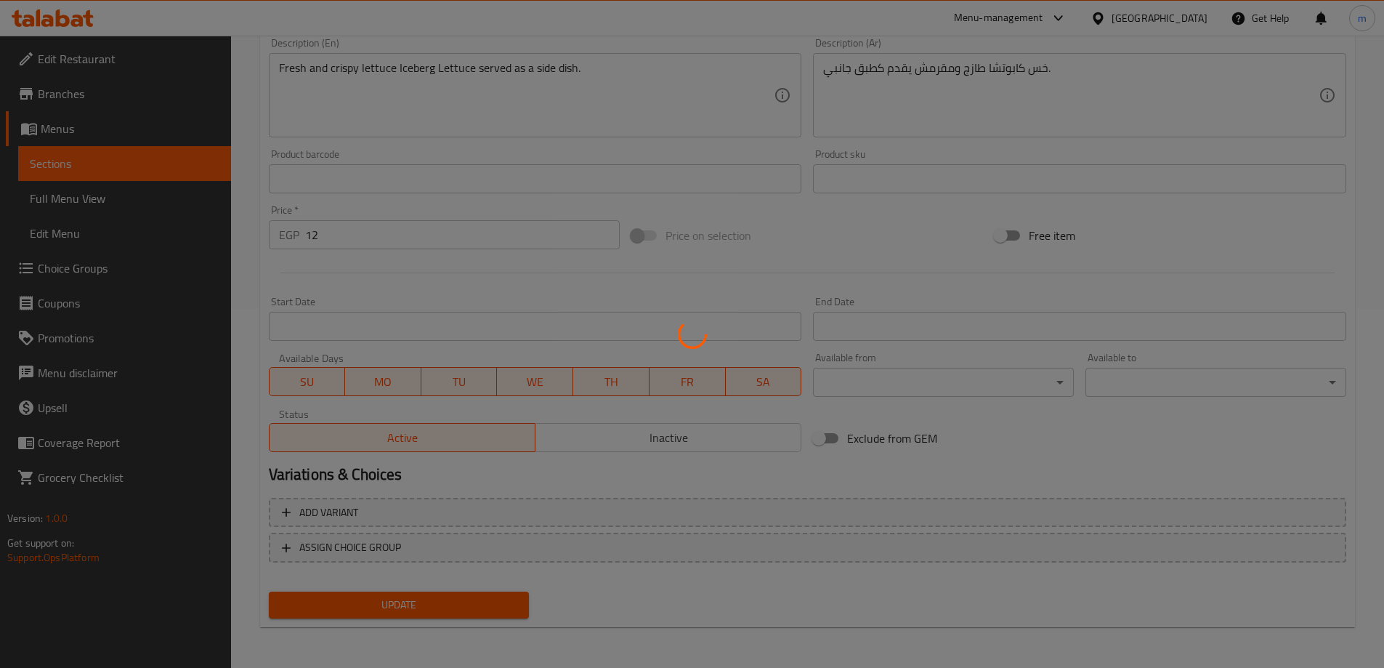
scroll to position [0, 0]
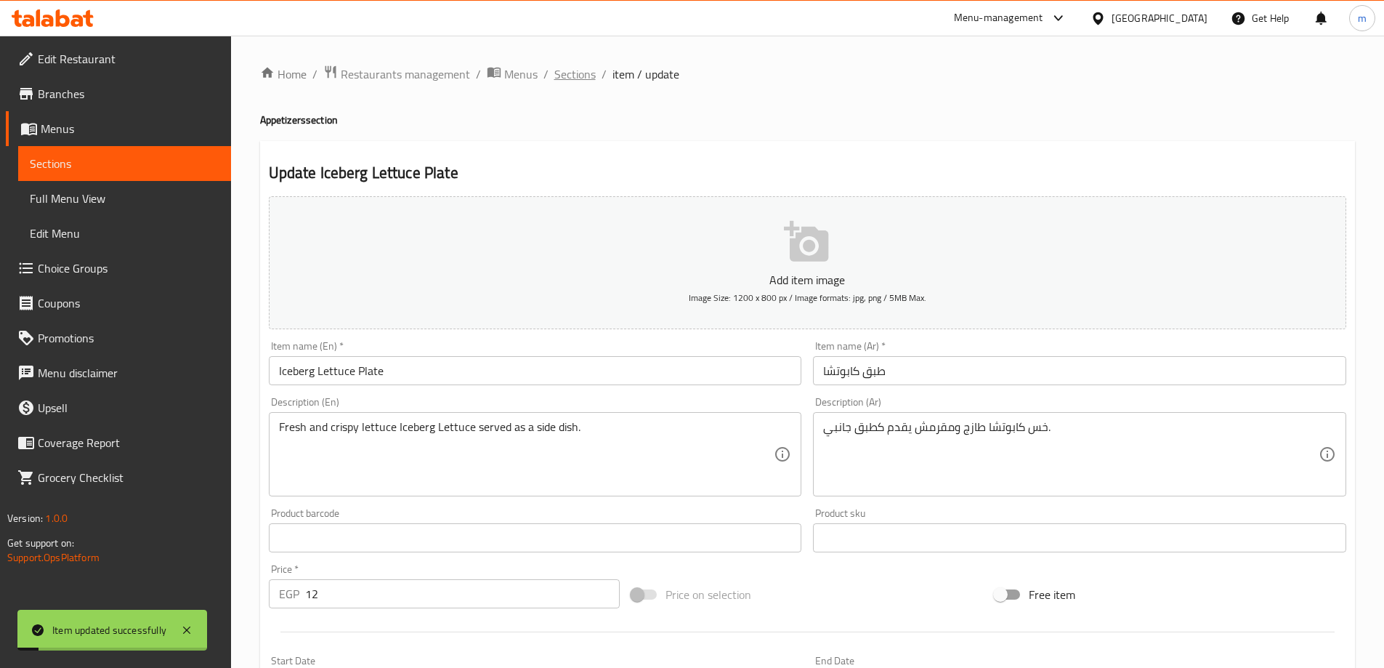
click at [565, 68] on span "Sections" at bounding box center [574, 73] width 41 height 17
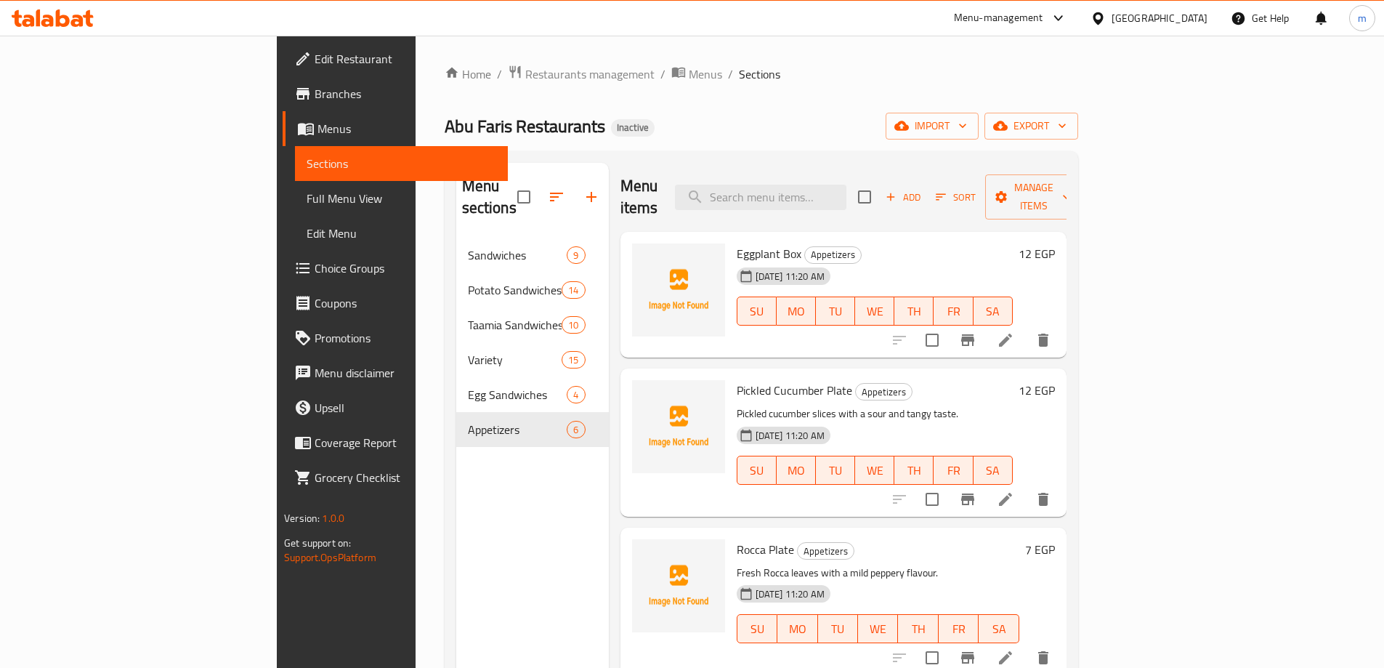
click at [973, 117] on div "[PERSON_NAME] Restaurants Inactive import export" at bounding box center [761, 126] width 633 height 27
click at [861, 243] on h6 "Eggplant Box Appetizers" at bounding box center [875, 253] width 276 height 20
click at [456, 509] on div "Menu sections Sandwiches 9 Potato Sandwiches 14 Taamia Sandwiches 10 Variety 15…" at bounding box center [532, 497] width 153 height 668
click at [628, 157] on div "Menu sections Sandwiches 9 Potato Sandwiches 14 Taamia Sandwiches 10 Variety 15…" at bounding box center [761, 496] width 633 height 691
click at [456, 503] on div "Menu sections Sandwiches 9 Potato Sandwiches 14 Taamia Sandwiches 10 Variety 15…" at bounding box center [532, 497] width 153 height 668
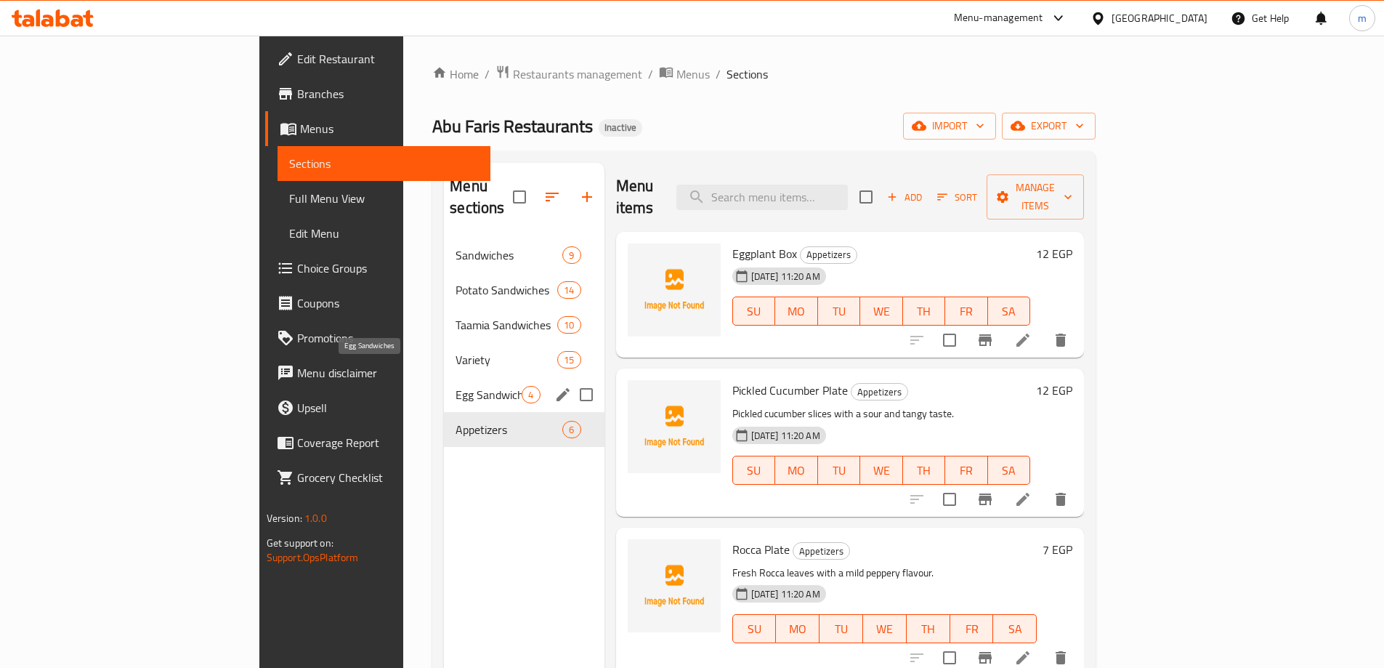
click at [455, 386] on span "Egg Sandwiches" at bounding box center [488, 394] width 66 height 17
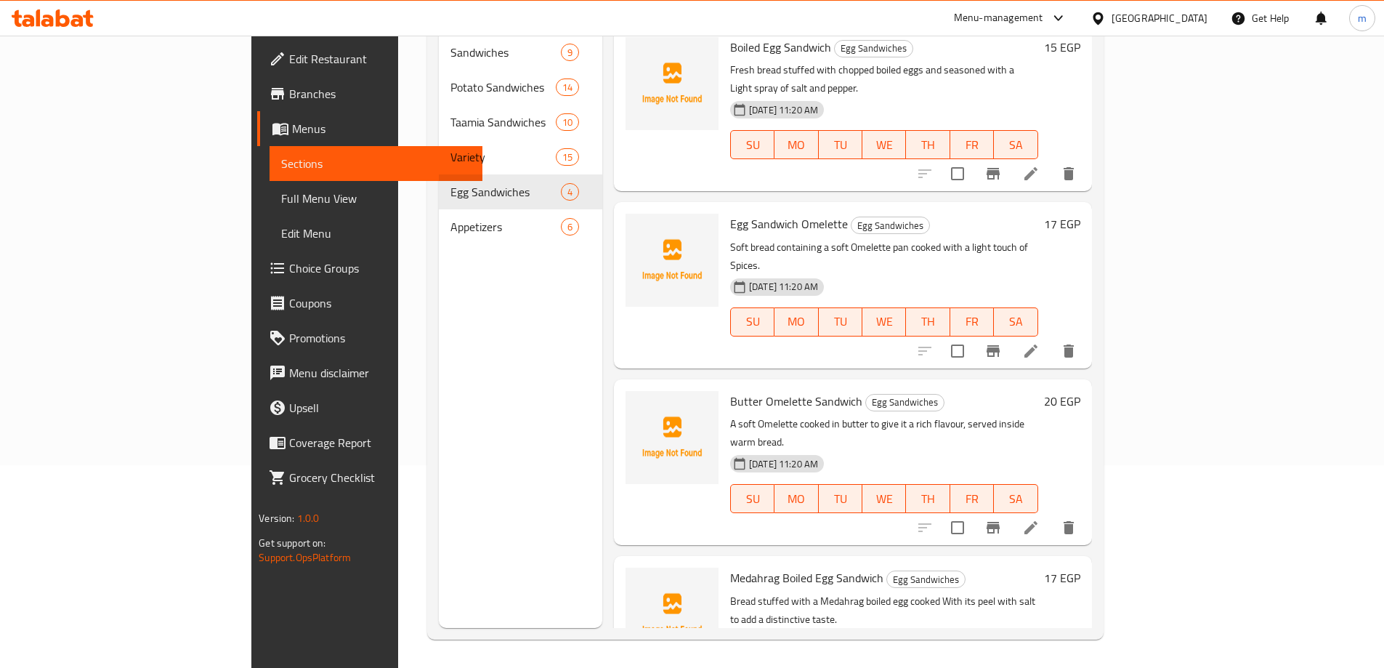
scroll to position [203, 0]
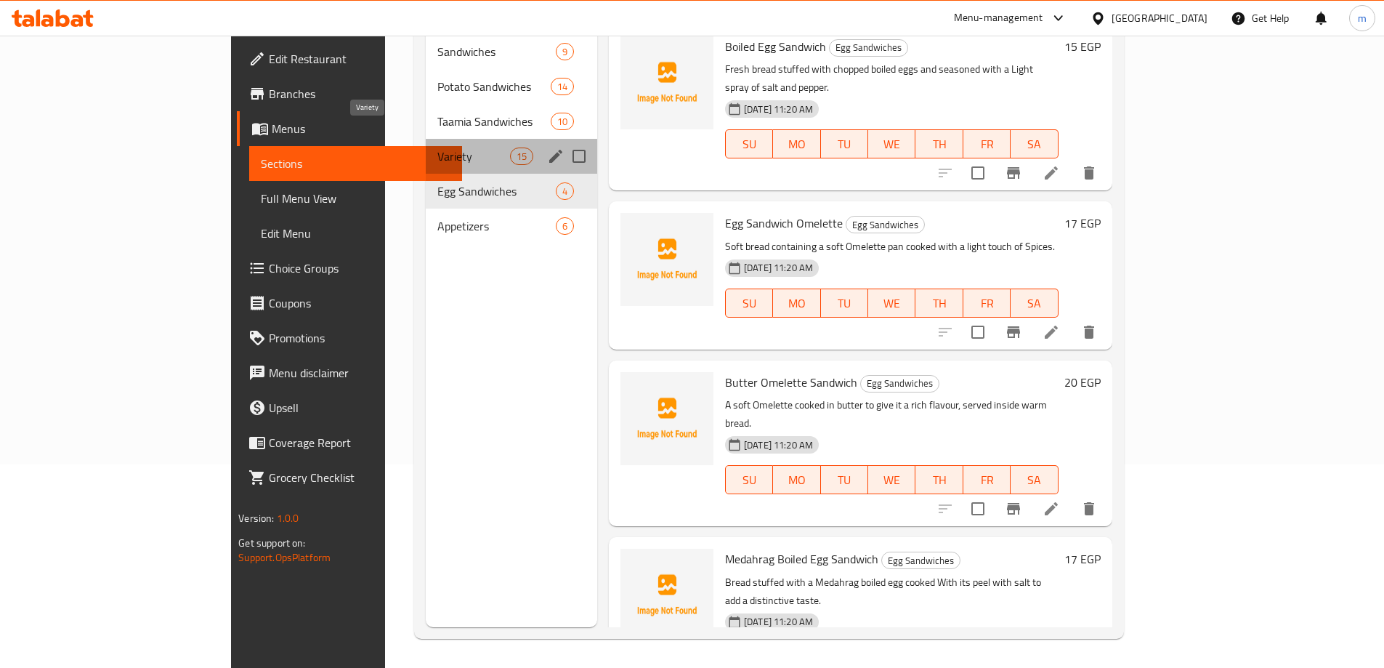
click at [437, 147] on span "Variety" at bounding box center [473, 155] width 73 height 17
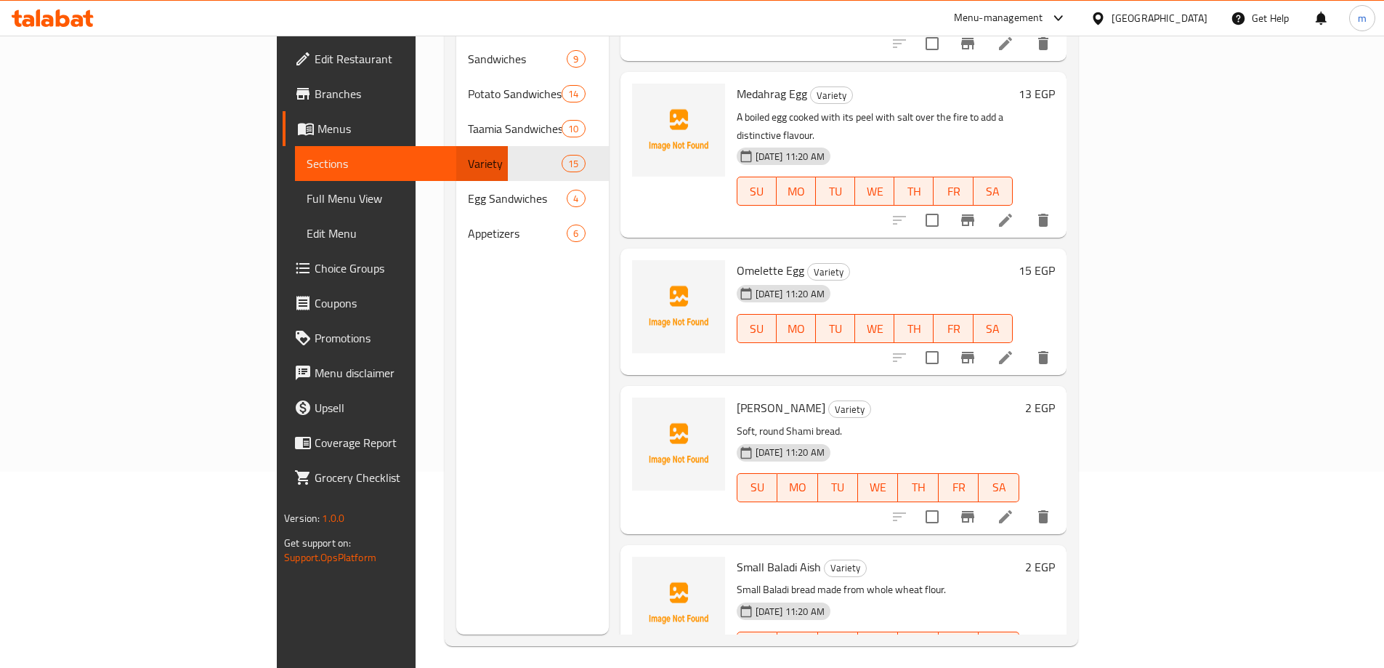
scroll to position [203, 0]
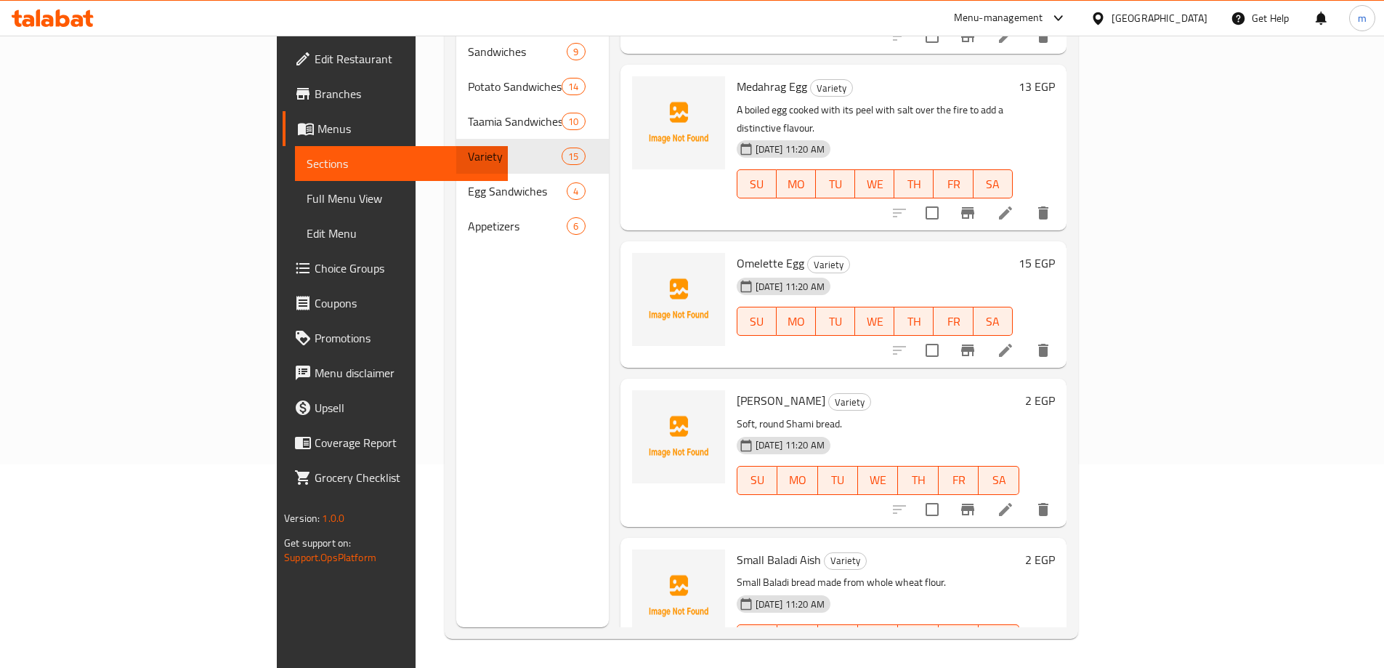
click at [463, 451] on div "Menu sections Sandwiches 9 Potato Sandwiches 14 Taamia Sandwiches 10 Variety 15…" at bounding box center [532, 293] width 153 height 668
click at [456, 464] on div "Menu sections Sandwiches 9 Potato Sandwiches 14 Taamia Sandwiches 10 Variety 15…" at bounding box center [532, 293] width 153 height 668
